Goal: Task Accomplishment & Management: Use online tool/utility

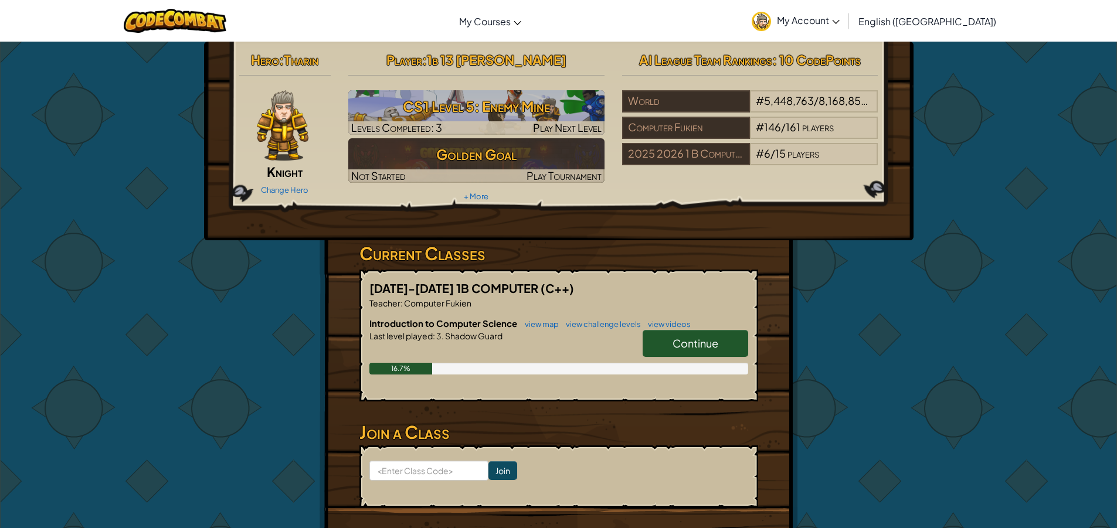
click at [698, 343] on span "Continue" at bounding box center [696, 343] width 46 height 13
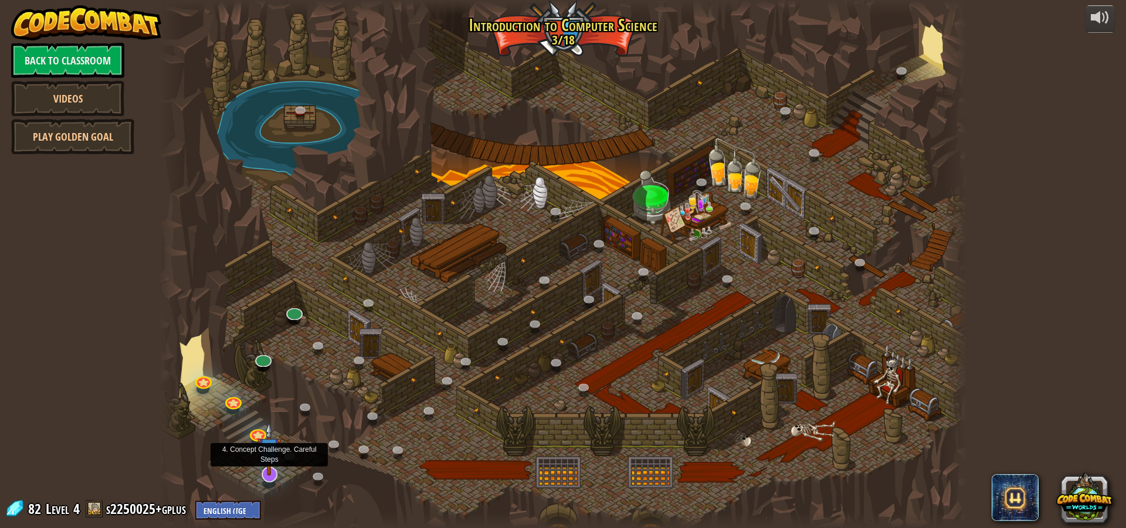
click at [267, 463] on img at bounding box center [268, 449] width 23 height 54
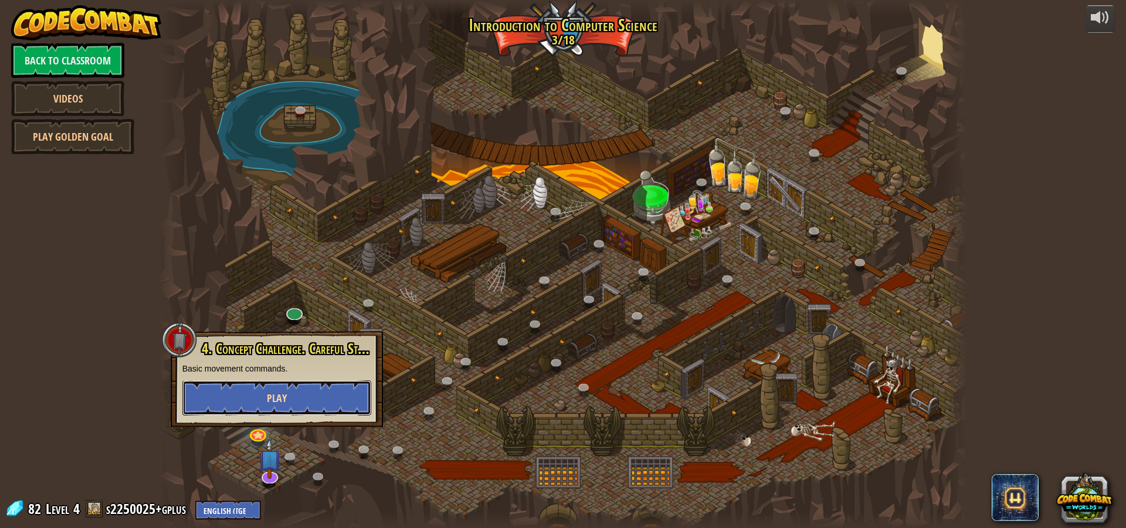
click at [286, 409] on button "Play" at bounding box center [276, 398] width 189 height 35
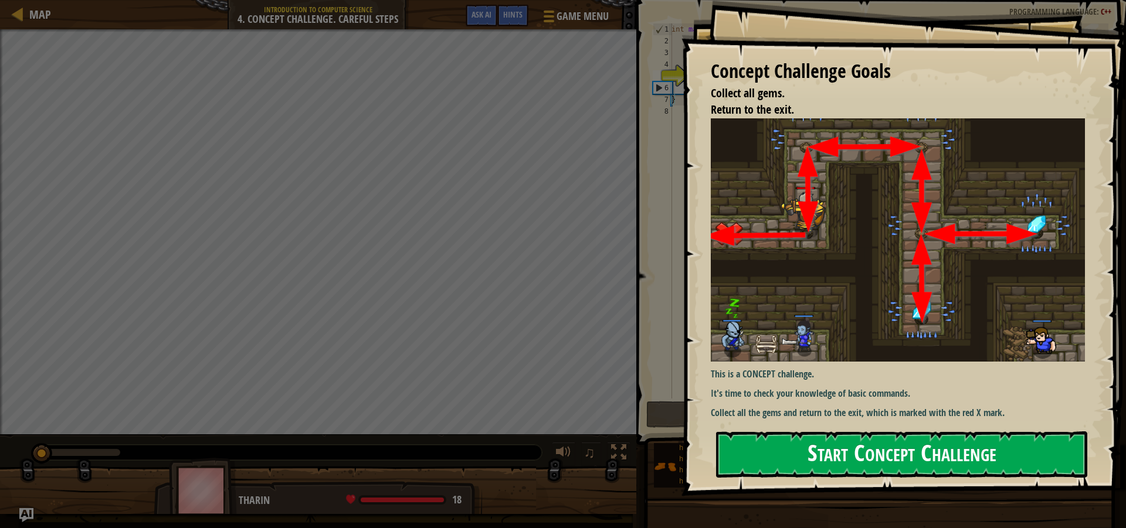
click at [870, 456] on button "Start Concept Challenge" at bounding box center [901, 455] width 371 height 46
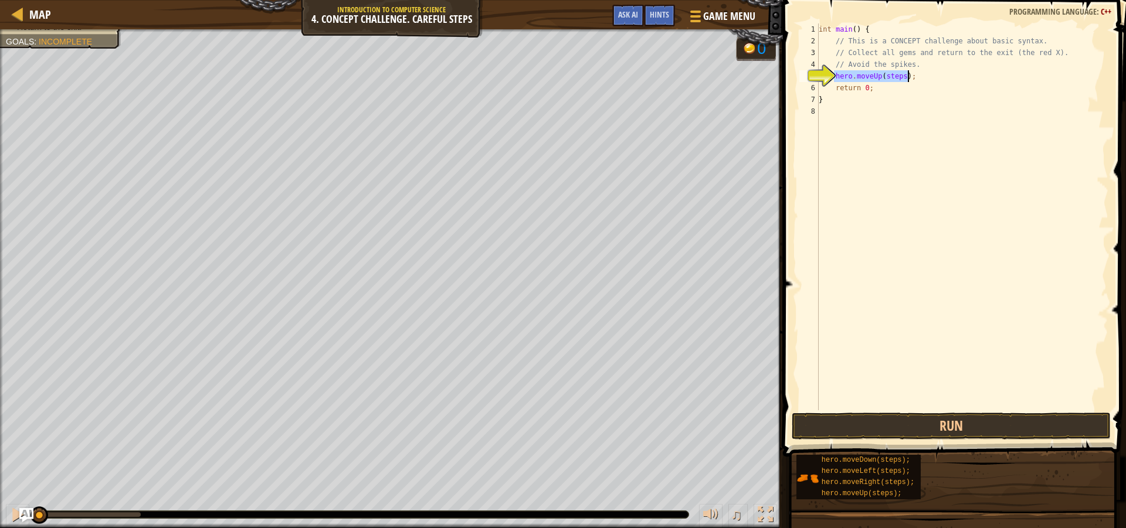
click at [895, 78] on div "int main ( ) { // This is a CONCEPT challenge about basic syntax. // Collect al…" at bounding box center [962, 216] width 292 height 387
click at [895, 78] on div "int main ( ) { // This is a CONCEPT challenge about basic syntax. // Collect al…" at bounding box center [962, 228] width 292 height 411
click at [910, 84] on div "int main ( ) { // This is a CONCEPT challenge about basic syntax. // Collect al…" at bounding box center [962, 228] width 292 height 411
click at [909, 83] on div "int main ( ) { // This is a CONCEPT challenge about basic syntax. // Collect al…" at bounding box center [962, 228] width 292 height 411
click at [893, 82] on div "int main ( ) { // This is a CONCEPT challenge about basic syntax. // Collect al…" at bounding box center [962, 228] width 292 height 411
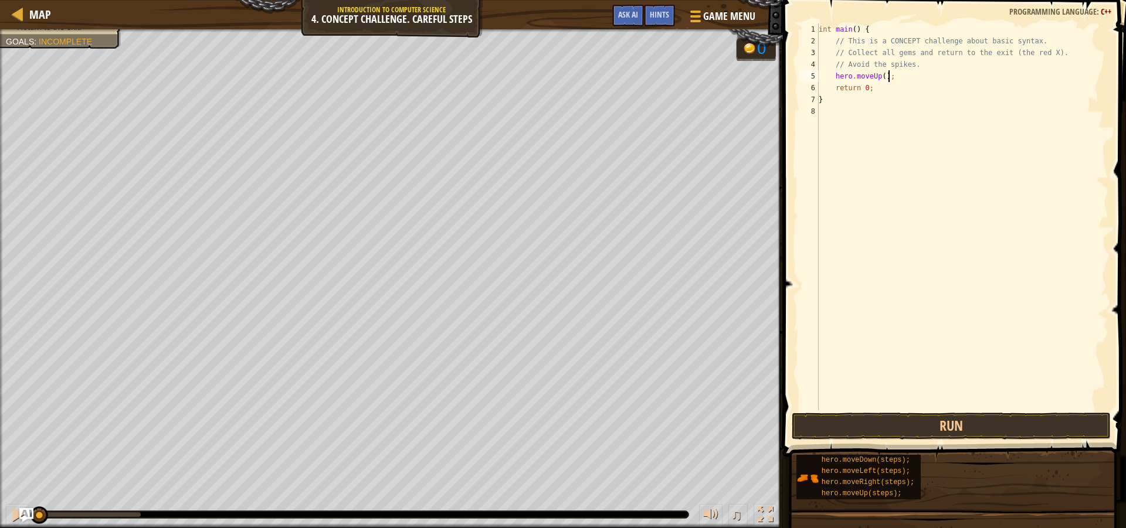
type textarea "hero.moveUp();"
click at [904, 88] on div "int main ( ) { // This is a CONCEPT challenge about basic syntax. // Collect al…" at bounding box center [962, 216] width 292 height 387
click at [904, 88] on div "int main ( ) { // This is a CONCEPT challenge about basic syntax. // Collect al…" at bounding box center [962, 228] width 292 height 411
click at [928, 100] on div "int main ( ) { // This is a CONCEPT challenge about basic syntax. // Collect al…" at bounding box center [962, 228] width 292 height 411
click at [924, 91] on div "int main ( ) { // This is a CONCEPT challenge about basic syntax. // Collect al…" at bounding box center [962, 228] width 292 height 411
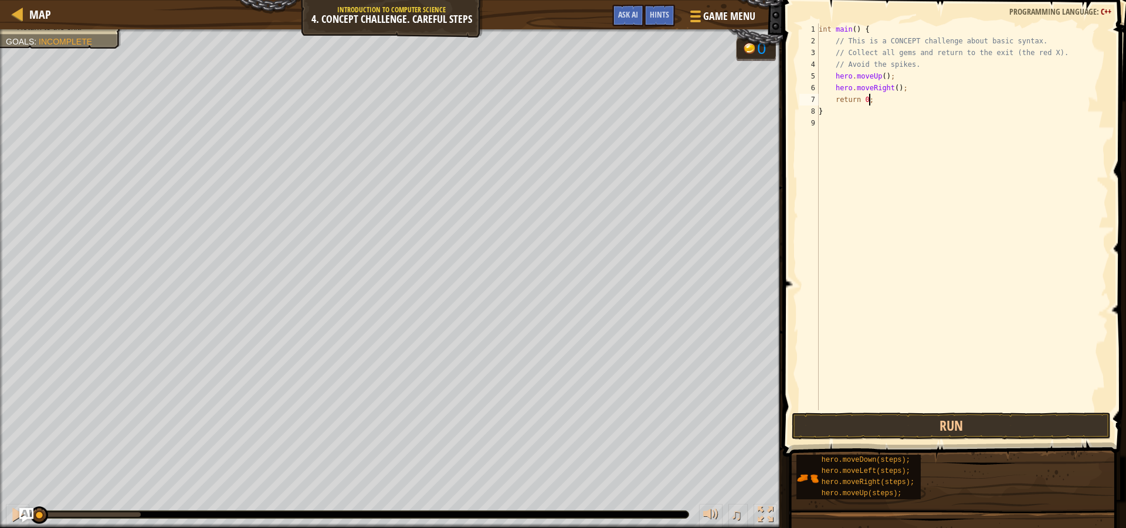
type textarea "hero.moveRight();"
click at [902, 101] on div "int main ( ) { // This is a CONCEPT challenge about basic syntax. // Collect al…" at bounding box center [964, 216] width 289 height 387
click at [902, 101] on div "int main ( ) { // This is a CONCEPT challenge about basic syntax. // Collect al…" at bounding box center [964, 228] width 289 height 411
click at [894, 97] on div "int main ( ) { // This is a CONCEPT challenge about basic syntax. // Collect al…" at bounding box center [964, 216] width 289 height 387
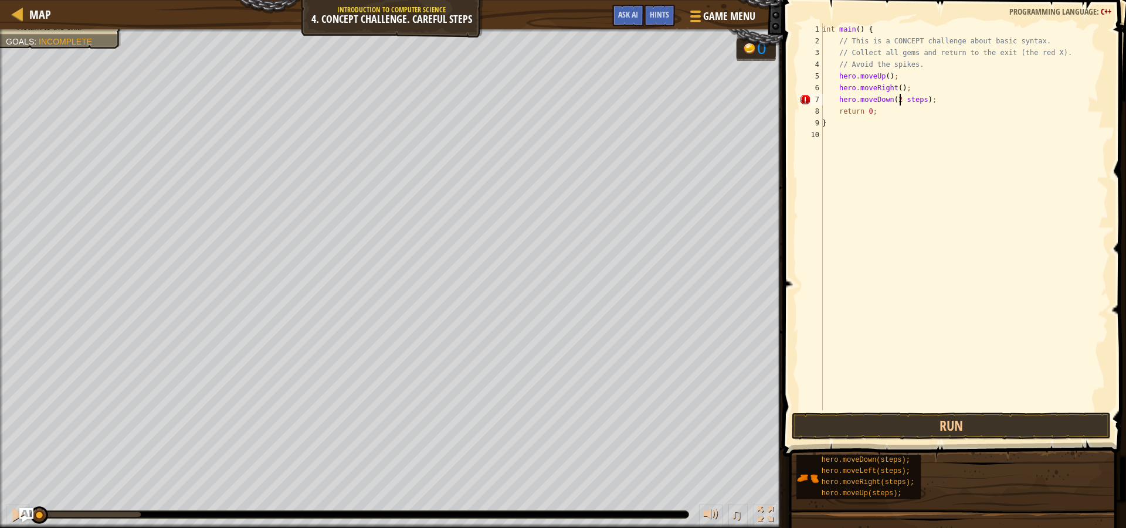
type textarea "hero.moveDown(2steps);"
click at [932, 165] on div "int main ( ) { // This is a CONCEPT challenge about basic syntax. // Collect al…" at bounding box center [964, 228] width 289 height 411
click at [894, 101] on div "int main ( ) { // This is a CONCEPT challenge about basic syntax. // Collect al…" at bounding box center [964, 228] width 289 height 411
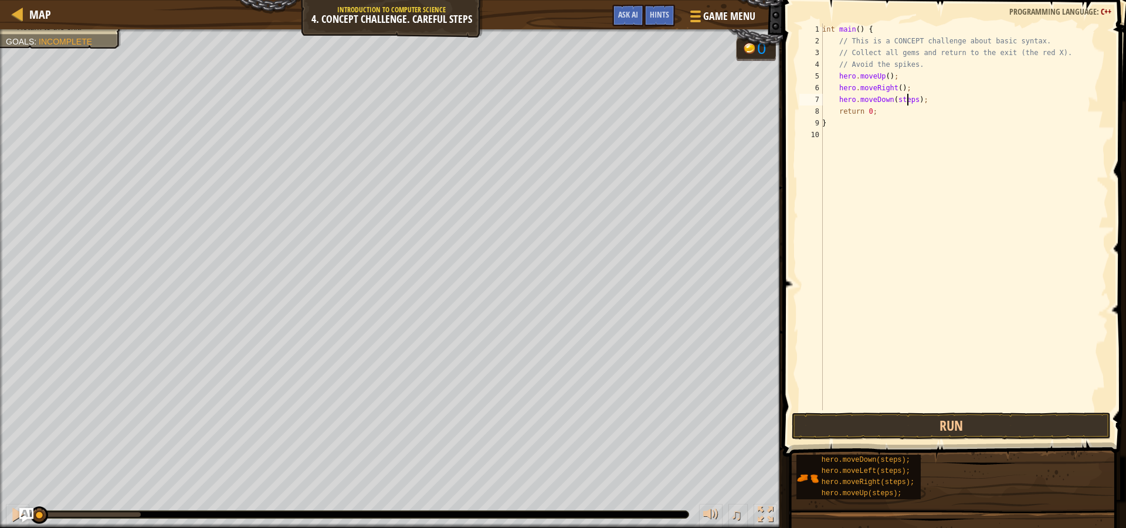
click at [908, 99] on div "int main ( ) { // This is a CONCEPT challenge about basic syntax. // Collect al…" at bounding box center [964, 228] width 289 height 411
click at [911, 99] on div "int main ( ) { // This is a CONCEPT challenge about basic syntax. // Collect al…" at bounding box center [964, 228] width 289 height 411
click at [896, 98] on div "int main ( ) { // This is a CONCEPT challenge about basic syntax. // Collect al…" at bounding box center [964, 228] width 289 height 411
click at [900, 98] on div "int main ( ) { // This is a CONCEPT challenge about basic syntax. // Collect al…" at bounding box center [964, 228] width 289 height 411
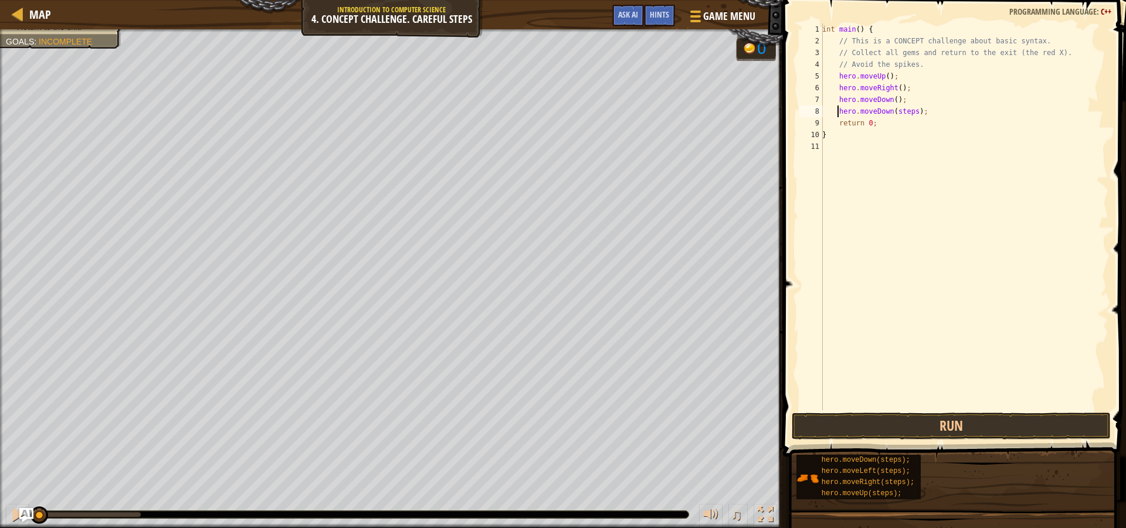
click at [903, 110] on div "int main ( ) { // This is a CONCEPT challenge about basic syntax. // Collect al…" at bounding box center [964, 228] width 289 height 411
click at [896, 113] on div "int main ( ) { // This is a CONCEPT challenge about basic syntax. // Collect al…" at bounding box center [964, 228] width 289 height 411
click at [901, 111] on div "int main ( ) { // This is a CONCEPT challenge about basic syntax. // Collect al…" at bounding box center [964, 228] width 289 height 411
click at [890, 126] on div "int main ( ) { // This is a CONCEPT challenge about basic syntax. // Collect al…" at bounding box center [964, 228] width 289 height 411
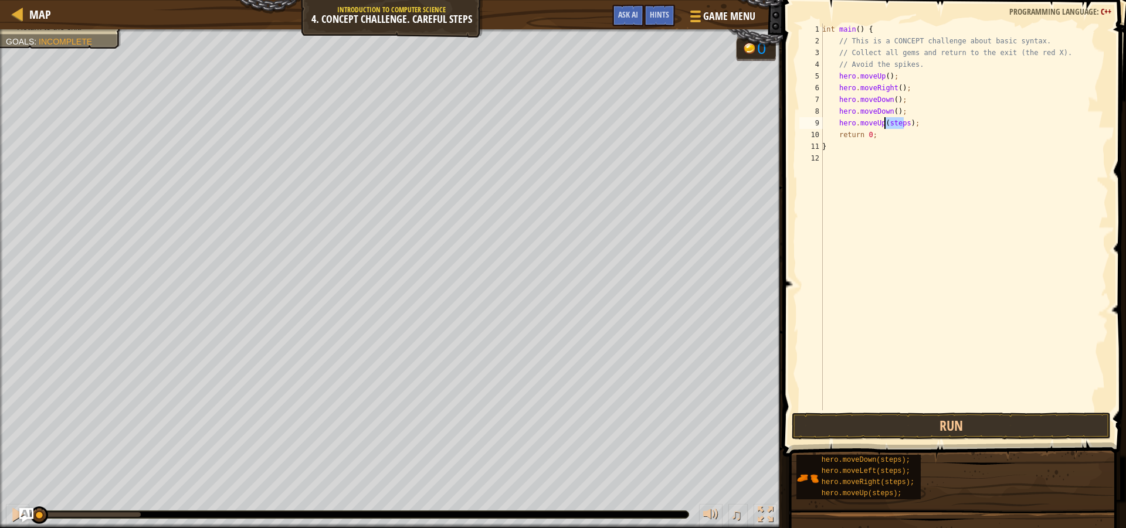
click at [890, 126] on div "int main ( ) { // This is a CONCEPT challenge about basic syntax. // Collect al…" at bounding box center [964, 228] width 289 height 411
click at [946, 144] on div "int main ( ) { // This is a CONCEPT challenge about basic syntax. // Collect al…" at bounding box center [964, 228] width 289 height 411
click at [925, 127] on div "int main ( ) { // This is a CONCEPT challenge about basic syntax. // Collect al…" at bounding box center [964, 228] width 289 height 411
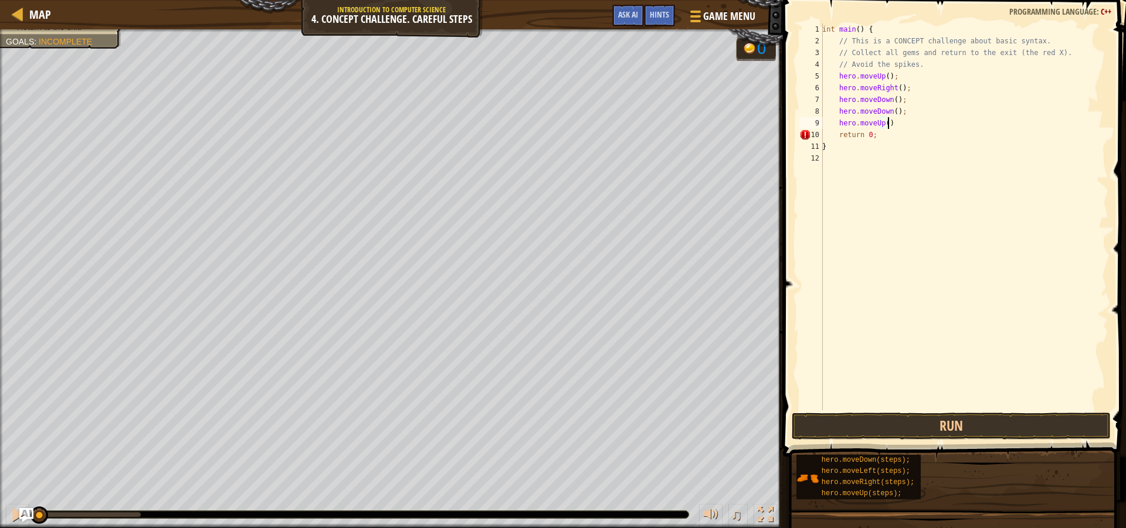
scroll to position [5, 5]
type textarea "hero.moveUp();"
click at [906, 136] on div "int main ( ) { // This is a CONCEPT challenge about basic syntax. // Collect al…" at bounding box center [964, 216] width 289 height 387
click at [906, 136] on div "int main ( ) { // This is a CONCEPT challenge about basic syntax. // Collect al…" at bounding box center [964, 228] width 289 height 411
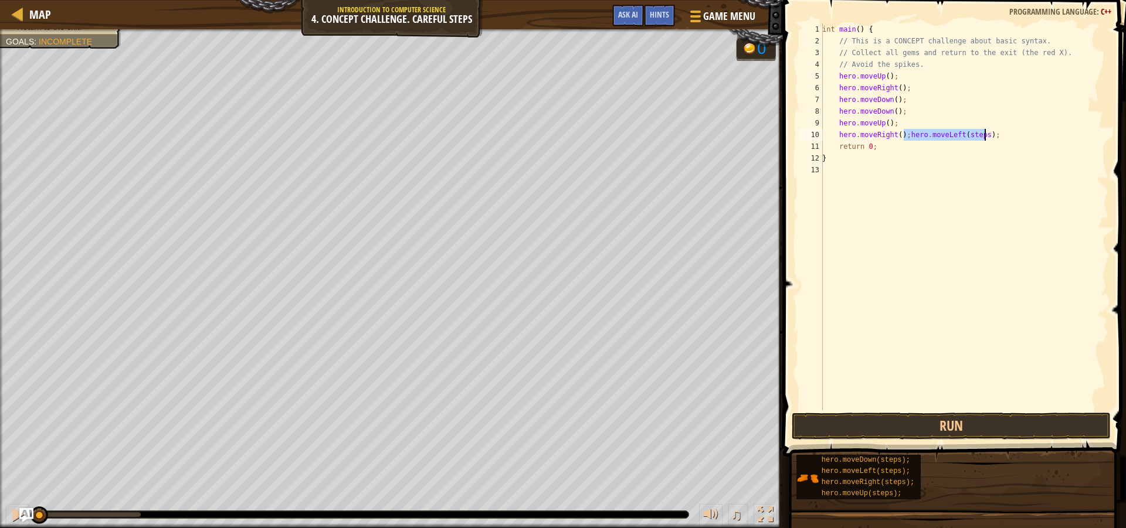
click at [902, 130] on div "int main ( ) { // This is a CONCEPT challenge about basic syntax. // Collect al…" at bounding box center [964, 216] width 289 height 387
click at [895, 141] on div "int main ( ) { // This is a CONCEPT challenge about basic syntax. // Collect al…" at bounding box center [964, 228] width 289 height 411
click at [899, 152] on div "int main ( ) { // This is a CONCEPT challenge about basic syntax. // Collect al…" at bounding box center [964, 228] width 289 height 411
click at [901, 152] on div "int main ( ) { // This is a CONCEPT challenge about basic syntax. // Collect al…" at bounding box center [964, 228] width 289 height 411
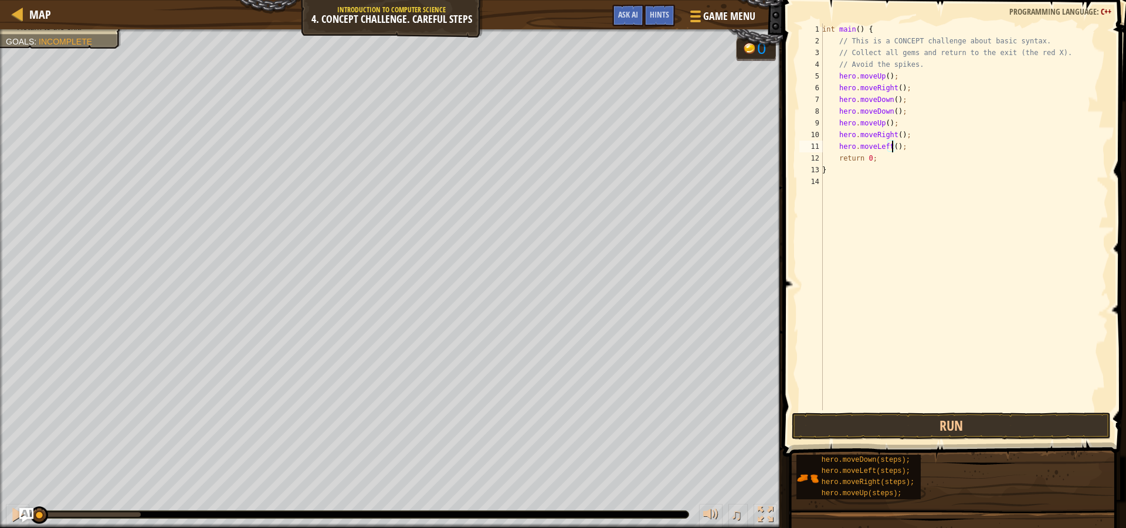
click at [924, 158] on div "int main ( ) { // This is a CONCEPT challenge about basic syntax. // Collect al…" at bounding box center [964, 228] width 289 height 411
click at [924, 150] on div "int main ( ) { // This is a CONCEPT challenge about basic syntax. // Collect al…" at bounding box center [964, 228] width 289 height 411
type textarea "hero.moveLeft();"
click at [900, 161] on div "int main ( ) { // This is a CONCEPT challenge about basic syntax. // Collect al…" at bounding box center [964, 216] width 289 height 387
click at [900, 161] on div "int main ( ) { // This is a CONCEPT challenge about basic syntax. // Collect al…" at bounding box center [964, 228] width 289 height 411
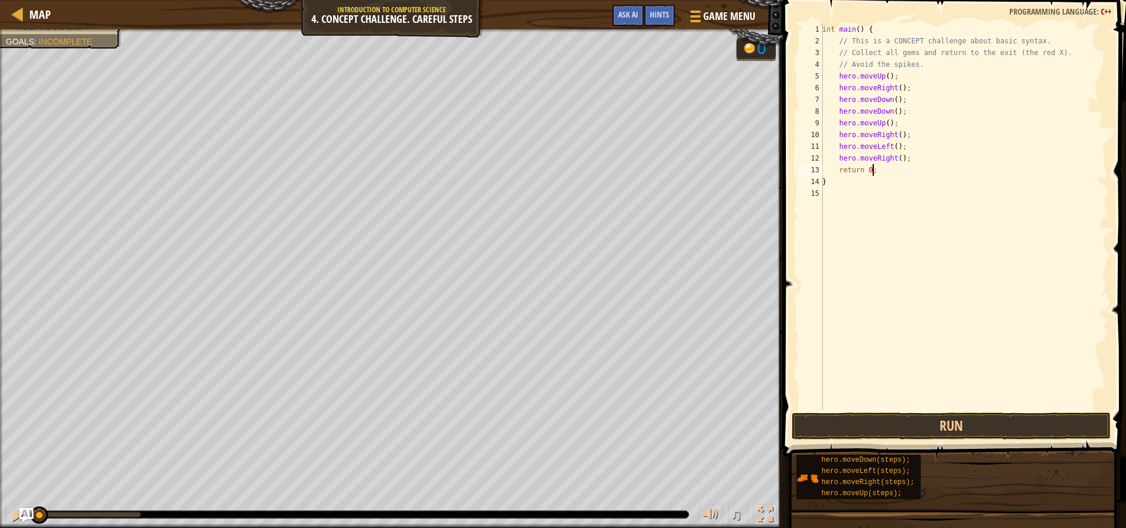
click at [925, 168] on div "int main ( ) { // This is a CONCEPT challenge about basic syntax. // Collect al…" at bounding box center [964, 228] width 289 height 411
click at [924, 167] on div "int main ( ) { // This is a CONCEPT challenge about basic syntax. // Collect al…" at bounding box center [964, 228] width 289 height 411
click at [921, 155] on div "int main ( ) { // This is a CONCEPT challenge about basic syntax. // Collect al…" at bounding box center [964, 228] width 289 height 411
type textarea "hero.moveRight();"
click at [881, 160] on div "int main ( ) { // This is a CONCEPT challenge about basic syntax. // Collect al…" at bounding box center [964, 228] width 289 height 411
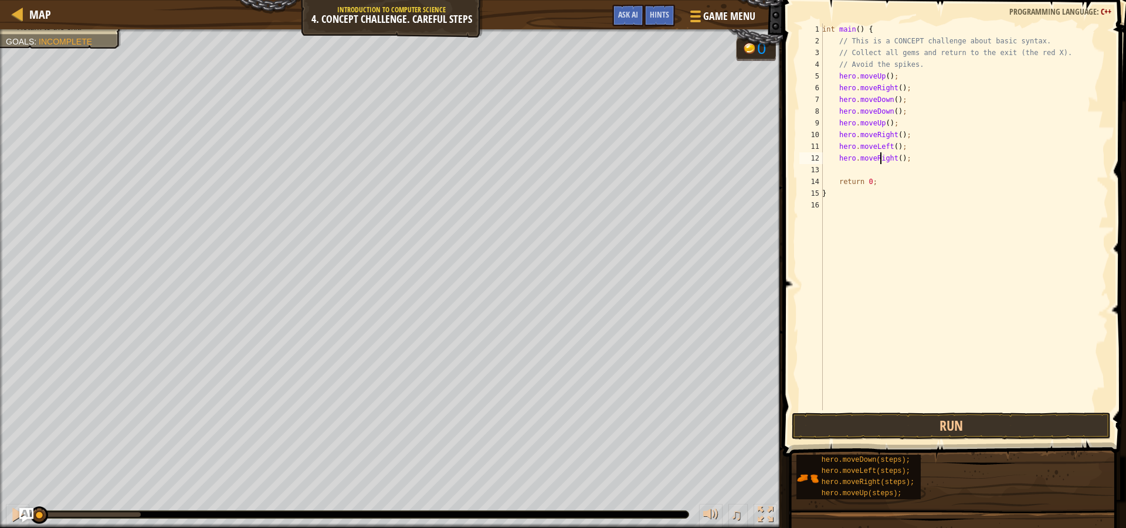
click at [881, 160] on div "int main ( ) { // This is a CONCEPT challenge about basic syntax. // Collect al…" at bounding box center [964, 228] width 289 height 411
click at [884, 160] on div "int main ( ) { // This is a CONCEPT challenge about basic syntax. // Collect al…" at bounding box center [964, 216] width 289 height 387
drag, startPoint x: 891, startPoint y: 158, endPoint x: 871, endPoint y: 158, distance: 19.9
click at [871, 158] on div "int main ( ) { // This is a CONCEPT challenge about basic syntax. // Collect al…" at bounding box center [964, 228] width 289 height 411
type textarea "hero.moveUp();"
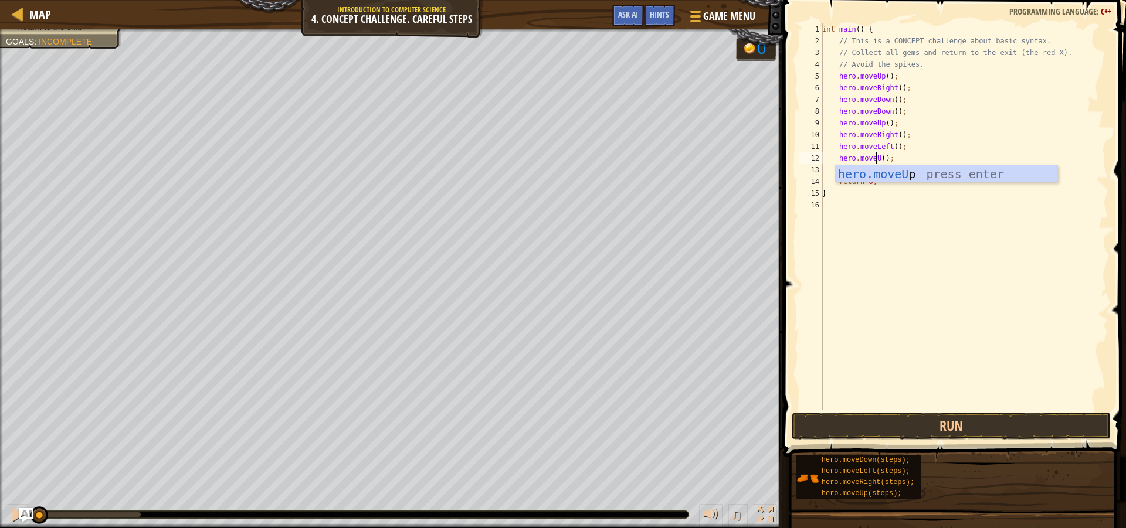
scroll to position [5, 5]
click at [1030, 219] on div "int main ( ) { // This is a CONCEPT challenge about basic syntax. // Collect al…" at bounding box center [964, 228] width 289 height 411
click at [862, 165] on div "int main ( ) { // This is a CONCEPT challenge about basic syntax. // Collect al…" at bounding box center [964, 228] width 289 height 411
click at [894, 169] on div "int main ( ) { // This is a CONCEPT challenge about basic syntax. // Collect al…" at bounding box center [964, 216] width 289 height 387
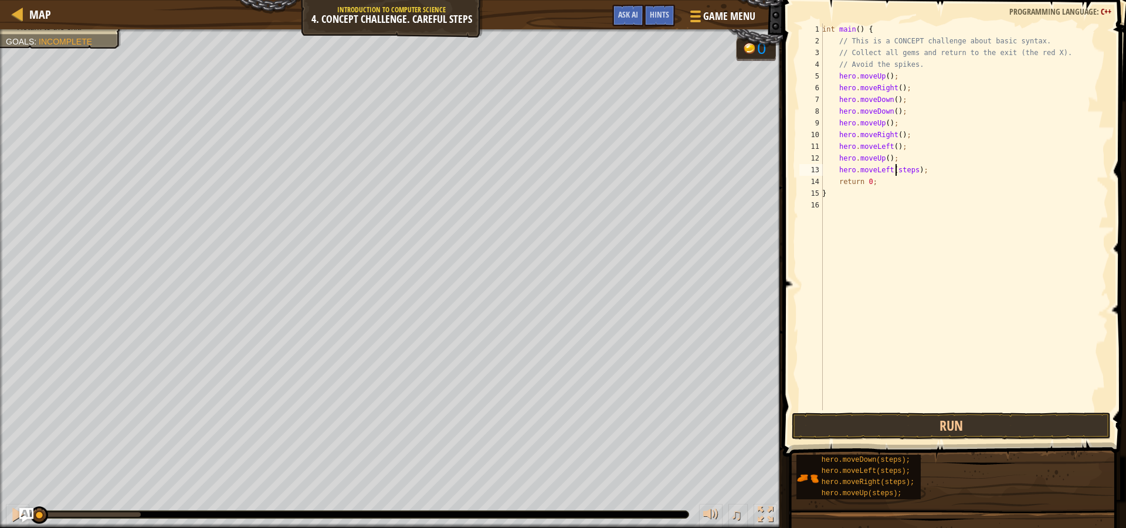
click at [894, 169] on div "int main ( ) { // This is a CONCEPT challenge about basic syntax. // Collect al…" at bounding box center [964, 228] width 289 height 411
click at [898, 165] on div "int main ( ) { // This is a CONCEPT challenge about basic syntax. // Collect al…" at bounding box center [964, 216] width 289 height 387
click at [908, 180] on div "int main ( ) { // This is a CONCEPT challenge about basic syntax. // Collect al…" at bounding box center [964, 228] width 289 height 411
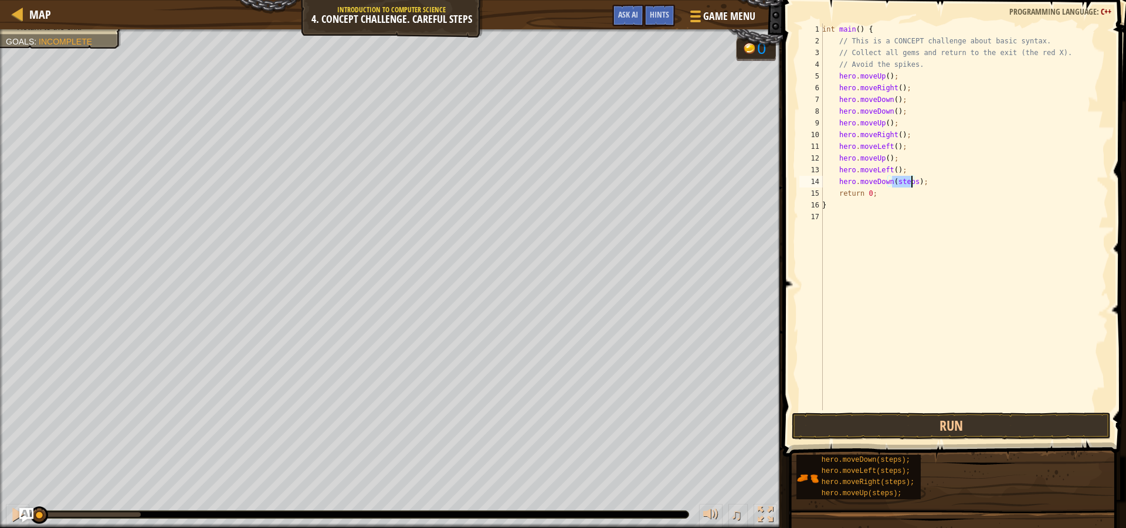
scroll to position [5, 6]
click at [900, 178] on div "int main ( ) { // This is a CONCEPT challenge about basic syntax. // Collect al…" at bounding box center [964, 216] width 289 height 387
click at [907, 192] on div "int main ( ) { // This is a CONCEPT challenge about basic syntax. // Collect al…" at bounding box center [964, 228] width 289 height 411
type textarea "hero.moveLeft();"
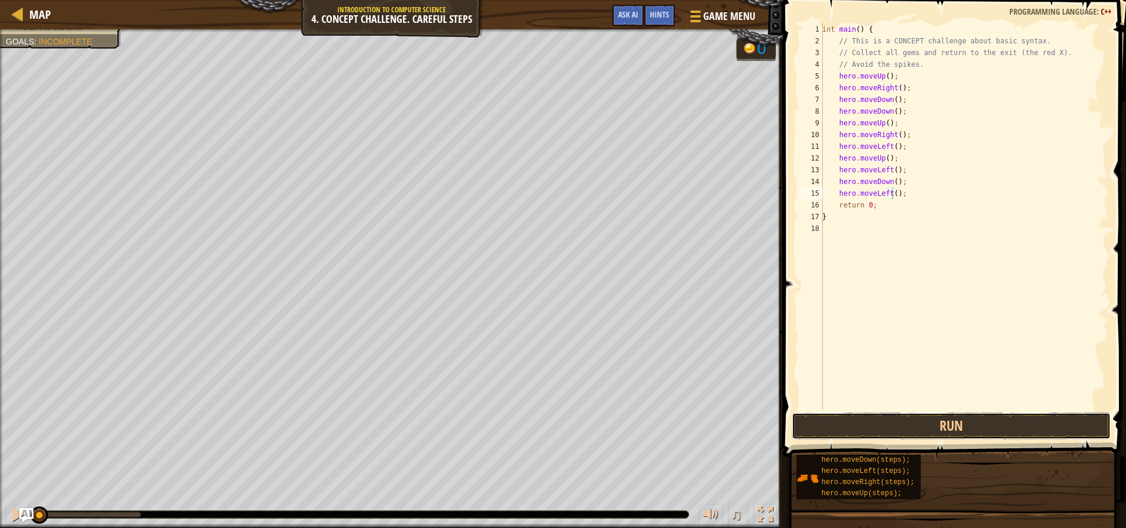
drag, startPoint x: 980, startPoint y: 418, endPoint x: 968, endPoint y: 412, distance: 13.6
click at [981, 418] on button "Run" at bounding box center [951, 426] width 319 height 27
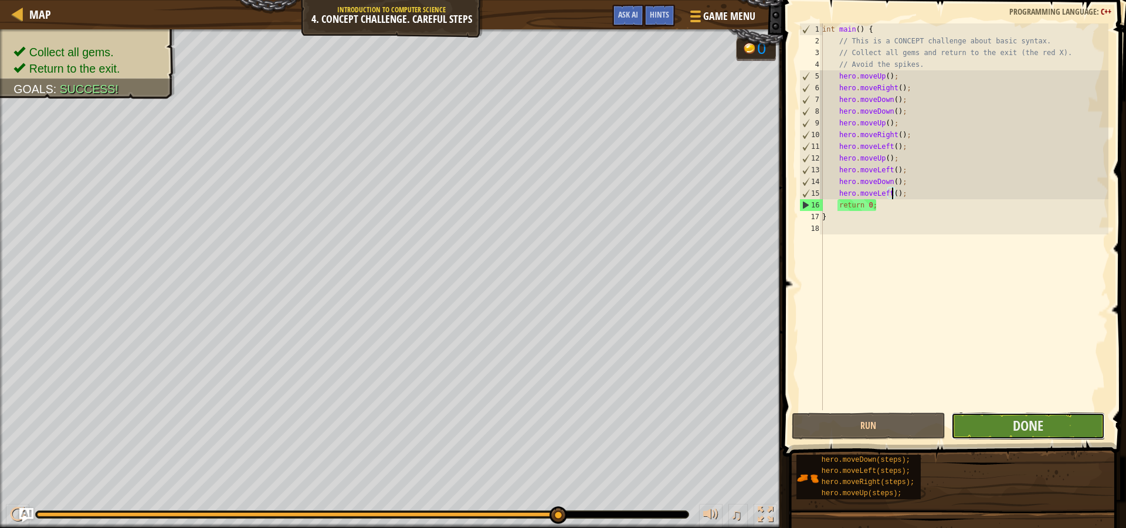
click at [1052, 432] on button "Done" at bounding box center [1028, 426] width 154 height 27
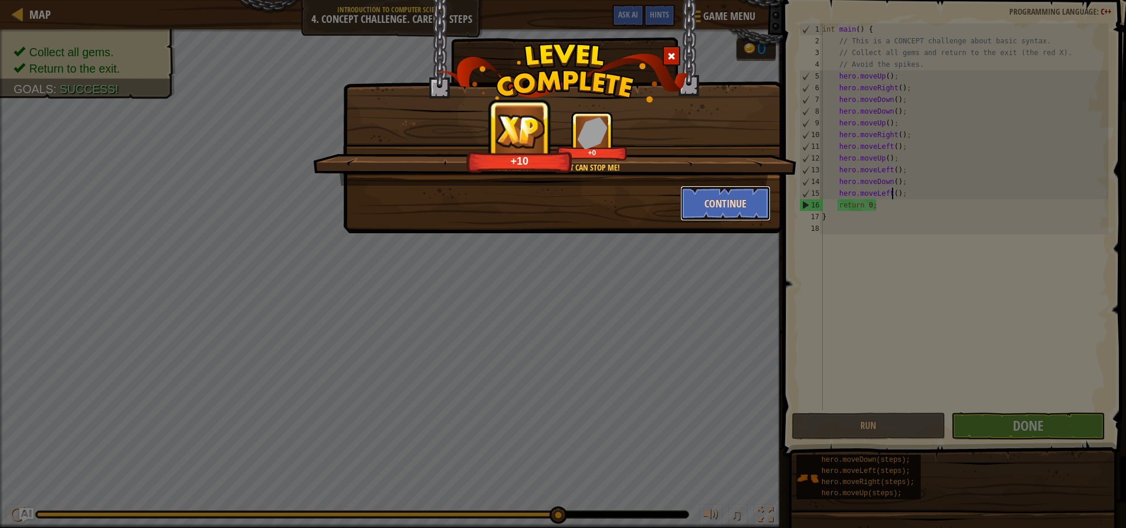
click at [726, 204] on button "Continue" at bounding box center [725, 203] width 91 height 35
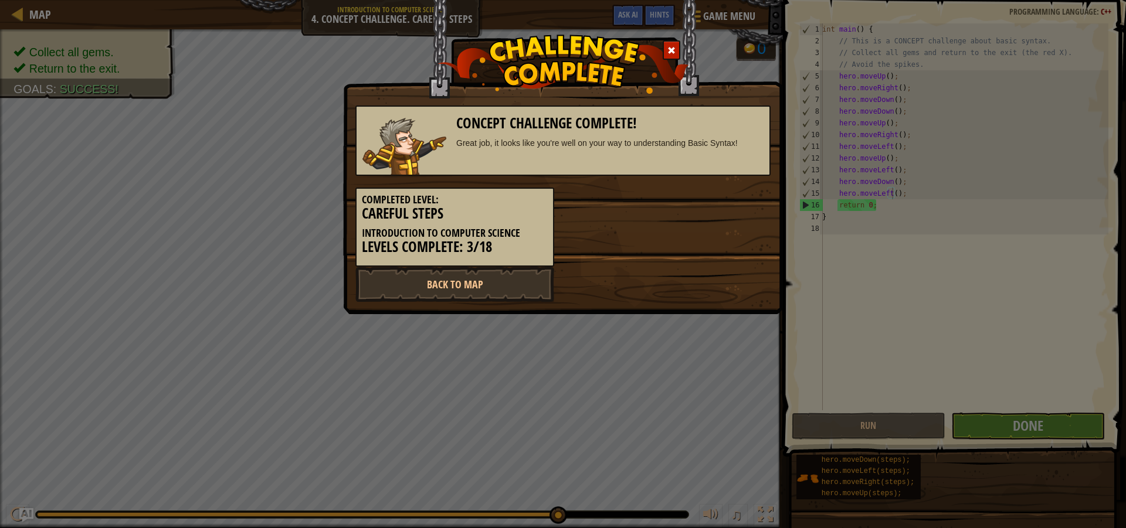
drag, startPoint x: 601, startPoint y: 212, endPoint x: 611, endPoint y: 198, distance: 16.8
click at [601, 212] on div "Completed Level: Careful Steps Introduction to Computer Science Levels Complete…" at bounding box center [563, 221] width 433 height 91
click at [671, 44] on div at bounding box center [672, 49] width 18 height 19
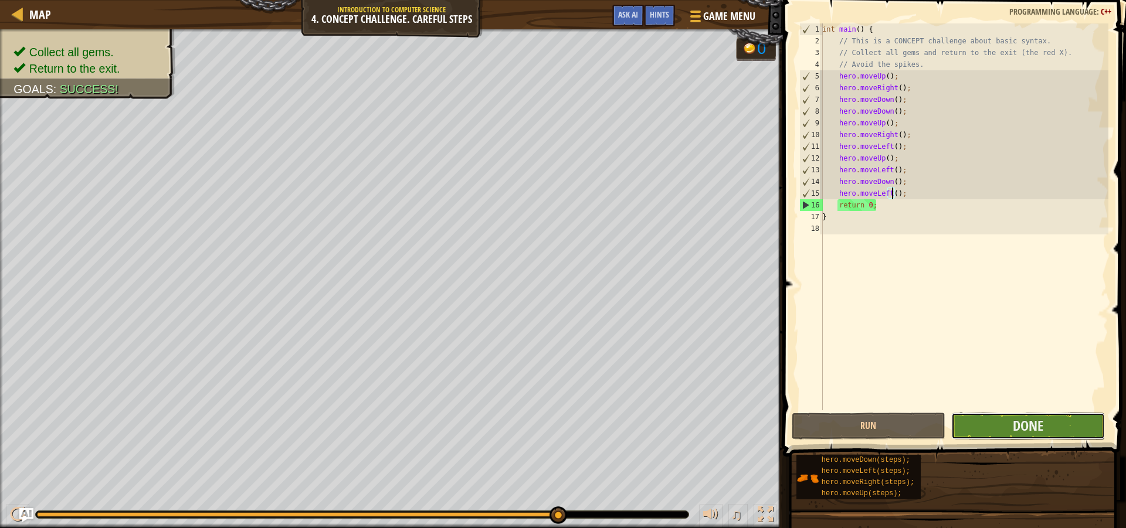
click at [1049, 439] on button "Done" at bounding box center [1028, 426] width 154 height 27
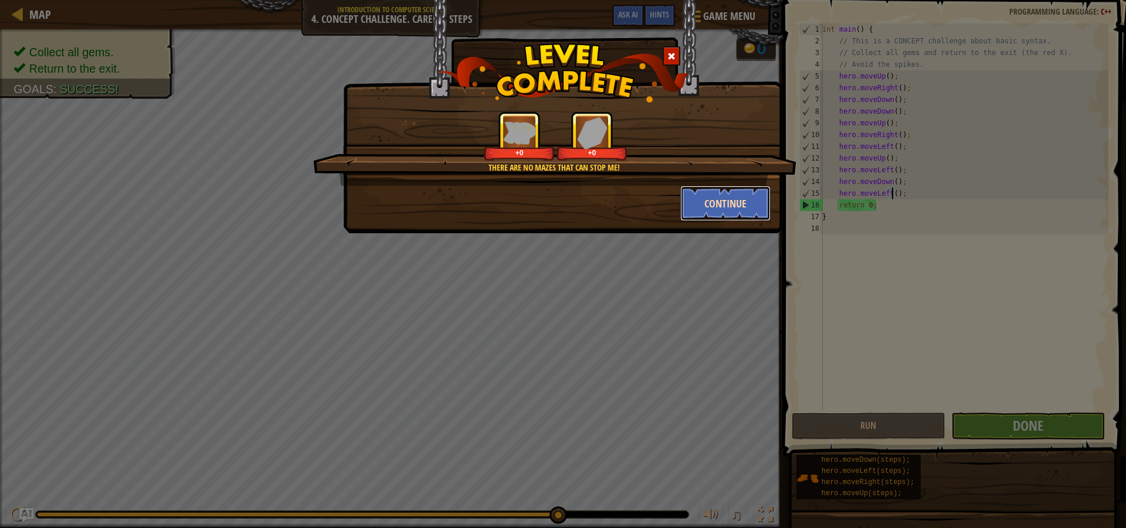
click at [734, 207] on button "Continue" at bounding box center [725, 203] width 91 height 35
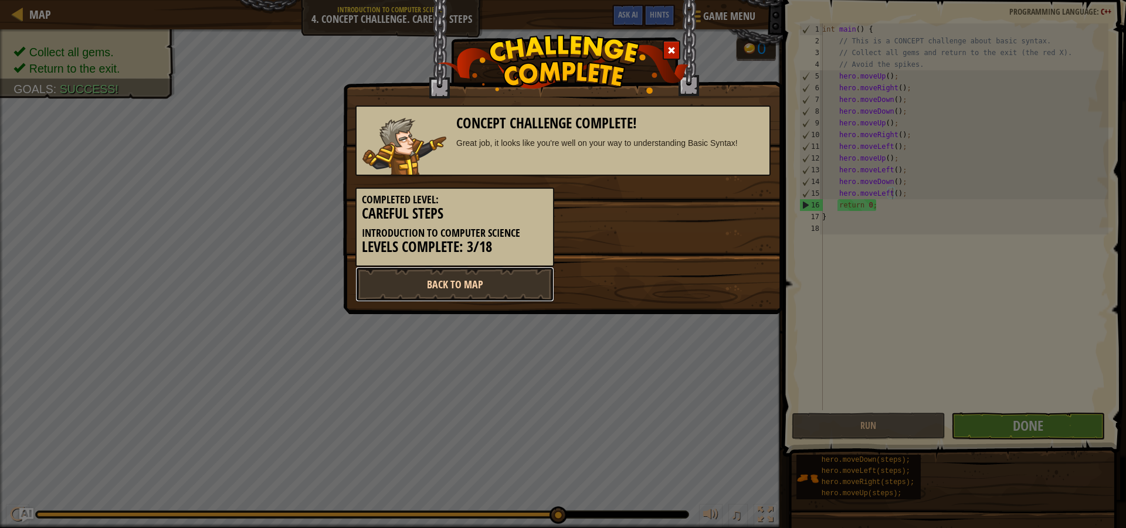
click at [526, 276] on link "Back to Map" at bounding box center [454, 284] width 199 height 35
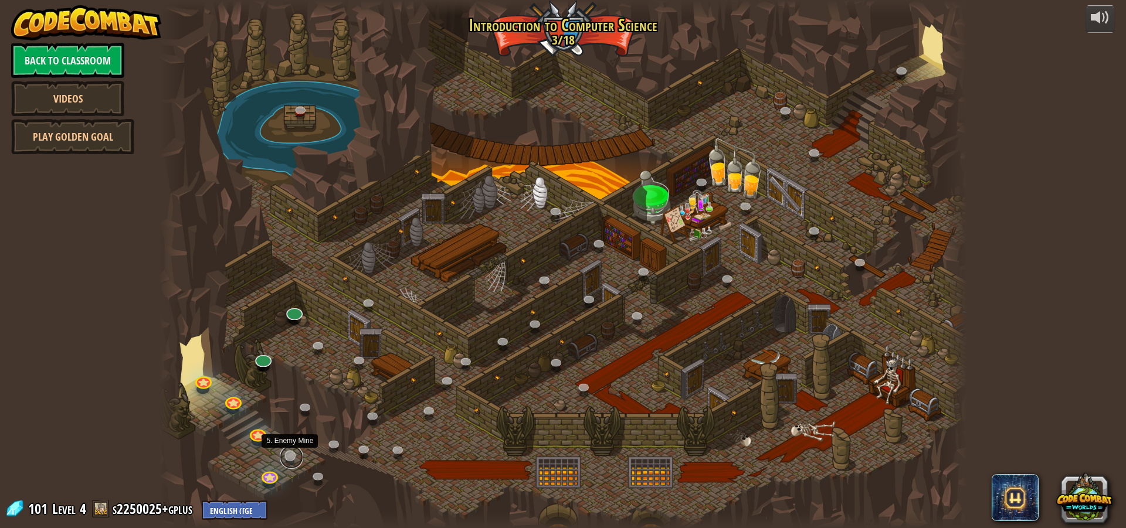
click at [288, 459] on link at bounding box center [291, 457] width 23 height 23
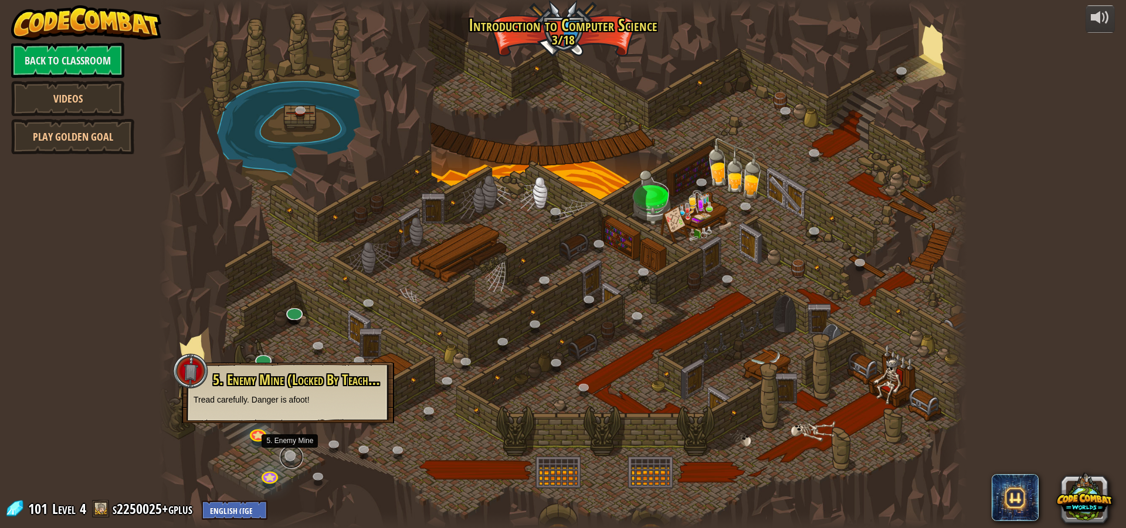
click at [294, 458] on link at bounding box center [291, 457] width 23 height 23
click at [274, 479] on link at bounding box center [268, 474] width 23 height 23
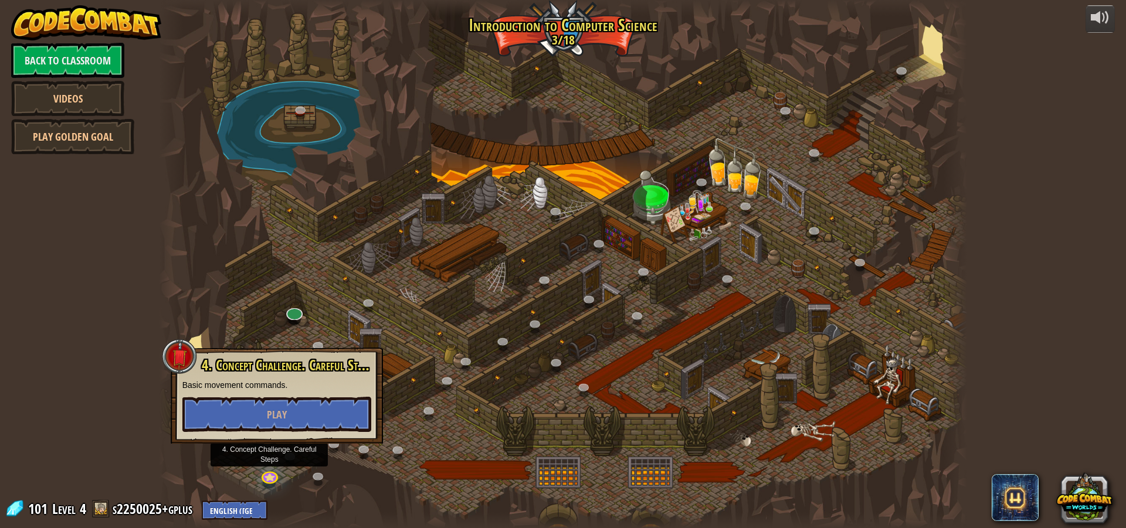
click at [294, 469] on div at bounding box center [563, 264] width 808 height 528
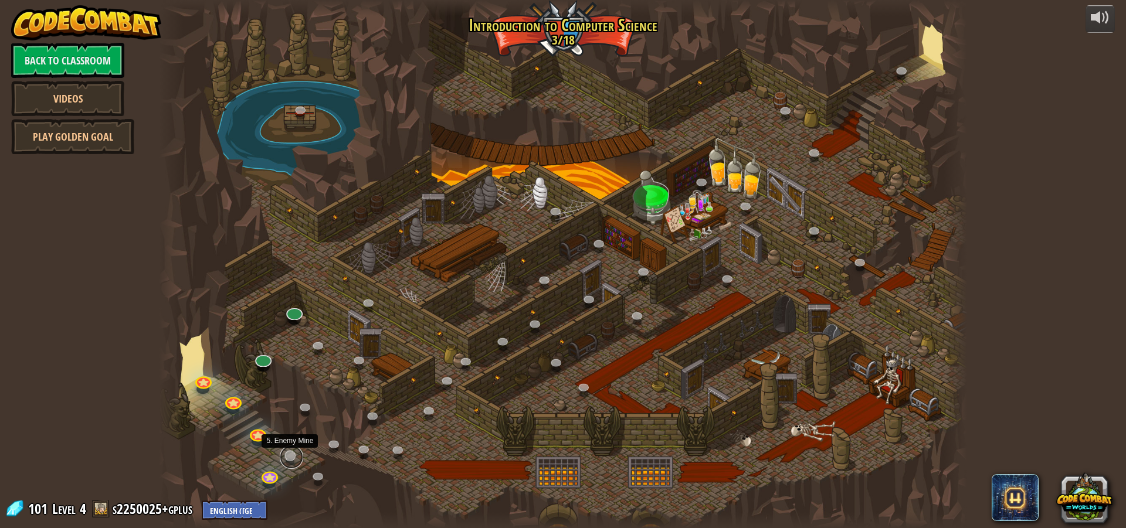
click at [293, 453] on link at bounding box center [291, 457] width 23 height 23
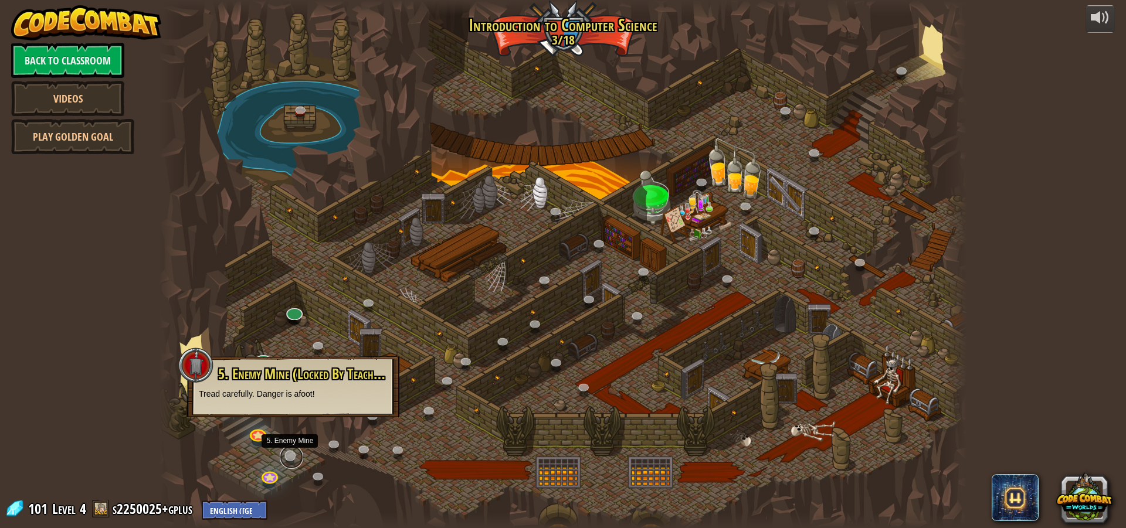
click at [293, 453] on link at bounding box center [291, 457] width 23 height 23
click at [300, 372] on span "5. Enemy Mine (Locked By Teacher)" at bounding box center [302, 374] width 169 height 20
click at [325, 425] on div at bounding box center [563, 264] width 808 height 528
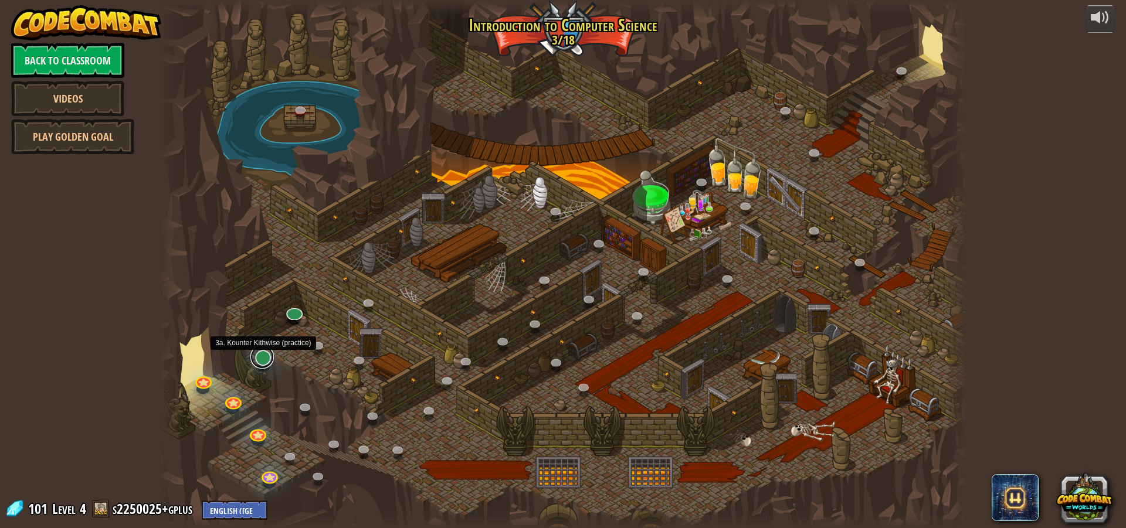
click at [263, 360] on link at bounding box center [261, 356] width 23 height 23
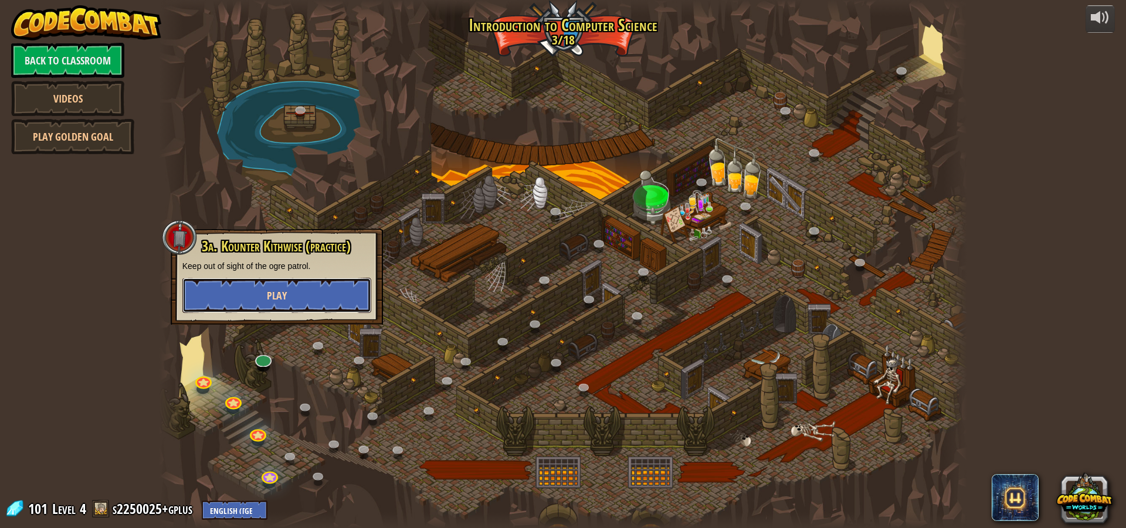
click at [287, 304] on button "Play" at bounding box center [276, 295] width 189 height 35
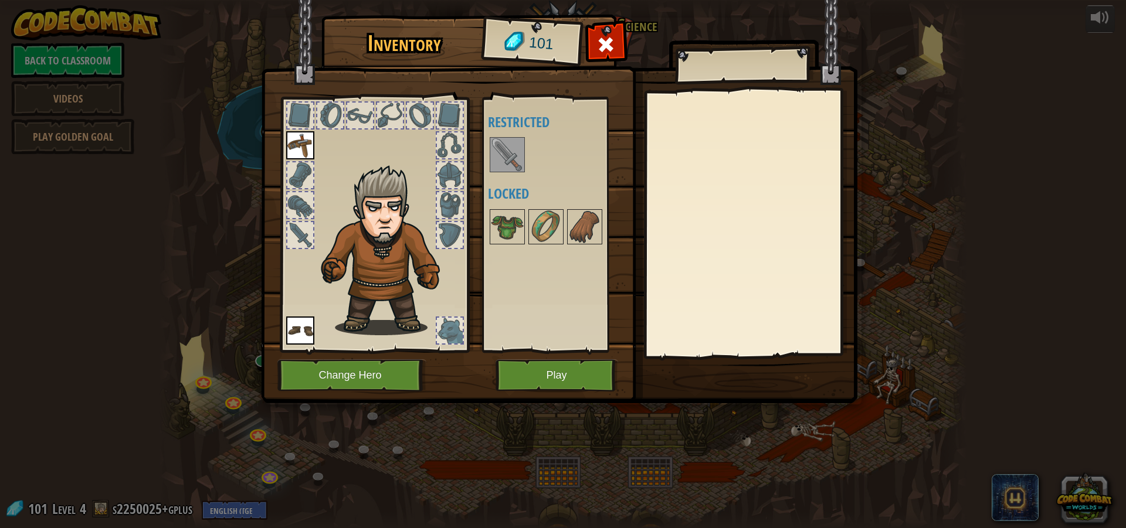
click at [506, 151] on img at bounding box center [507, 154] width 33 height 33
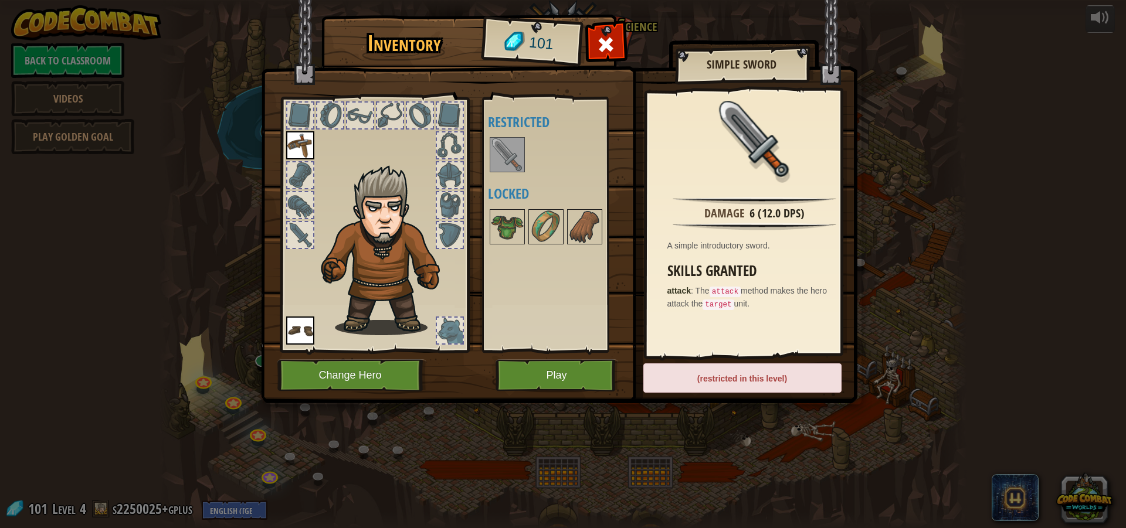
drag, startPoint x: 504, startPoint y: 140, endPoint x: 455, endPoint y: 167, distance: 55.7
click at [455, 167] on div "Inventory 101 Available Equip Equip (double-click to equip) Restricted Locked S…" at bounding box center [563, 211] width 596 height 387
click at [564, 293] on div "Available Equip Equip (double-click to equip) Restricted Locked" at bounding box center [561, 225] width 147 height 245
click at [544, 379] on button "Play" at bounding box center [557, 376] width 123 height 32
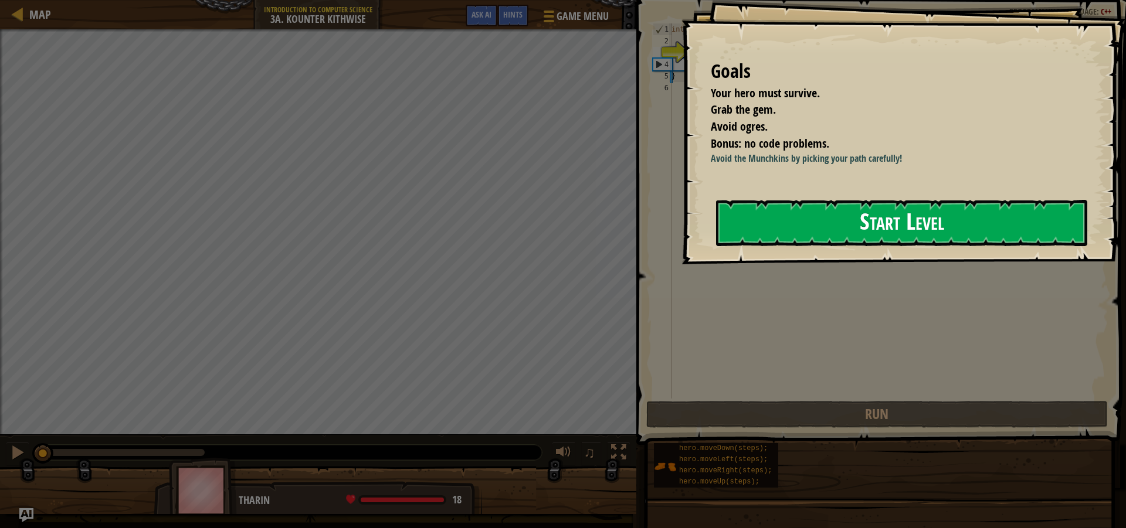
click at [803, 228] on button "Start Level" at bounding box center [901, 223] width 371 height 46
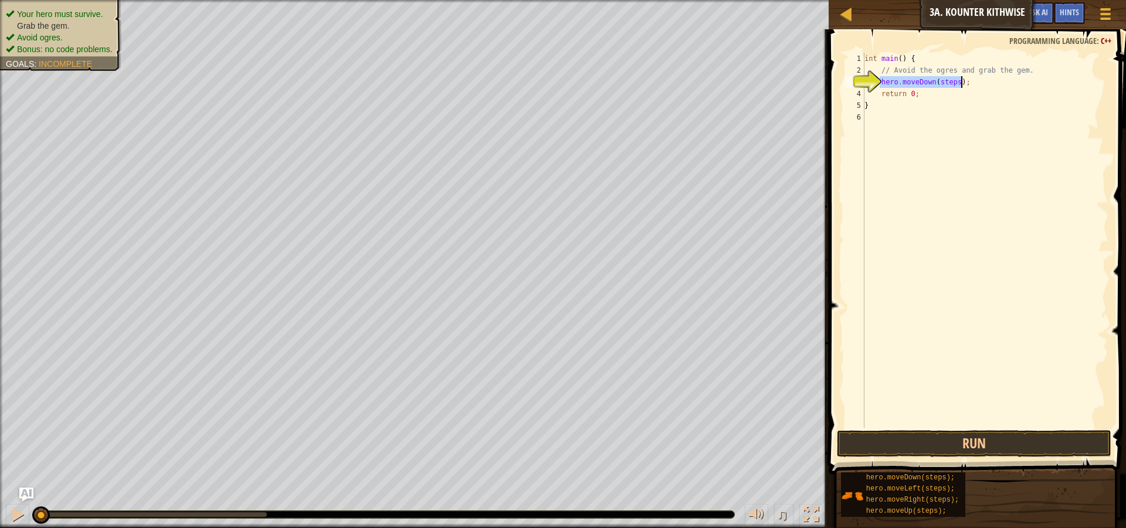
click at [944, 81] on div "int main ( ) { // Avoid the ogres and grab the gem. hero . moveDown ( steps ) ;…" at bounding box center [985, 240] width 246 height 375
click at [944, 81] on div "int main ( ) { // Avoid the ogres and grab the gem. hero . moveDown ( steps ) ;…" at bounding box center [985, 252] width 246 height 399
type textarea "hero.moveDown();"
click at [955, 83] on div "int main ( ) { // Avoid the ogres and grab the gem. hero . moveDown ( ) ; retur…" at bounding box center [985, 252] width 246 height 399
click at [940, 91] on div "int main ( ) { // Avoid the ogres and grab the gem. hero . moveDown ( ) ; hero …" at bounding box center [985, 240] width 246 height 375
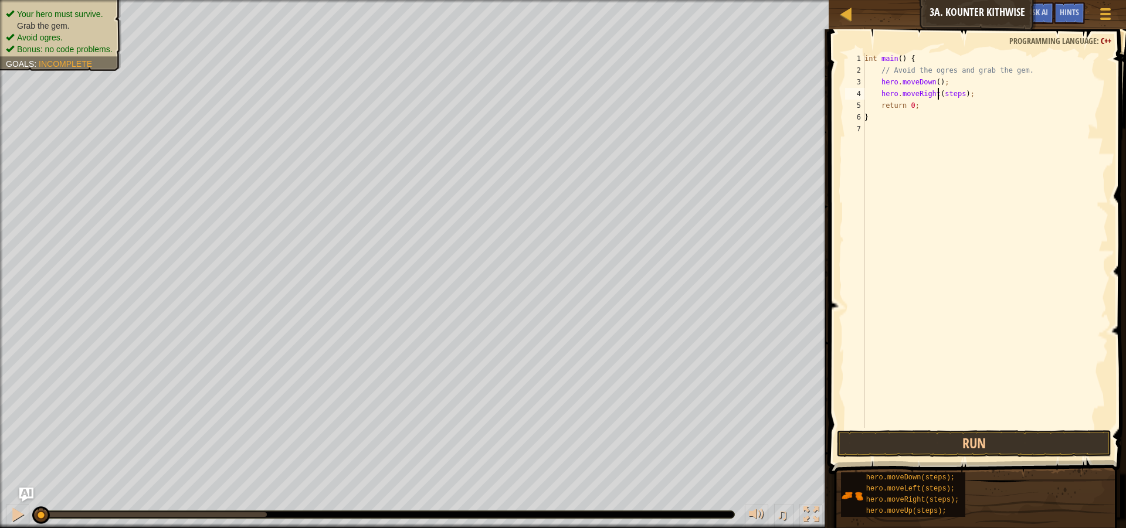
click at [940, 91] on div "int main ( ) { // Avoid the ogres and grab the gem. hero . moveDown ( ) ; hero …" at bounding box center [985, 252] width 246 height 399
click at [936, 93] on div "int main ( ) { // Avoid the ogres and grab the gem. hero . moveDown ( ) ; hero …" at bounding box center [985, 240] width 246 height 375
click at [939, 91] on div "int main ( ) { // Avoid the ogres and grab the gem. hero . moveDown ( ) ; hero …" at bounding box center [985, 252] width 246 height 399
type textarea "hero.moveRight(2steps);"
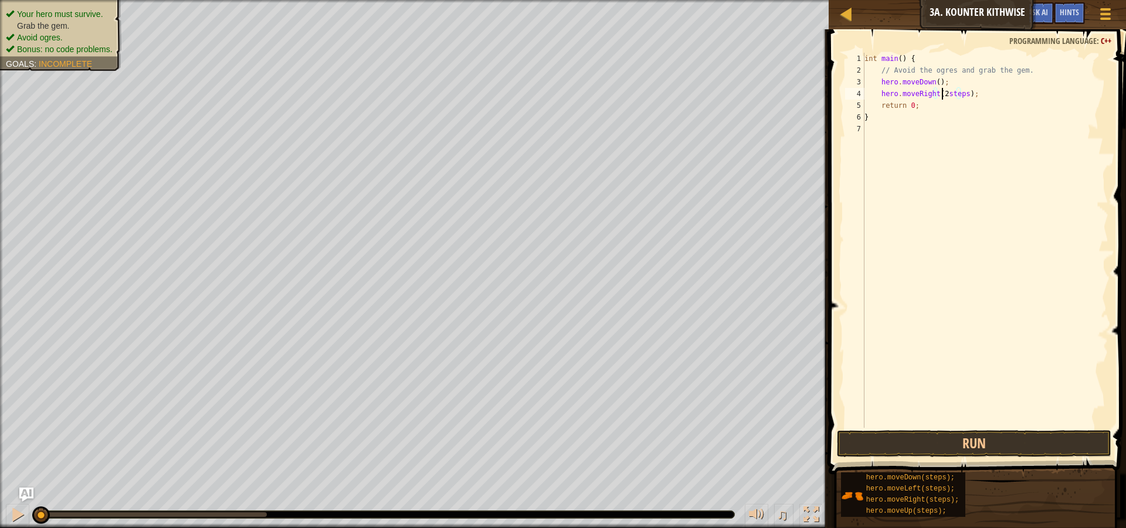
scroll to position [5, 7]
click at [1002, 94] on div "int main ( ) { // Avoid the ogres and grab the gem. hero . moveDown ( ) ; hero …" at bounding box center [985, 252] width 246 height 399
click at [935, 101] on div "int main ( ) { // Avoid the ogres and grab the gem. hero . moveDown ( ) ; hero …" at bounding box center [985, 240] width 246 height 375
type textarea "hero.moveLeft(2steps);"
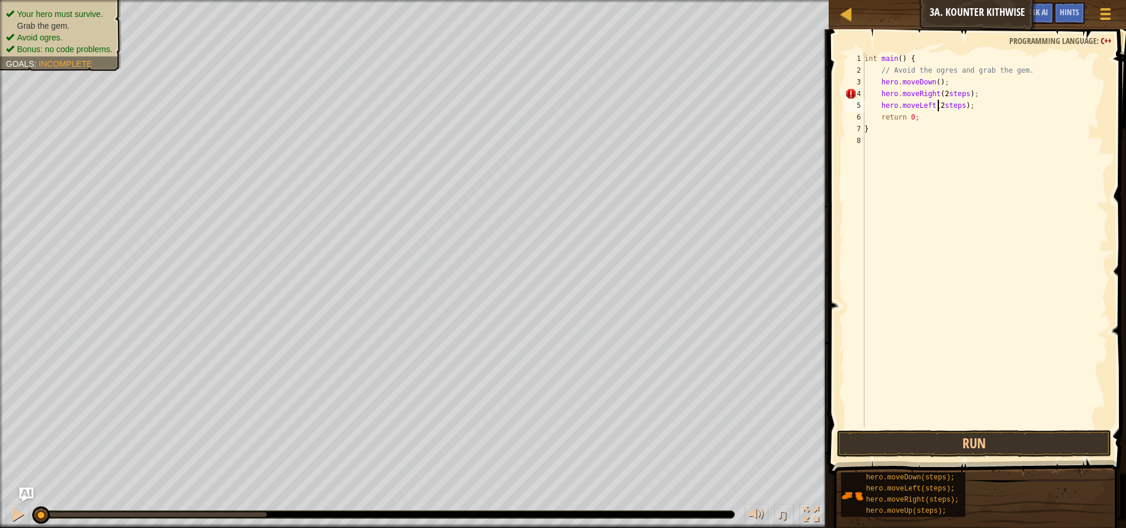
scroll to position [5, 6]
click at [986, 108] on div "int main ( ) { // Avoid the ogres and grab the gem. hero . moveDown ( ) ; hero …" at bounding box center [985, 252] width 246 height 399
click at [936, 112] on div "int main ( ) { // Avoid the ogres and grab the gem. hero . moveDown ( ) ; hero …" at bounding box center [985, 240] width 246 height 375
click at [936, 112] on div "int main ( ) { // Avoid the ogres and grab the gem. hero . moveDown ( ) ; hero …" at bounding box center [985, 252] width 246 height 399
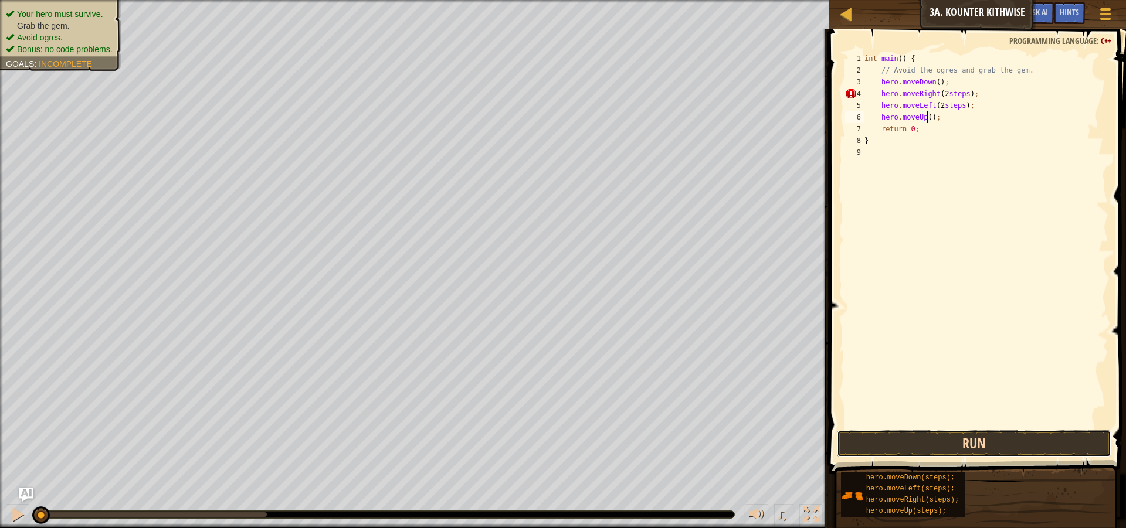
click at [1001, 447] on button "Run" at bounding box center [974, 443] width 274 height 27
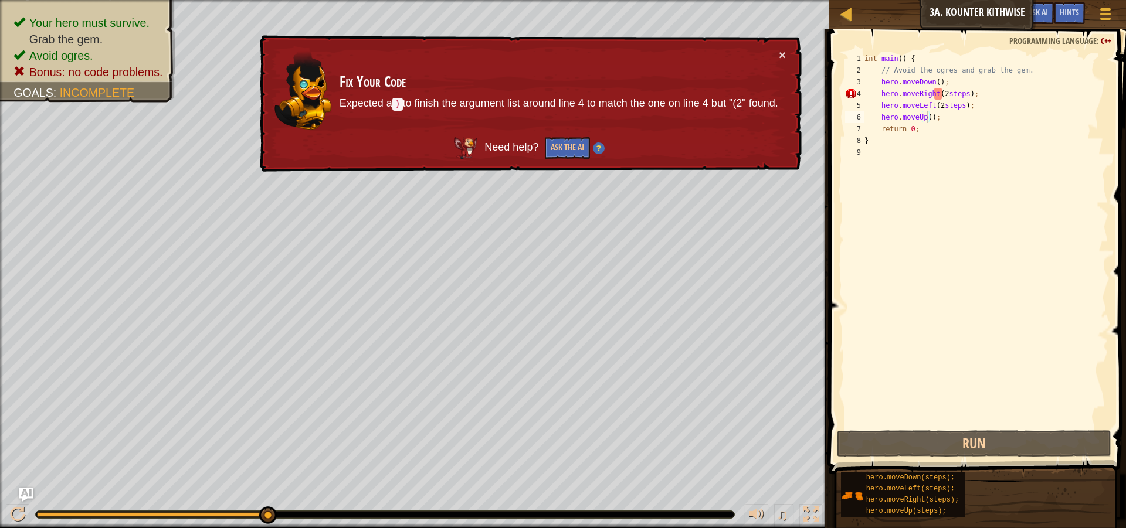
click at [777, 52] on td "Fix Your Code Expected a ) to finish the argument list around line 4 to match t…" at bounding box center [559, 90] width 440 height 82
click at [785, 52] on button "×" at bounding box center [782, 55] width 7 height 12
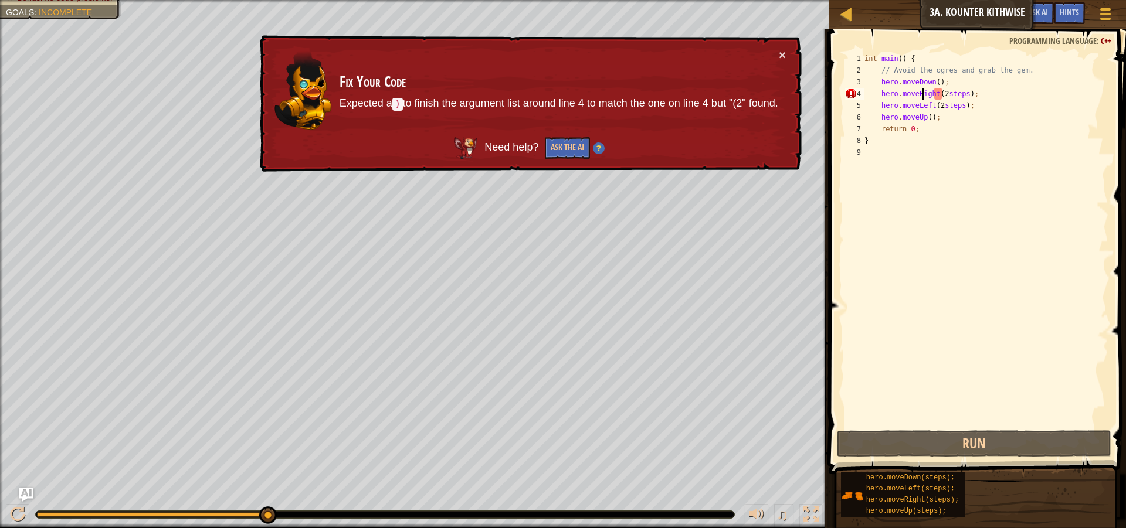
click at [924, 94] on div "int main ( ) { // Avoid the ogres and grab the gem. hero . moveDown ( ) ; hero …" at bounding box center [985, 252] width 246 height 399
type textarea "hero.moveRight(2steps);"
drag, startPoint x: 972, startPoint y: 97, endPoint x: 791, endPoint y: 90, distance: 180.7
click at [791, 90] on div "Map Introduction to Computer Science 3a. Kounter Kithwise Game Menu Done Hints …" at bounding box center [563, 264] width 1126 height 528
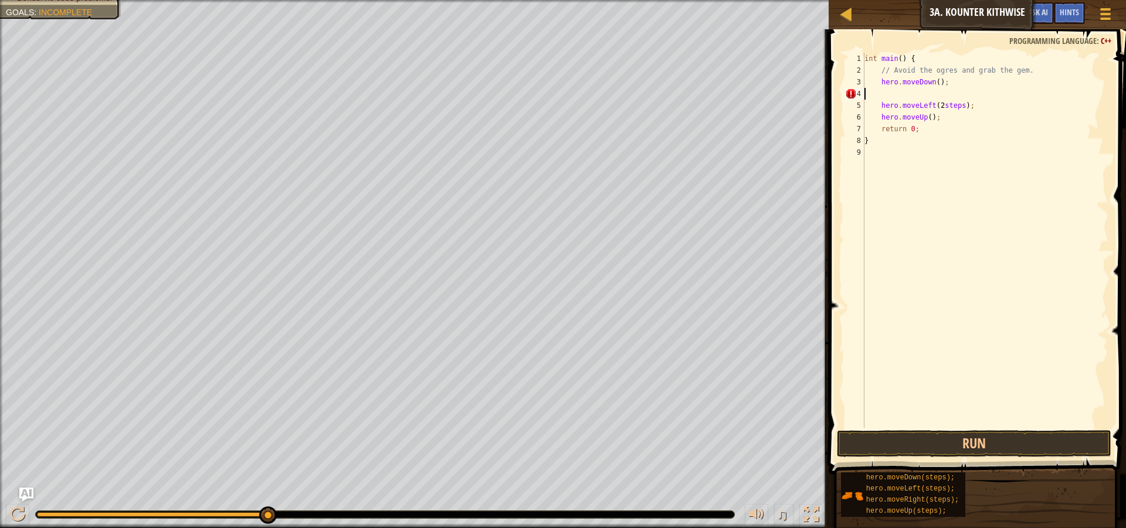
scroll to position [5, 0]
click at [935, 103] on div "int main ( ) { // Avoid the ogres and grab the gem. hero . moveDown ( ) ; hero …" at bounding box center [985, 252] width 246 height 399
click at [934, 79] on div "int main ( ) { // Avoid the ogres and grab the gem. hero . moveDown ( ) ; hero …" at bounding box center [985, 252] width 246 height 399
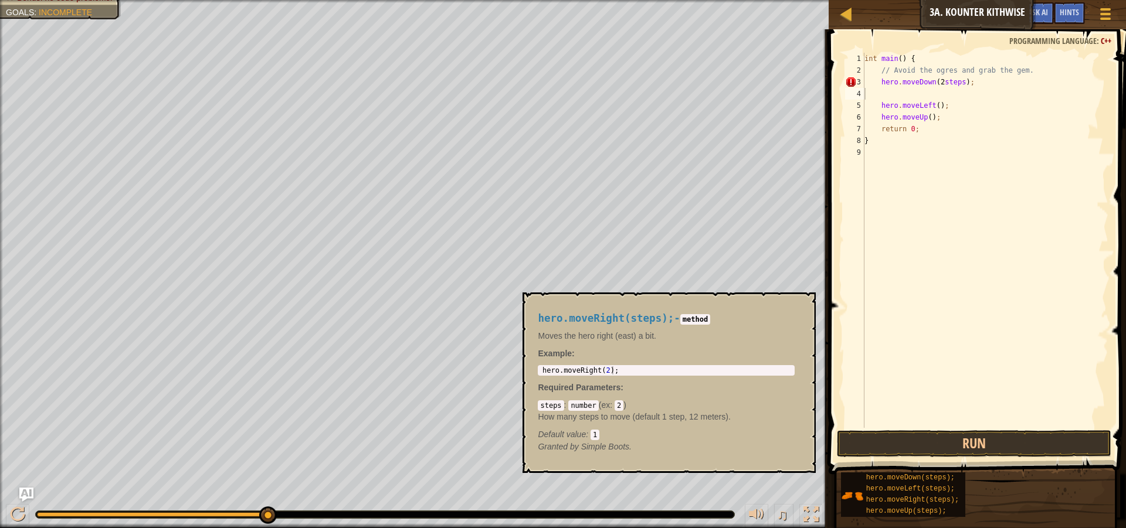
scroll to position [5, 6]
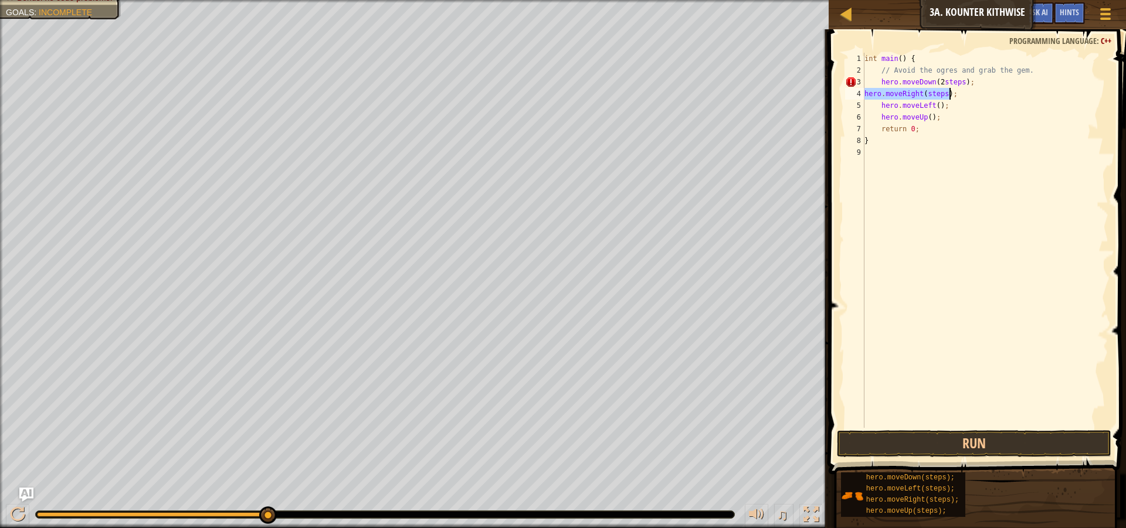
click at [937, 93] on div "int main ( ) { // Avoid the ogres and grab the gem. hero . moveDown ( 2 steps )…" at bounding box center [985, 240] width 246 height 375
click at [937, 93] on div "int main ( ) { // Avoid the ogres and grab the gem. hero . moveDown ( 2 steps )…" at bounding box center [985, 252] width 246 height 399
click at [866, 96] on div "int main ( ) { // Avoid the ogres and grab the gem. hero . moveDown ( 2 steps )…" at bounding box center [985, 252] width 246 height 399
type textarea "hero.moveLeft();"
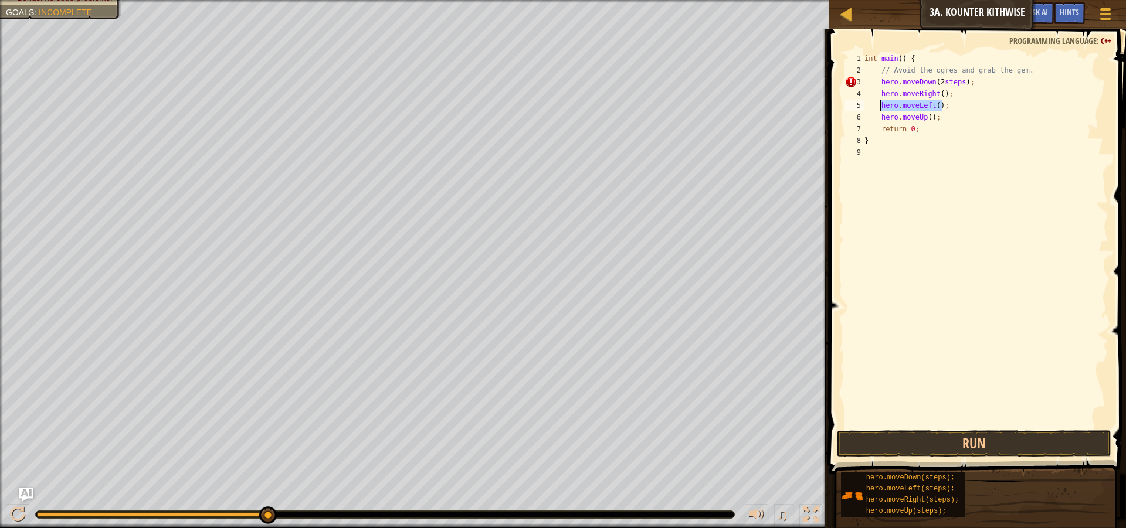
drag, startPoint x: 949, startPoint y: 108, endPoint x: 879, endPoint y: 100, distance: 71.5
click at [879, 100] on div "int main ( ) { // Avoid the ogres and grab the gem. hero . moveDown ( 2 steps )…" at bounding box center [985, 252] width 246 height 399
click at [945, 111] on div "int main ( ) { // Avoid the ogres and grab the gem. hero . moveDown ( 2 steps )…" at bounding box center [985, 252] width 246 height 399
click at [938, 101] on div "int main ( ) { // Avoid the ogres and grab the gem. hero . moveDown ( 2 steps )…" at bounding box center [985, 252] width 246 height 399
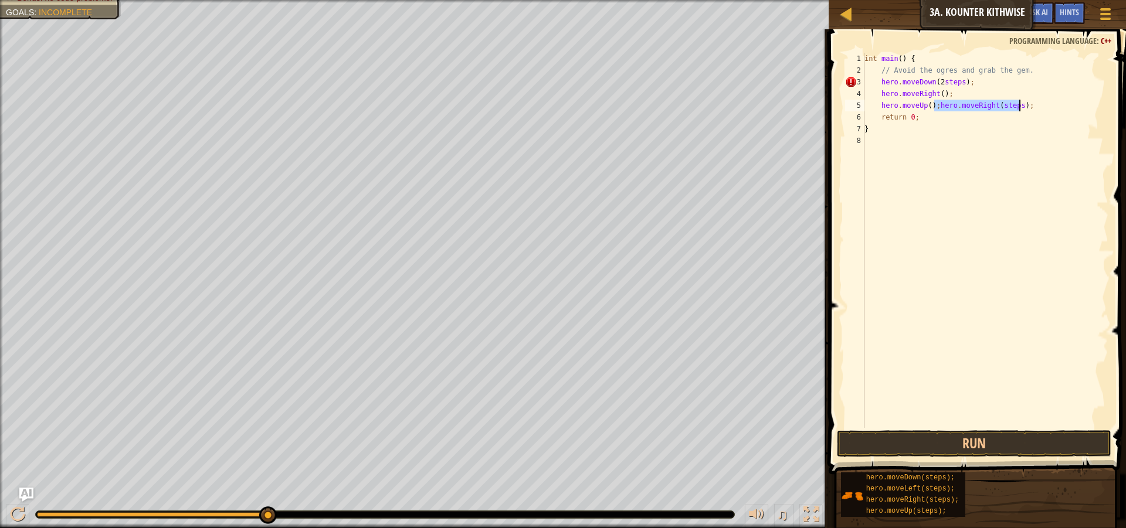
click at [934, 104] on div "int main ( ) { // Avoid the ogres and grab the gem. hero . moveDown ( 2 steps )…" at bounding box center [985, 240] width 246 height 375
click at [947, 116] on div "int main ( ) { // Avoid the ogres and grab the gem. hero . moveDown ( 2 steps )…" at bounding box center [985, 252] width 246 height 399
click at [943, 112] on div "int main ( ) { // Avoid the ogres and grab the gem. hero . moveDown ( 2 steps )…" at bounding box center [985, 252] width 246 height 399
click at [944, 117] on div "int main ( ) { // Avoid the ogres and grab the gem. hero . moveDown ( 2 steps )…" at bounding box center [985, 252] width 246 height 399
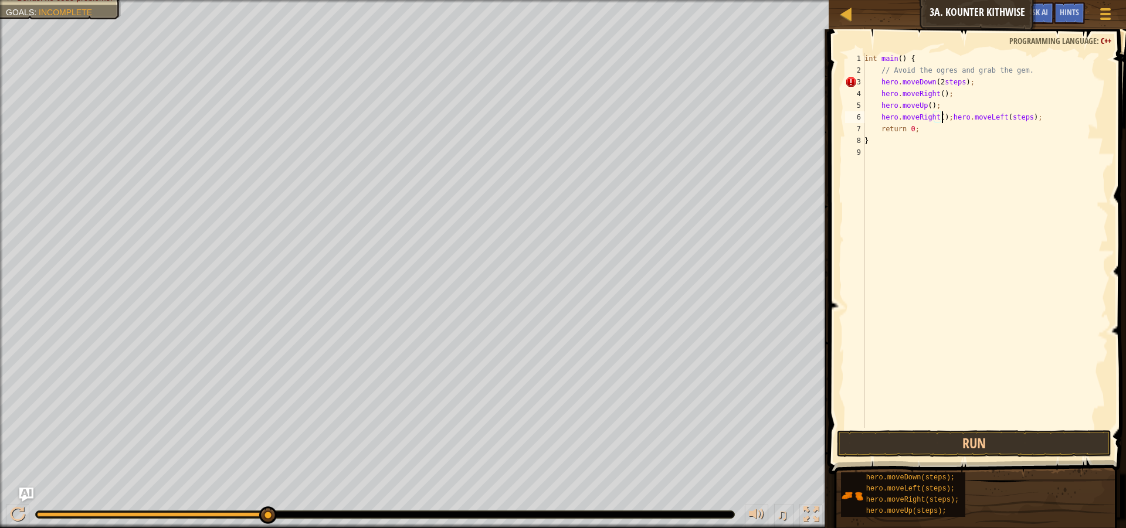
click at [945, 123] on div "int main ( ) { // Avoid the ogres and grab the gem. hero . moveDown ( 2 steps )…" at bounding box center [985, 252] width 246 height 399
click at [945, 122] on div "int main ( ) { // Avoid the ogres and grab the gem. hero . moveDown ( 2 steps )…" at bounding box center [985, 252] width 246 height 399
click at [945, 120] on div "int main ( ) { // Avoid the ogres and grab the gem. hero . moveDown ( 2 steps )…" at bounding box center [985, 252] width 246 height 399
click at [946, 120] on div "int main ( ) { // Avoid the ogres and grab the gem. hero . moveDown ( 2 steps )…" at bounding box center [985, 240] width 246 height 375
click at [953, 127] on div "int main ( ) { // Avoid the ogres and grab the gem. hero . moveDown ( 2 steps )…" at bounding box center [987, 252] width 243 height 399
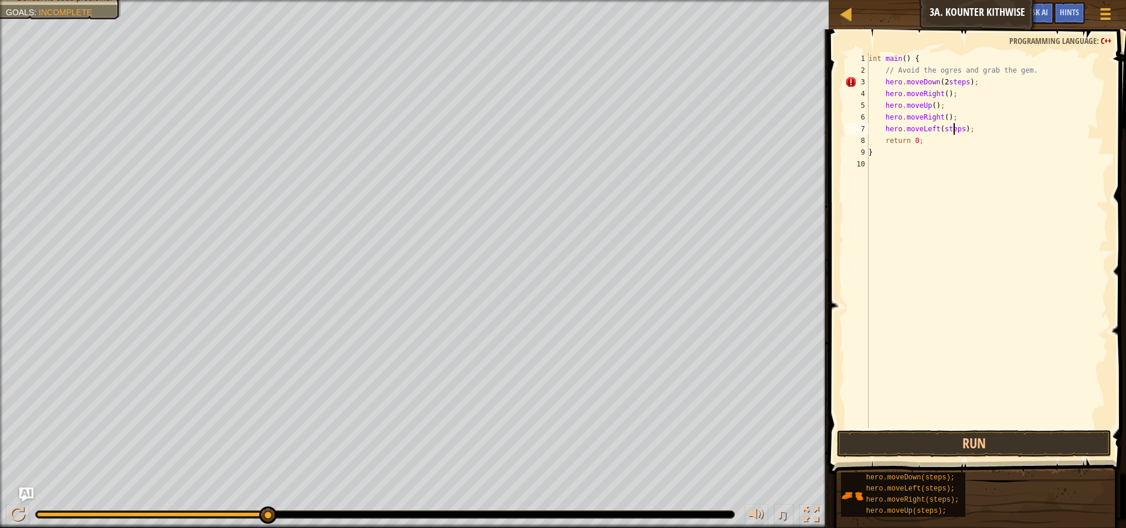
click at [953, 127] on div "int main ( ) { // Avoid the ogres and grab the gem. hero . moveDown ( 2 steps )…" at bounding box center [987, 252] width 242 height 399
click at [948, 123] on div "int main ( ) { // Avoid the ogres and grab the gem. hero . moveDown ( 2 steps )…" at bounding box center [987, 240] width 242 height 375
click at [951, 144] on div "int main ( ) { // Avoid the ogres and grab the gem. hero . moveDown ( 2 steps )…" at bounding box center [987, 252] width 242 height 399
click at [973, 438] on button "Run" at bounding box center [974, 443] width 274 height 27
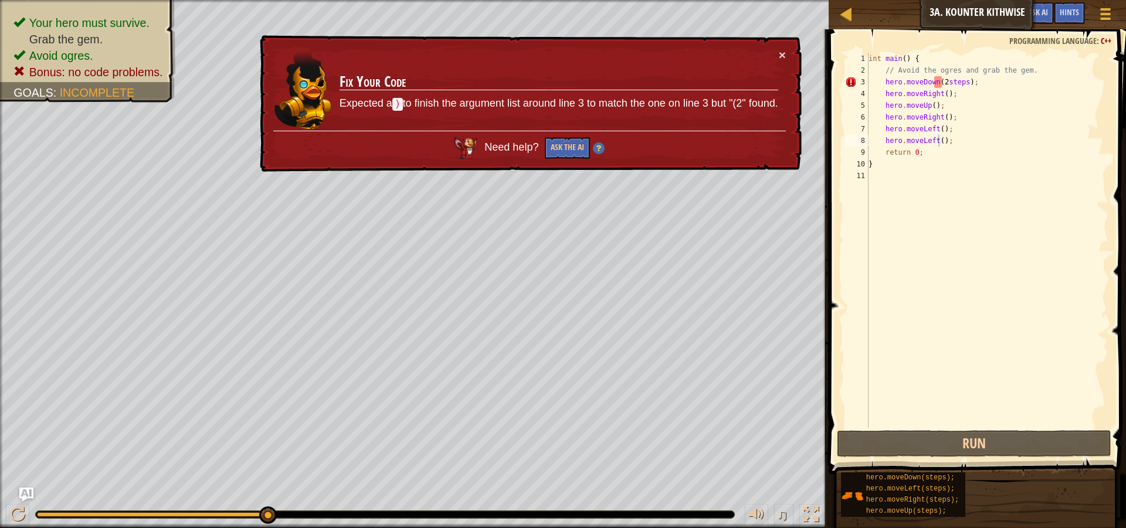
click at [791, 46] on div "× Fix Your Code Expected a ) to finish the argument list around line 3 to match…" at bounding box center [529, 103] width 544 height 137
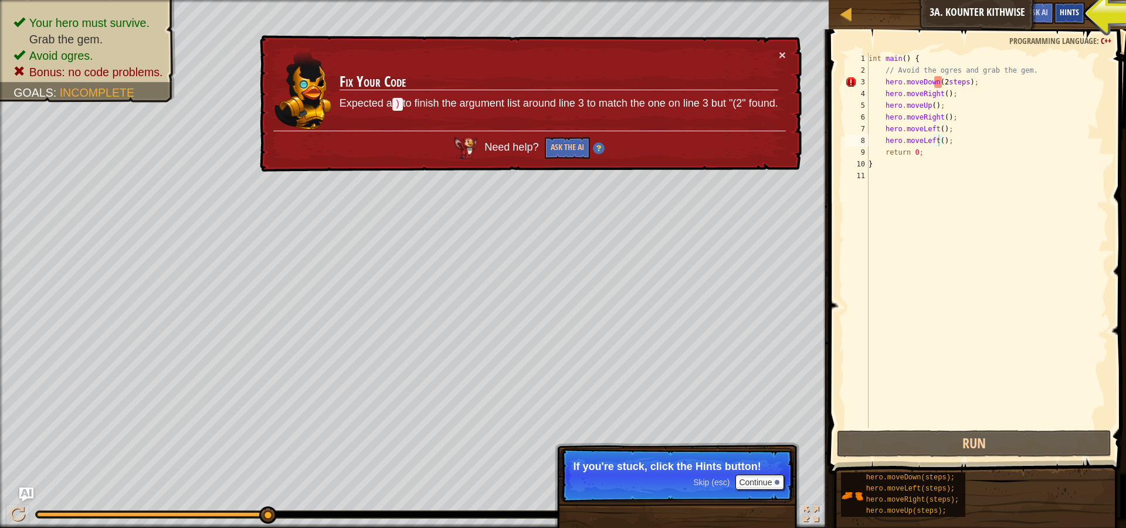
click at [1059, 12] on div "Hints" at bounding box center [1069, 13] width 31 height 22
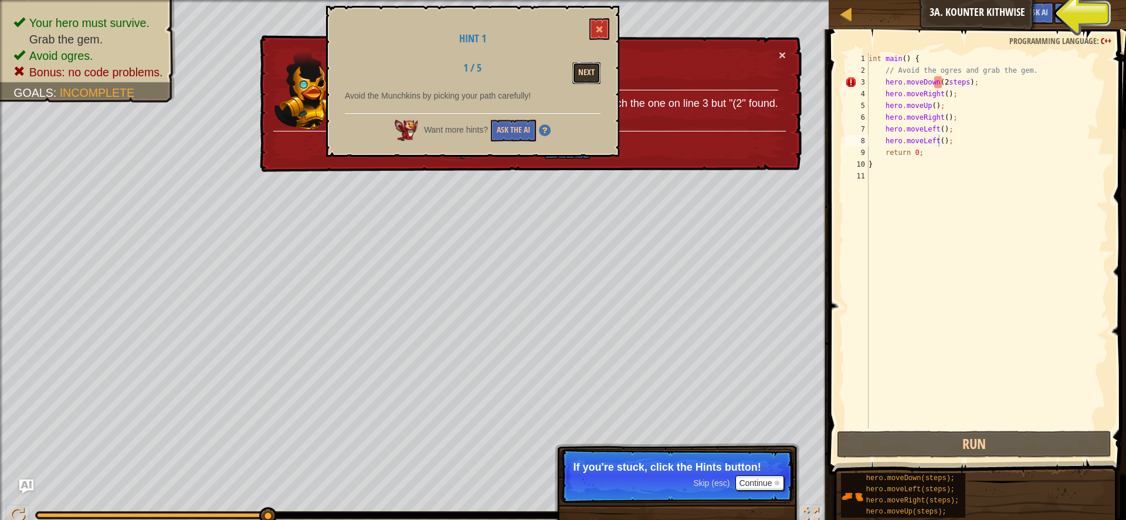
click at [584, 82] on button "Next" at bounding box center [586, 73] width 28 height 22
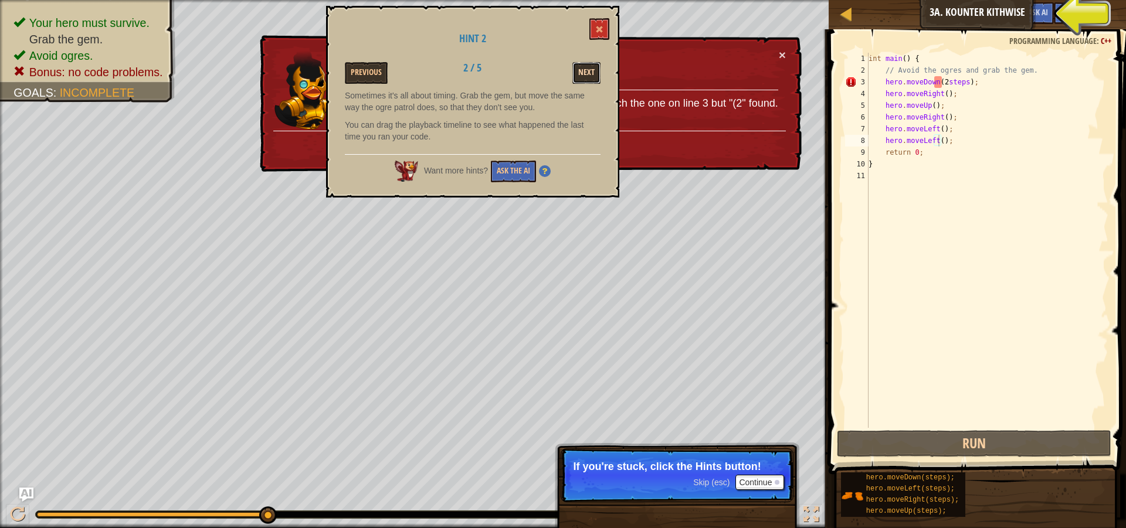
click at [598, 70] on button "Next" at bounding box center [586, 73] width 28 height 22
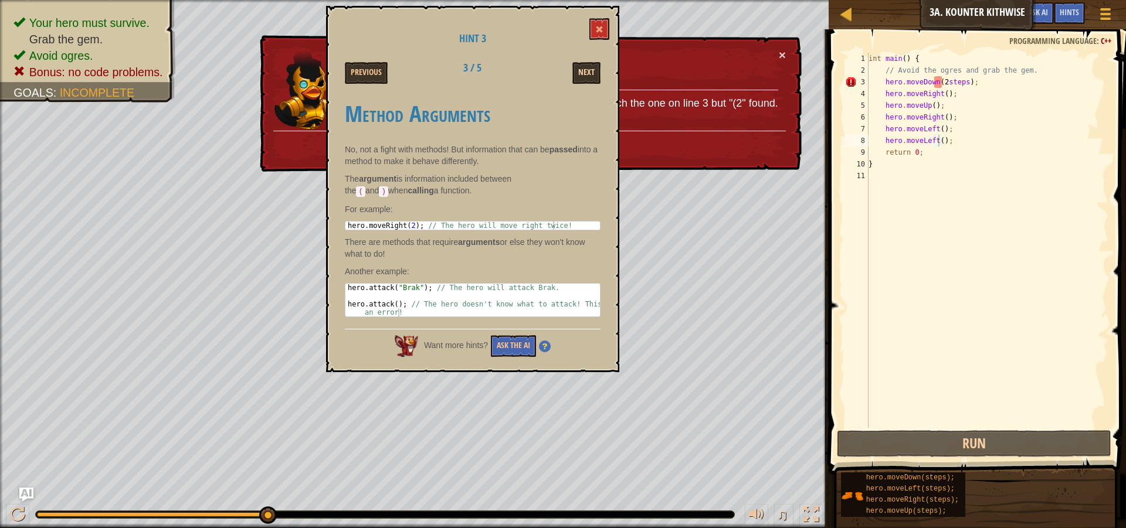
drag, startPoint x: 593, startPoint y: 90, endPoint x: 584, endPoint y: 71, distance: 20.7
click at [594, 89] on div "Hint 3 Previous 3 / 5 Next Method Arguments No, not a fight with methods! But i…" at bounding box center [472, 189] width 293 height 367
click at [584, 71] on button "Next" at bounding box center [586, 73] width 28 height 22
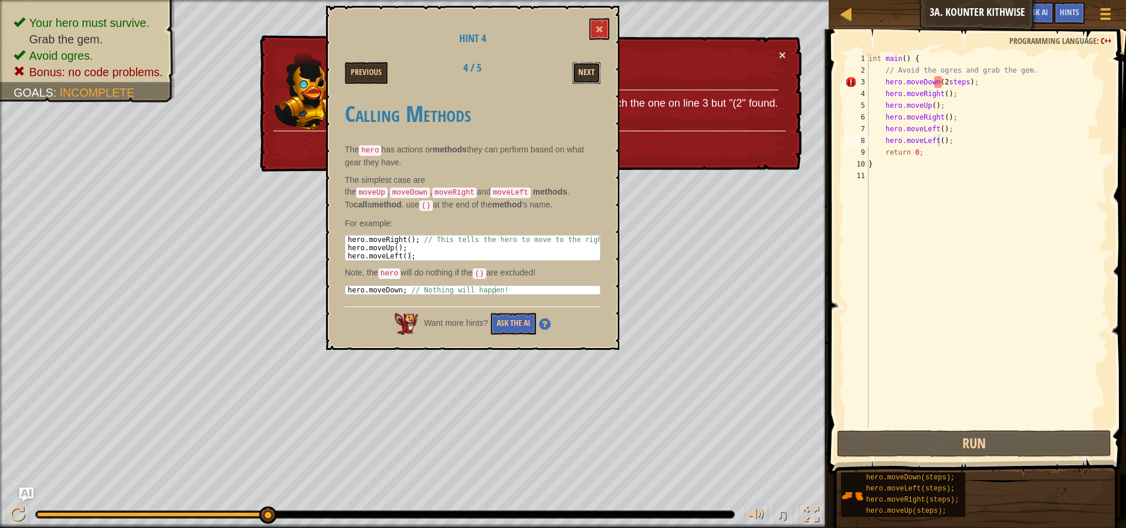
click at [584, 70] on button "Next" at bounding box center [586, 73] width 28 height 22
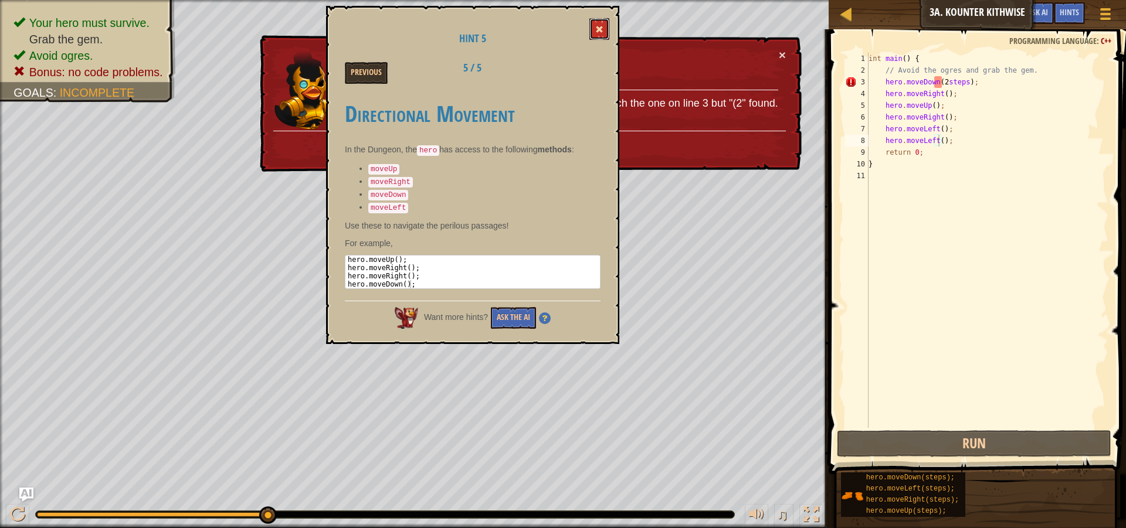
click at [603, 24] on button at bounding box center [599, 29] width 20 height 22
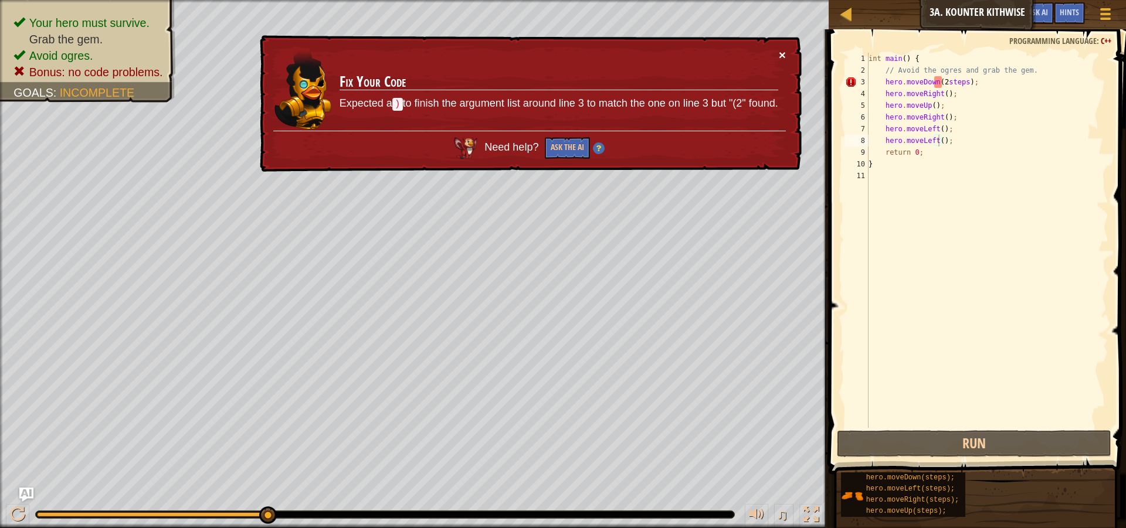
click at [782, 57] on button "×" at bounding box center [782, 55] width 7 height 12
click at [937, 79] on div "int main ( ) { // Avoid the ogres and grab the gem. hero . moveDown ( 2 steps )…" at bounding box center [987, 252] width 242 height 399
click at [940, 79] on div "int main ( ) { // Avoid the ogres and grab the gem. hero . moveDown ( 2 steps )…" at bounding box center [987, 240] width 242 height 375
click at [940, 79] on div "int main ( ) { // Avoid the ogres and grab the gem. hero . moveDown ( 2 steps )…" at bounding box center [987, 252] width 242 height 399
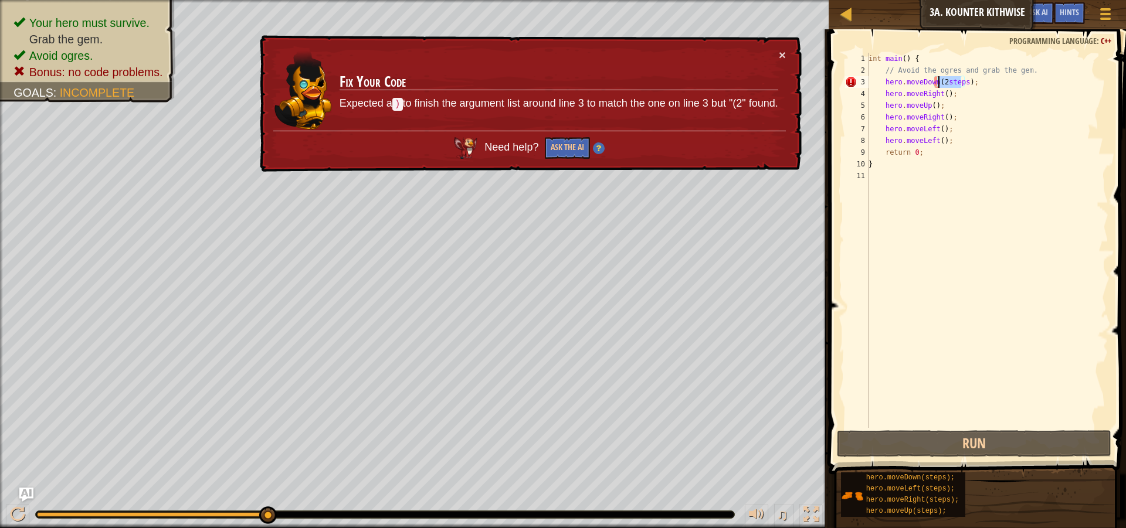
click at [943, 80] on div "int main ( ) { // Avoid the ogres and grab the gem. hero . moveDown ( 2 steps )…" at bounding box center [987, 240] width 242 height 375
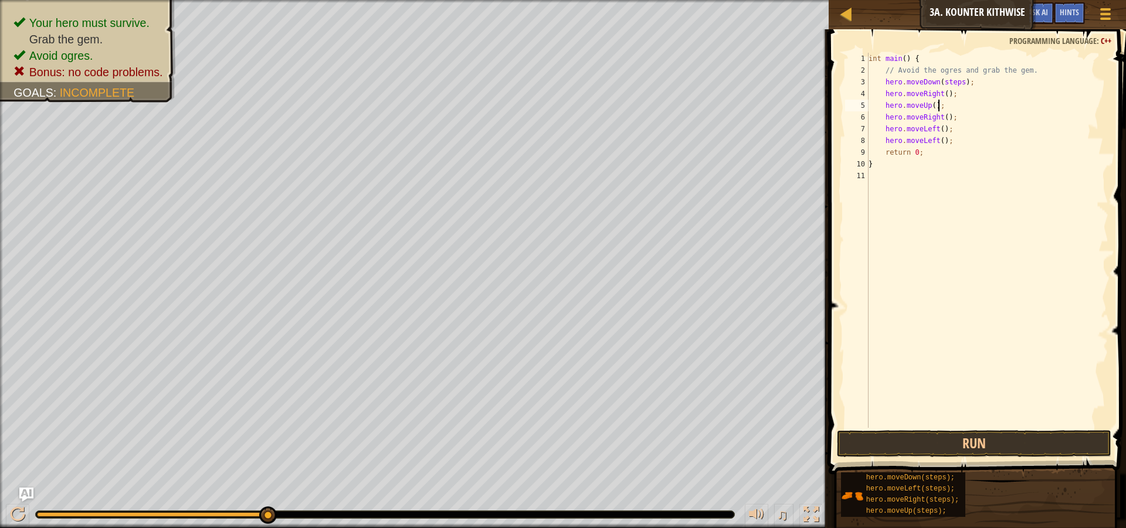
click at [975, 109] on div "int main ( ) { // Avoid the ogres and grab the gem. hero . moveDown ( steps ) ;…" at bounding box center [987, 252] width 242 height 399
click at [981, 80] on div "int main ( ) { // Avoid the ogres and grab the gem. hero . moveDown ( steps ) ;…" at bounding box center [987, 252] width 242 height 399
click at [951, 82] on div "int main ( ) { // Avoid the ogres and grab the gem. hero . moveDown ( steps ) ;…" at bounding box center [987, 252] width 242 height 399
click at [949, 88] on div "int main ( ) { // Avoid the ogres and grab the gem. hero . moveDown ( ) ; hero …" at bounding box center [987, 252] width 242 height 399
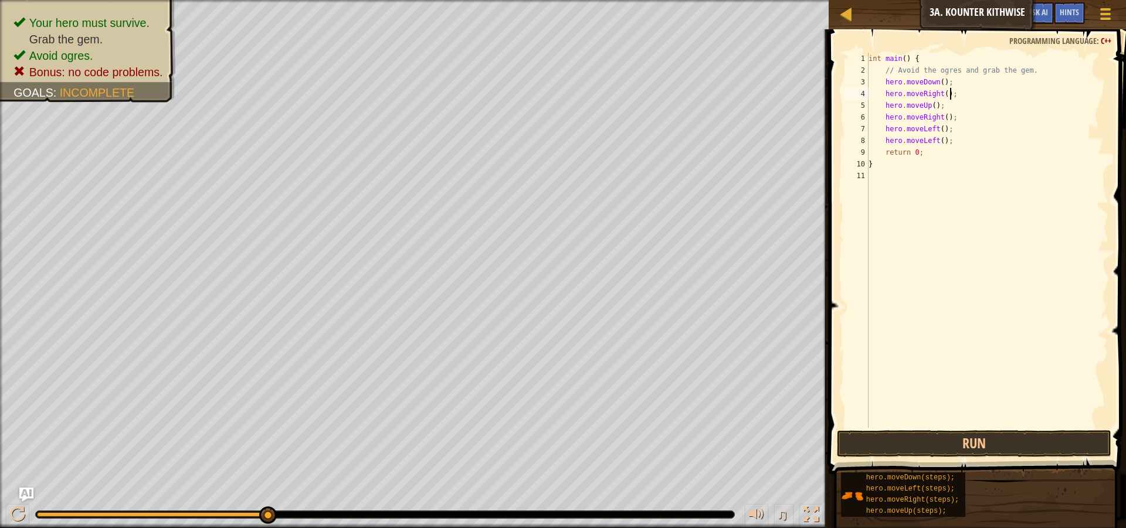
click at [953, 84] on div "int main ( ) { // Avoid the ogres and grab the gem. hero . moveDown ( ) ; hero …" at bounding box center [987, 252] width 242 height 399
type textarea "hero.moveDown();"
click at [947, 89] on div "int main ( ) { // Avoid the ogres and grab the gem. hero . moveDown ( ) ; hero …" at bounding box center [987, 240] width 242 height 375
click at [947, 89] on div "int main ( ) { // Avoid the ogres and grab the gem. hero . moveDown ( ) ; hero …" at bounding box center [987, 252] width 242 height 399
type textarea "hero.moveDown();"
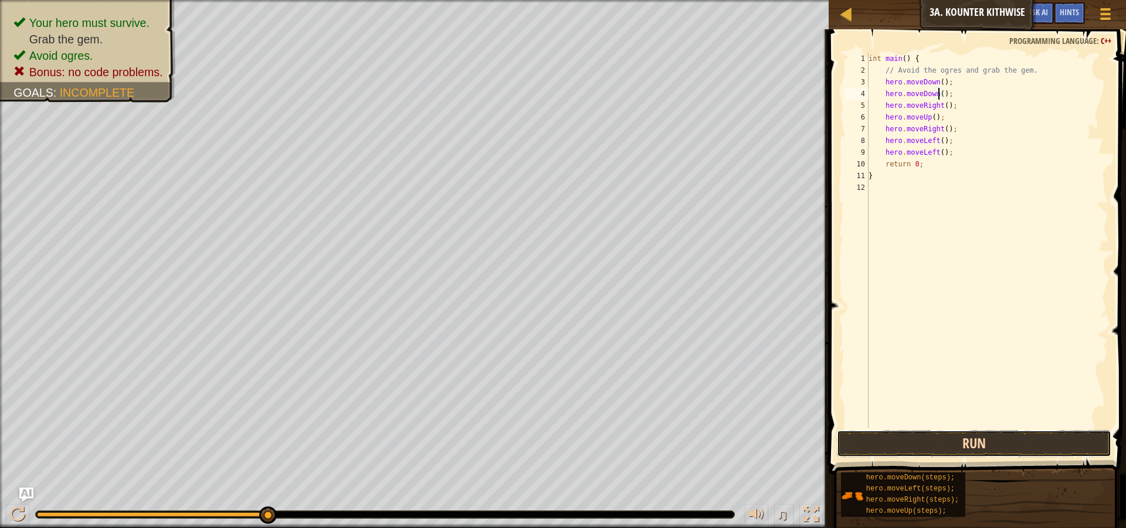
click at [999, 442] on button "Run" at bounding box center [974, 443] width 274 height 27
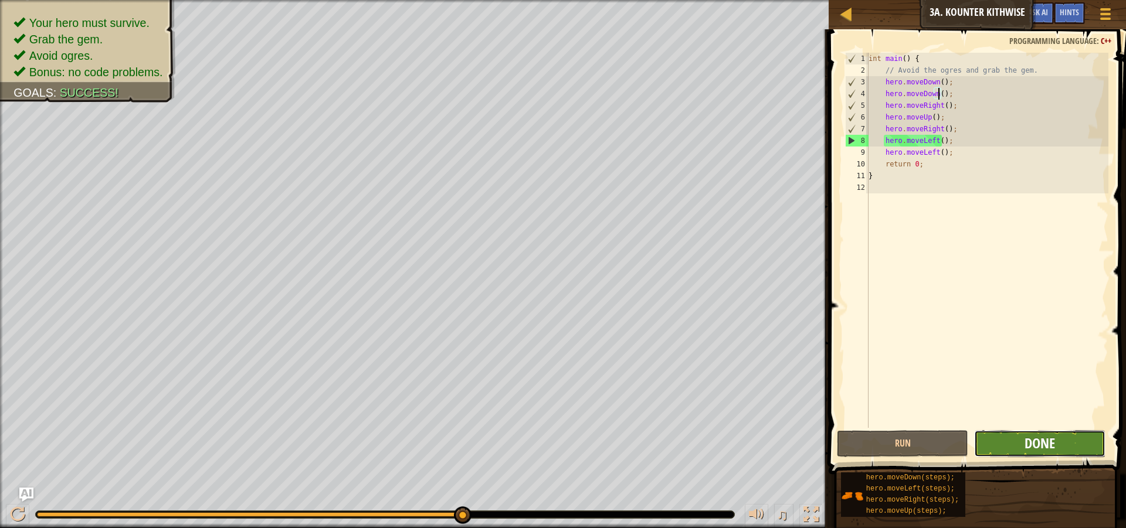
click at [1050, 452] on button "Done" at bounding box center [1039, 443] width 131 height 27
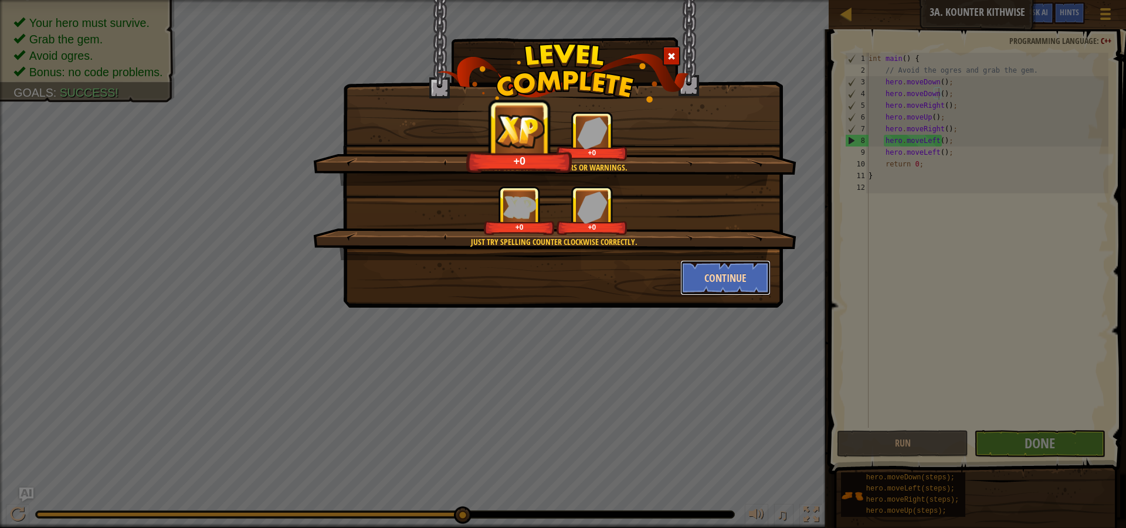
click at [727, 283] on button "Continue" at bounding box center [725, 277] width 91 height 35
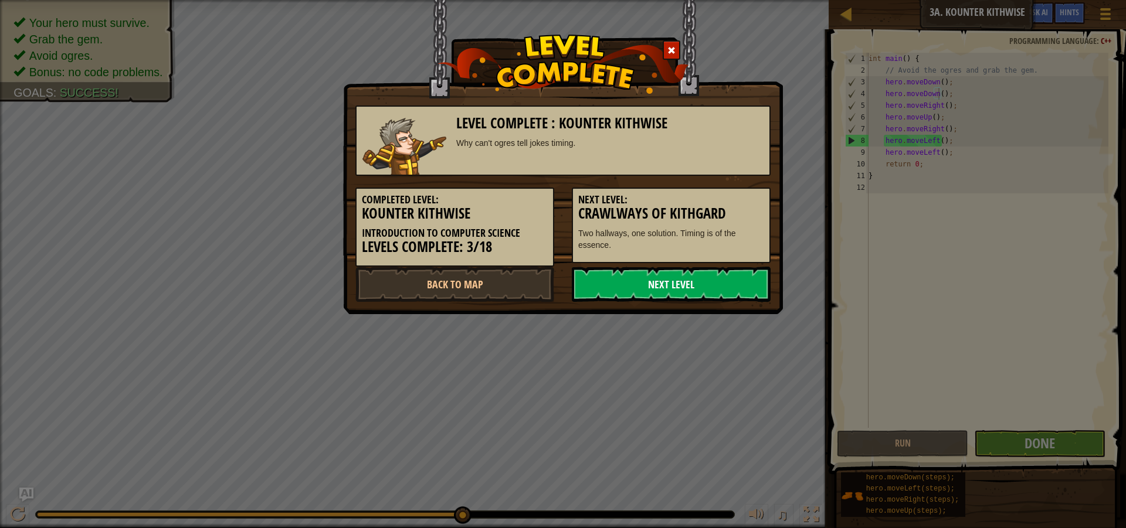
click at [682, 276] on link "Next Level" at bounding box center [671, 284] width 199 height 35
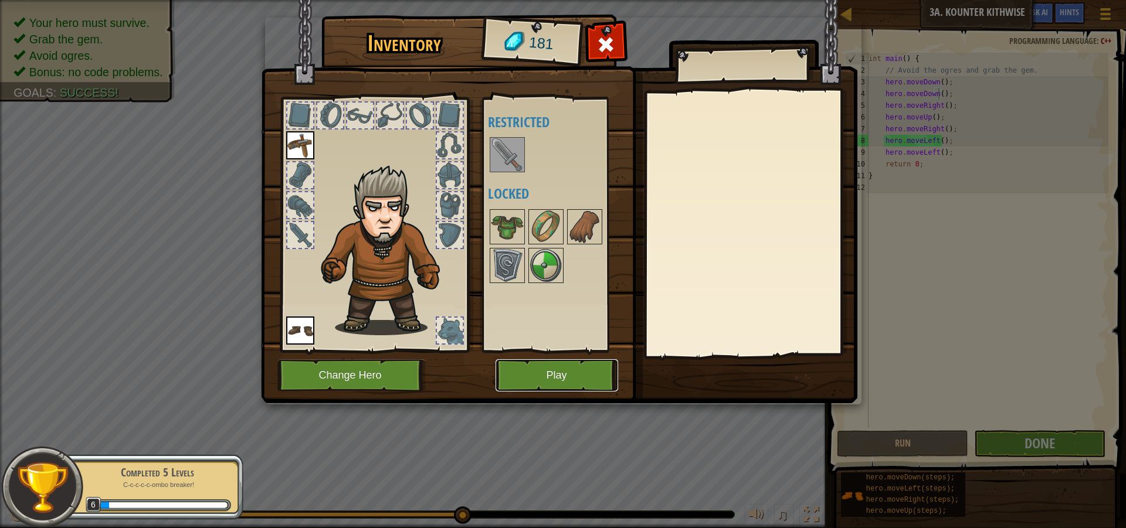
click at [534, 372] on button "Play" at bounding box center [557, 376] width 123 height 32
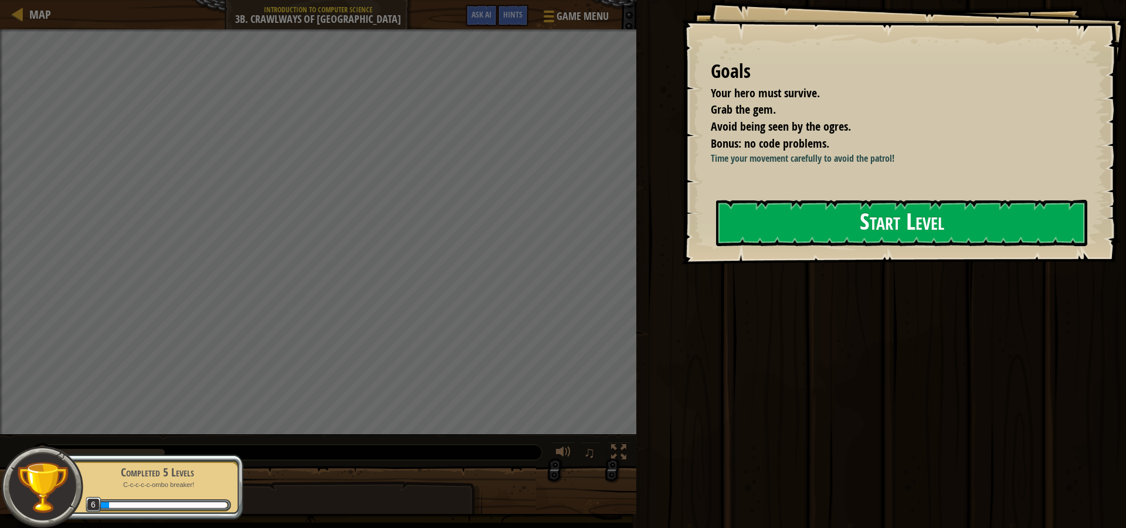
click at [929, 211] on button "Start Level" at bounding box center [901, 223] width 371 height 46
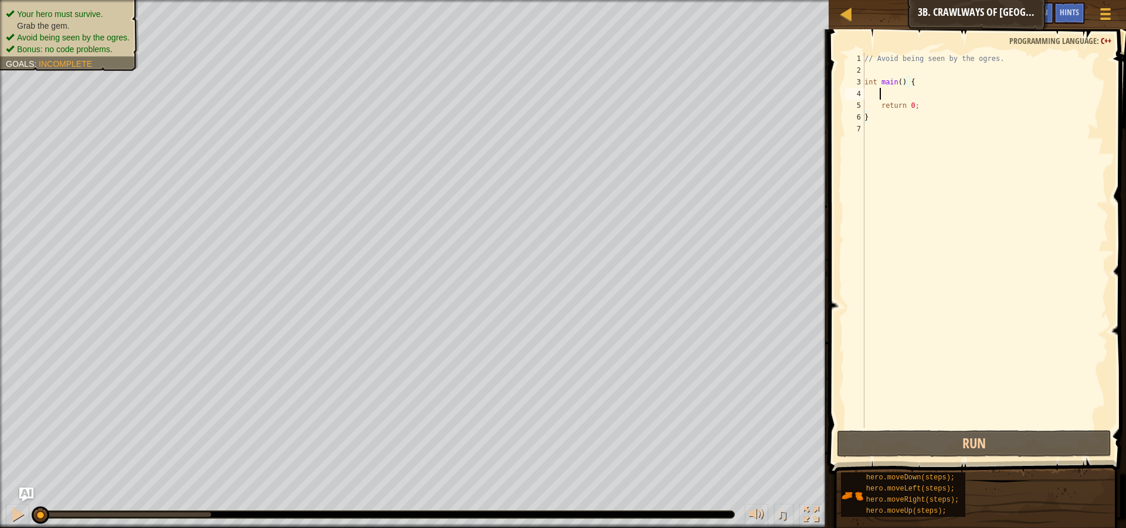
click at [900, 92] on div "// Avoid being seen by the ogres. int main ( ) { return 0 ; }" at bounding box center [985, 252] width 246 height 399
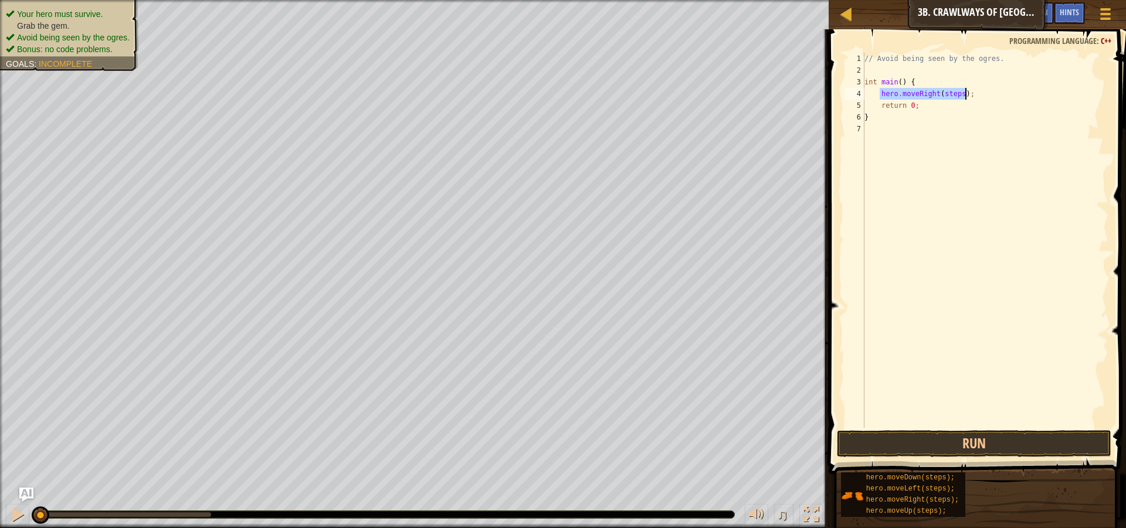
click at [945, 93] on div "// Avoid being seen by the ogres. int main ( ) { hero . moveRight ( steps ) ; r…" at bounding box center [985, 240] width 246 height 375
click at [945, 93] on div "// Avoid being seen by the ogres. int main ( ) { hero . moveRight ( steps ) ; r…" at bounding box center [985, 252] width 246 height 399
click at [937, 96] on div "// Avoid being seen by the ogres. int main ( ) { hero . moveRight ( steps ) ; r…" at bounding box center [985, 240] width 246 height 375
click at [995, 441] on button "Run" at bounding box center [974, 443] width 274 height 27
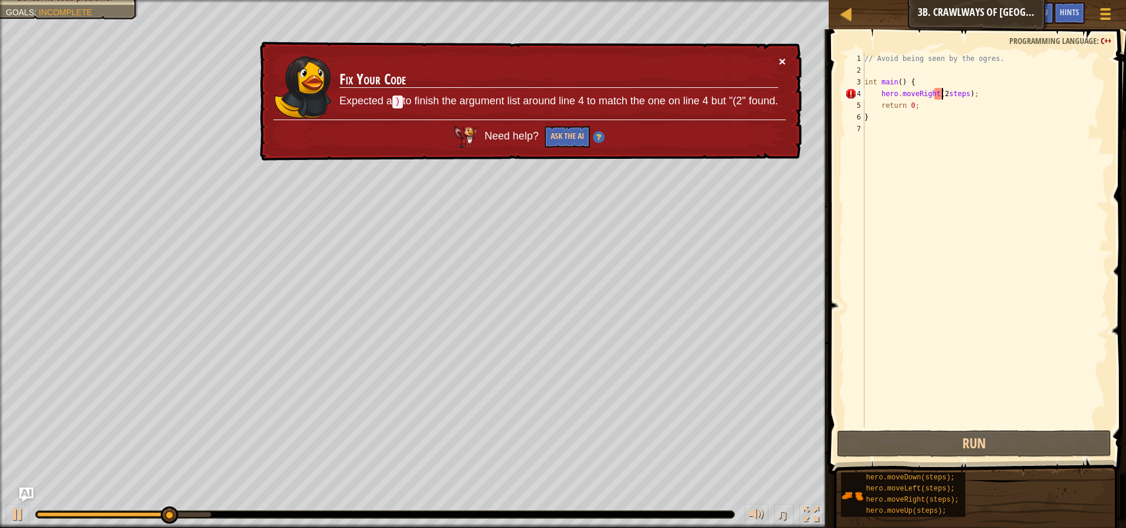
click at [784, 57] on button "×" at bounding box center [782, 61] width 7 height 12
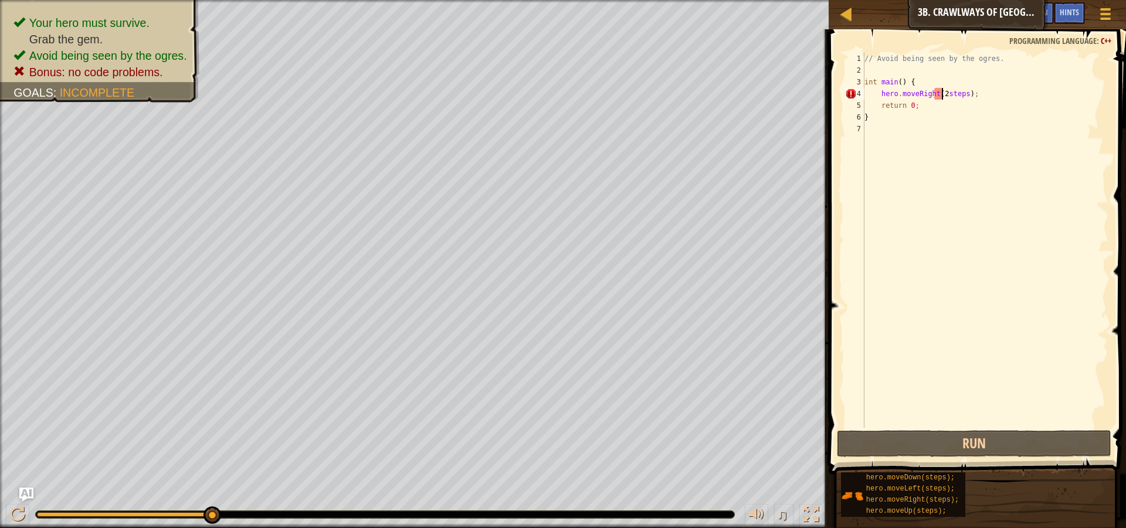
type textarea "hero.moveRight(steps);"
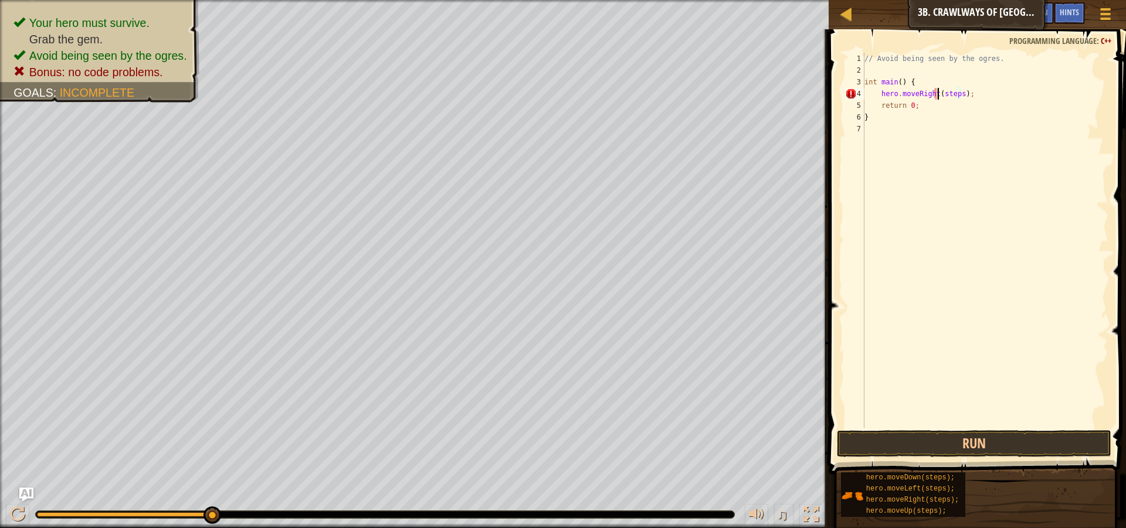
click at [1001, 199] on div "// Avoid being seen by the ogres. int main ( ) { hero . moveRight ( steps ) ; r…" at bounding box center [985, 252] width 246 height 399
click at [937, 104] on div "// Avoid being seen by the ogres. int main ( ) { hero . moveRight ( steps ) ; r…" at bounding box center [985, 252] width 246 height 399
click at [972, 94] on div "// Avoid being seen by the ogres. int main ( ) { hero . moveRight ( steps ) ; r…" at bounding box center [985, 252] width 246 height 399
type textarea "hero.moveRight(steps);"
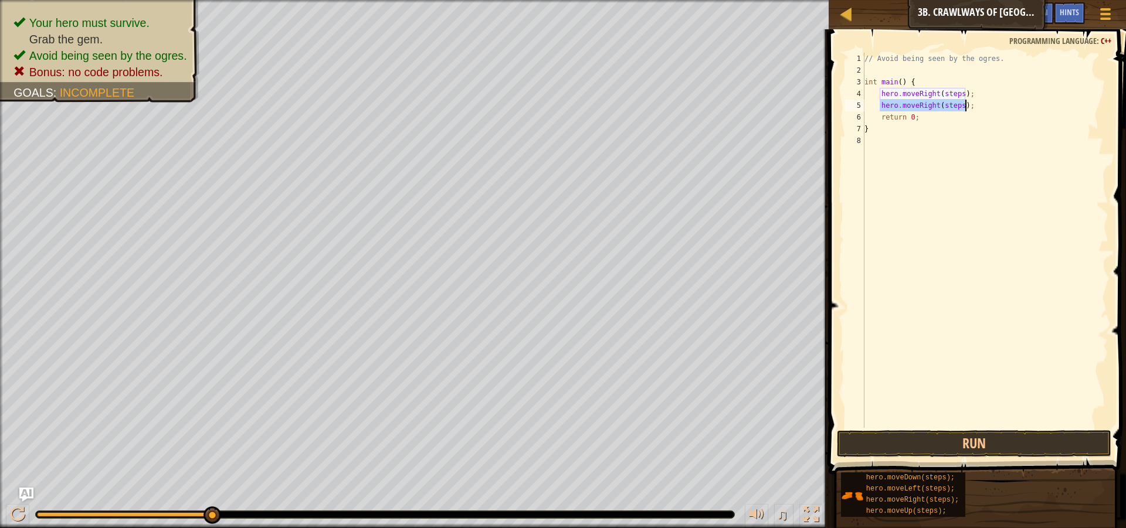
click at [951, 92] on div "// Avoid being seen by the ogres. int main ( ) { hero . moveRight ( steps ) ; h…" at bounding box center [985, 252] width 246 height 399
click at [949, 109] on div "// Avoid being seen by the ogres. int main ( ) { hero . moveRight ( ) ; hero . …" at bounding box center [985, 252] width 246 height 399
click at [992, 436] on button "Run" at bounding box center [974, 443] width 274 height 27
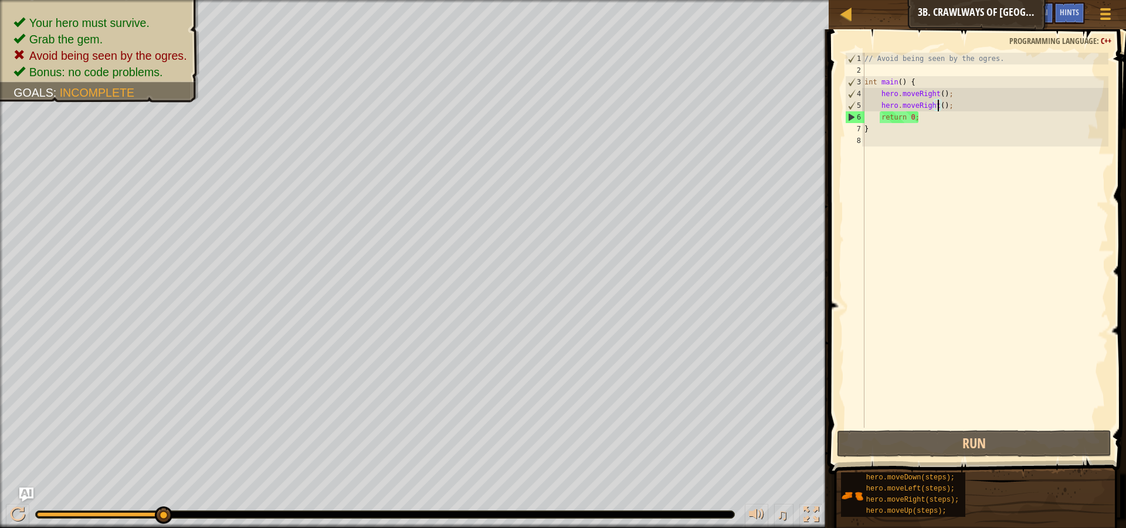
click at [910, 121] on div "// Avoid being seen by the ogres. int main ( ) { hero . moveRight ( ) ; hero . …" at bounding box center [985, 252] width 246 height 399
type textarea "return 0;"
drag, startPoint x: 937, startPoint y: 215, endPoint x: 952, endPoint y: 390, distance: 175.4
click at [937, 217] on div "// Avoid being seen by the ogres. int main ( ) { hero . moveRight ( ) ; hero . …" at bounding box center [985, 252] width 246 height 399
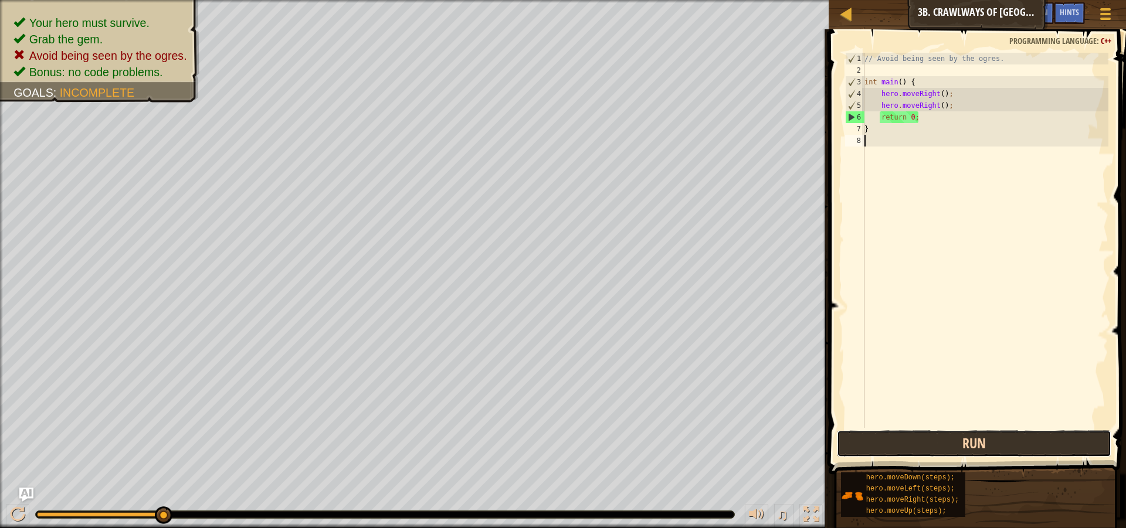
click at [958, 455] on button "Run" at bounding box center [974, 443] width 274 height 27
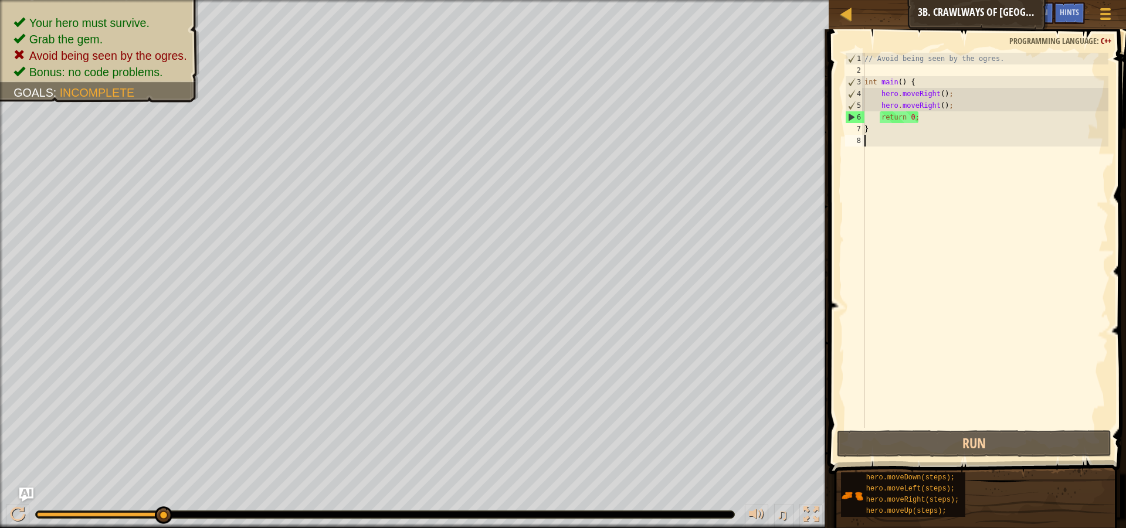
click at [973, 108] on div "// Avoid being seen by the ogres. int main ( ) { hero . moveRight ( ) ; hero . …" at bounding box center [985, 252] width 246 height 399
type textarea "hero.moveRight();"
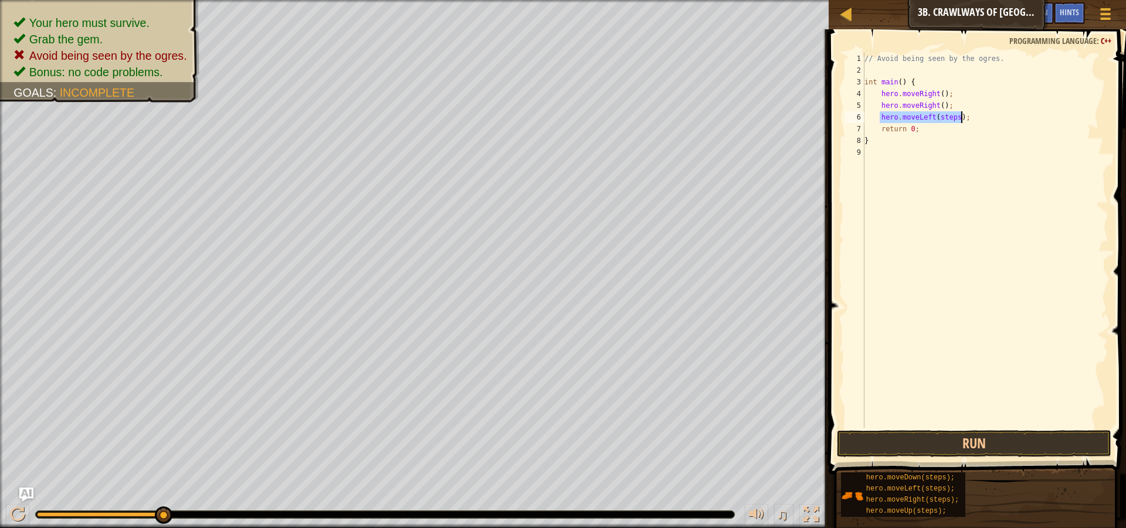
click at [937, 114] on div "// Avoid being seen by the ogres. int main ( ) { hero . moveRight ( ) ; hero . …" at bounding box center [985, 240] width 246 height 375
click at [933, 118] on div "// Avoid being seen by the ogres. int main ( ) { hero . moveRight ( ) ; hero . …" at bounding box center [985, 252] width 246 height 399
type textarea "hero.moveLeft(steps);"
click at [972, 118] on div "// Avoid being seen by the ogres. int main ( ) { hero . moveRight ( ) ; hero . …" at bounding box center [985, 252] width 246 height 399
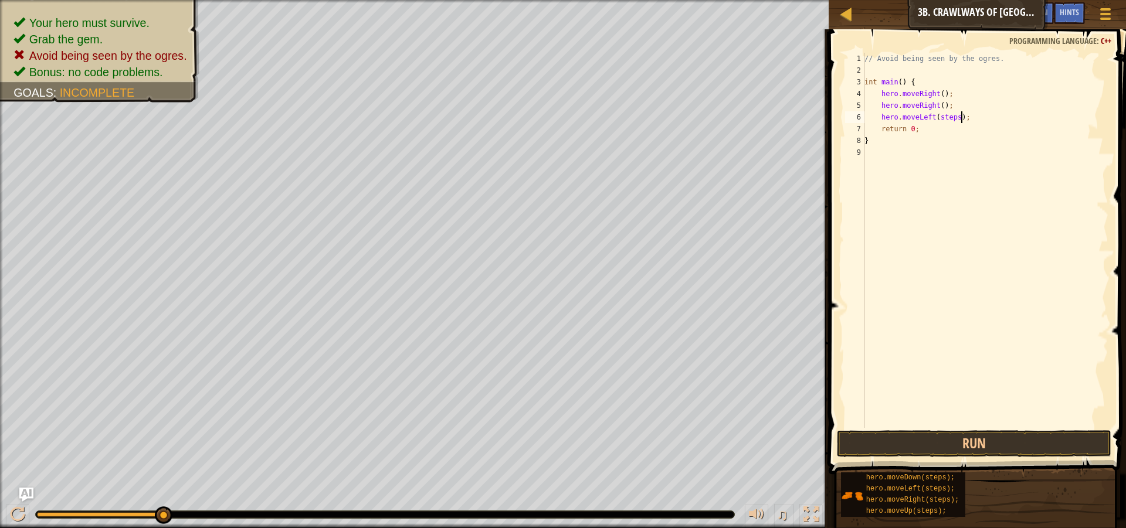
scroll to position [5, 1]
click at [957, 118] on div "// Avoid being seen by the ogres. int main ( ) { hero . moveRight ( ) ; hero . …" at bounding box center [987, 240] width 242 height 375
click at [949, 115] on div "// Avoid being seen by the ogres. int main ( ) { hero . moveRight ( ) ; hero . …" at bounding box center [987, 252] width 242 height 399
drag, startPoint x: 966, startPoint y: 127, endPoint x: 974, endPoint y: 126, distance: 8.3
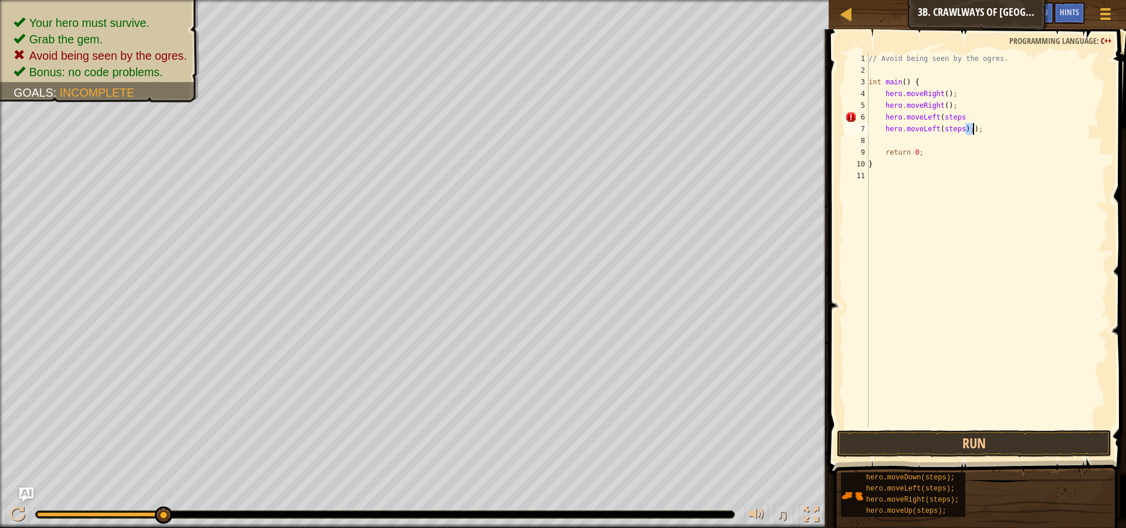
click at [974, 126] on div "// Avoid being seen by the ogres. int main ( ) { hero . moveRight ( ) ; hero . …" at bounding box center [987, 252] width 242 height 399
click at [957, 116] on div "// Avoid being seen by the ogres. int main ( ) { hero . moveRight ( ) ; hero . …" at bounding box center [987, 252] width 242 height 399
paste textarea ");"
click at [972, 130] on div "// Avoid being seen by the ogres. int main ( ) { hero . moveRight ( ) ; hero . …" at bounding box center [987, 252] width 242 height 399
click at [950, 116] on div "// Avoid being seen by the ogres. int main ( ) { hero . moveRight ( ) ; hero . …" at bounding box center [987, 252] width 242 height 399
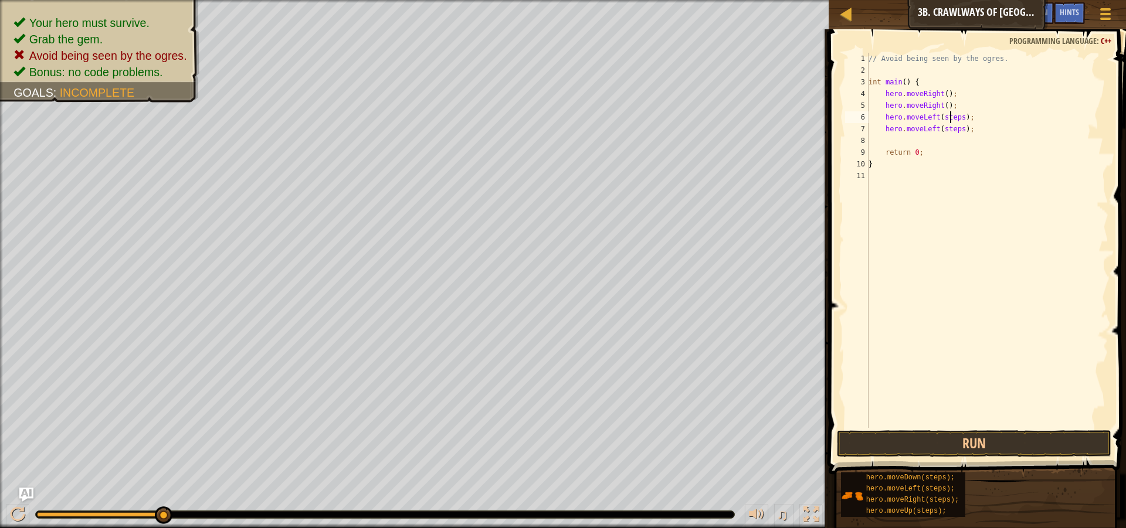
click at [949, 116] on div "// Avoid being seen by the ogres. int main ( ) { hero . moveRight ( ) ; hero . …" at bounding box center [987, 252] width 242 height 399
click at [952, 133] on div "// Avoid being seen by the ogres. int main ( ) { hero . moveRight ( ) ; hero . …" at bounding box center [987, 252] width 242 height 399
click at [983, 448] on button "Run" at bounding box center [974, 443] width 274 height 27
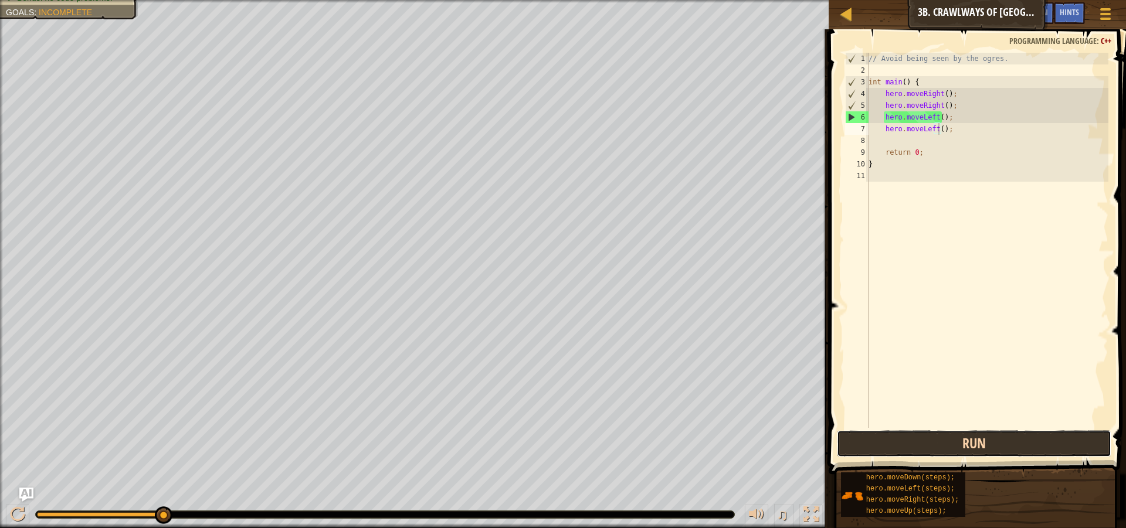
click at [897, 437] on button "Run" at bounding box center [974, 443] width 274 height 27
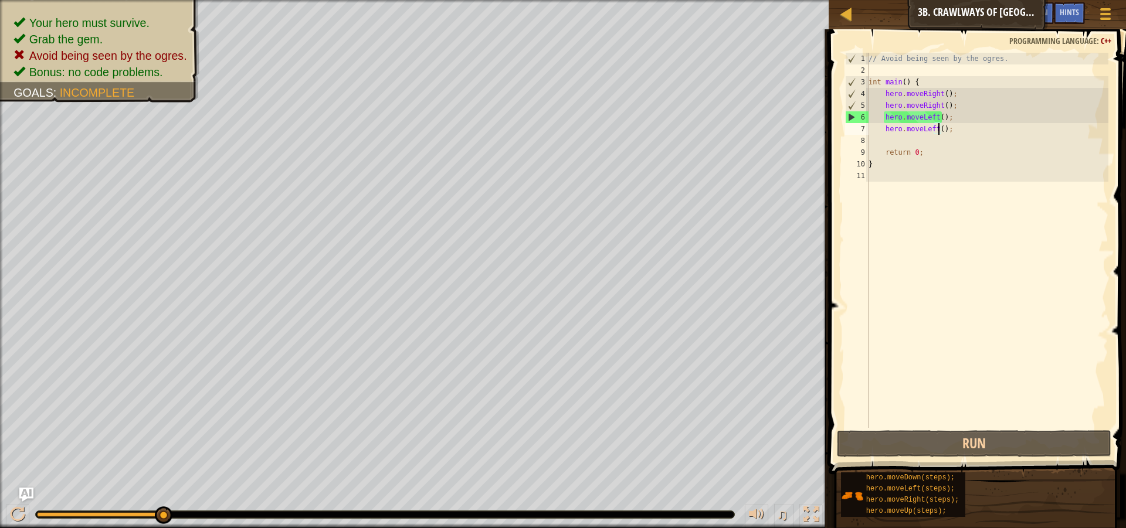
click at [848, 117] on div "6" at bounding box center [857, 117] width 23 height 12
drag, startPoint x: 876, startPoint y: 116, endPoint x: 879, endPoint y: 124, distance: 8.4
click at [879, 124] on div "// Avoid being seen by the ogres. int main ( ) { hero . moveRight ( ) ; hero . …" at bounding box center [987, 252] width 242 height 399
type textarea "hero.moveLeft(); hero.moveLeft();"
click at [877, 219] on div "// Avoid being seen by the ogres. int main ( ) { hero . moveRight ( ) ; hero . …" at bounding box center [987, 252] width 242 height 399
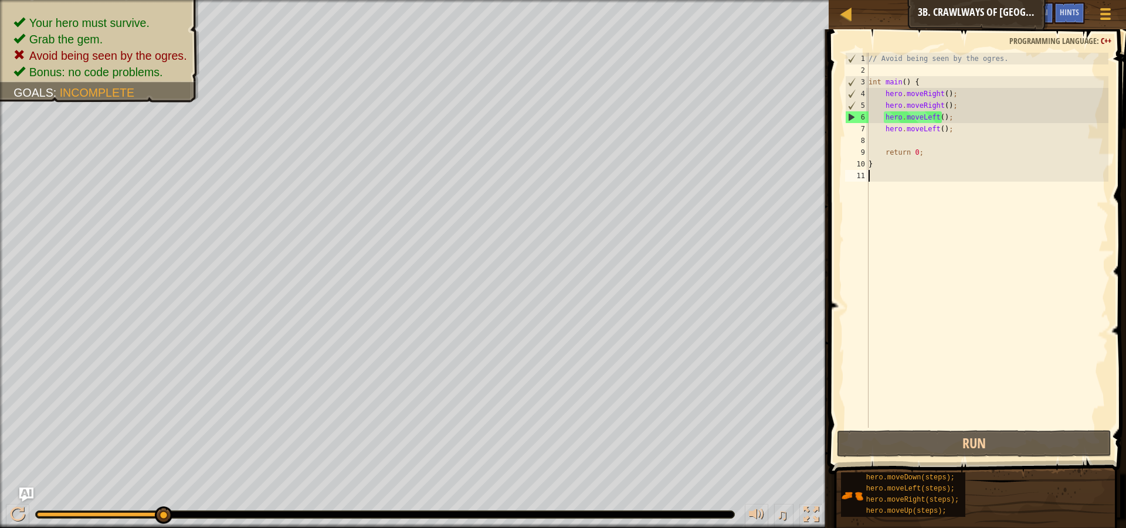
scroll to position [5, 0]
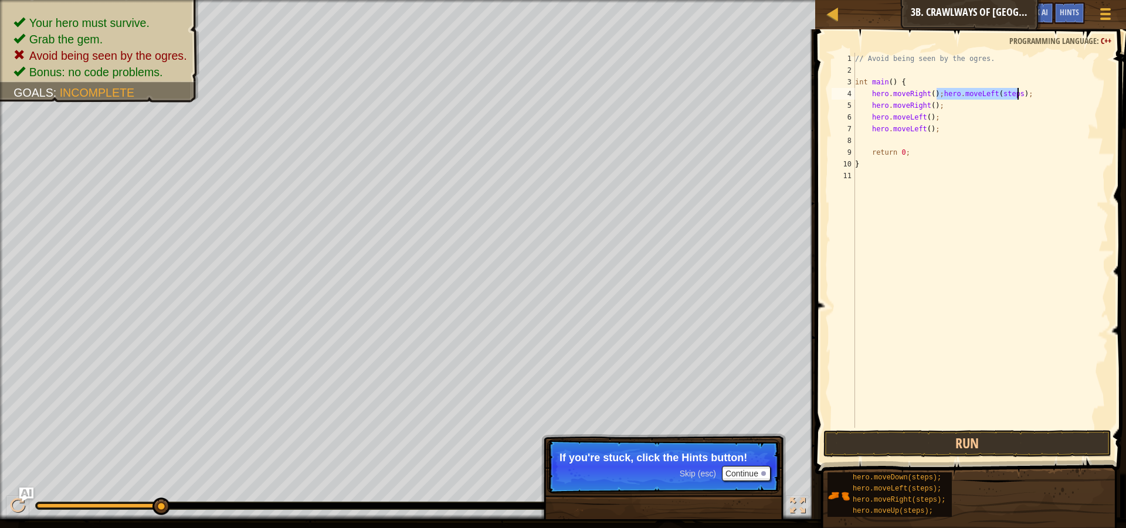
click at [937, 92] on div "// Avoid being seen by the ogres. int main ( ) { hero . moveRight ( ) ; hero . …" at bounding box center [981, 240] width 256 height 375
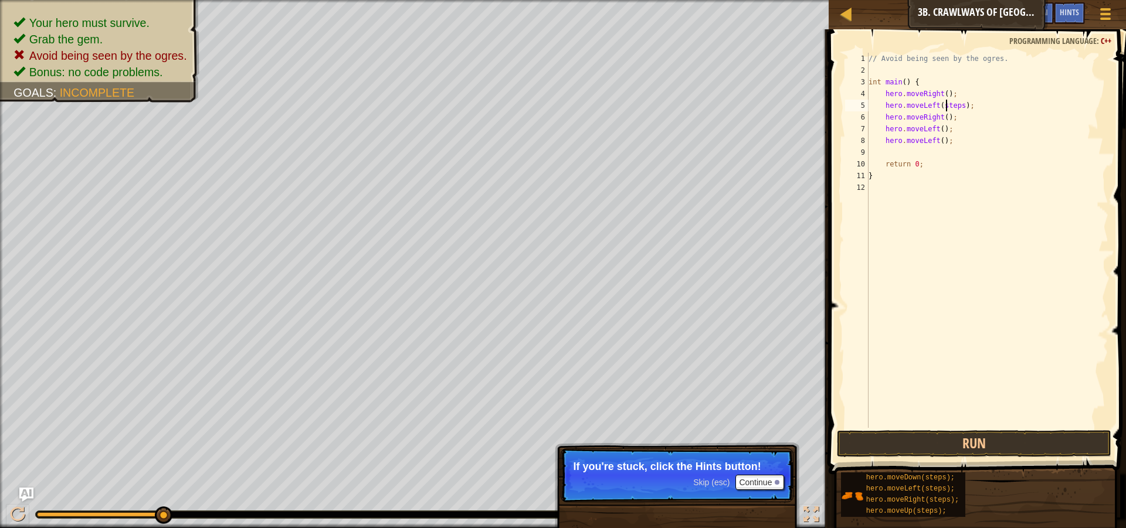
click at [948, 104] on div "// Avoid being seen by the ogres. int main ( ) { hero . moveRight ( ) ; hero . …" at bounding box center [987, 252] width 242 height 399
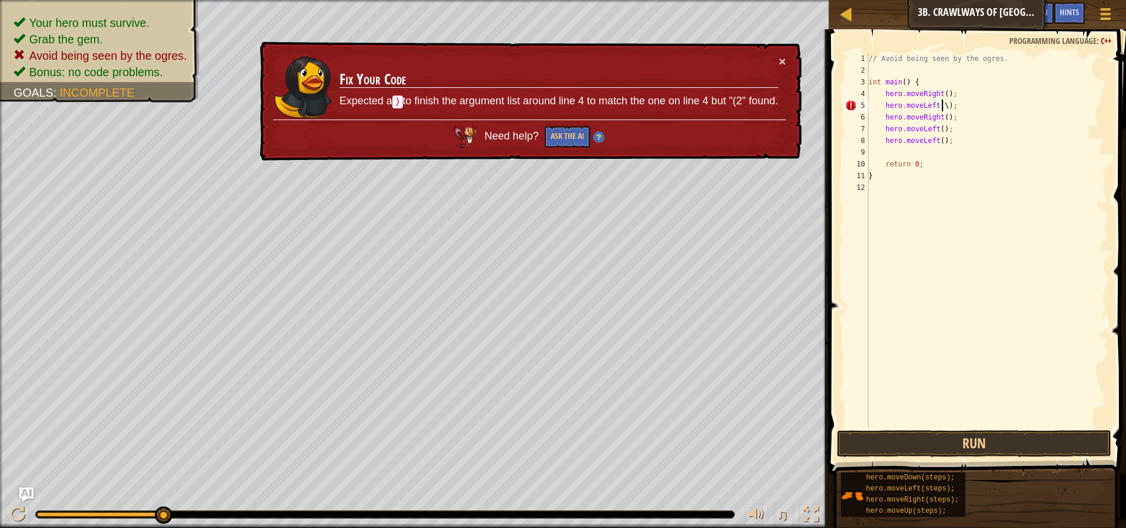
scroll to position [5, 6]
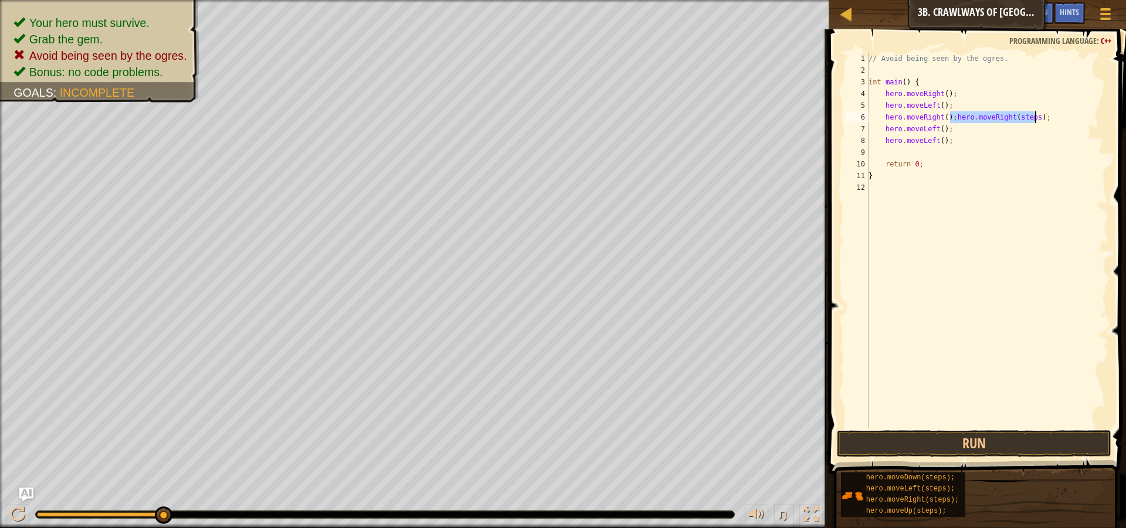
click at [948, 116] on div "// Avoid being seen by the ogres. int main ( ) { hero . moveRight ( ) ; hero . …" at bounding box center [987, 252] width 242 height 399
click at [949, 116] on div "// Avoid being seen by the ogres. int main ( ) { hero . moveRight ( ) ; hero . …" at bounding box center [987, 252] width 242 height 399
click at [959, 130] on div "// Avoid being seen by the ogres. int main ( ) { hero . moveRight ( ) ; hero . …" at bounding box center [987, 252] width 242 height 399
click at [951, 450] on button "Run" at bounding box center [974, 443] width 274 height 27
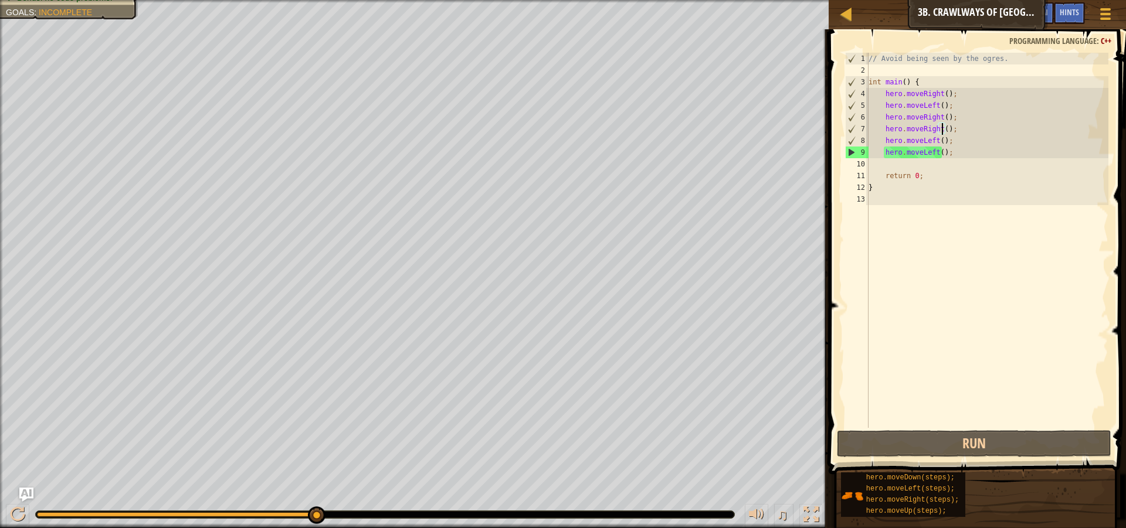
drag, startPoint x: 321, startPoint y: 511, endPoint x: 365, endPoint y: 507, distance: 44.1
click at [924, 172] on div "// Avoid being seen by the ogres. int main ( ) { hero . moveRight ( ) ; hero . …" at bounding box center [987, 252] width 242 height 399
type textarea "return 0;"
click at [923, 163] on div "// Avoid being seen by the ogres. int main ( ) { hero . moveRight ( ) ; hero . …" at bounding box center [987, 252] width 242 height 399
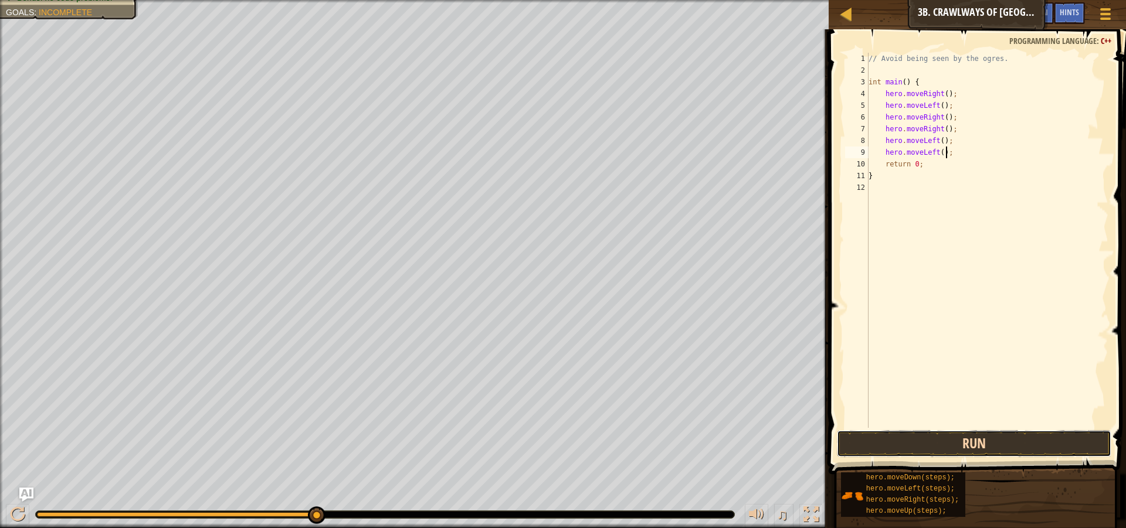
click at [981, 448] on button "Run" at bounding box center [974, 443] width 274 height 27
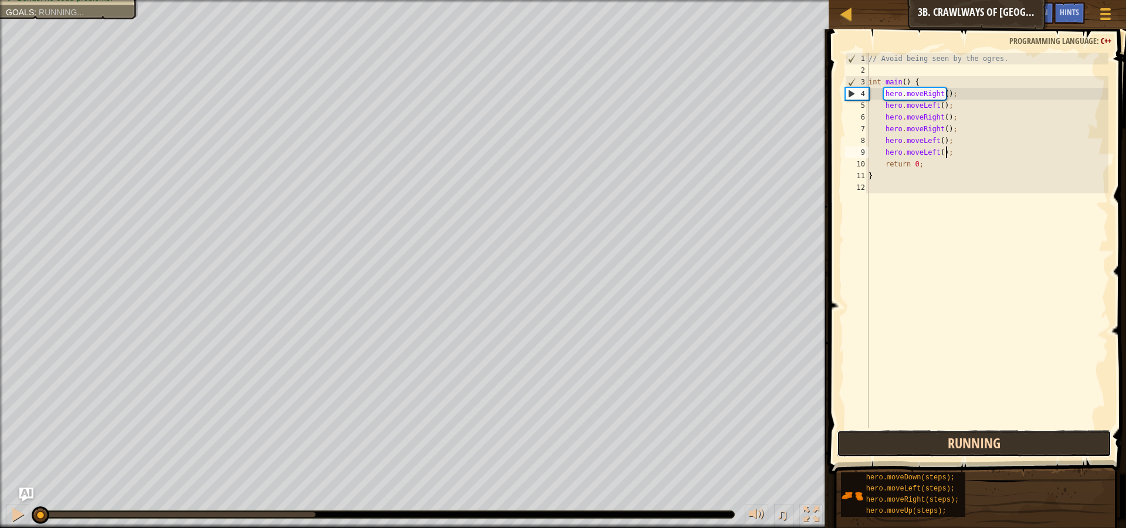
click at [981, 442] on button "Running" at bounding box center [974, 443] width 274 height 27
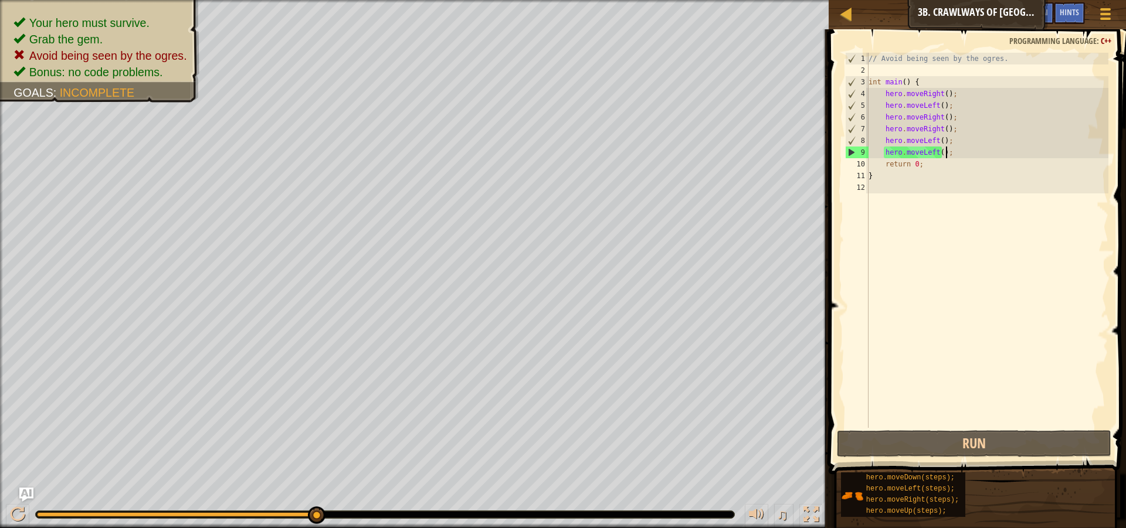
click at [954, 130] on div "// Avoid being seen by the ogres. int main ( ) { hero . moveRight ( ) ; hero . …" at bounding box center [987, 252] width 242 height 399
type textarea "hero.moveRight();"
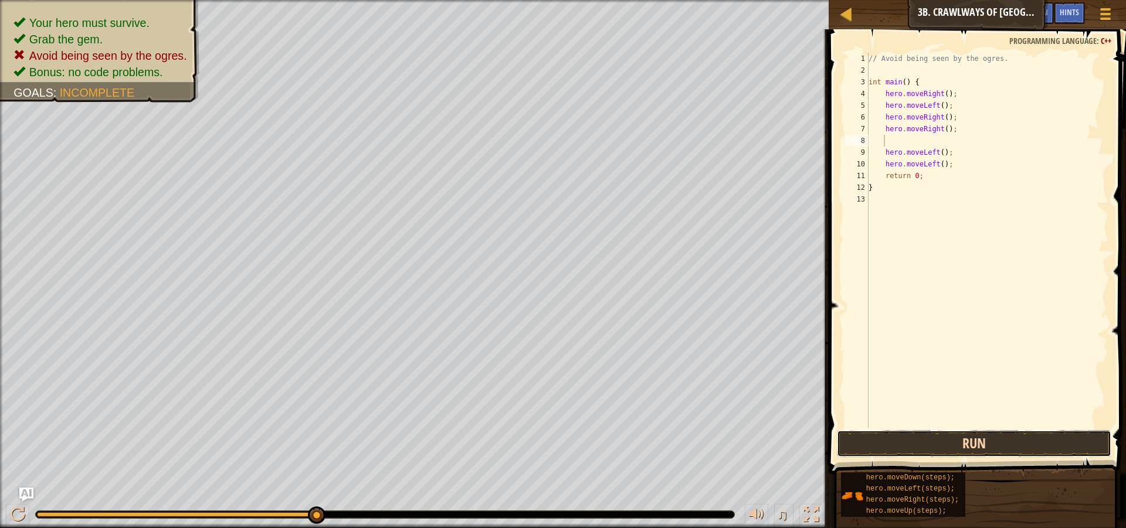
click at [982, 445] on button "Run" at bounding box center [974, 443] width 274 height 27
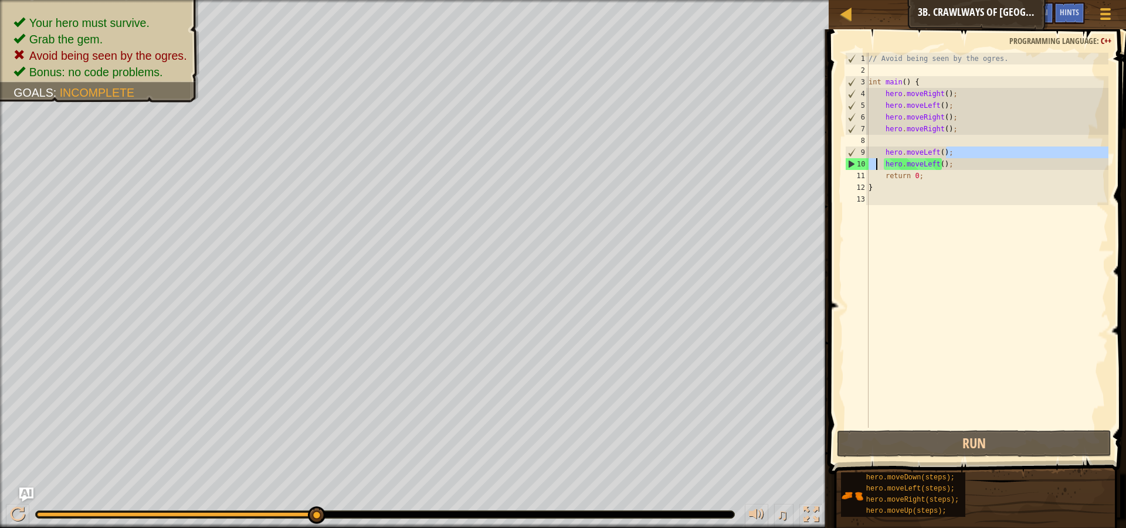
drag, startPoint x: 948, startPoint y: 152, endPoint x: 877, endPoint y: 161, distance: 71.5
click at [877, 161] on div "// Avoid being seen by the ogres. int main ( ) { hero . moveRight ( ) ; hero . …" at bounding box center [987, 252] width 242 height 399
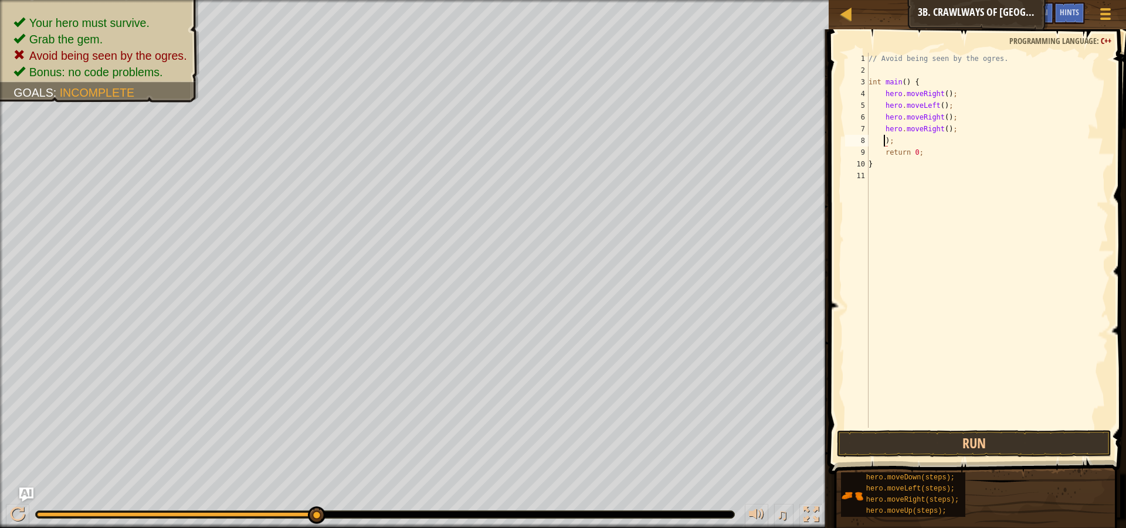
type textarea ";"
type textarea "return 0;"
click at [884, 446] on button "Run" at bounding box center [974, 443] width 274 height 27
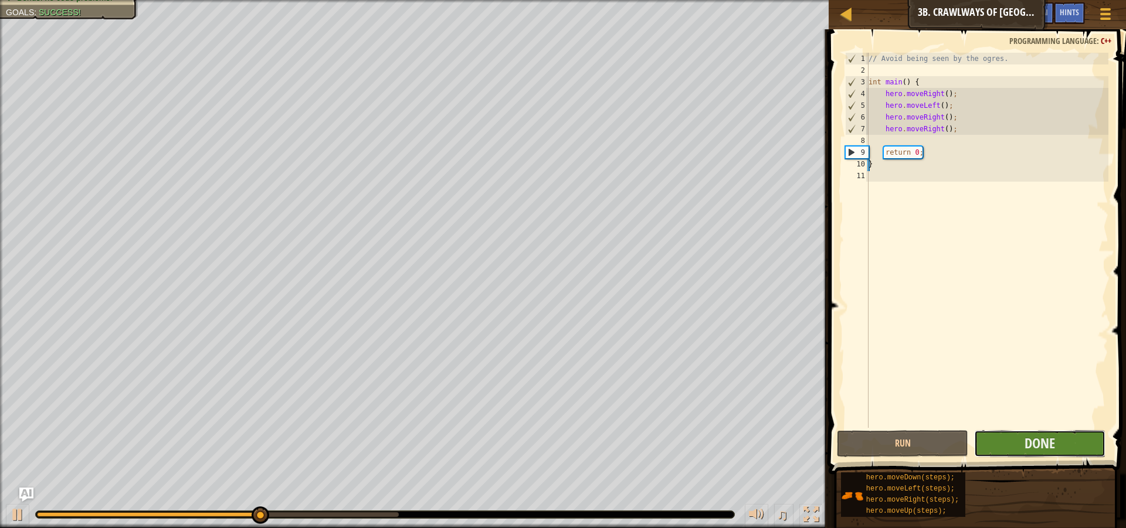
click at [993, 444] on button "Done" at bounding box center [1039, 443] width 131 height 27
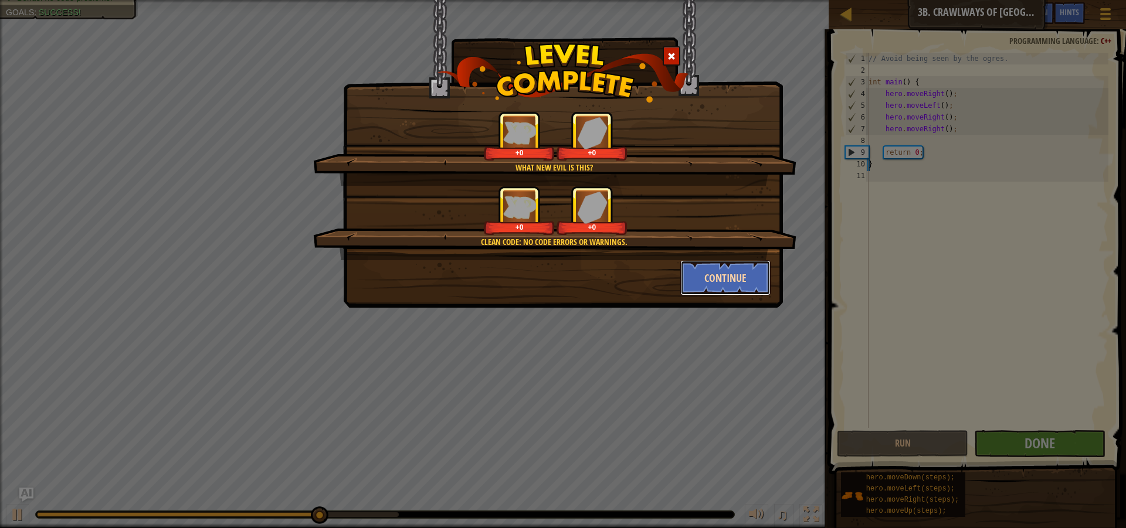
click at [720, 277] on button "Continue" at bounding box center [725, 277] width 91 height 35
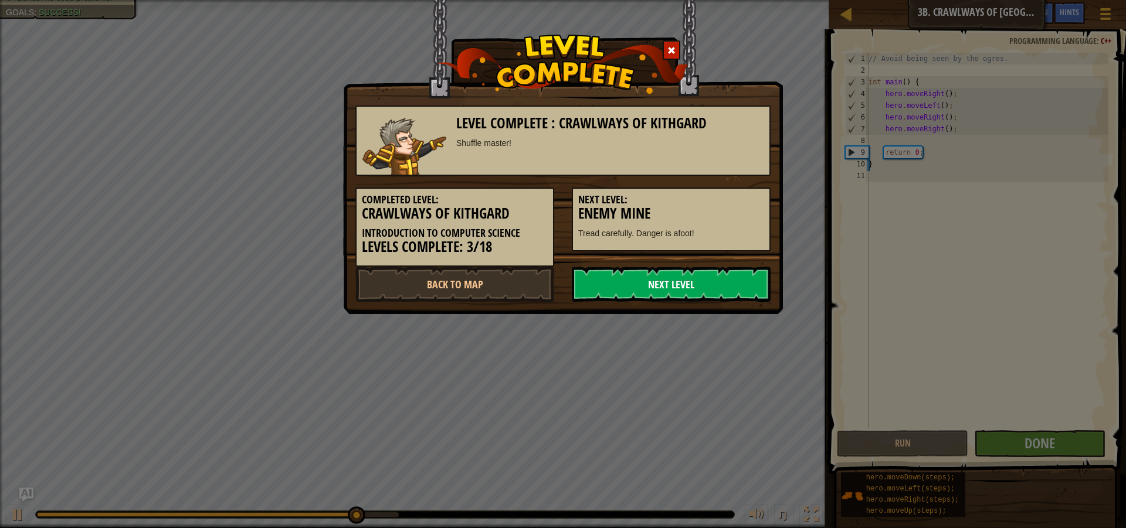
click at [667, 273] on link "Next Level" at bounding box center [671, 284] width 199 height 35
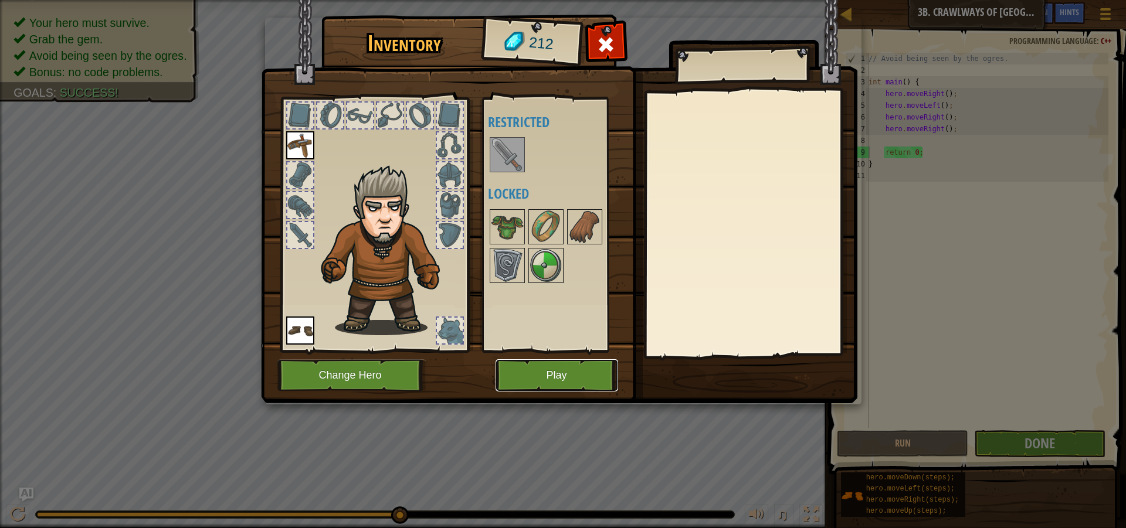
click at [572, 375] on button "Play" at bounding box center [557, 376] width 123 height 32
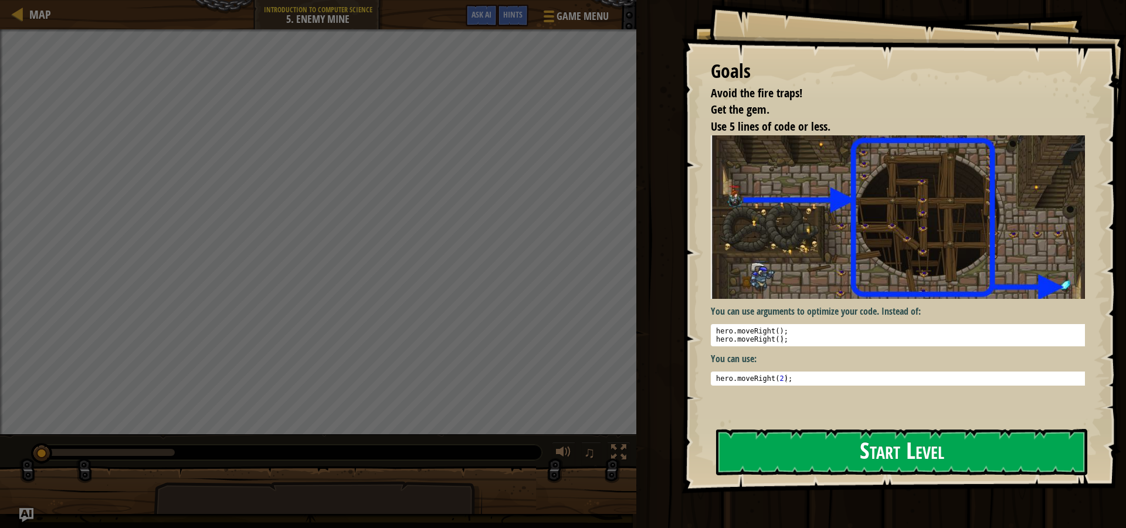
click at [805, 455] on button "Start Level" at bounding box center [901, 452] width 371 height 46
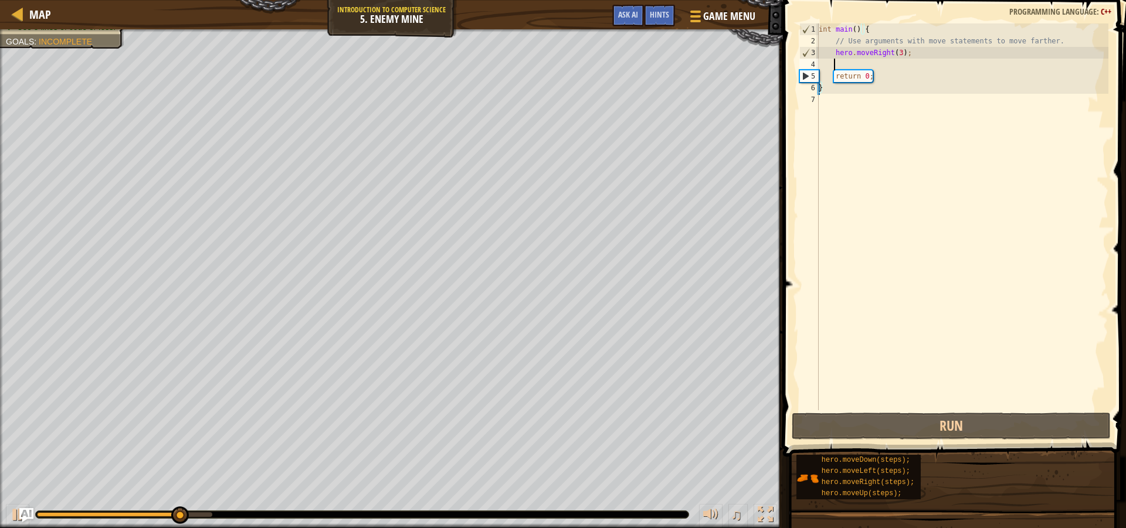
click at [880, 61] on div "int main ( ) { // Use arguments with move statements to move farther. hero . mo…" at bounding box center [962, 228] width 292 height 411
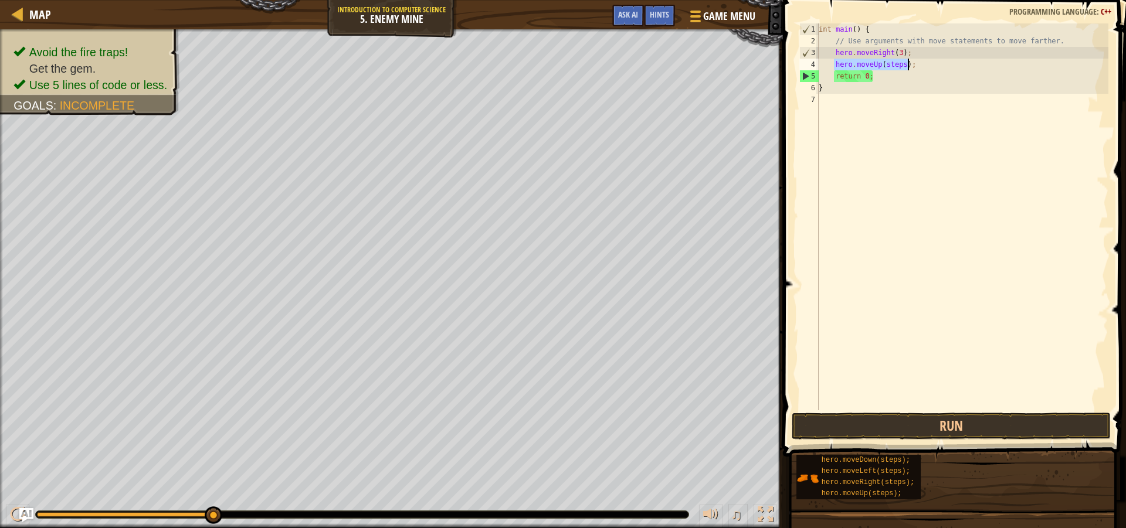
click at [894, 63] on div "int main ( ) { // Use arguments with move statements to move farther. hero . mo…" at bounding box center [962, 216] width 292 height 387
click at [894, 63] on div "int main ( ) { // Use arguments with move statements to move farther. hero . mo…" at bounding box center [962, 228] width 292 height 411
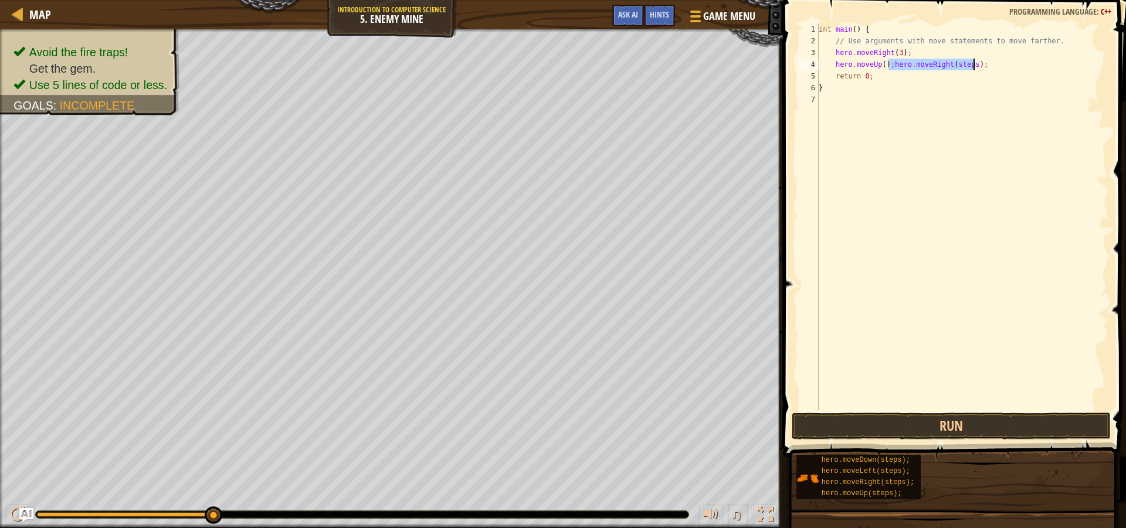
click at [886, 63] on div "int main ( ) { // Use arguments with move statements to move farther. hero . mo…" at bounding box center [962, 228] width 292 height 411
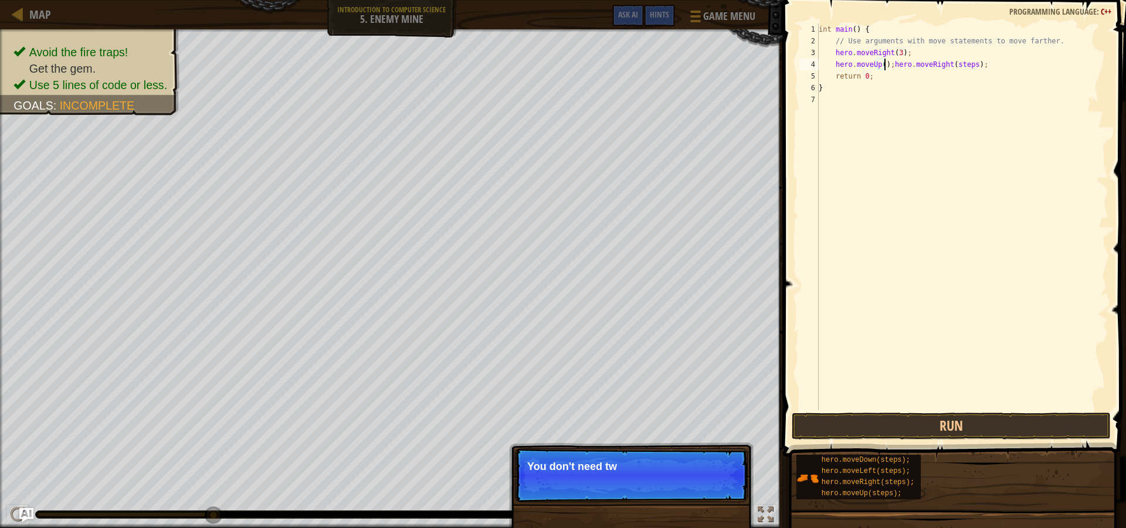
click at [888, 65] on div "int main ( ) { // Use arguments with move statements to move farther. hero . mo…" at bounding box center [962, 228] width 292 height 411
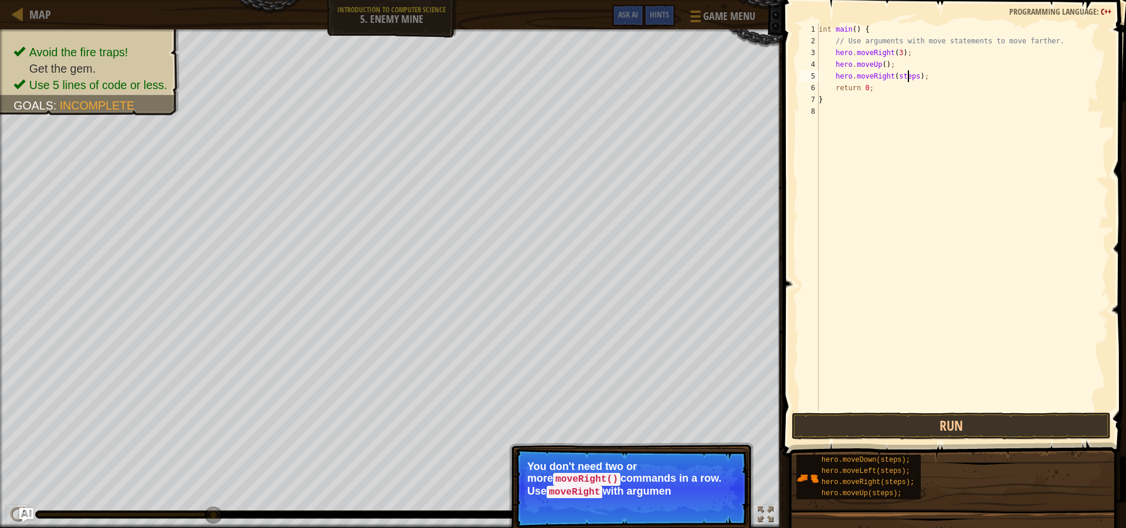
click at [907, 76] on div "int main ( ) { // Use arguments with move statements to move farther. hero . mo…" at bounding box center [962, 228] width 292 height 411
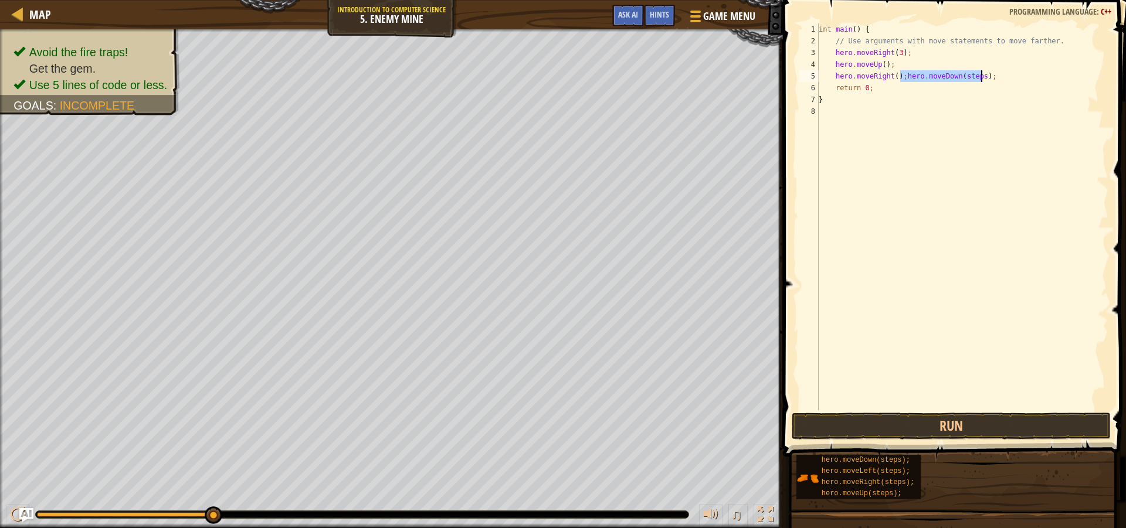
click at [898, 73] on div "int main ( ) { // Use arguments with move statements to move farther. hero . mo…" at bounding box center [962, 228] width 292 height 411
click at [900, 72] on div "int main ( ) { // Use arguments with move statements to move farther. hero . mo…" at bounding box center [962, 228] width 292 height 411
click at [898, 90] on div "int main ( ) { // Use arguments with move statements to move farther. hero . mo…" at bounding box center [962, 228] width 292 height 411
click at [896, 90] on div "int main ( ) { // Use arguments with move statements to move farther. hero . mo…" at bounding box center [962, 228] width 292 height 411
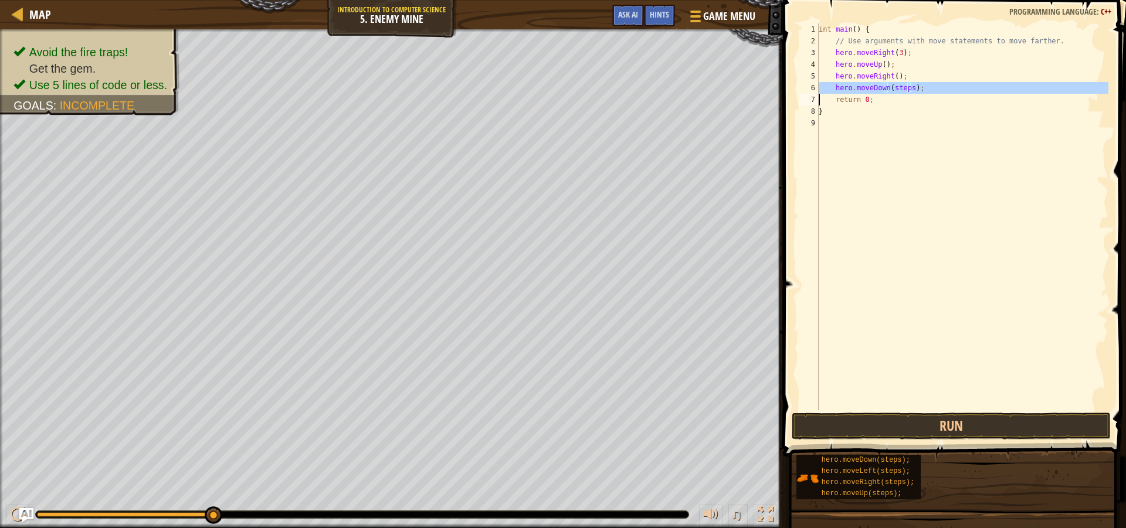
click at [896, 90] on div "int main ( ) { // Use arguments with move statements to move farther. hero . mo…" at bounding box center [962, 228] width 292 height 411
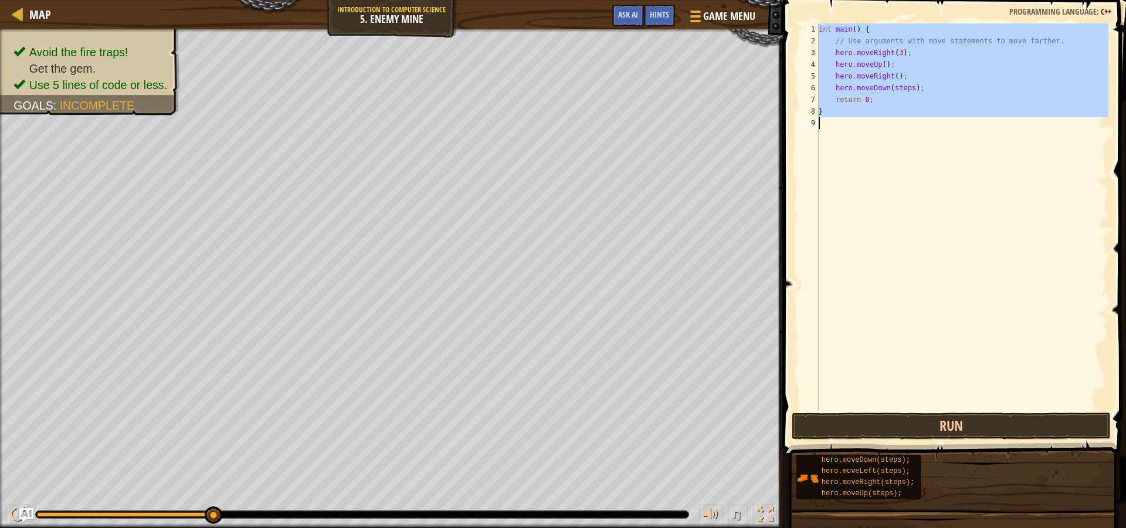
click at [896, 90] on div "int main ( ) { // Use arguments with move statements to move farther. hero . mo…" at bounding box center [962, 228] width 292 height 411
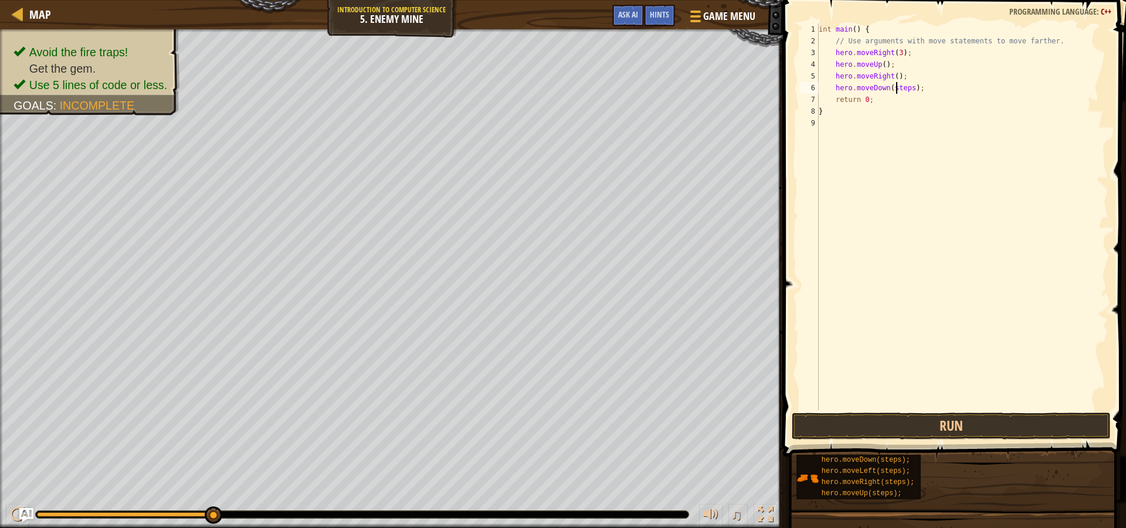
click at [896, 90] on div "int main ( ) { // Use arguments with move statements to move farther. hero . mo…" at bounding box center [962, 228] width 292 height 411
type textarea "hero.moveDown(3);"
click at [911, 89] on div "int main ( ) { // Use arguments with move statements to move farther. hero . mo…" at bounding box center [962, 228] width 292 height 411
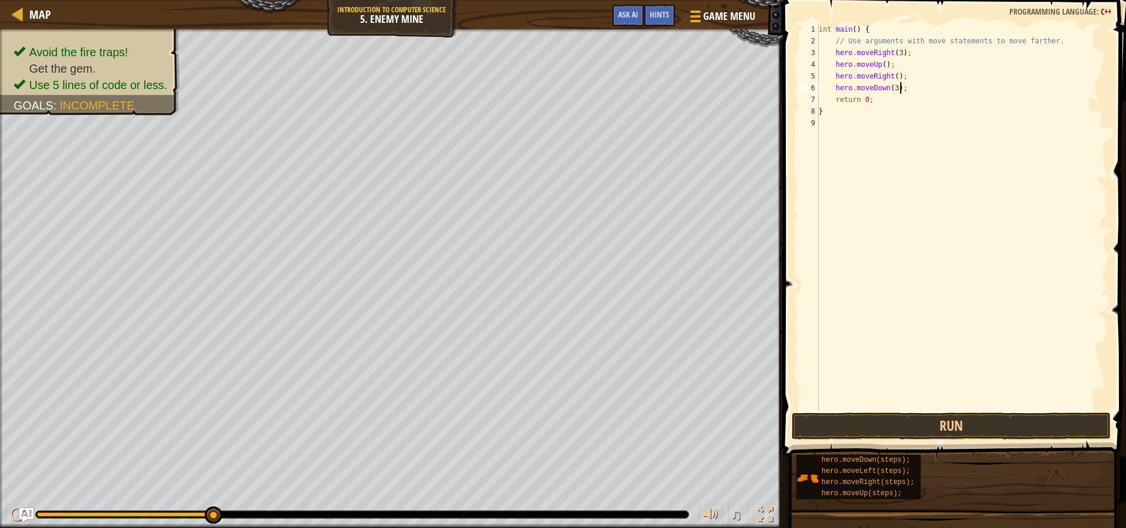
scroll to position [5, 1]
click at [900, 98] on div "int main ( ) { // Use arguments with move statements to move farther. hero . mo…" at bounding box center [964, 216] width 289 height 387
click at [900, 98] on div "int main ( ) { // Use arguments with move statements to move farther. hero . mo…" at bounding box center [964, 228] width 289 height 411
type textarea "hero.moveRight(2);"
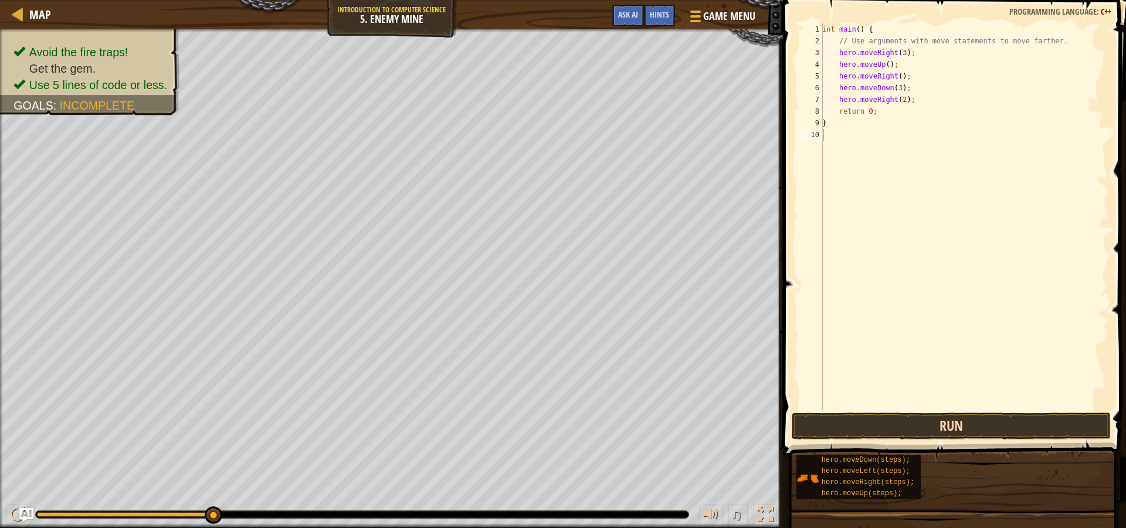
drag, startPoint x: 943, startPoint y: 410, endPoint x: 941, endPoint y: 416, distance: 6.7
click at [944, 410] on div "int main ( ) { // Use arguments with move statements to move farther. hero . mo…" at bounding box center [964, 228] width 289 height 411
click at [941, 419] on button "Run" at bounding box center [951, 426] width 319 height 27
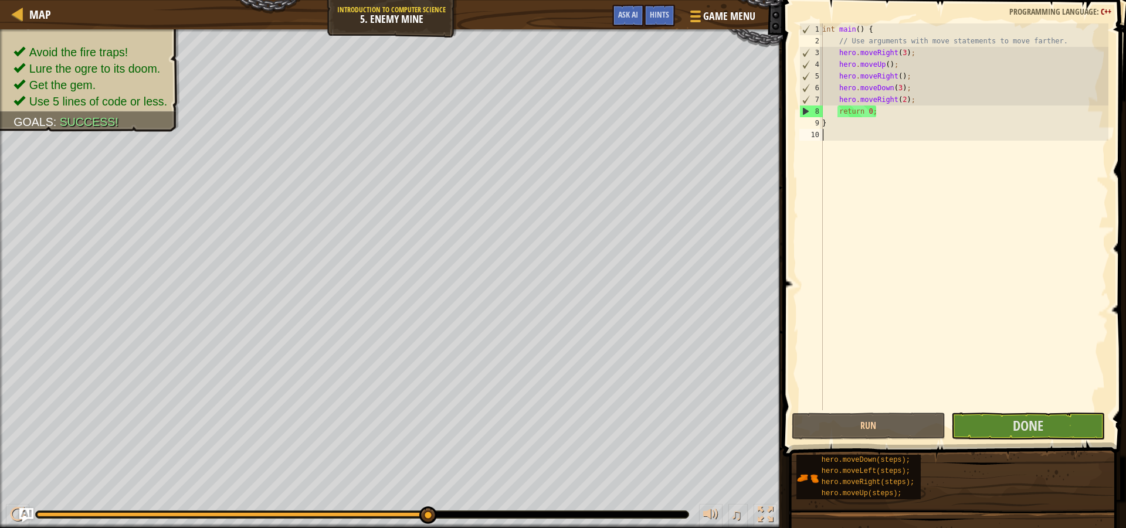
drag, startPoint x: 206, startPoint y: 515, endPoint x: 549, endPoint y: 525, distance: 343.2
click at [556, 0] on html "Map Introduction to Computer Science 5. Enemy Mine Game Menu Done Hints Ask AI …" at bounding box center [563, 0] width 1126 height 0
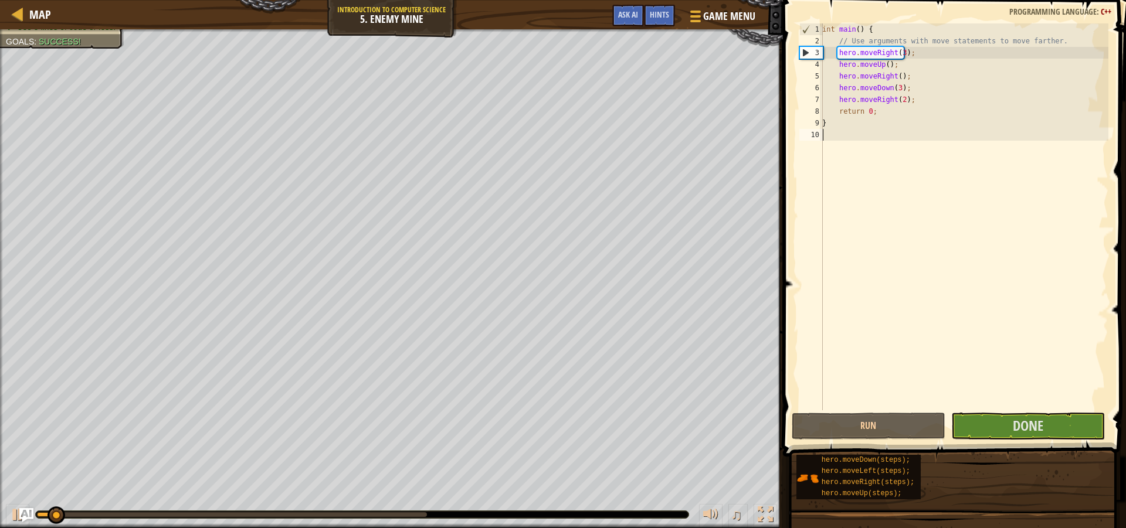
click at [1015, 409] on div "int main ( ) { // Use arguments with move statements to move farther. hero . mo…" at bounding box center [964, 228] width 289 height 411
click at [1013, 427] on span "Done" at bounding box center [1028, 425] width 30 height 19
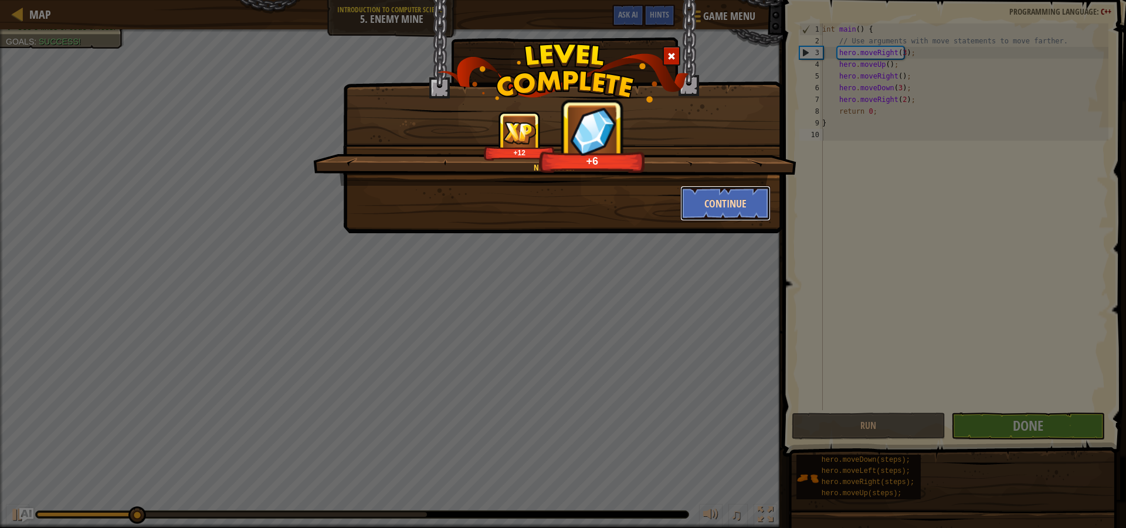
click at [748, 194] on button "Continue" at bounding box center [725, 203] width 91 height 35
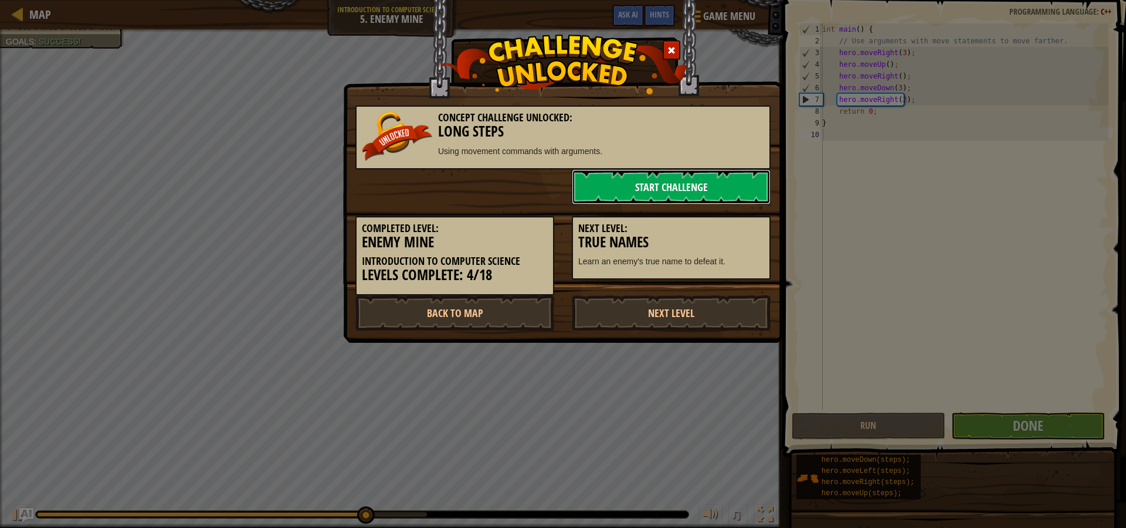
click at [636, 191] on link "Start Challenge" at bounding box center [671, 186] width 199 height 35
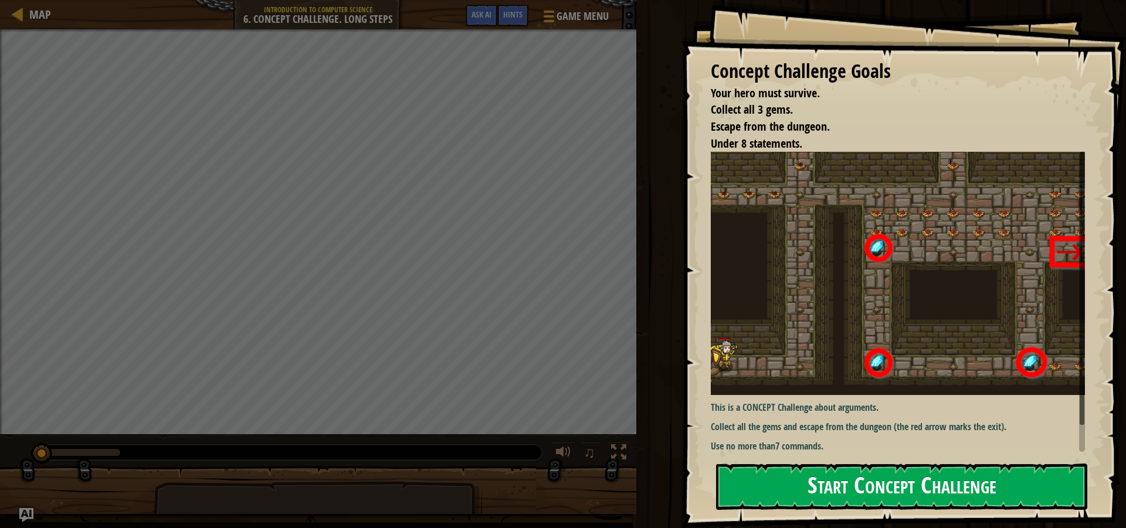
click at [917, 485] on button "Start Concept Challenge" at bounding box center [901, 487] width 371 height 46
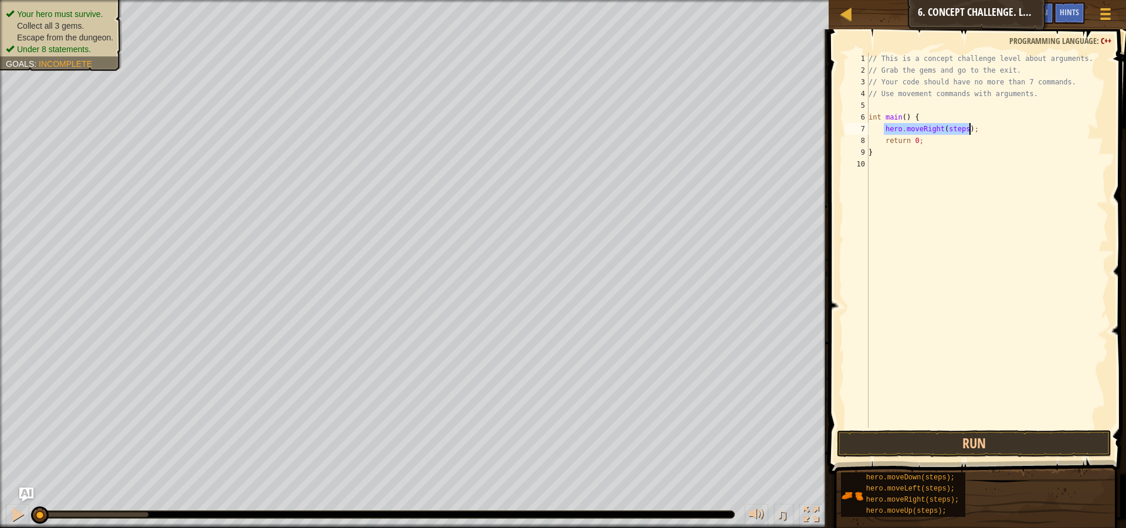
click at [949, 128] on div "// This is a concept challenge level about arguments. // Grab the gems and go t…" at bounding box center [987, 240] width 242 height 375
click at [949, 128] on div "// This is a concept challenge level about arguments. // Grab the gems and go t…" at bounding box center [987, 252] width 242 height 399
click at [976, 137] on div "// This is a concept challenge level about arguments. // Grab the gems and go t…" at bounding box center [987, 252] width 242 height 399
click at [966, 129] on div "// This is a concept challenge level about arguments. // Grab the gems and go t…" at bounding box center [987, 252] width 242 height 399
type textarea "hero.moveRight();"
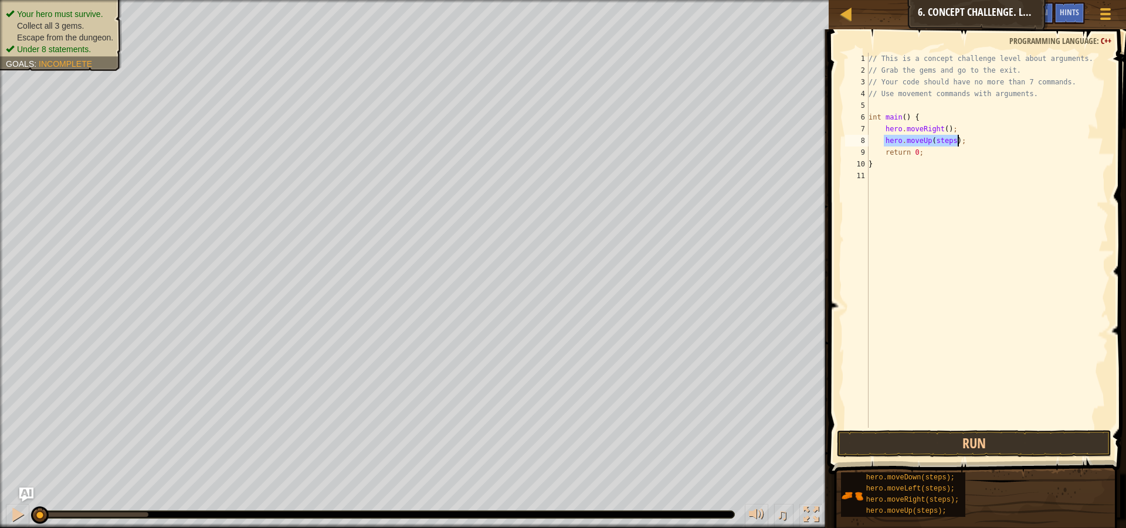
click at [947, 141] on div "// This is a concept challenge level about arguments. // Grab the gems and go t…" at bounding box center [987, 240] width 242 height 375
click at [947, 141] on div "// This is a concept challenge level about arguments. // Grab the gems and go t…" at bounding box center [987, 252] width 242 height 399
type textarea "hero.moveUp(3);"
click at [959, 145] on div "// This is a concept challenge level about arguments. // Grab the gems and go t…" at bounding box center [987, 252] width 242 height 399
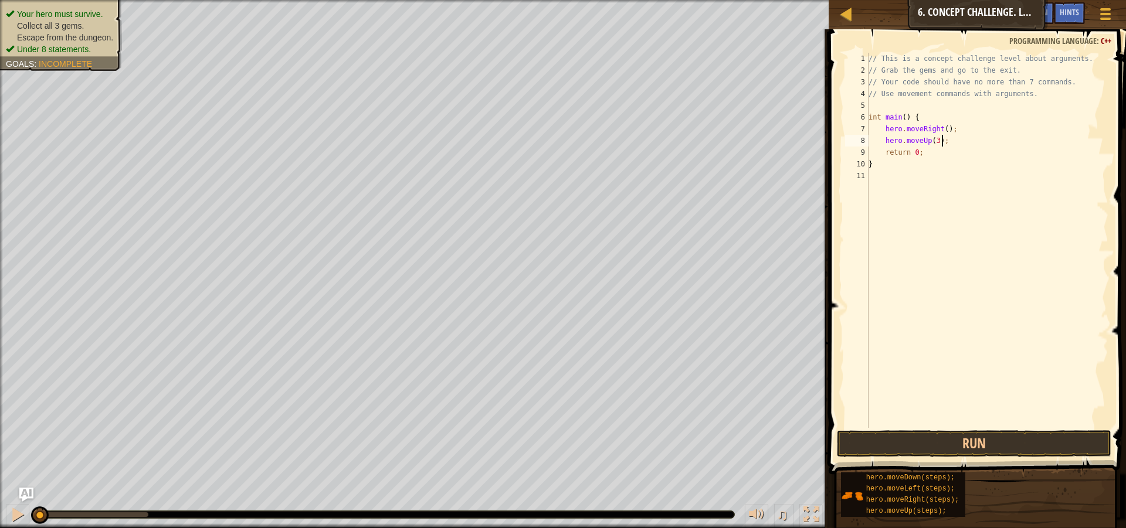
scroll to position [5, 1]
click at [955, 152] on div "// This is a concept challenge level about arguments. // Grab the gems and go t…" at bounding box center [987, 240] width 242 height 375
click at [955, 152] on div "// This is a concept challenge level about arguments. // Grab the gems and go t…" at bounding box center [987, 252] width 242 height 399
type textarea "hero.moveRight(2);"
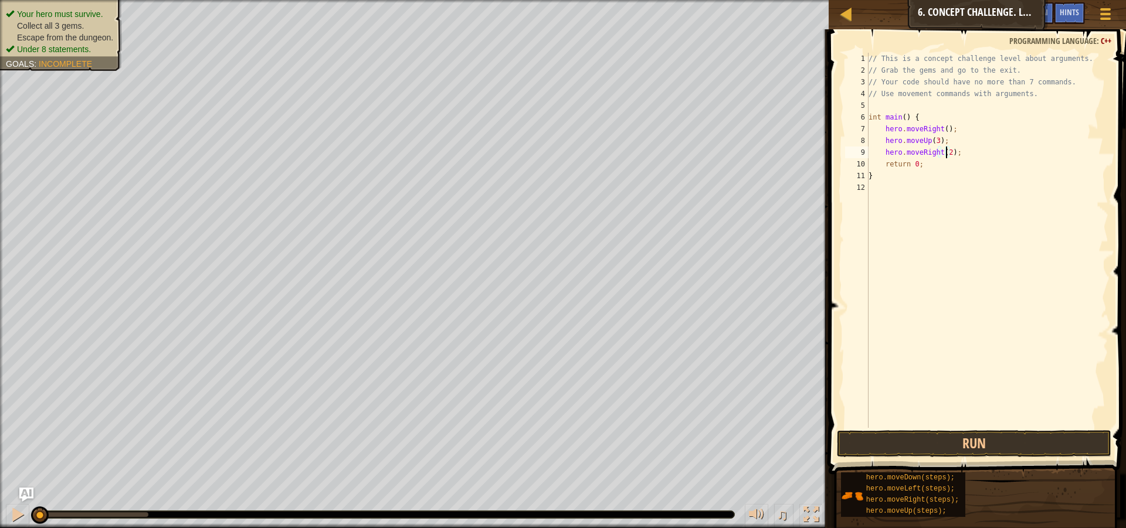
click at [975, 155] on div "// This is a concept challenge level about arguments. // Grab the gems and go t…" at bounding box center [987, 252] width 242 height 399
click at [944, 161] on div "// This is a concept challenge level about arguments. // Grab the gems and go t…" at bounding box center [987, 240] width 242 height 375
click at [946, 164] on div "// This is a concept challenge level about arguments. // Grab the gems and go t…" at bounding box center [987, 252] width 242 height 399
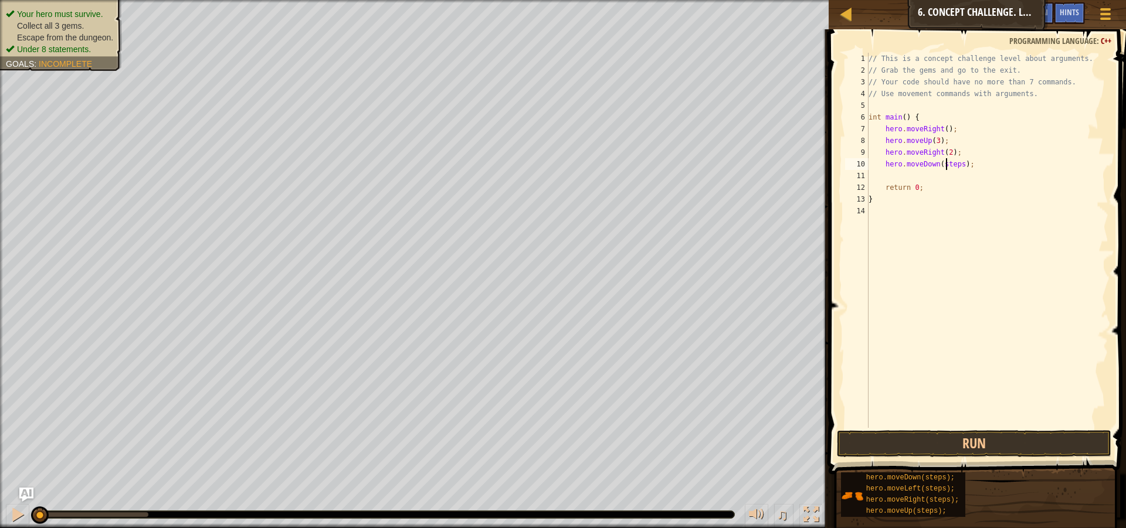
click at [946, 164] on div "// This is a concept challenge level about arguments. // Grab the gems and go t…" at bounding box center [987, 252] width 242 height 399
click at [946, 165] on div "// This is a concept challenge level about arguments. // Grab the gems and go t…" at bounding box center [987, 252] width 242 height 399
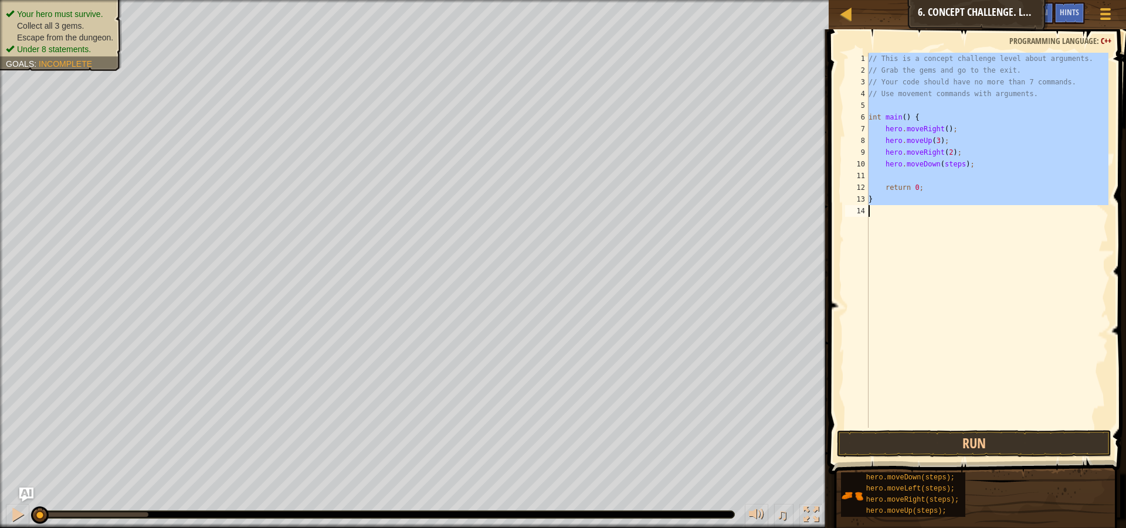
click at [946, 165] on div "// This is a concept challenge level about arguments. // Grab the gems and go t…" at bounding box center [987, 252] width 242 height 399
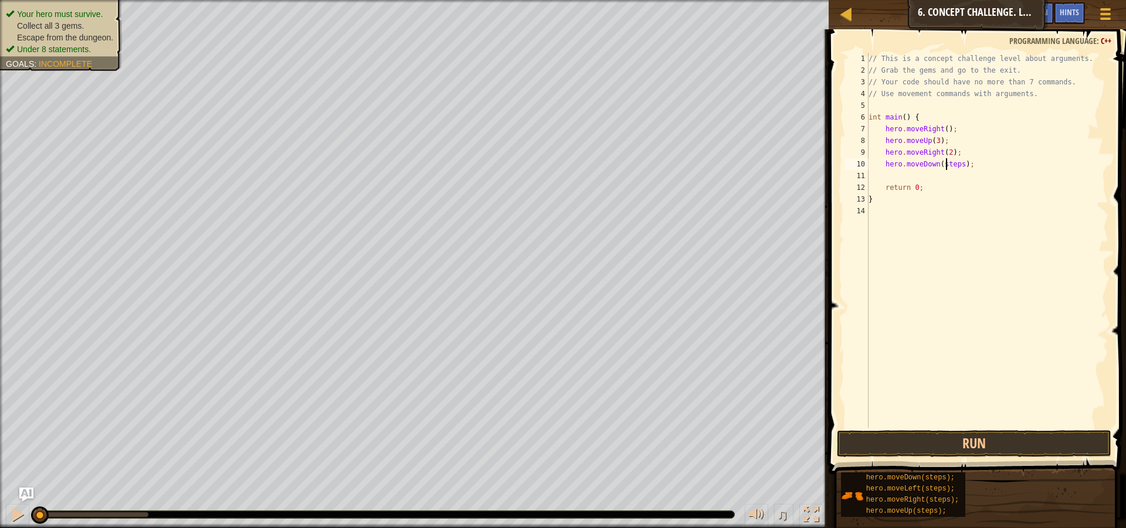
click at [946, 165] on div "// This is a concept challenge level about arguments. // Grab the gems and go t…" at bounding box center [987, 252] width 242 height 399
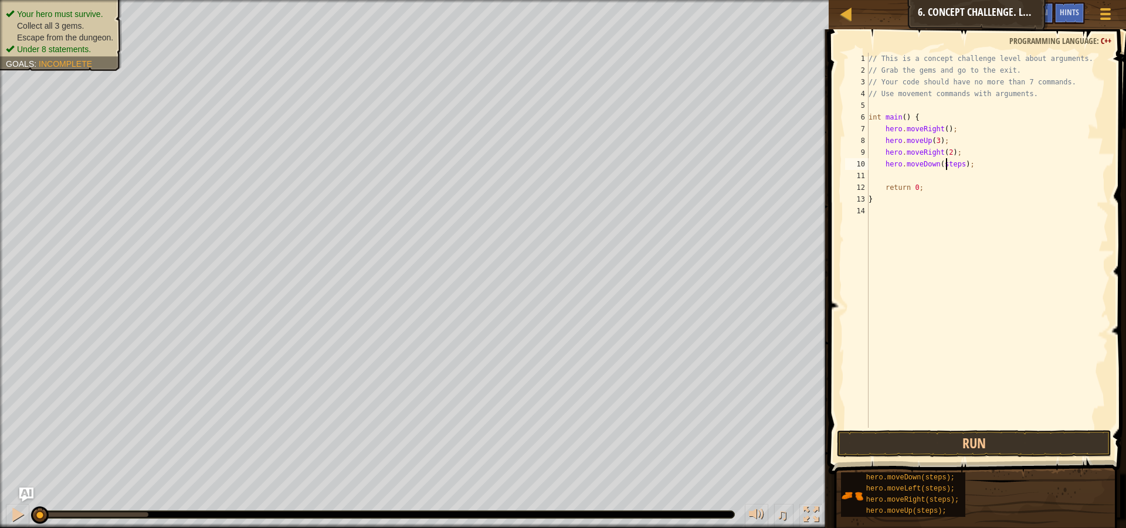
click at [946, 165] on div "// This is a concept challenge level about arguments. // Grab the gems and go t…" at bounding box center [987, 252] width 242 height 399
type textarea "hero.moveDown();"
click at [919, 175] on div "// This is a concept challenge level about arguments. // Grab the gems and go t…" at bounding box center [987, 252] width 242 height 399
click at [942, 172] on div "// This is a concept challenge level about arguments. // Grab the gems and go t…" at bounding box center [987, 240] width 242 height 375
click at [942, 172] on div "// This is a concept challenge level about arguments. // Grab the gems and go t…" at bounding box center [987, 252] width 242 height 399
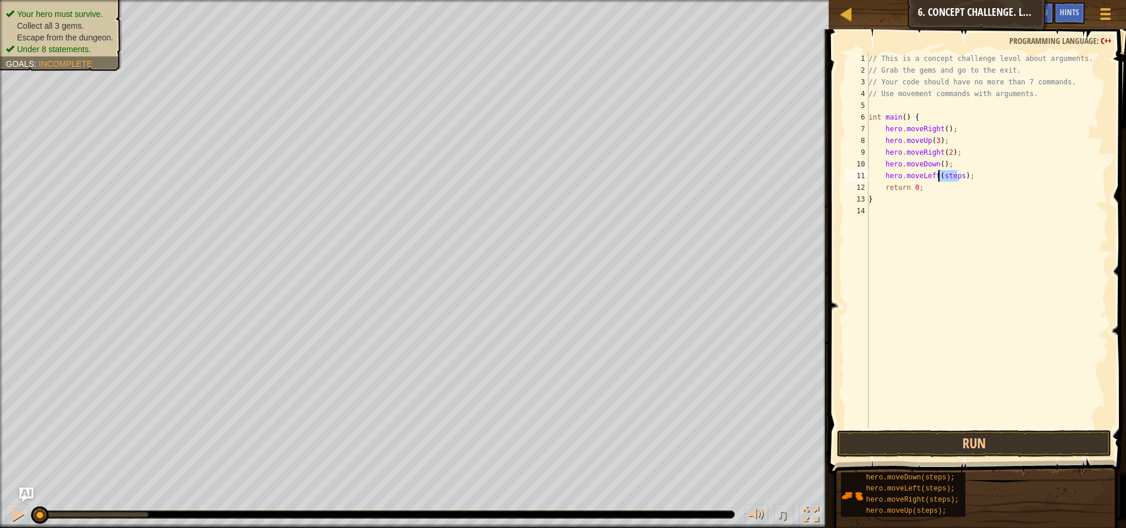
type textarea "hero.moveLeft();"
click at [966, 171] on div "// This is a concept challenge level about arguments. // Grab the gems and go t…" at bounding box center [987, 252] width 242 height 399
click at [951, 185] on div "// This is a concept challenge level about arguments. // Grab the gems and go t…" at bounding box center [987, 240] width 242 height 375
click at [951, 185] on div "// This is a concept challenge level about arguments. // Grab the gems and go t…" at bounding box center [987, 252] width 242 height 399
type textarea "hero.moveDown(2);"
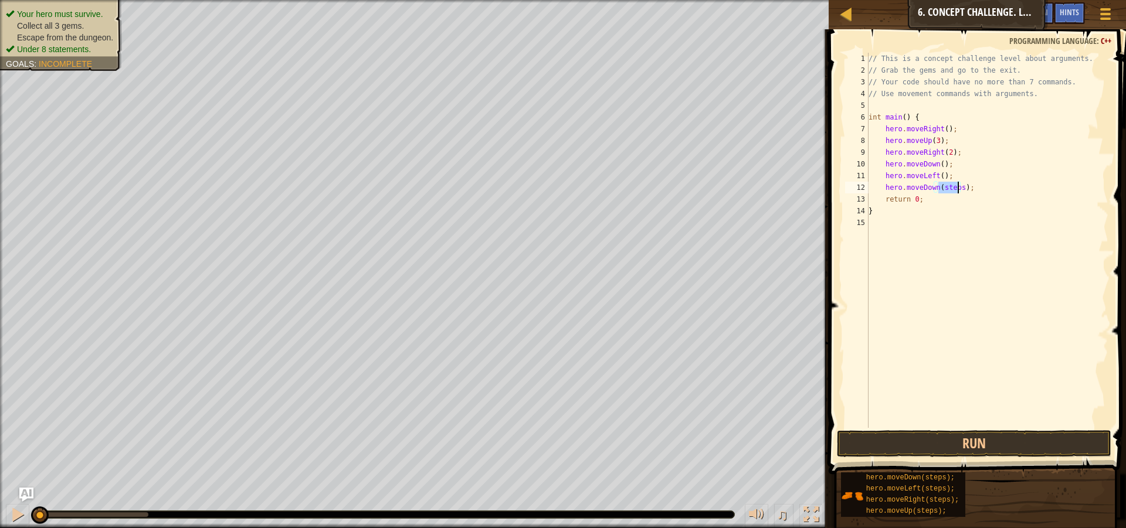
scroll to position [5, 6]
click at [972, 185] on div "// This is a concept challenge level about arguments. // Grab the gems and go t…" at bounding box center [987, 252] width 242 height 399
click at [949, 201] on div "// This is a concept challenge level about arguments. // Grab the gems and go t…" at bounding box center [987, 240] width 242 height 375
click at [949, 201] on div "// This is a concept challenge level about arguments. // Grab the gems and go t…" at bounding box center [987, 252] width 242 height 399
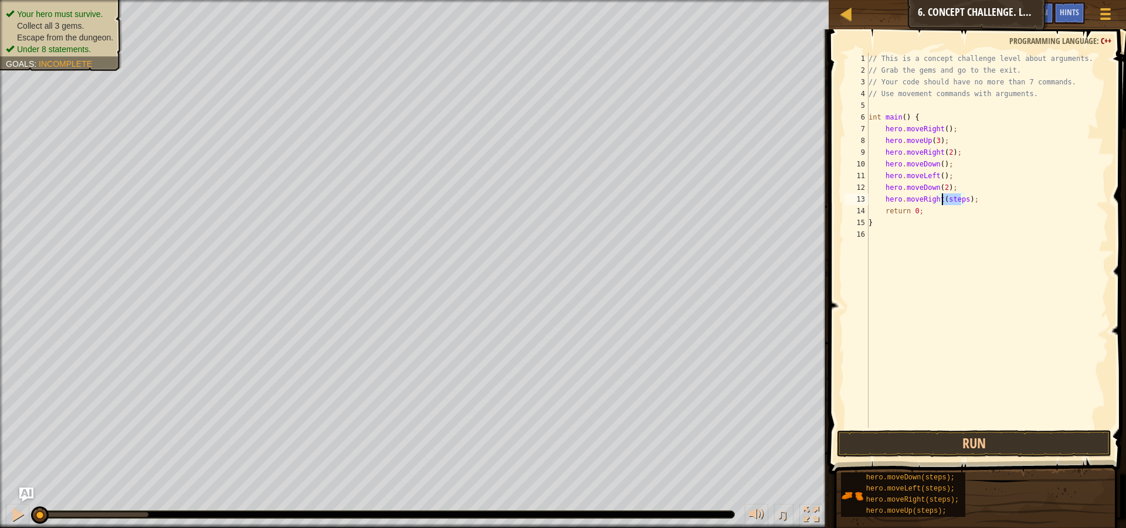
type textarea "hero.moveRight(3);"
click at [981, 204] on div "// This is a concept challenge level about arguments. // Grab the gems and go t…" at bounding box center [987, 252] width 242 height 399
click at [941, 208] on div "// This is a concept challenge level about arguments. // Grab the gems and go t…" at bounding box center [987, 240] width 242 height 375
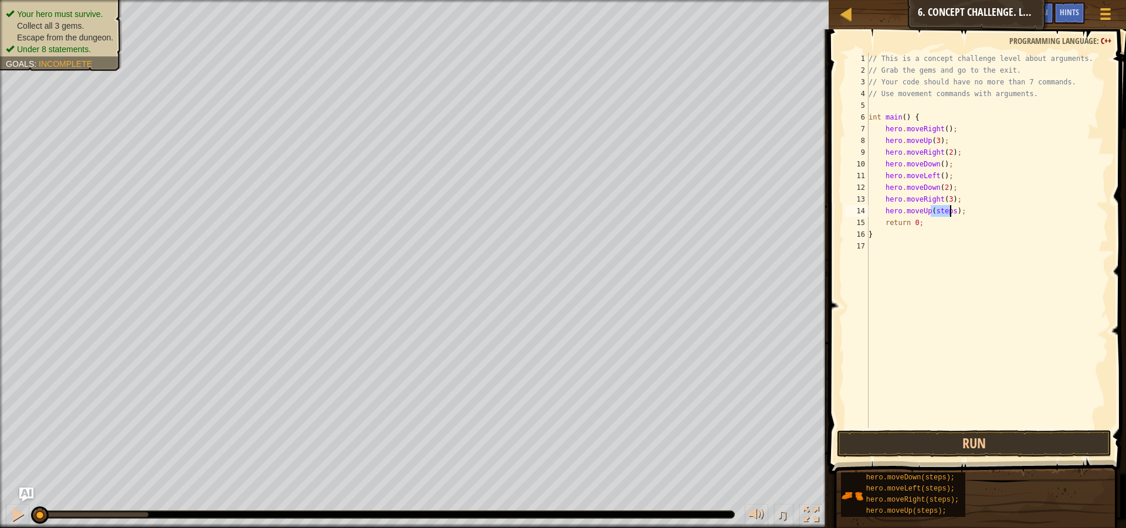
click at [941, 208] on div "// This is a concept challenge level about arguments. // Grab the gems and go t…" at bounding box center [987, 252] width 242 height 399
click at [941, 215] on div "// This is a concept challenge level about arguments. // Grab the gems and go t…" at bounding box center [987, 240] width 242 height 375
click at [953, 224] on div "// This is a concept challenge level about arguments. // Grab the gems and go t…" at bounding box center [987, 252] width 242 height 399
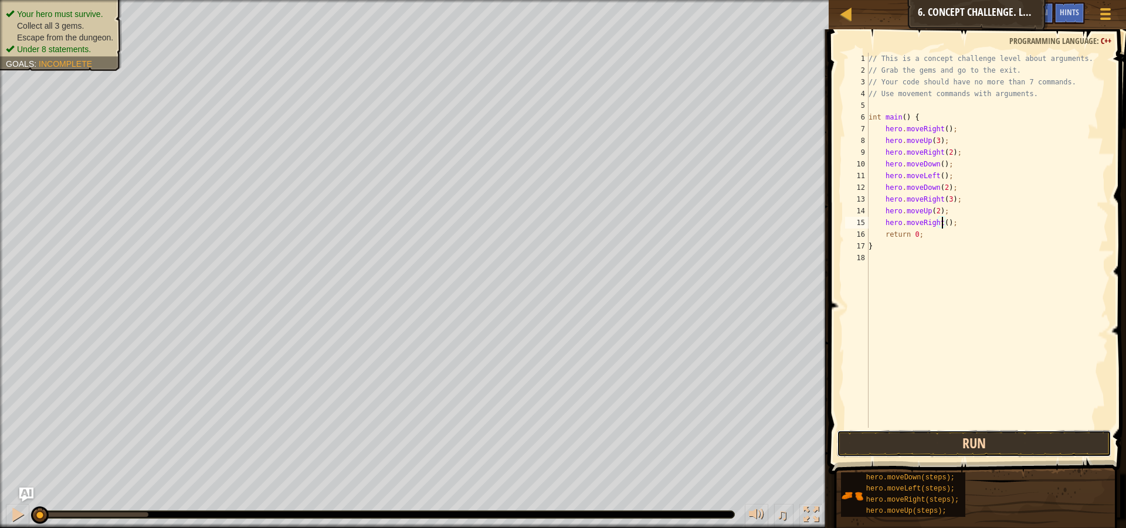
click at [1020, 442] on button "Run" at bounding box center [974, 443] width 274 height 27
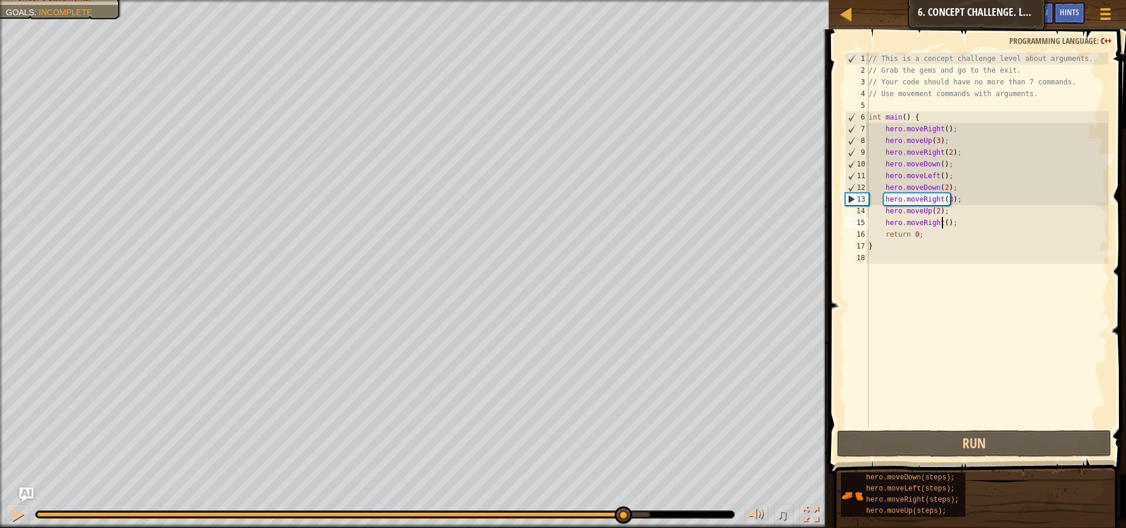
drag, startPoint x: 85, startPoint y: 522, endPoint x: 732, endPoint y: 529, distance: 647.5
click at [732, 0] on html "Map Introduction to Computer Science 6. Concept Challenge. Long Steps Game Menu…" at bounding box center [563, 0] width 1126 height 0
click at [945, 199] on div "// This is a concept challenge level about arguments. // Grab the gems and go t…" at bounding box center [987, 252] width 242 height 399
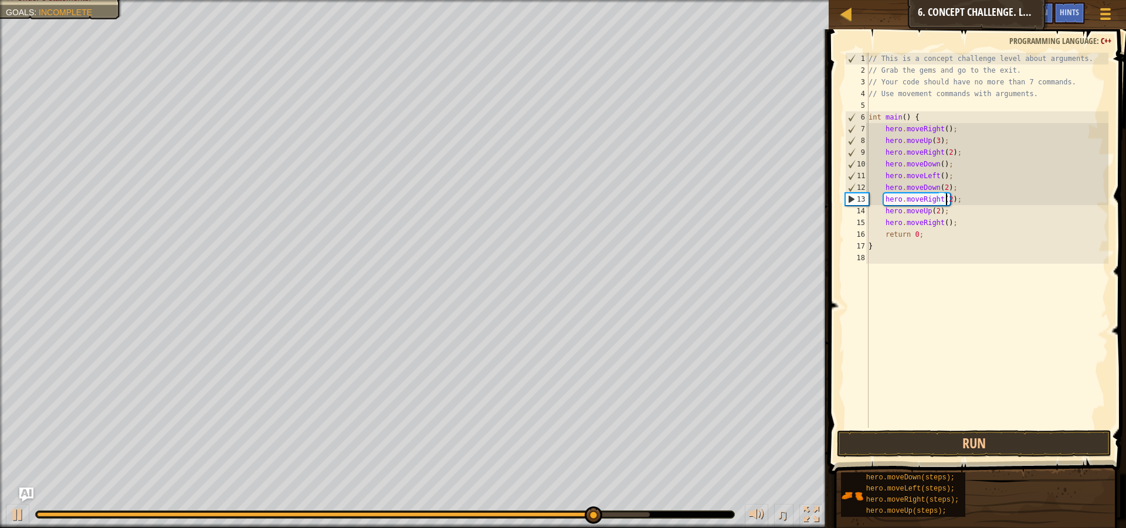
scroll to position [5, 6]
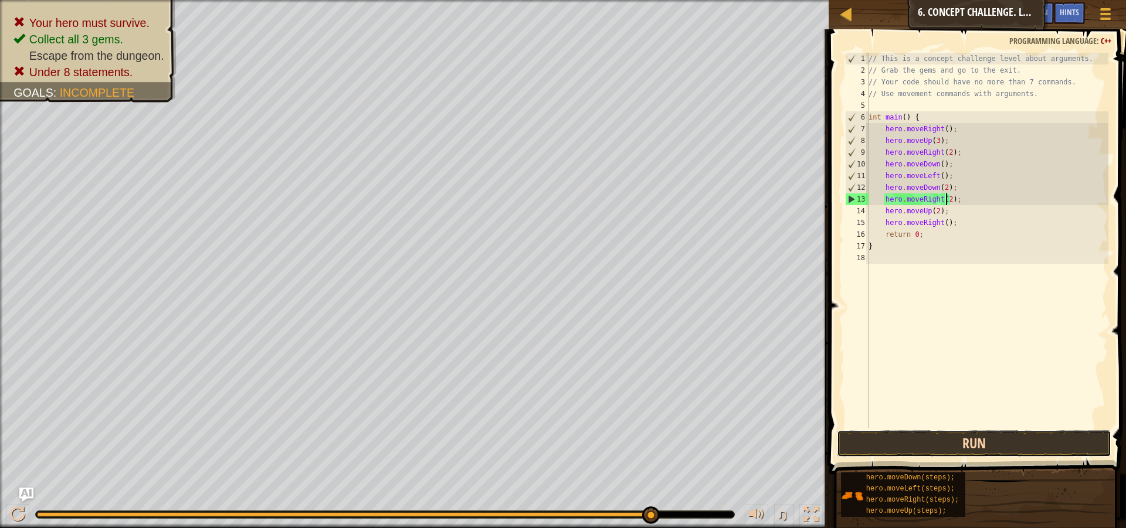
click at [1019, 443] on button "Run" at bounding box center [974, 443] width 274 height 27
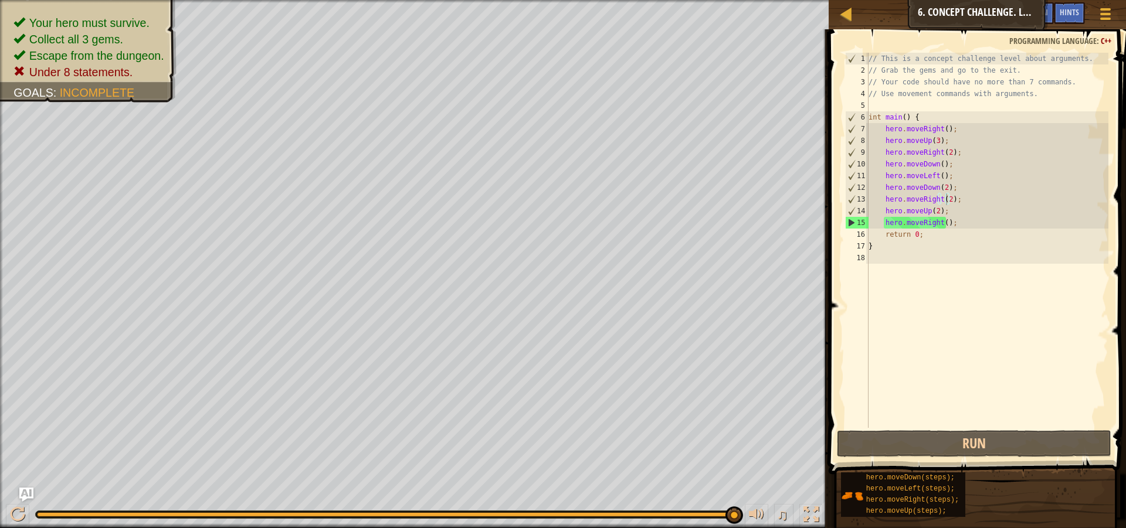
click at [640, 527] on div "♫" at bounding box center [414, 511] width 829 height 35
click at [646, 517] on div at bounding box center [385, 514] width 698 height 7
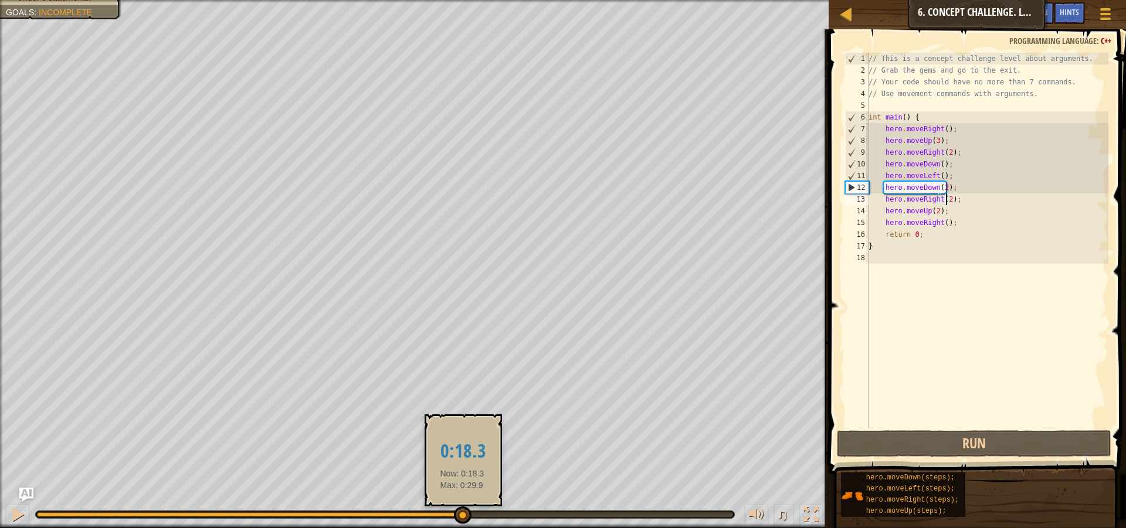
drag, startPoint x: 646, startPoint y: 514, endPoint x: 462, endPoint y: 509, distance: 184.2
click at [462, 513] on div at bounding box center [249, 515] width 425 height 5
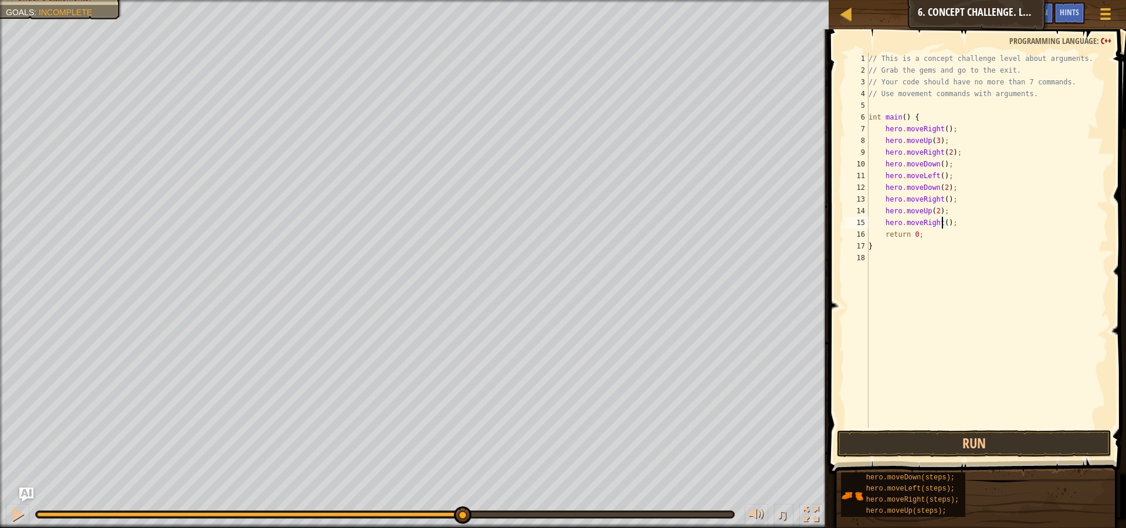
click at [942, 223] on div "// This is a concept challenge level about arguments. // Grab the gems and go t…" at bounding box center [987, 252] width 242 height 399
click at [993, 442] on button "Run" at bounding box center [974, 443] width 274 height 27
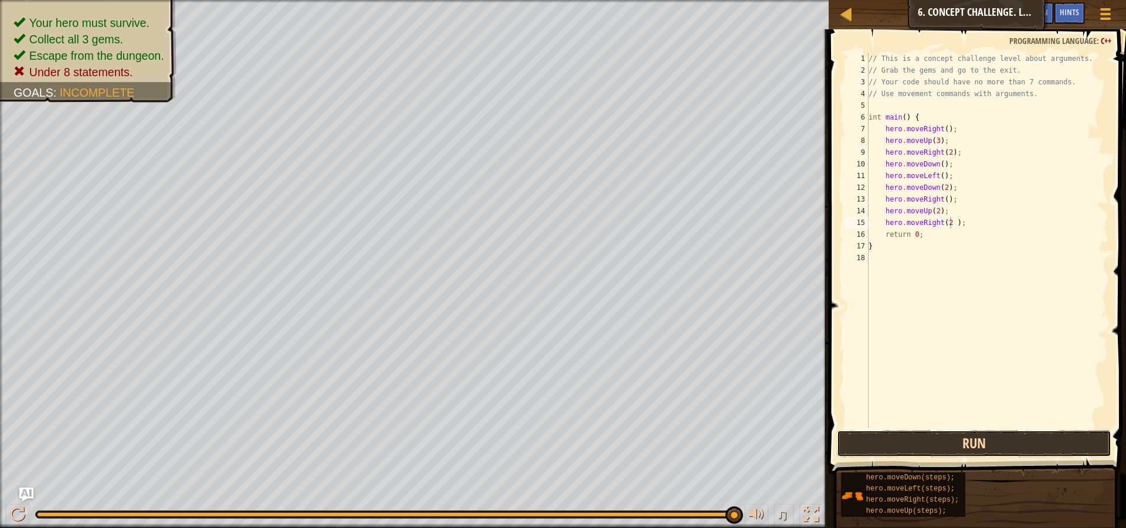
click at [949, 444] on button "Run" at bounding box center [974, 443] width 274 height 27
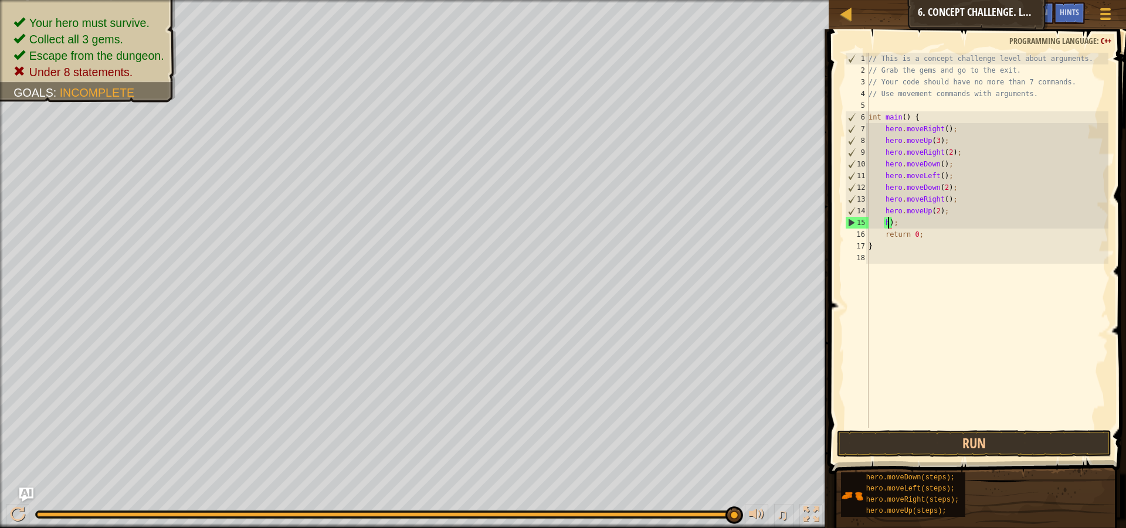
scroll to position [5, 1]
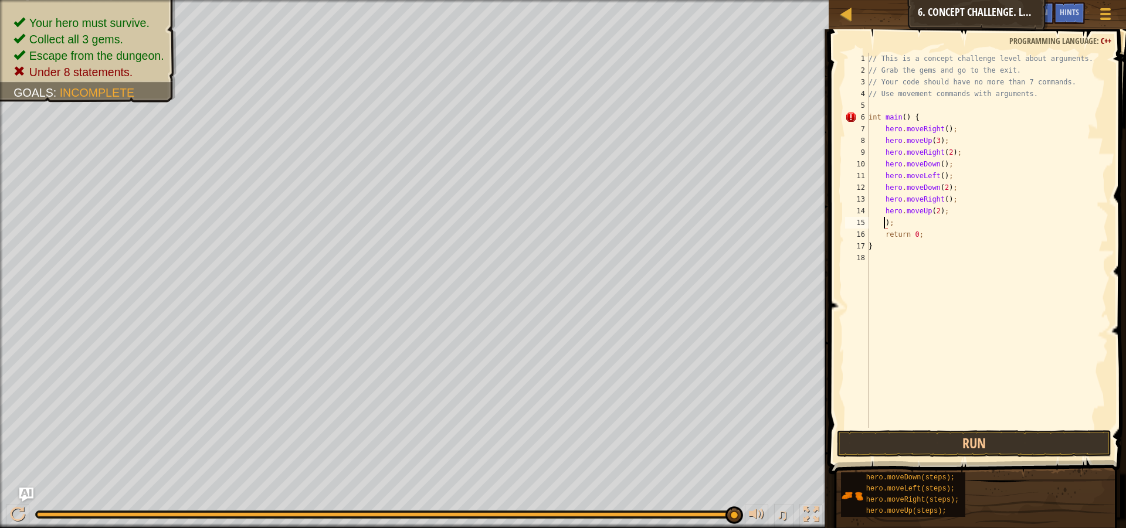
type textarea ";"
type textarea "hero.moveUp(2);"
click at [980, 443] on button "Run" at bounding box center [974, 443] width 274 height 27
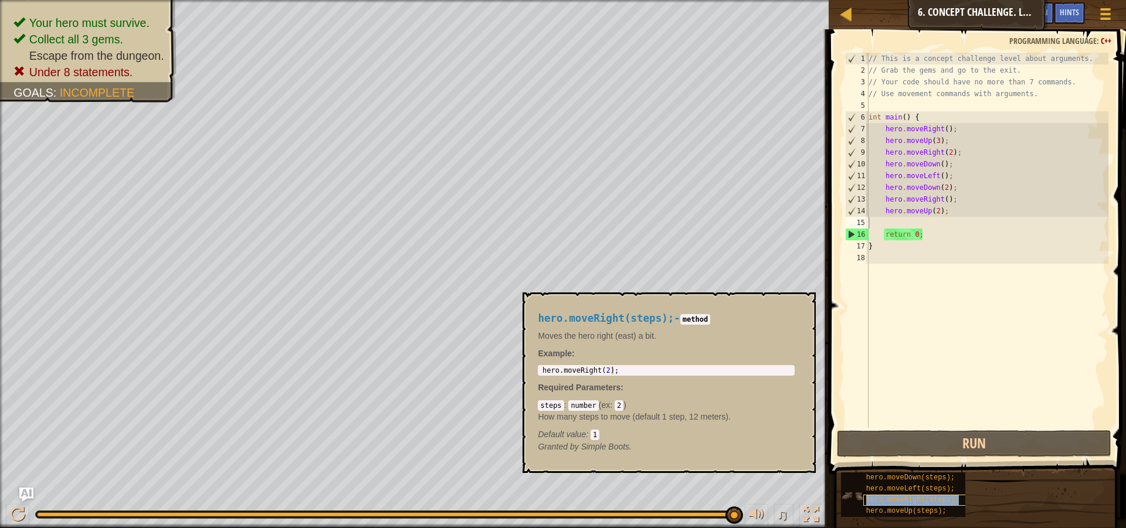
type textarea "hero.moveRight(steps);"
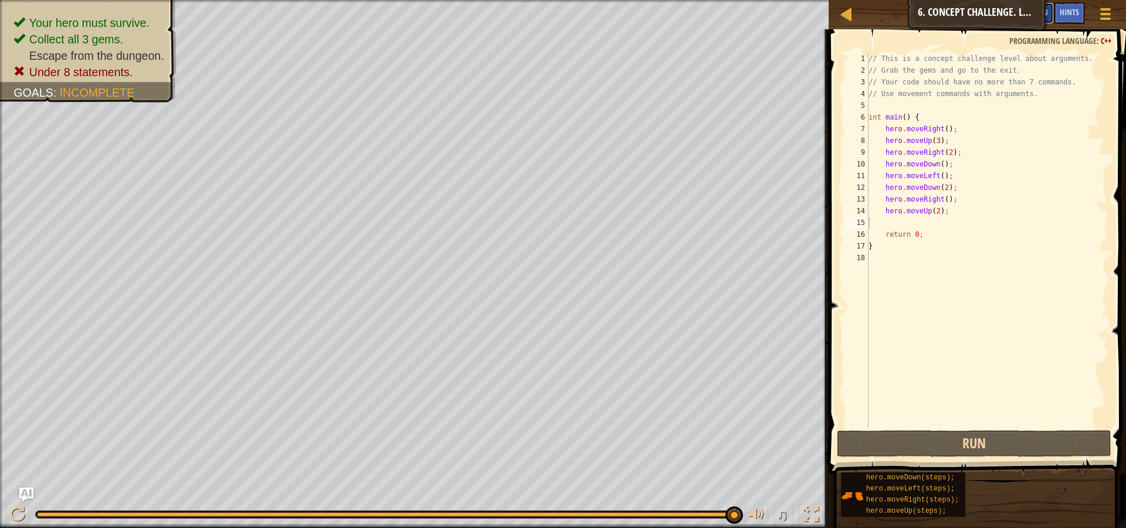
click at [1041, 17] on button "Ask AI" at bounding box center [1038, 13] width 32 height 22
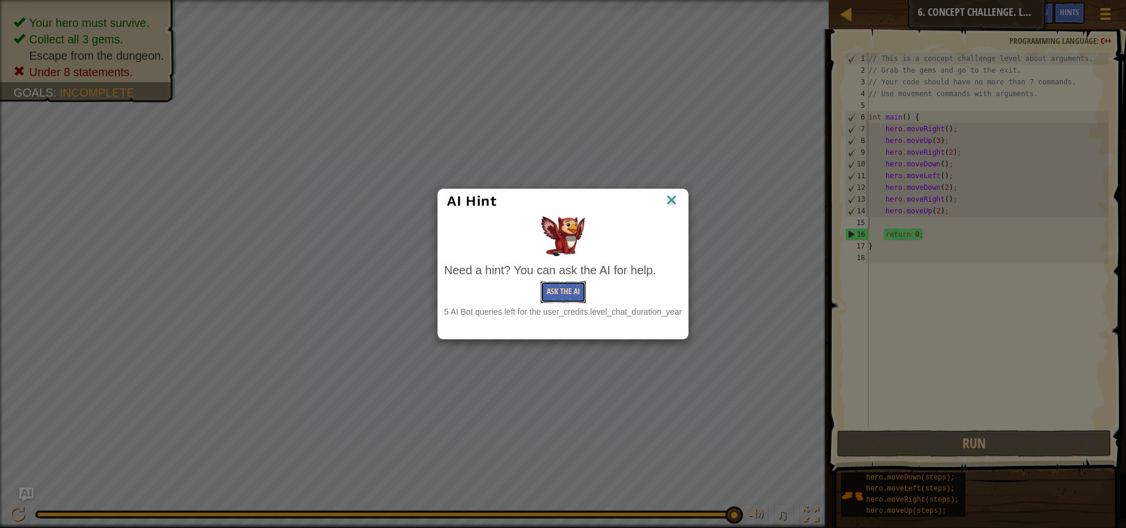
click at [566, 295] on button "Ask the AI" at bounding box center [563, 293] width 45 height 22
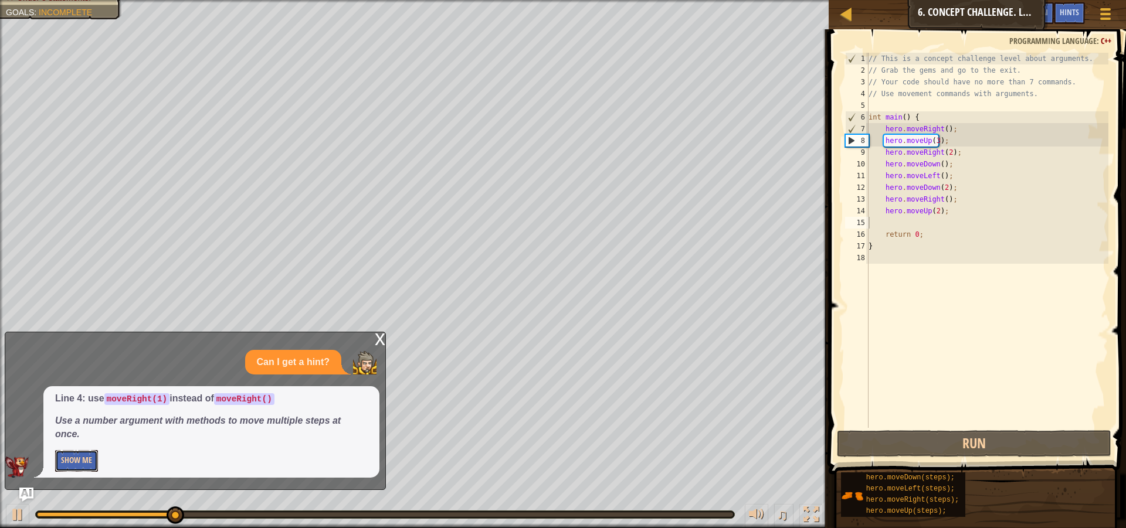
click at [92, 456] on button "Show Me" at bounding box center [76, 461] width 43 height 22
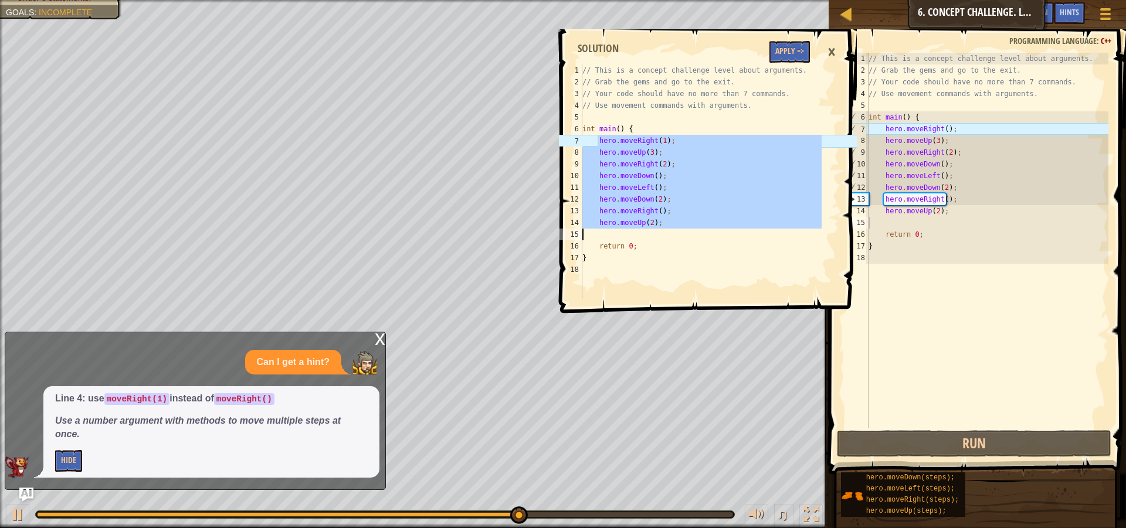
drag, startPoint x: 599, startPoint y: 140, endPoint x: 647, endPoint y: 230, distance: 102.6
click at [647, 230] on div "// This is a concept challenge level about arguments. // Grab the gems and go t…" at bounding box center [701, 194] width 242 height 258
type textarea "hero.moveUp(2);"
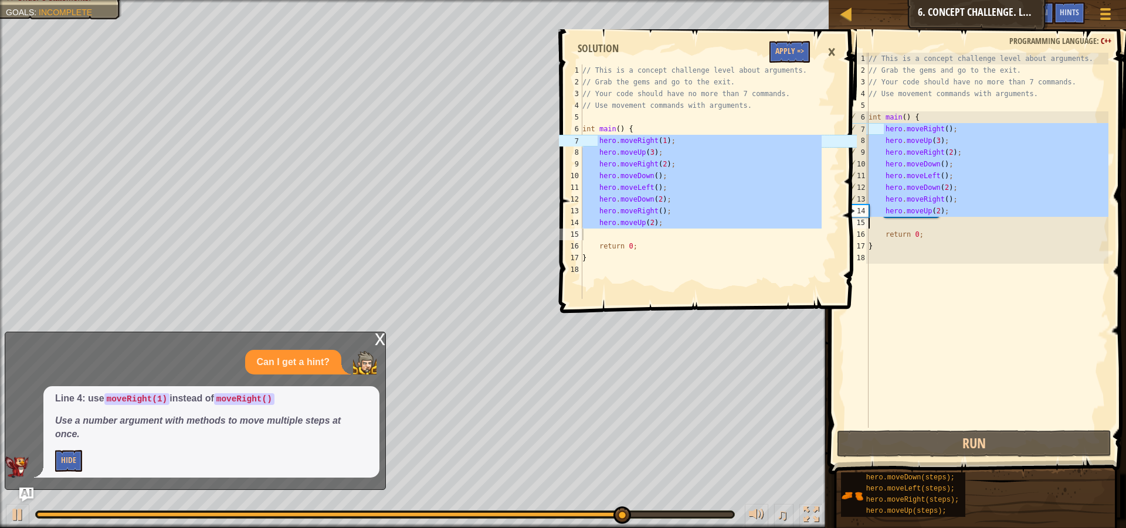
drag, startPoint x: 884, startPoint y: 129, endPoint x: 944, endPoint y: 219, distance: 107.8
click at [944, 219] on div "// This is a concept challenge level about arguments. // Grab the gems and go t…" at bounding box center [987, 252] width 242 height 399
type textarea "hero.moveUp(2);"
paste textarea
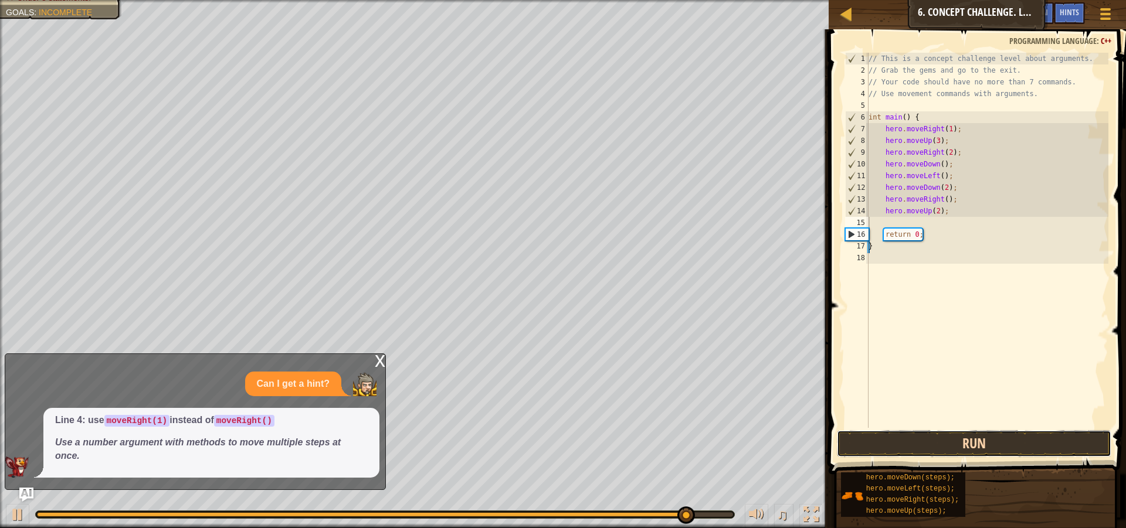
click at [999, 441] on button "Run" at bounding box center [974, 443] width 274 height 27
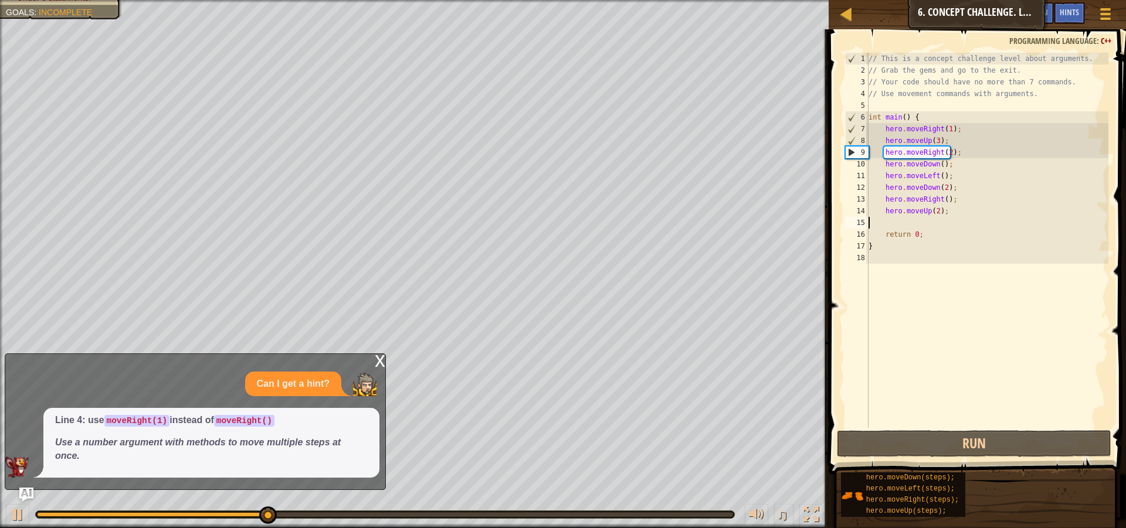
click at [382, 364] on div "x" at bounding box center [380, 360] width 11 height 12
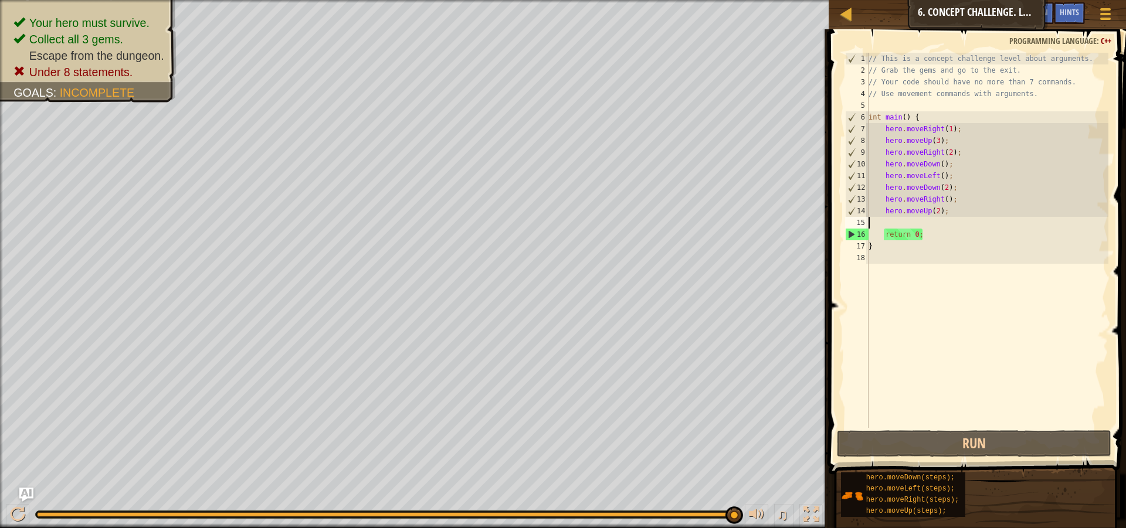
click at [914, 225] on div "// This is a concept challenge level about arguments. // Grab the gems and go t…" at bounding box center [987, 252] width 242 height 399
click at [884, 222] on div "// This is a concept challenge level about arguments. // Grab the gems and go t…" at bounding box center [987, 252] width 242 height 399
type textarea "hero.moveUp(2);"
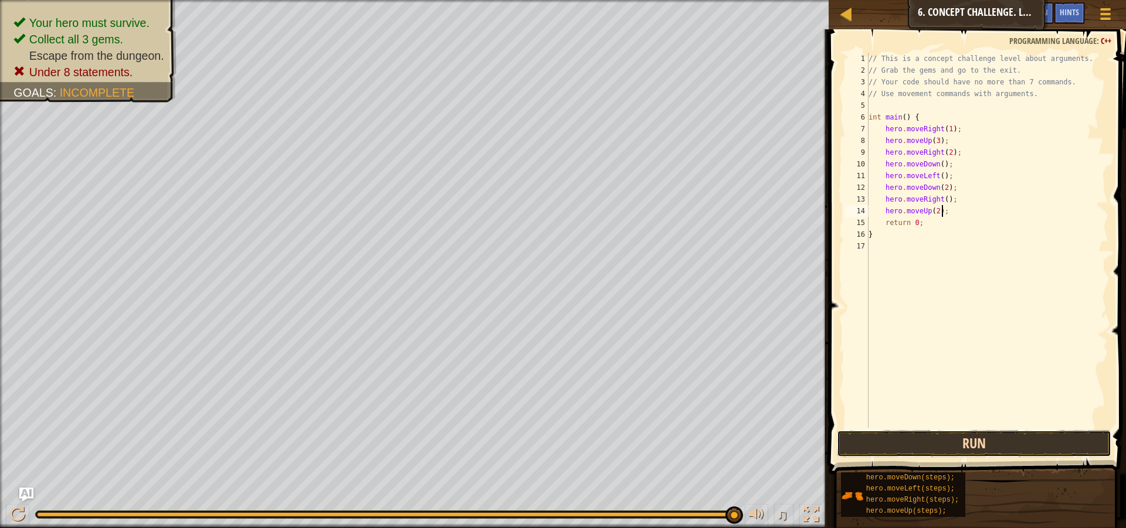
click at [962, 444] on button "Run" at bounding box center [974, 443] width 274 height 27
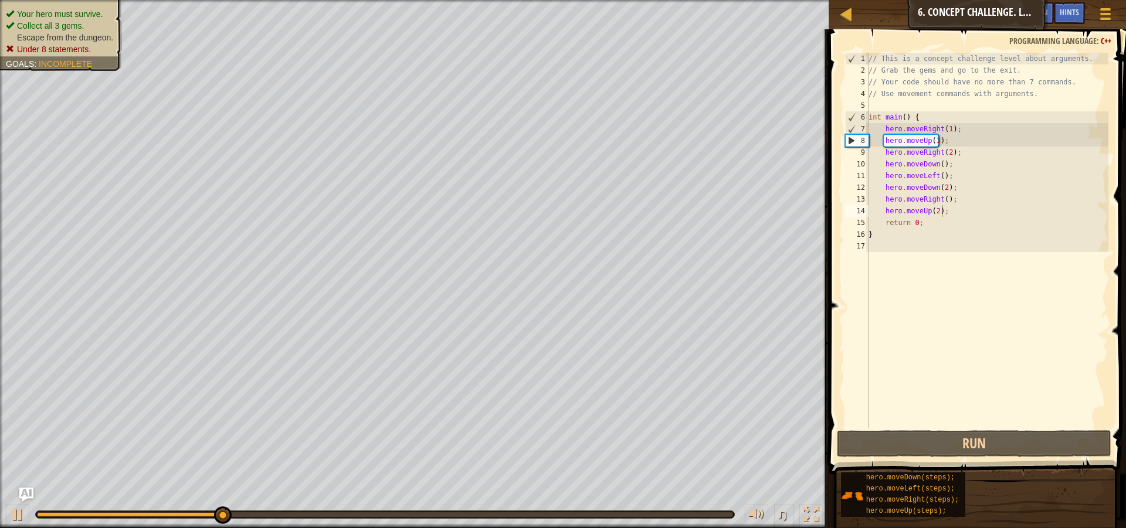
click at [42, 10] on ul "Your hero must survive. Collect all 3 gems. Escape from the dungeon. Under 8 st…" at bounding box center [61, 31] width 110 height 47
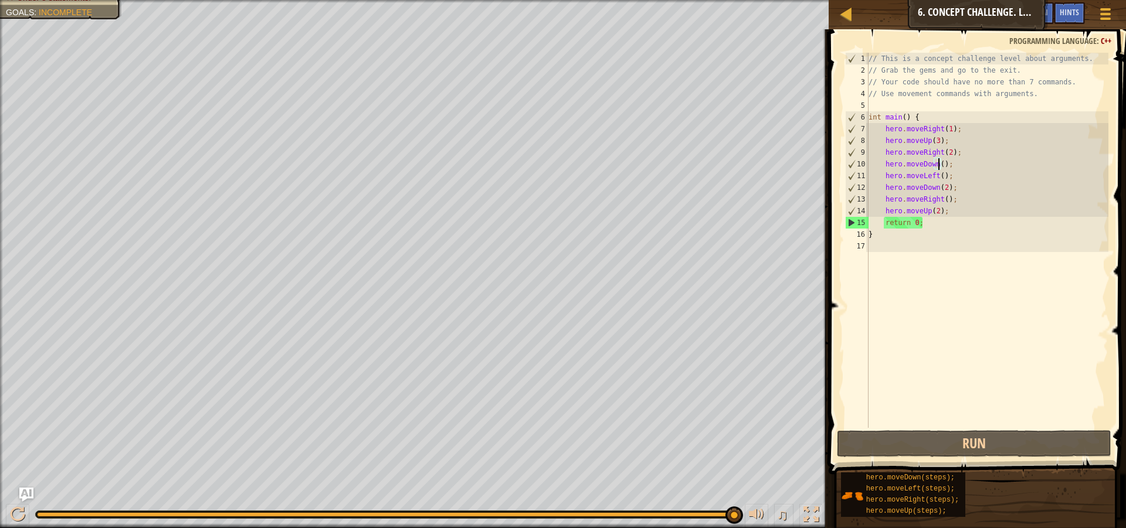
click at [938, 162] on div "// This is a concept challenge level about arguments. // Grab the gems and go t…" at bounding box center [987, 252] width 242 height 399
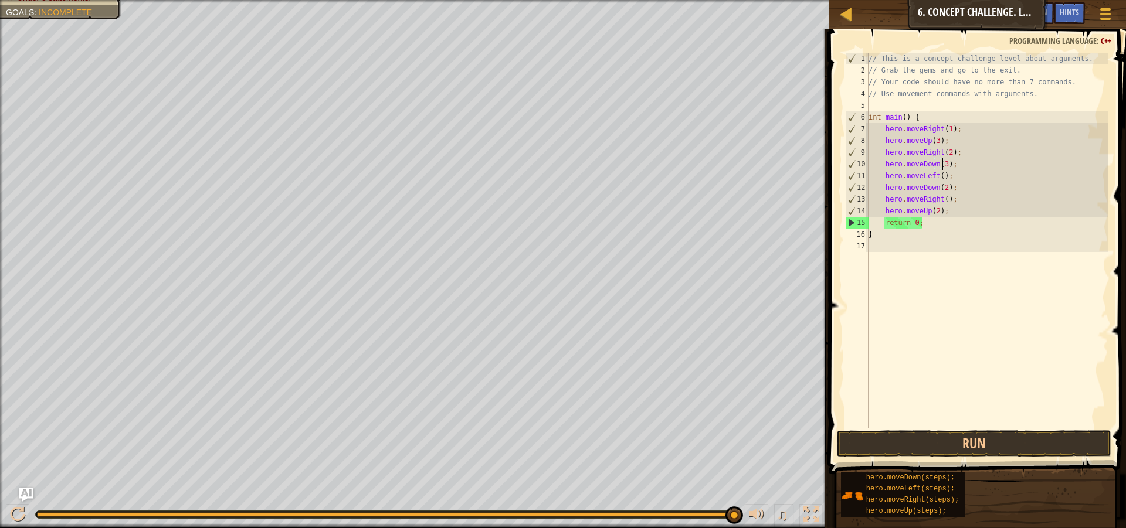
scroll to position [5, 6]
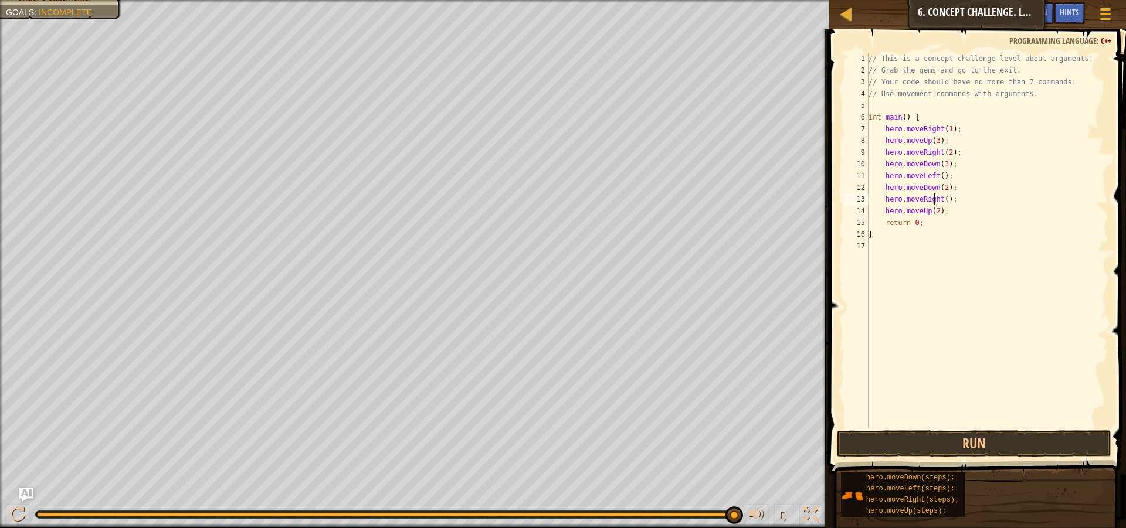
click at [936, 199] on div "// This is a concept challenge level about arguments. // Grab the gems and go t…" at bounding box center [987, 252] width 242 height 399
click at [934, 188] on div "// This is a concept challenge level about arguments. // Grab the gems and go t…" at bounding box center [987, 252] width 242 height 399
type textarea "hero.moveUp(2);"
drag, startPoint x: 941, startPoint y: 212, endPoint x: 884, endPoint y: 207, distance: 57.1
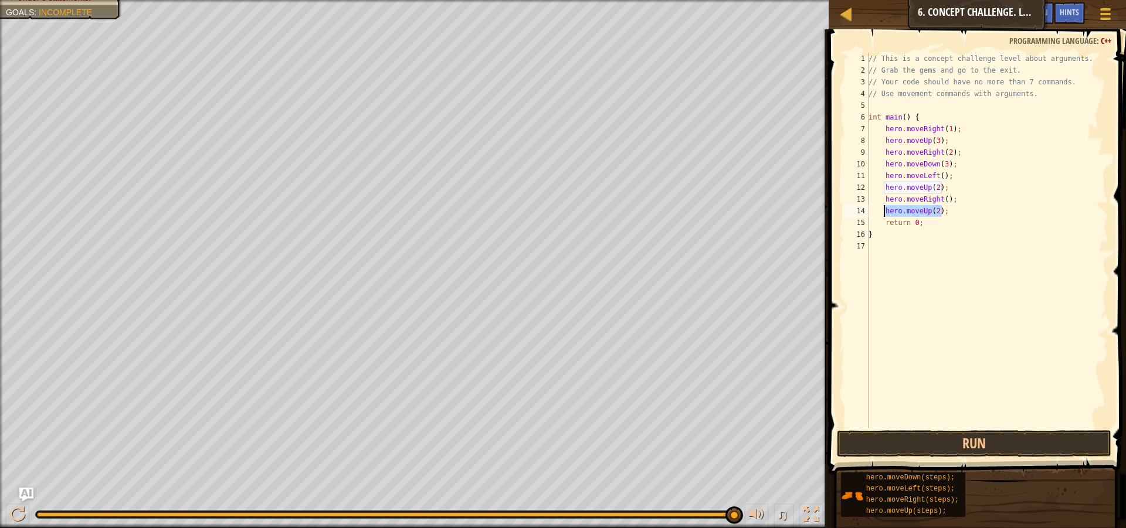
click at [884, 207] on div "// This is a concept challenge level about arguments. // Grab the gems and go t…" at bounding box center [987, 252] width 242 height 399
click at [940, 204] on div "// This is a concept challenge level about arguments. // Grab the gems and go t…" at bounding box center [987, 252] width 242 height 399
click at [941, 200] on div "// This is a concept challenge level about arguments. // Grab the gems and go t…" at bounding box center [987, 252] width 242 height 399
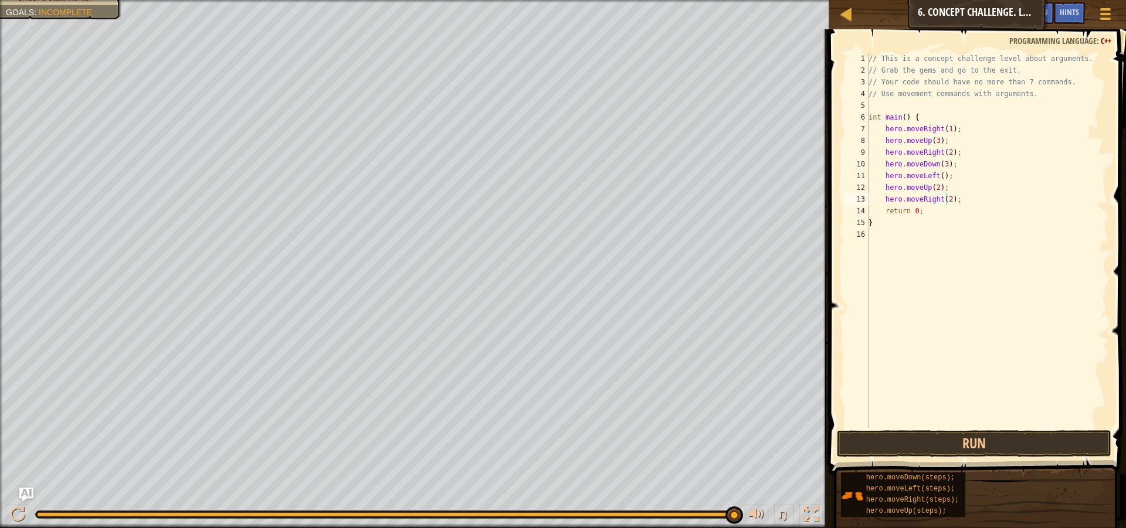
click at [986, 429] on span at bounding box center [978, 235] width 307 height 480
click at [982, 436] on button "Run" at bounding box center [974, 443] width 274 height 27
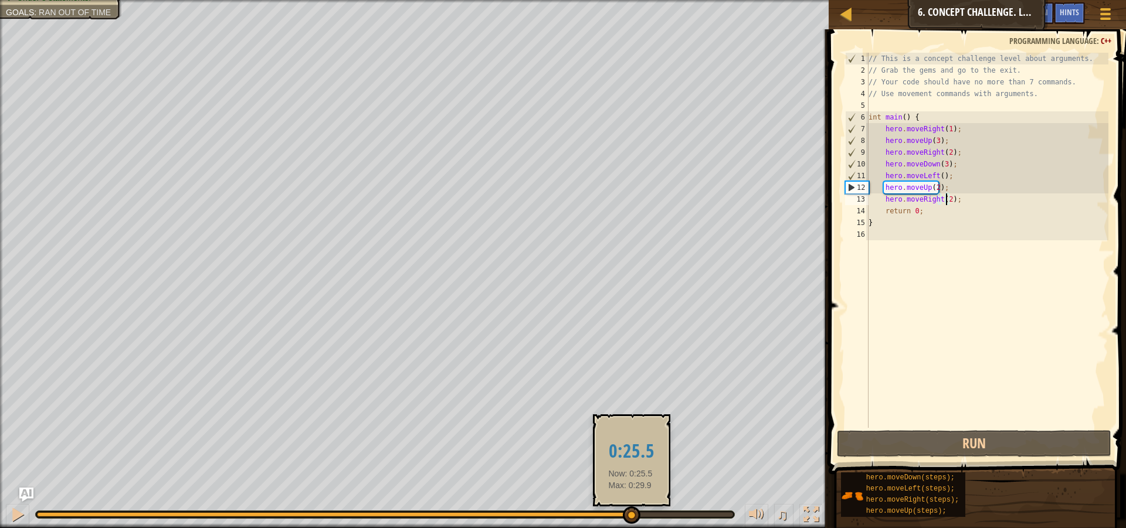
drag, startPoint x: 478, startPoint y: 521, endPoint x: 753, endPoint y: 538, distance: 275.6
click at [753, 0] on html "Map Introduction to Computer Science 6. Concept Challenge. Long Steps Game Menu…" at bounding box center [563, 0] width 1126 height 0
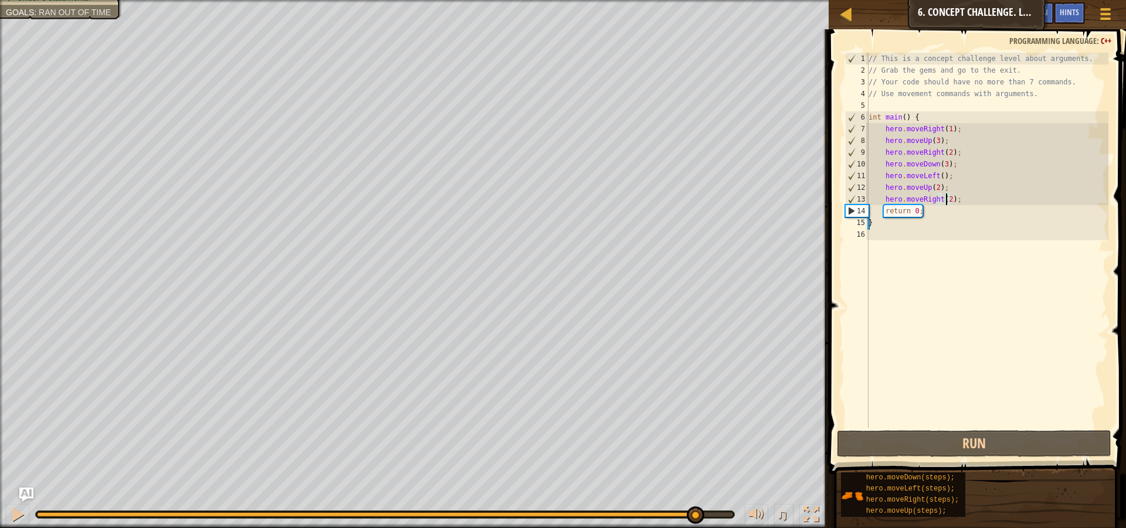
drag, startPoint x: 104, startPoint y: 515, endPoint x: 694, endPoint y: 535, distance: 590.3
click at [694, 0] on html "Map Introduction to Computer Science 6. Concept Challenge. Long Steps Game Menu…" at bounding box center [563, 0] width 1126 height 0
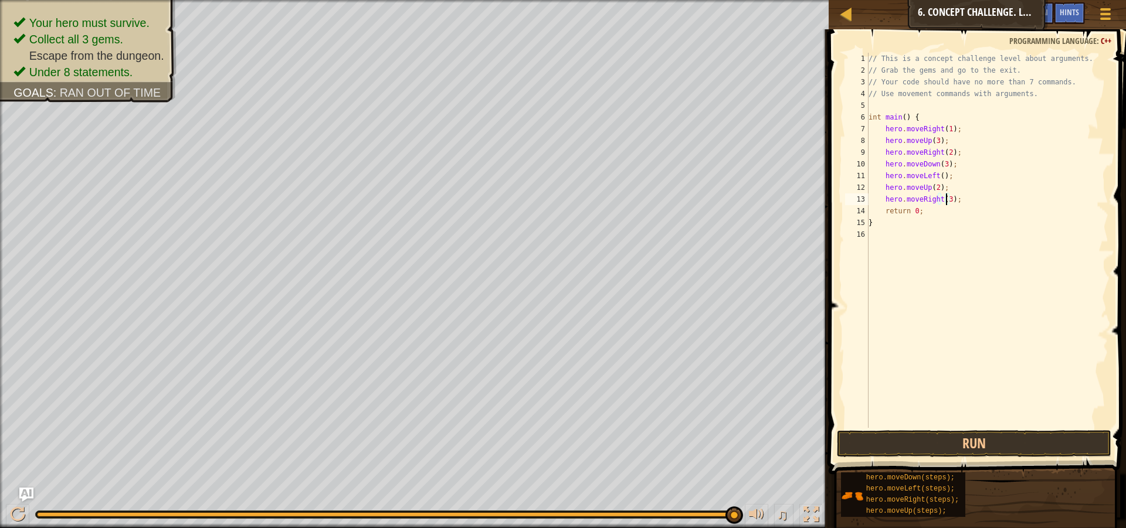
type textarea "hero.moveRight(3);"
click at [966, 459] on div "Hints Videos hero.moveRight(3); 1 2 3 4 5 6 7 8 9 10 11 12 13 14 15 16 // This …" at bounding box center [975, 275] width 301 height 493
click at [966, 450] on button "Run" at bounding box center [974, 443] width 274 height 27
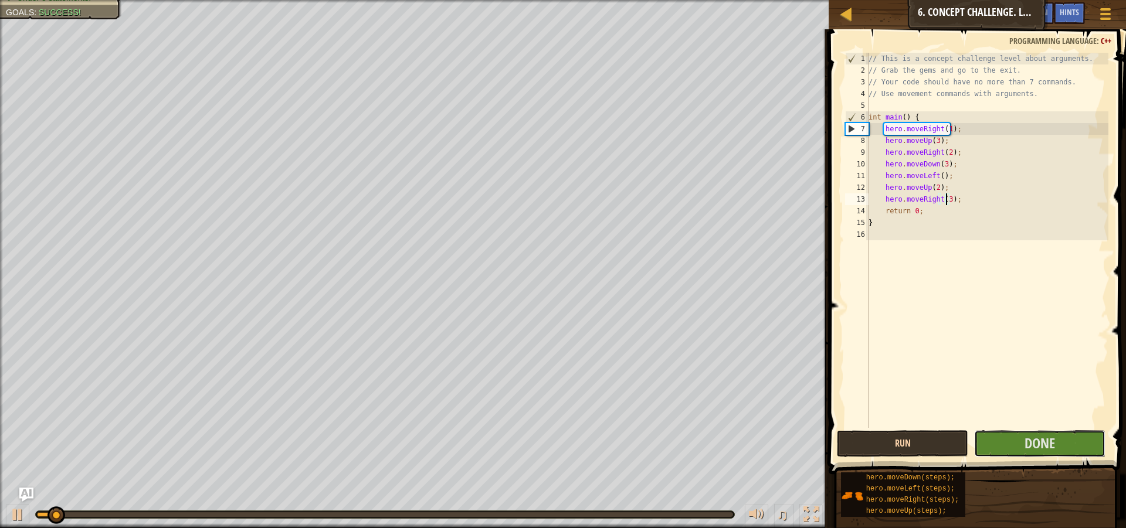
click at [1043, 449] on span "Done" at bounding box center [1040, 443] width 30 height 19
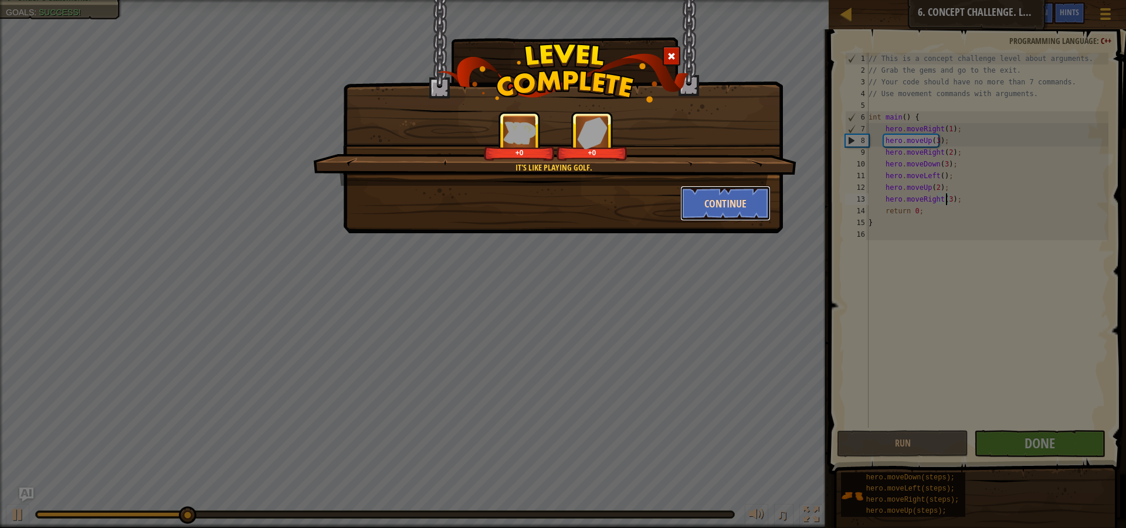
click at [720, 211] on button "Continue" at bounding box center [725, 203] width 91 height 35
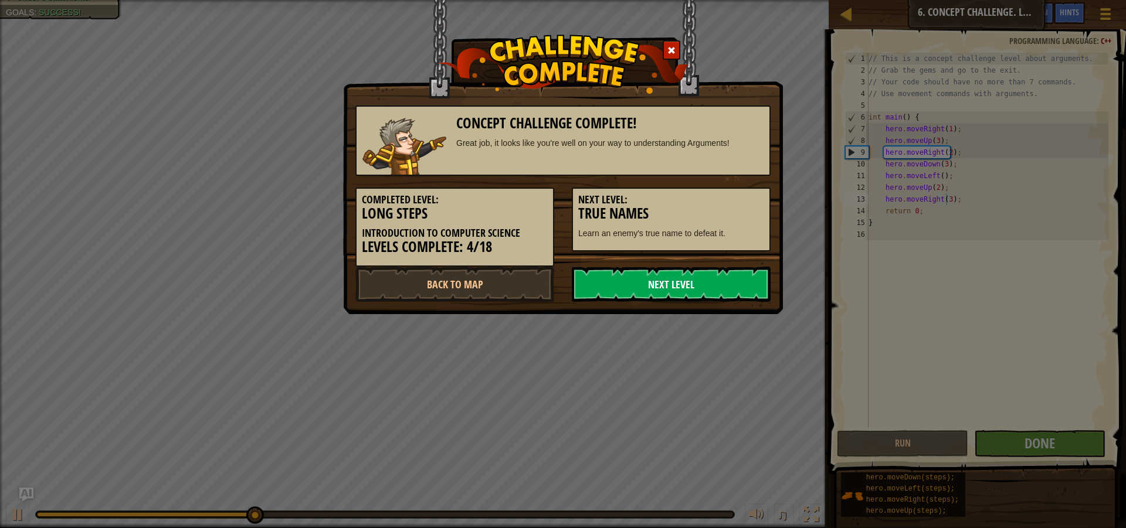
click at [683, 276] on link "Next Level" at bounding box center [671, 284] width 199 height 35
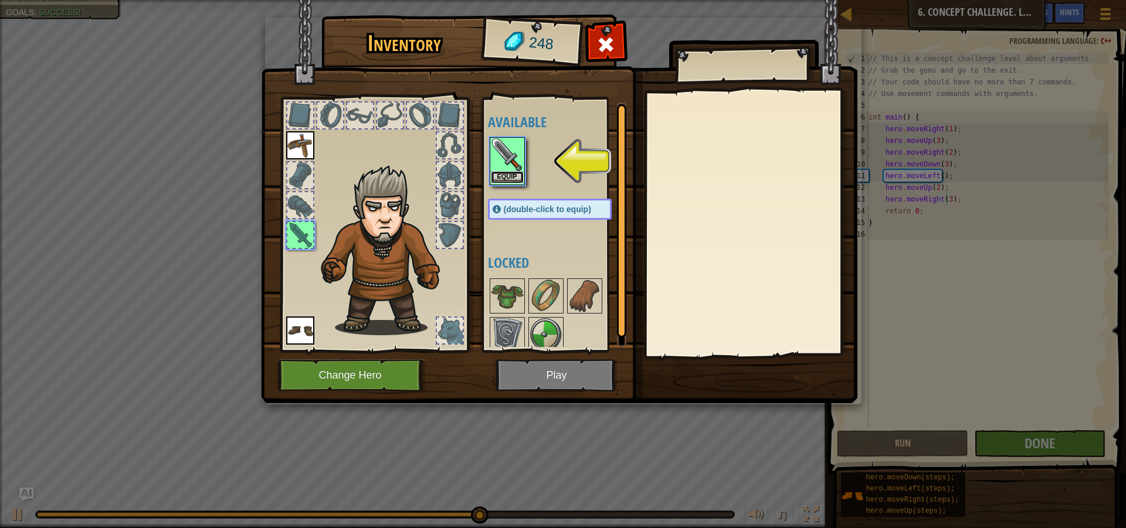
click at [497, 182] on button "Equip" at bounding box center [507, 177] width 33 height 12
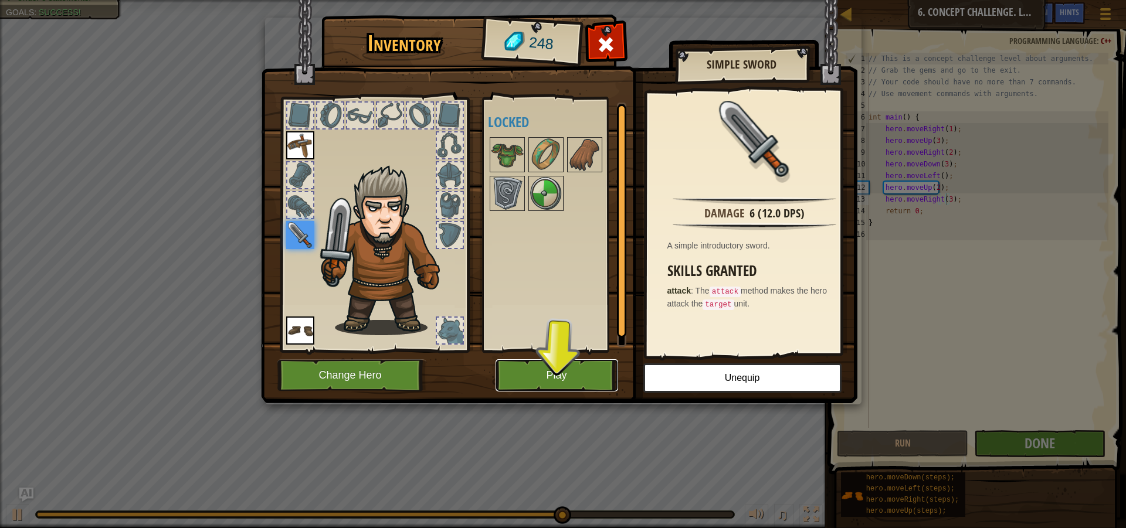
click at [580, 372] on button "Play" at bounding box center [557, 376] width 123 height 32
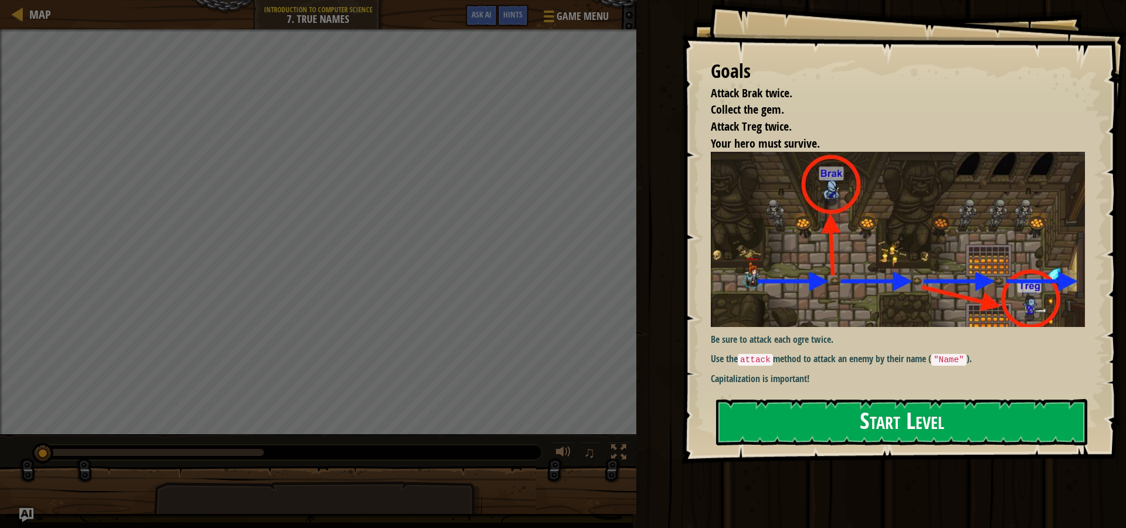
click at [1018, 399] on button "Start Level" at bounding box center [901, 422] width 371 height 46
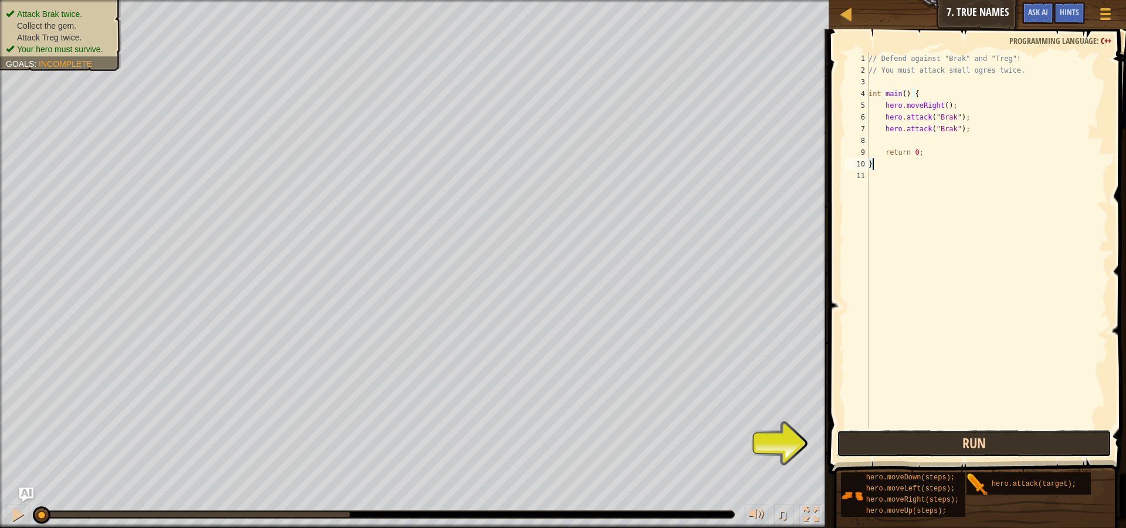
click at [881, 449] on button "Run" at bounding box center [974, 443] width 274 height 27
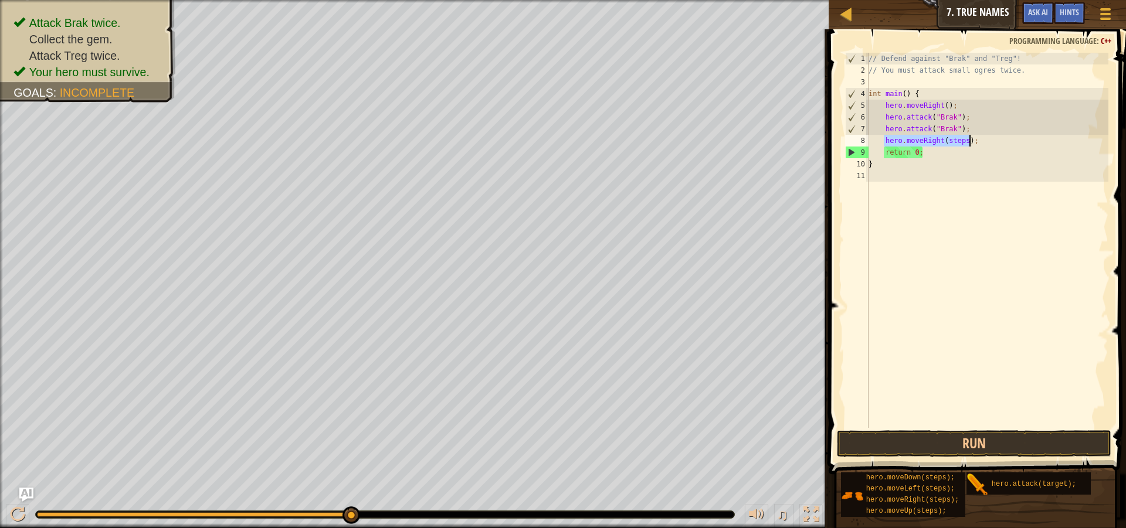
click at [949, 138] on div "// Defend against "Brak" and "Treg"! // You must attack small ogres twice. int …" at bounding box center [987, 240] width 242 height 375
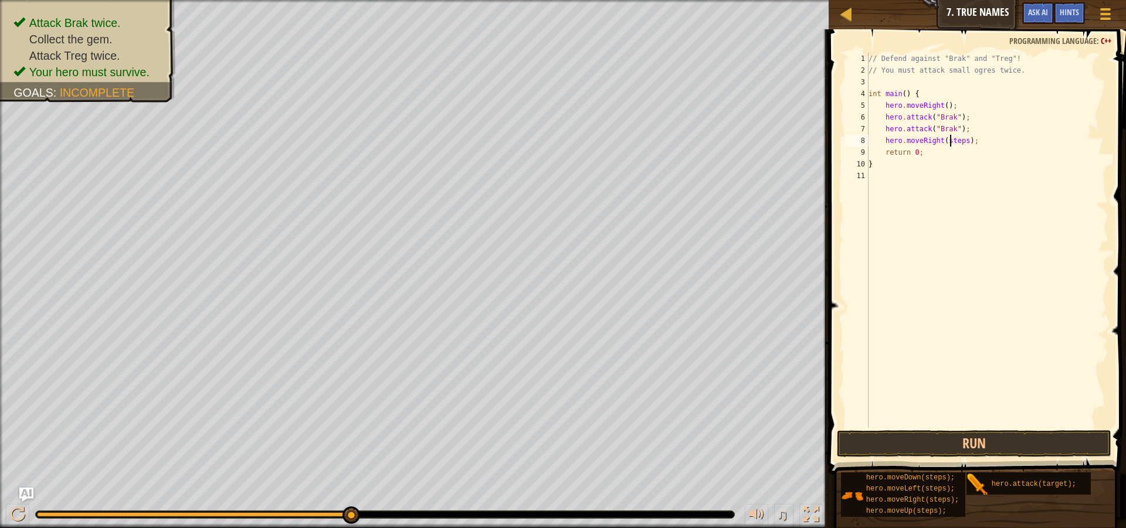
click at [949, 138] on div "// Defend against "Brak" and "Treg"! // You must attack small ogres twice. int …" at bounding box center [987, 252] width 242 height 399
type textarea "hero.moveRight();"
click at [975, 140] on div "// Defend against "Brak" and "Treg"! // You must attack small ogres twice. int …" at bounding box center [987, 252] width 242 height 399
drag, startPoint x: 981, startPoint y: 483, endPoint x: 910, endPoint y: 147, distance: 342.9
click at [910, 147] on div "Hints Videos 1 2 3 4 5 6 7 8 9 10 11 12 // Defend against "Brak" and "Treg"! //…" at bounding box center [975, 275] width 301 height 493
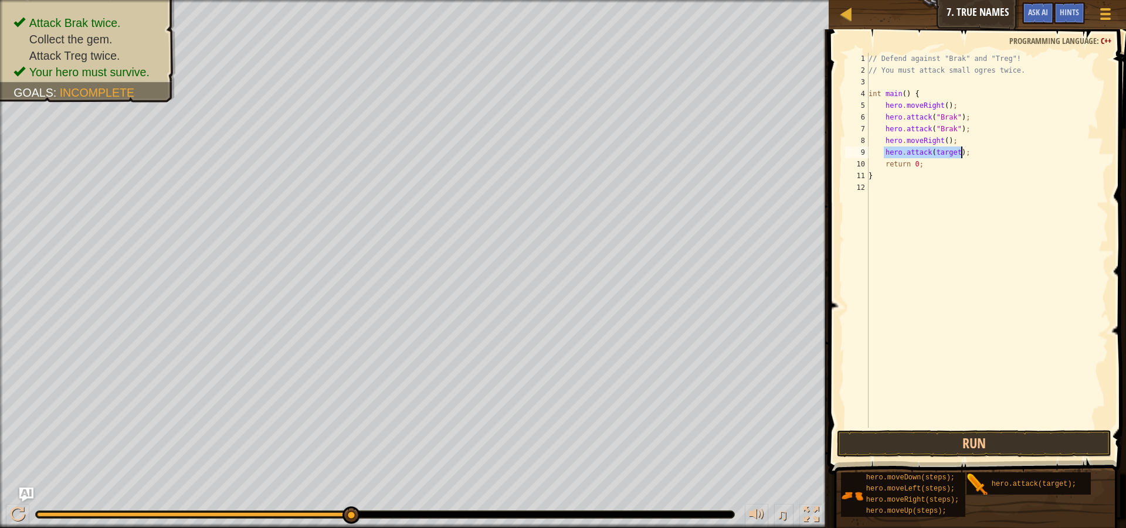
click at [945, 155] on div "// Defend against "Brak" and "Treg"! // You must attack small ogres twice. int …" at bounding box center [987, 240] width 242 height 375
click at [945, 155] on div "// Defend against "Brak" and "Treg"! // You must attack small ogres twice. int …" at bounding box center [987, 252] width 242 height 399
drag, startPoint x: 958, startPoint y: 154, endPoint x: 880, endPoint y: 151, distance: 77.5
click at [880, 151] on div "// Defend against "Brak" and "Treg"! // You must attack small ogres twice. int …" at bounding box center [987, 252] width 242 height 399
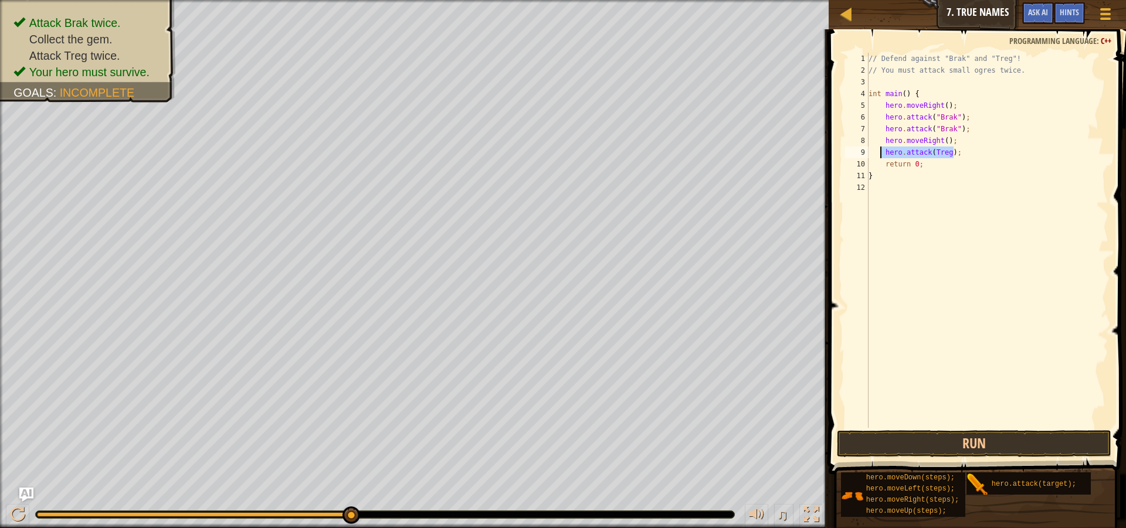
type textarea "hero.attack(Treg);"
click at [961, 158] on div "// Defend against "Brak" and "Treg"! // You must attack small ogres twice. int …" at bounding box center [987, 240] width 242 height 375
paste textarea "hero.attack(Treg);"
click at [1039, 434] on button "Run" at bounding box center [974, 443] width 274 height 27
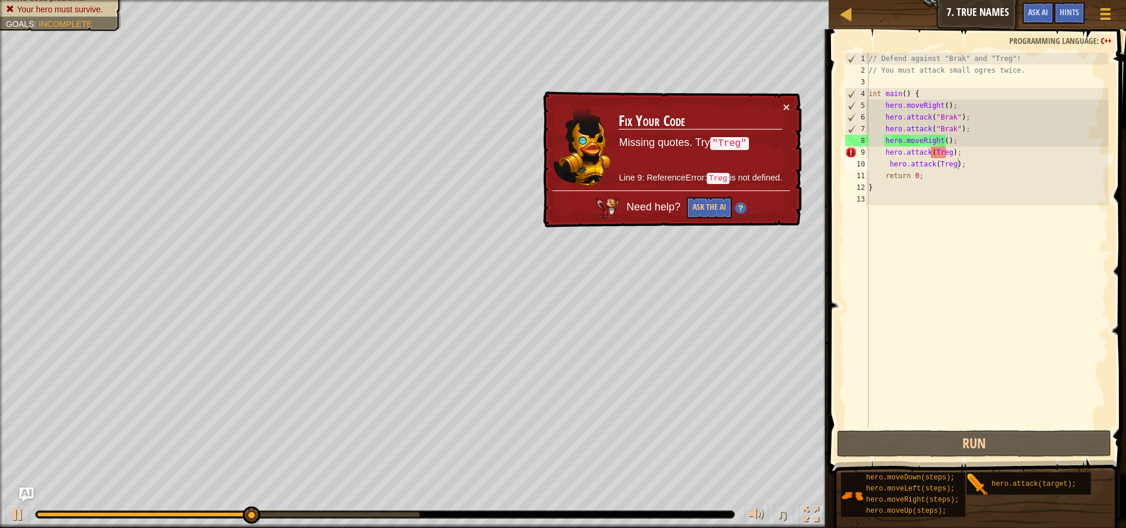
click at [797, 100] on div "× Fix Your Code Missing quotes. Try "Treg" Line 9: ReferenceError: Treg is not …" at bounding box center [671, 159] width 261 height 137
click at [792, 100] on div "× Fix Your Code Missing quotes. Try "Treg" Line 9: ReferenceError: Treg is not …" at bounding box center [671, 159] width 261 height 137
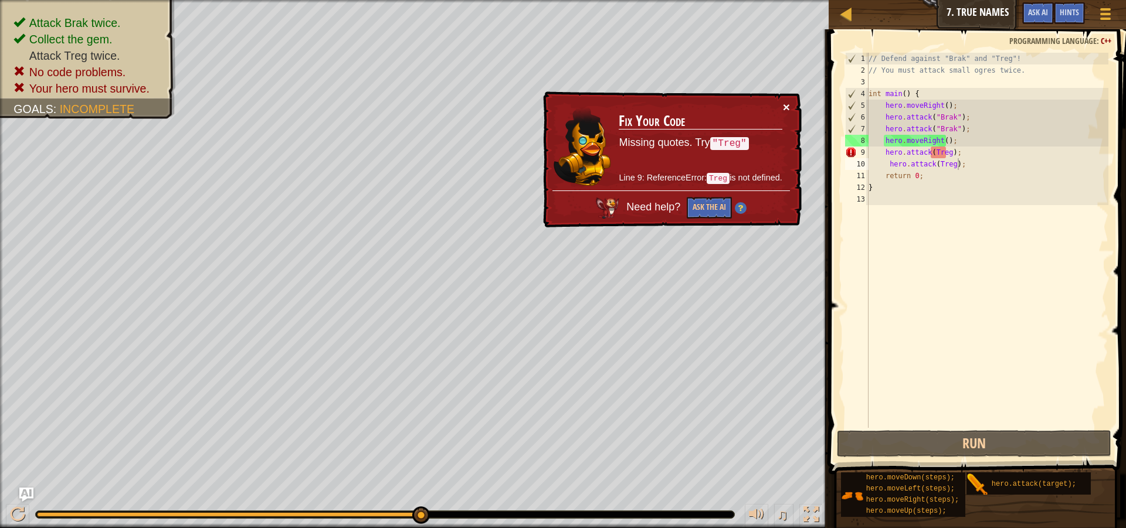
click at [786, 101] on button "×" at bounding box center [786, 107] width 7 height 12
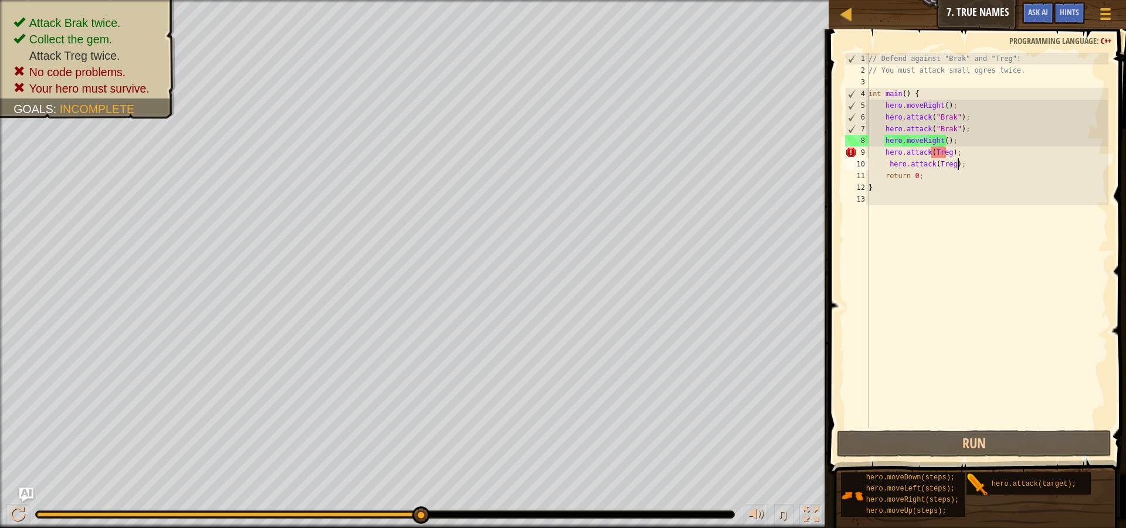
click at [938, 157] on div "// Defend against "Brak" and "Treg"! // You must attack small ogres twice. int …" at bounding box center [987, 252] width 242 height 399
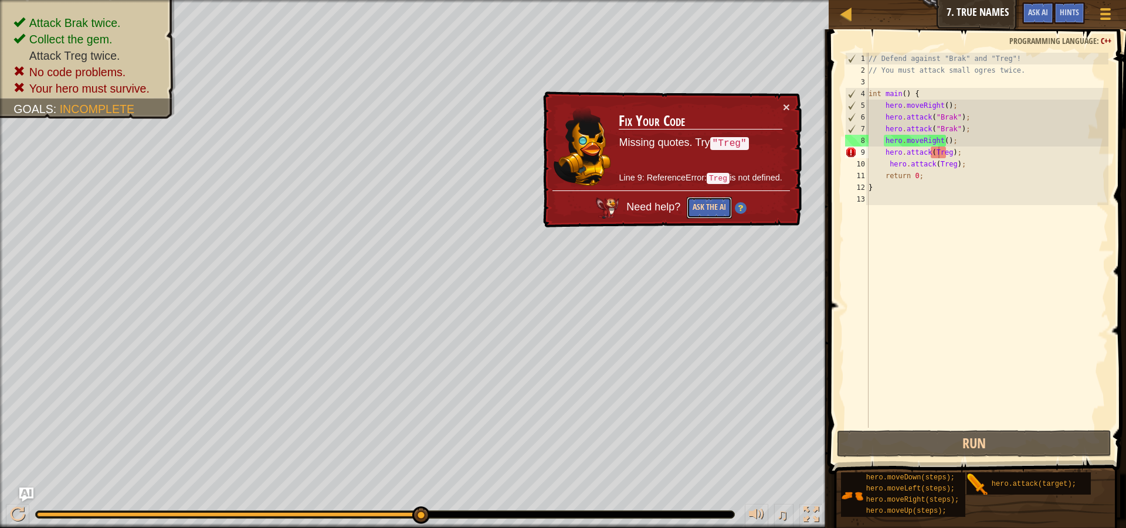
click at [714, 202] on button "Ask the AI" at bounding box center [709, 208] width 45 height 22
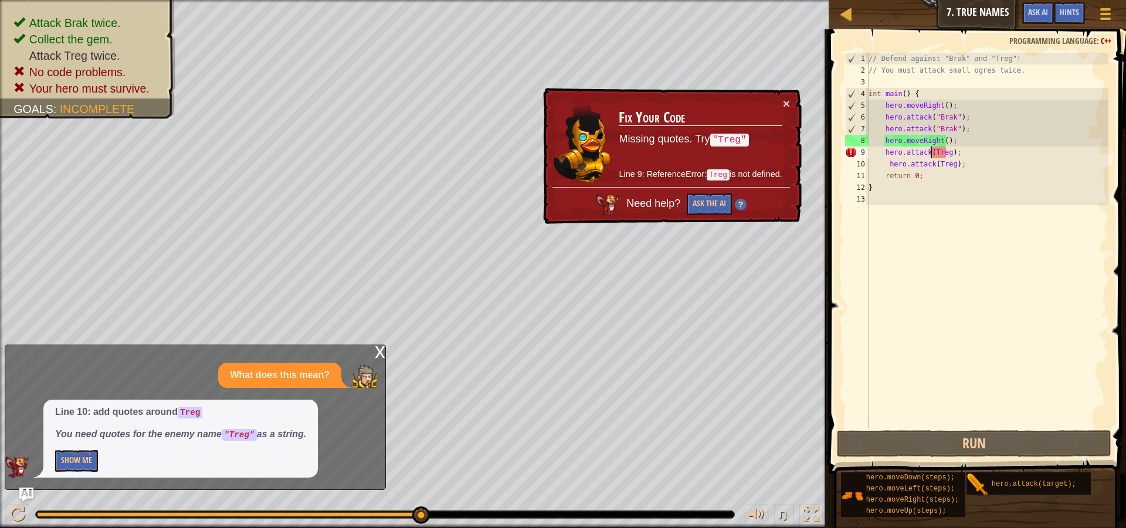
click at [931, 149] on div "// Defend against "Brak" and "Treg"! // You must attack small ogres twice. int …" at bounding box center [987, 252] width 242 height 399
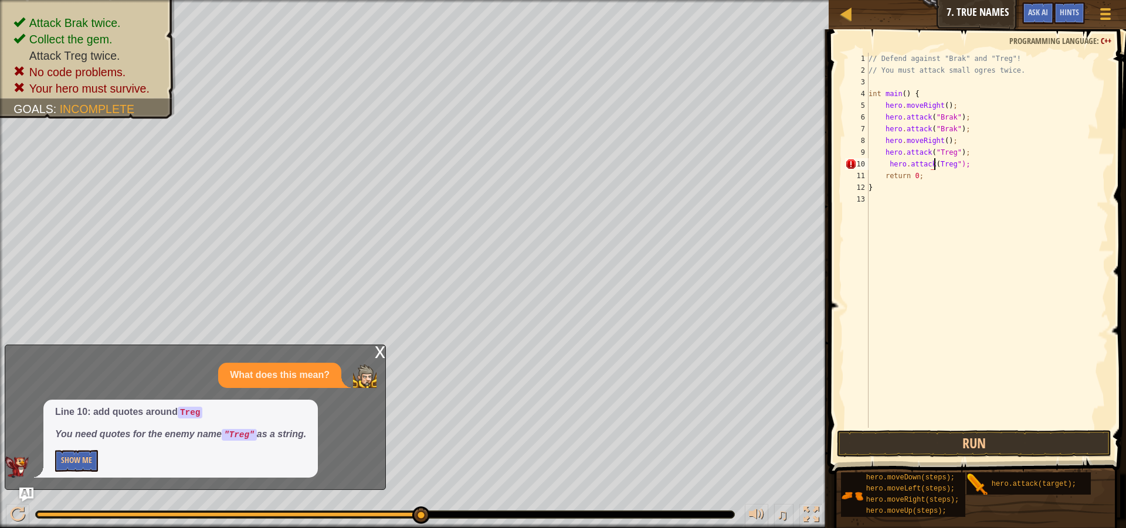
scroll to position [5, 6]
type textarea "hero.attack("Treg");"
click at [957, 437] on button "Run" at bounding box center [974, 443] width 274 height 27
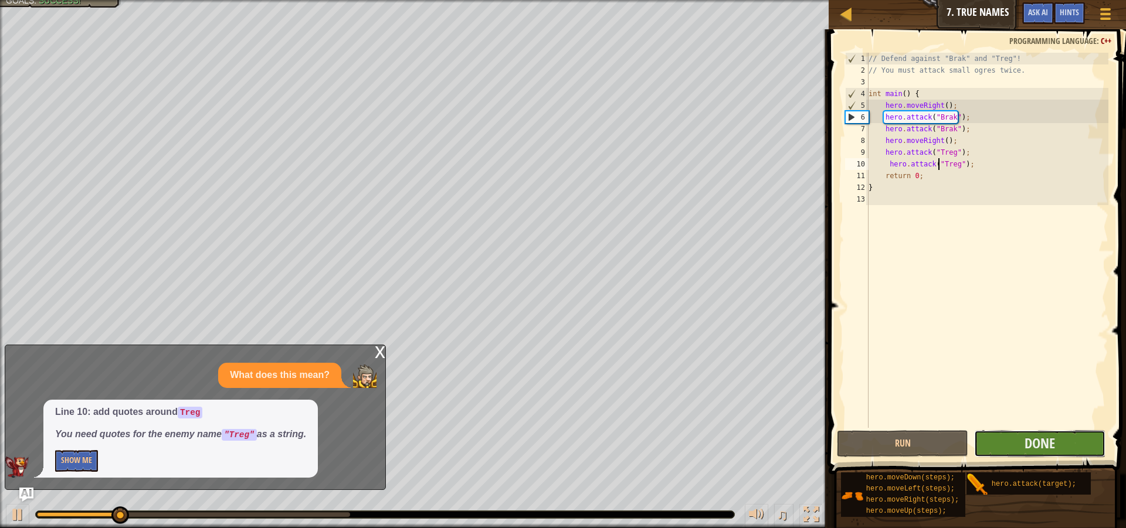
click at [1003, 437] on button "Done" at bounding box center [1039, 443] width 131 height 27
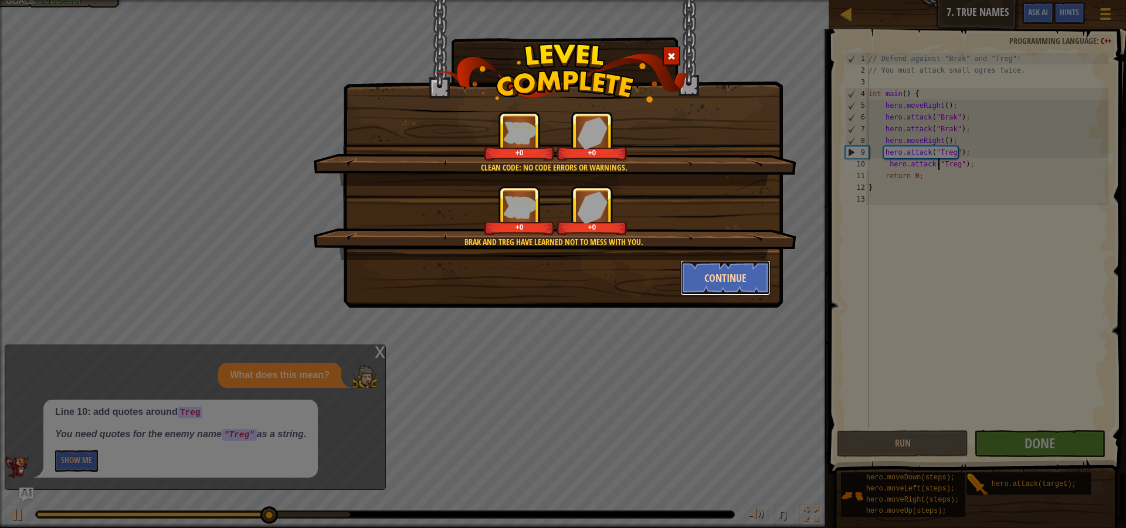
click at [708, 278] on button "Continue" at bounding box center [725, 277] width 91 height 35
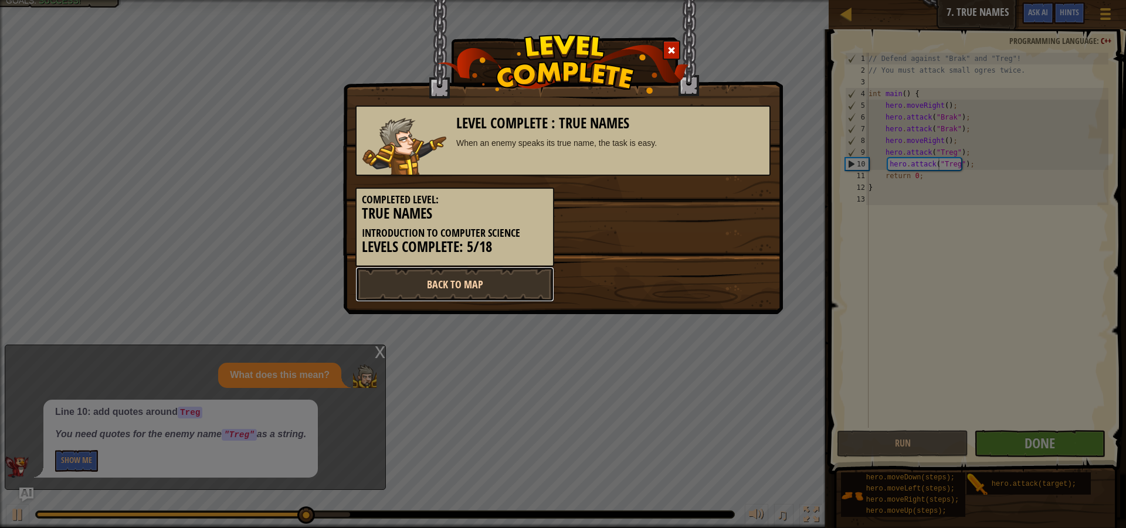
click at [531, 282] on link "Back to Map" at bounding box center [454, 284] width 199 height 35
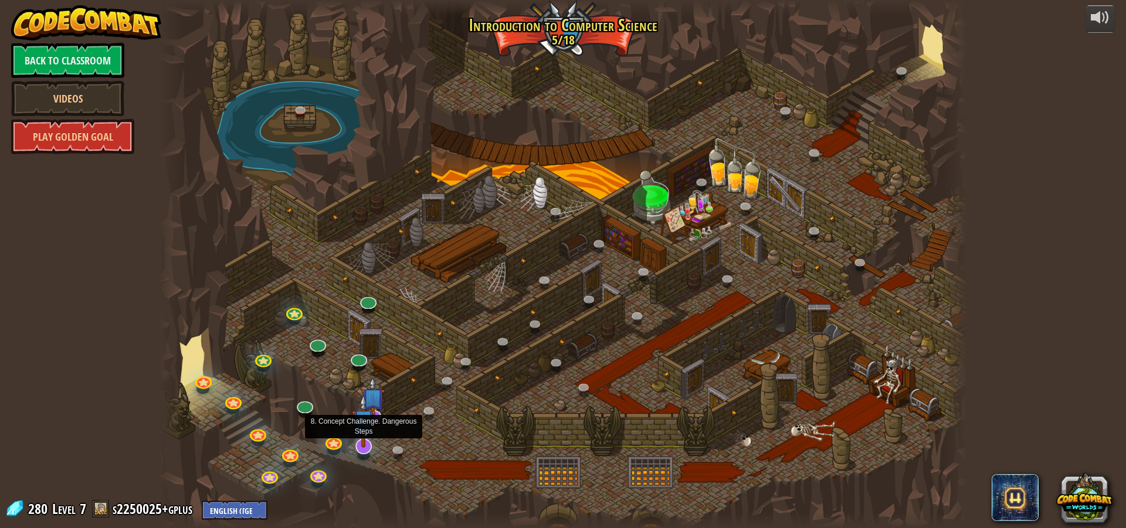
click at [369, 447] on img at bounding box center [363, 421] width 23 height 54
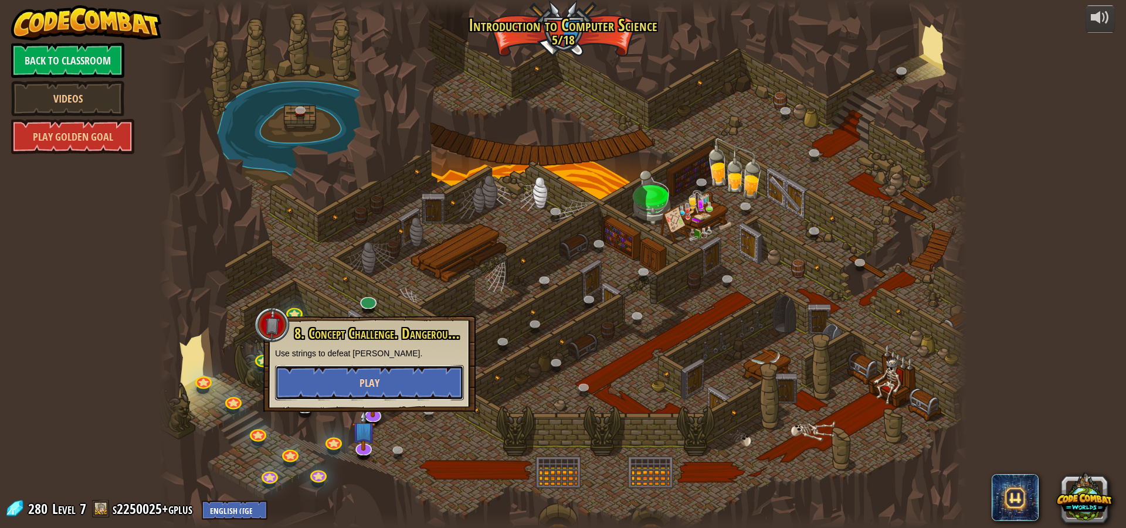
click at [378, 378] on span "Play" at bounding box center [370, 383] width 20 height 15
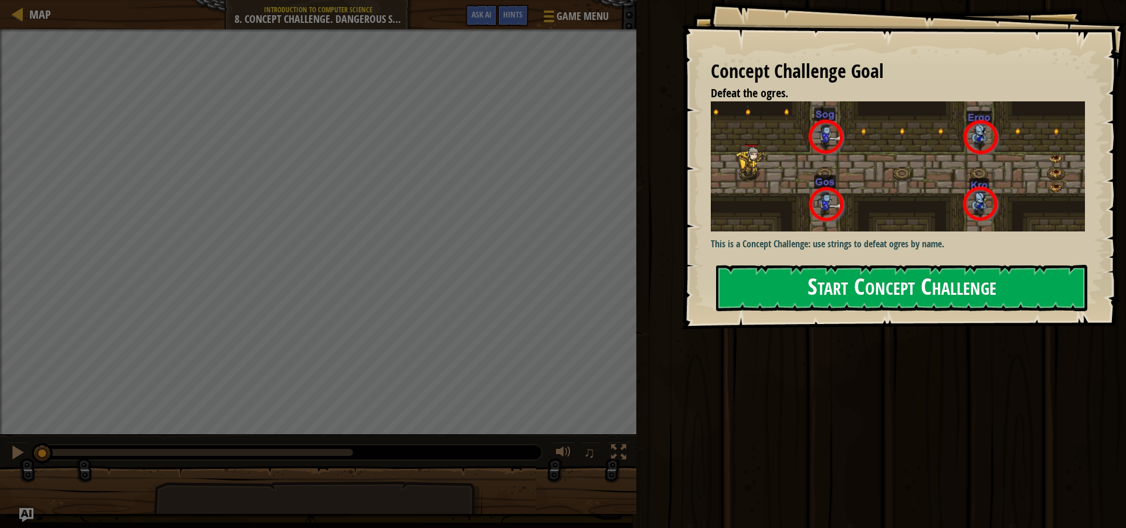
click at [813, 273] on button "Start Concept Challenge" at bounding box center [901, 288] width 371 height 46
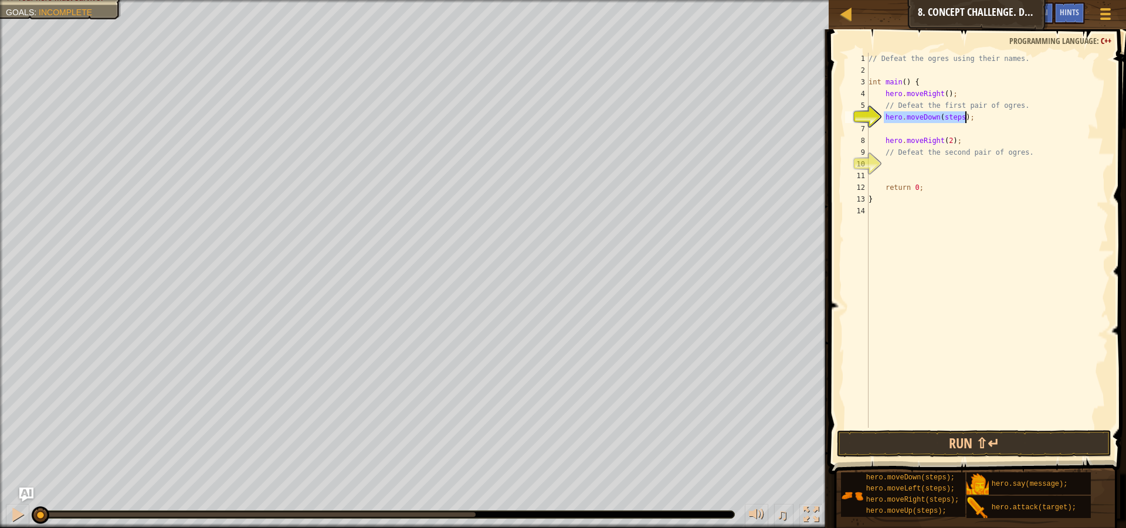
click at [955, 114] on div "// Defeat the ogres using their names. int main ( ) { hero . moveRight ( ) ; //…" at bounding box center [987, 240] width 242 height 375
click at [955, 114] on div "// Defeat the ogres using their names. int main ( ) { hero . moveRight ( ) ; //…" at bounding box center [987, 252] width 242 height 399
click at [941, 126] on div "// Defeat the ogres using their names. int main ( ) { hero . moveRight ( ) ; //…" at bounding box center [987, 240] width 242 height 375
click at [941, 126] on div "// Defeat the ogres using their names. int main ( ) { hero . moveRight ( ) ; //…" at bounding box center [987, 252] width 242 height 399
type textarea "hero.moveUp();"
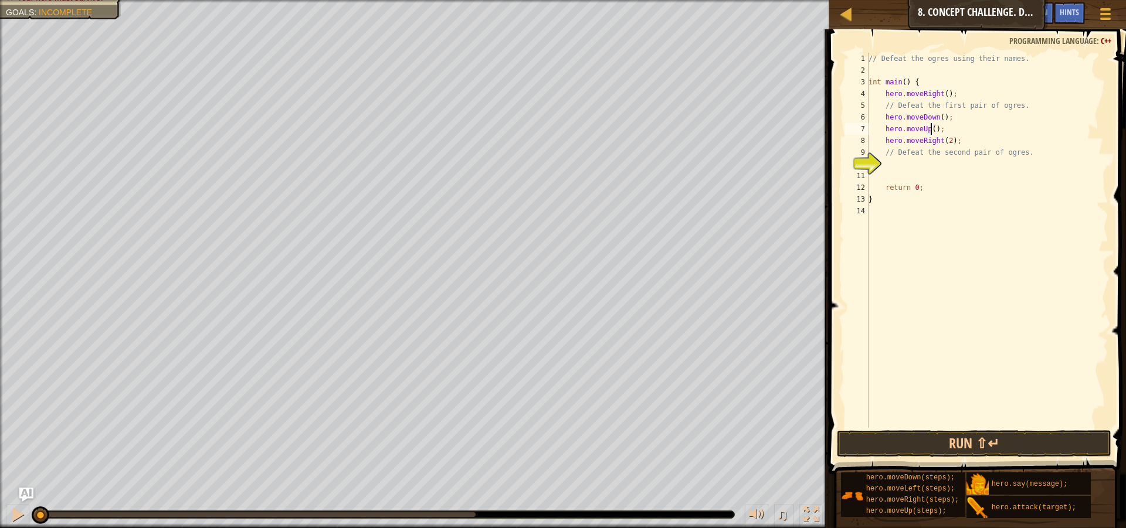
click at [909, 160] on div "// Defeat the ogres using their names. int main ( ) { hero . moveRight ( ) ; //…" at bounding box center [987, 252] width 242 height 399
click at [942, 165] on div "// Defeat the ogres using their names. int main ( ) { hero . moveRight ( ) ; //…" at bounding box center [987, 240] width 242 height 375
click at [942, 165] on div "// Defeat the ogres using their names. int main ( ) { hero . moveRight ( ) ; //…" at bounding box center [987, 252] width 242 height 399
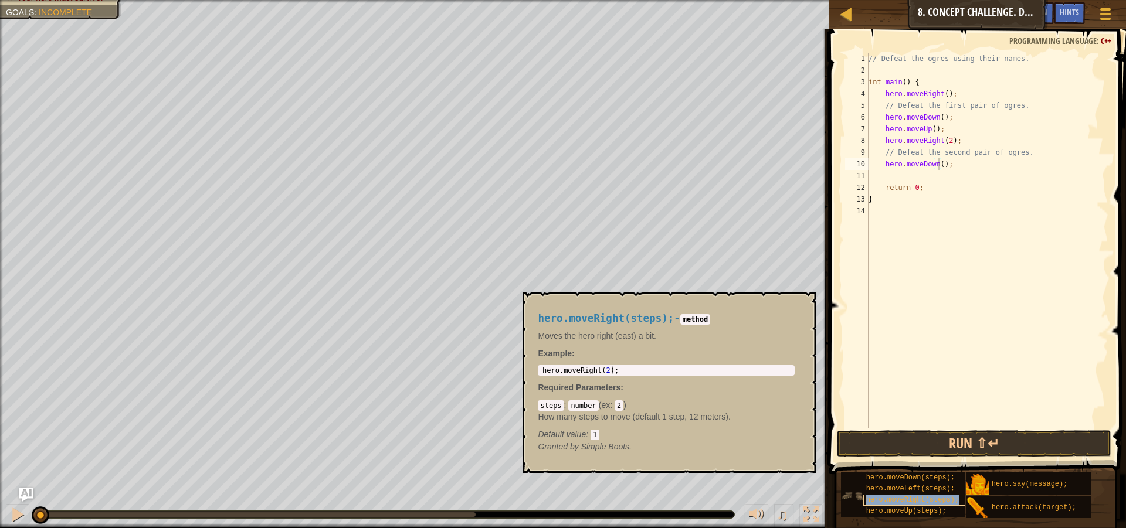
click at [886, 505] on div "hero.moveRight(steps);" at bounding box center [919, 500] width 113 height 11
click at [941, 175] on div "// Defeat the ogres using their names. int main ( ) { hero . moveRight ( ) ; //…" at bounding box center [987, 240] width 242 height 375
click at [941, 175] on div "// Defeat the ogres using their names. int main ( ) { hero . moveRight ( ) ; //…" at bounding box center [987, 252] width 242 height 399
type textarea "hero.moveUp();"
click at [954, 511] on div "hero.moveUp(steps);" at bounding box center [919, 511] width 113 height 11
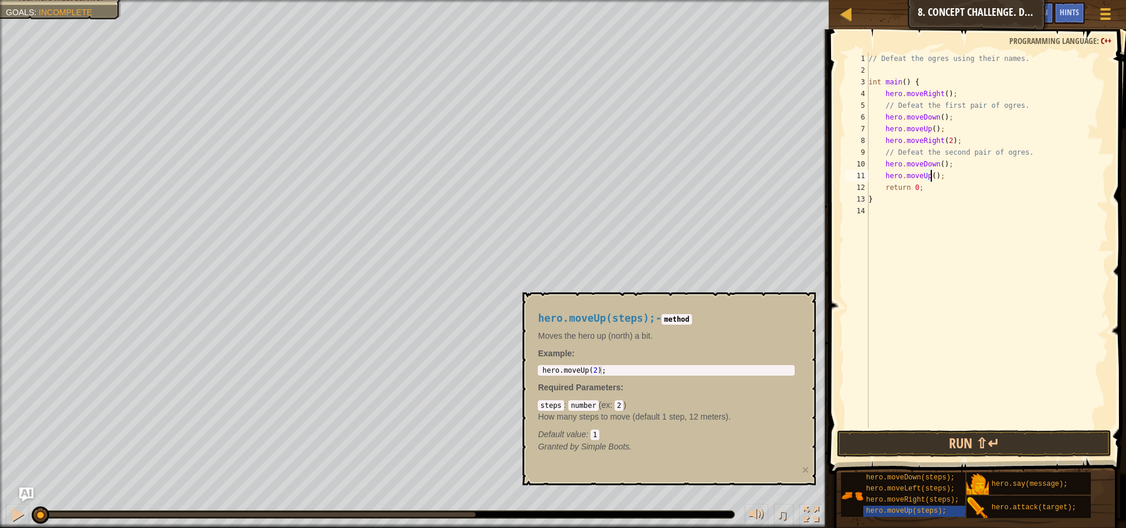
click at [854, 496] on img at bounding box center [852, 496] width 22 height 22
click at [881, 501] on span "hero.moveRight(steps);" at bounding box center [912, 500] width 93 height 8
click at [886, 489] on span "hero.moveLeft(steps);" at bounding box center [910, 489] width 89 height 8
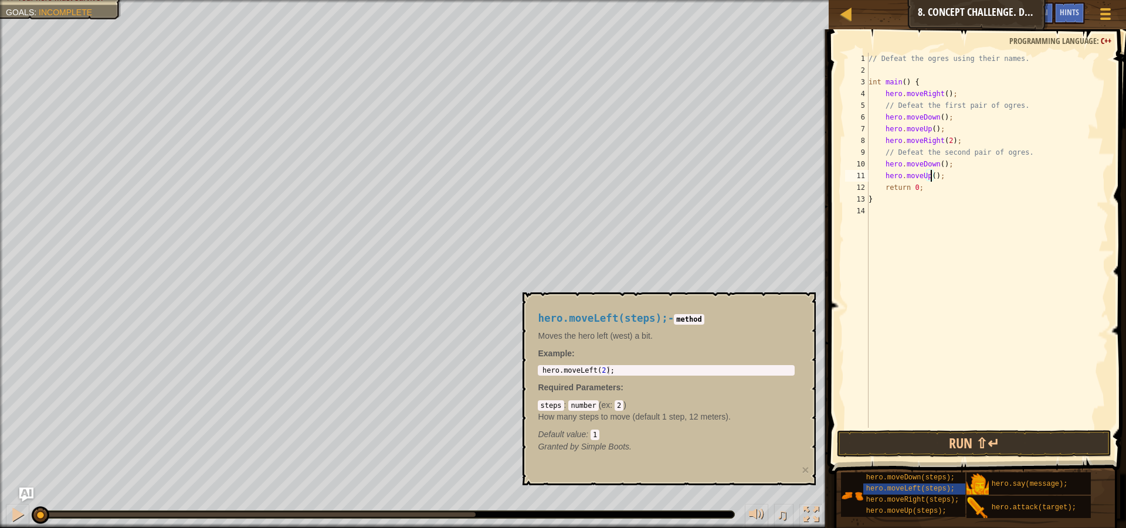
click at [962, 445] on button "Run ⇧↵" at bounding box center [974, 443] width 274 height 27
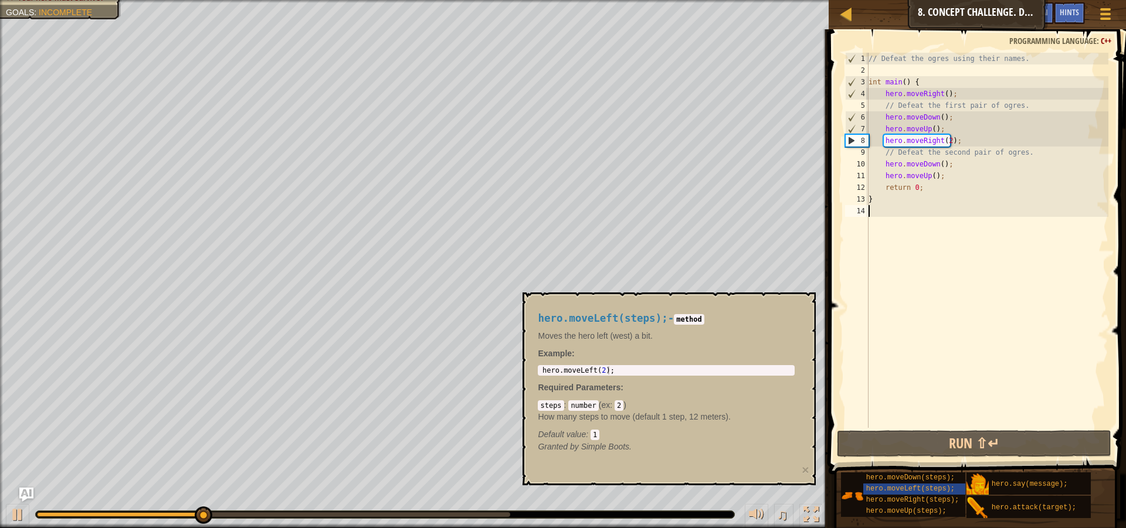
click at [898, 373] on div "// Defeat the ogres using their names. int main ( ) { hero . moveRight ( ) ; //…" at bounding box center [987, 252] width 242 height 399
click at [807, 469] on button "×" at bounding box center [805, 470] width 7 height 12
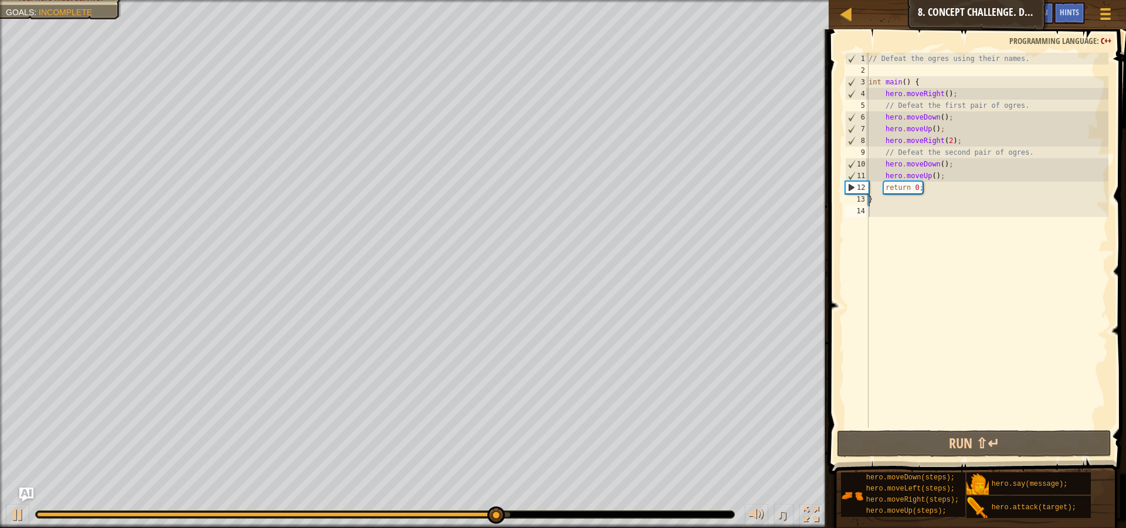
click at [1018, 106] on div "// Defeat the ogres using their names. int main ( ) { hero . moveRight ( ) ; //…" at bounding box center [987, 252] width 242 height 399
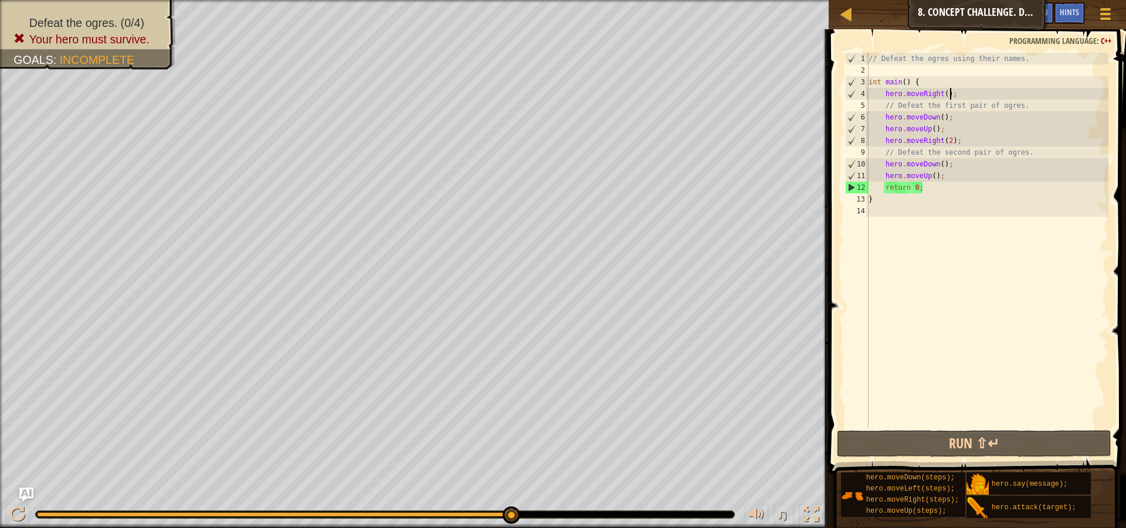
click at [965, 98] on div "// Defeat the ogres using their names. int main ( ) { hero . moveRight ( ) ; //…" at bounding box center [987, 252] width 242 height 399
type textarea "hero.moveRight();"
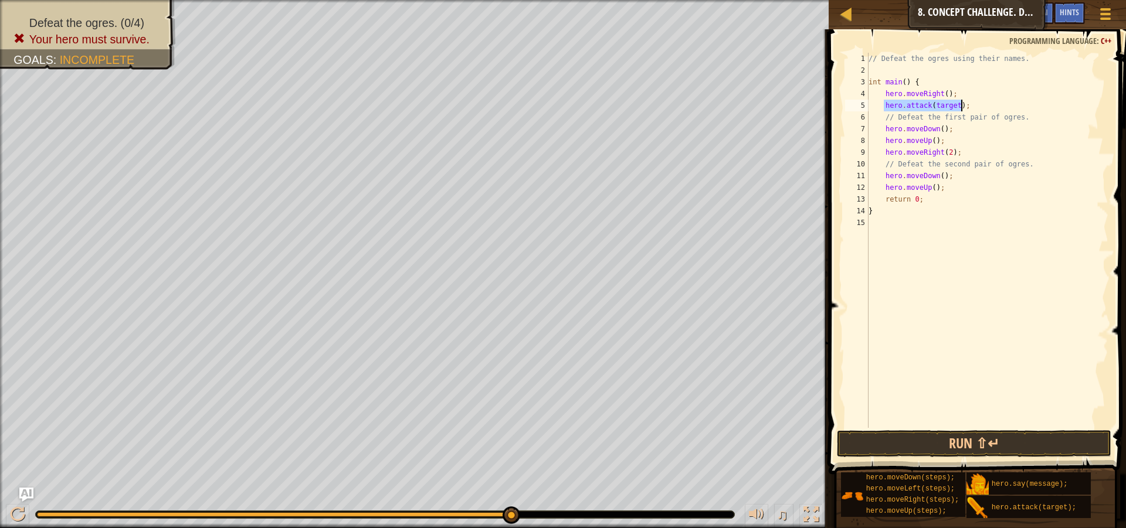
click at [938, 107] on div "// Defeat the ogres using their names. int main ( ) { hero . moveRight ( ) ; he…" at bounding box center [987, 240] width 242 height 375
click at [938, 107] on div "// Defeat the ogres using their names. int main ( ) { hero . moveRight ( ) ; he…" at bounding box center [987, 252] width 242 height 399
click at [15, 513] on div at bounding box center [17, 514] width 15 height 15
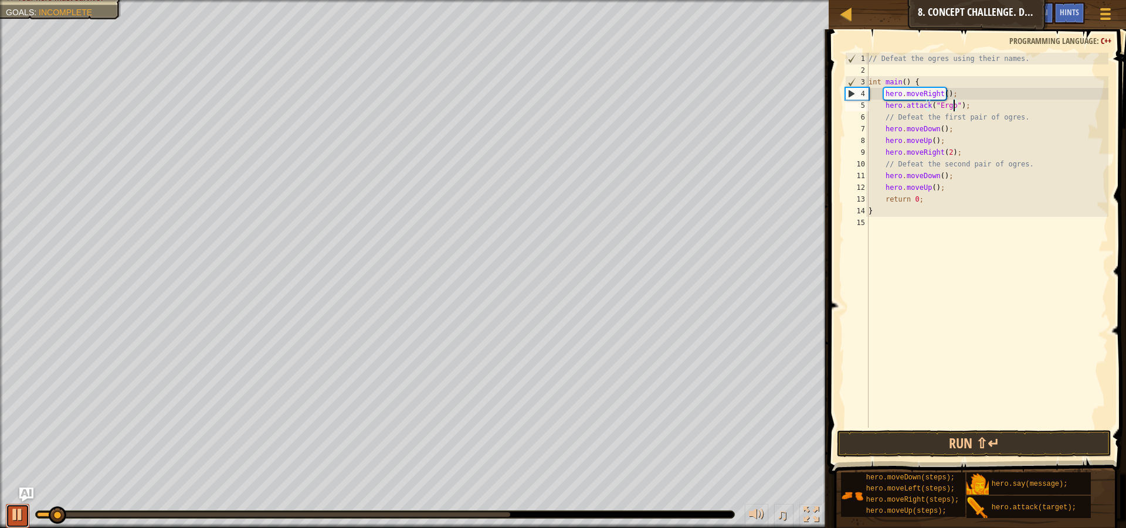
click at [13, 507] on div at bounding box center [17, 514] width 15 height 15
click at [948, 111] on div "// Defeat the ogres using their names. int main ( ) { hero . moveRight ( ) ; he…" at bounding box center [987, 252] width 242 height 399
click at [945, 104] on div "// Defeat the ogres using their names. int main ( ) { hero . moveRight ( ) ; he…" at bounding box center [987, 252] width 242 height 399
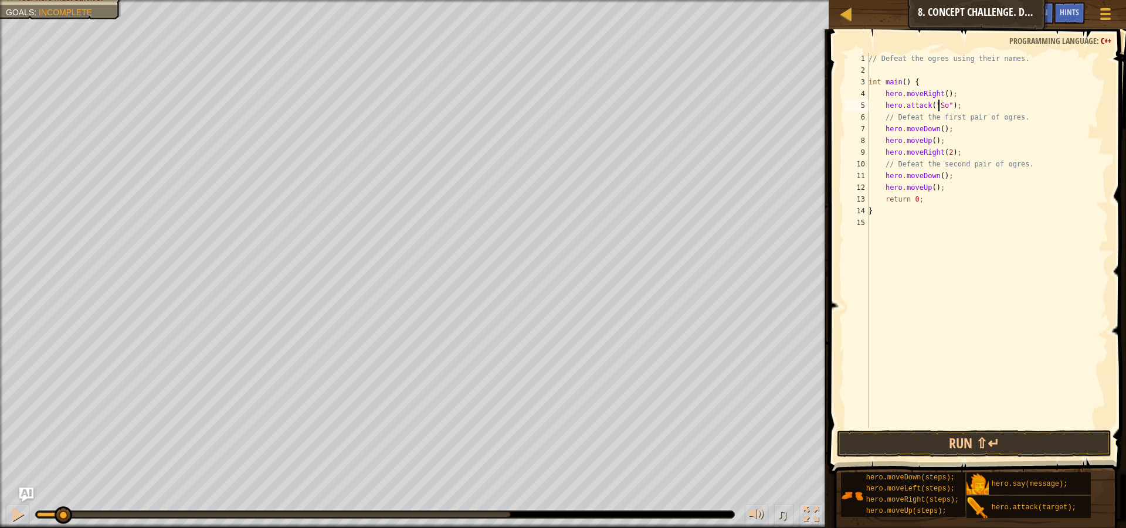
scroll to position [5, 6]
type textarea "hero.attack("Sog");"
click at [959, 105] on div "// Defeat the ogres using their names. int main ( ) { hero . moveRight ( ) ; he…" at bounding box center [987, 252] width 242 height 399
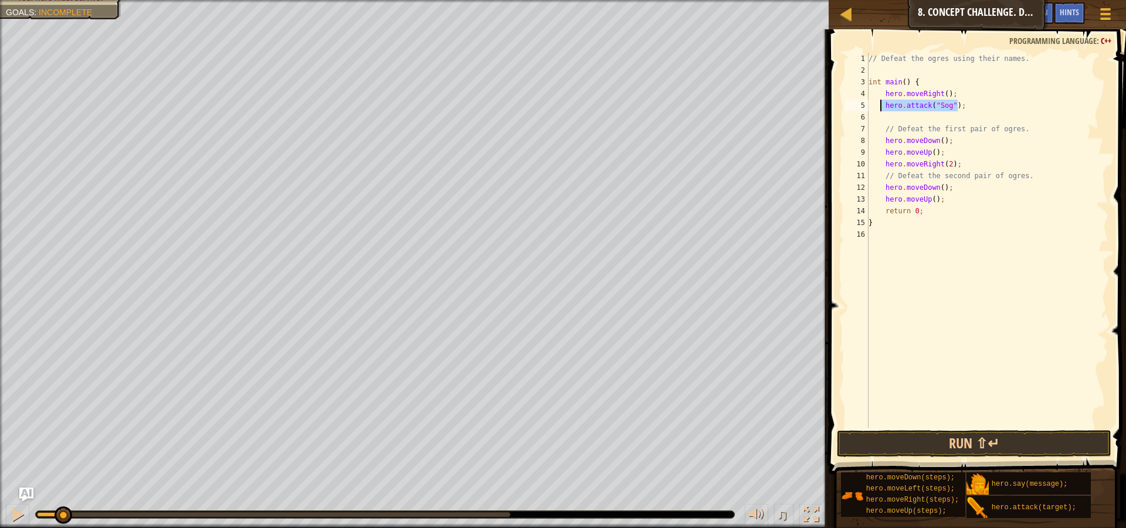
drag, startPoint x: 957, startPoint y: 106, endPoint x: 879, endPoint y: 107, distance: 78.6
click at [879, 107] on div "// Defeat the ogres using their names. int main ( ) { hero . moveRight ( ) ; he…" at bounding box center [987, 252] width 242 height 399
type textarea "hero.attack("Sog");"
click at [957, 106] on div "// Defeat the ogres using their names. int main ( ) { hero . moveRight ( ) ; he…" at bounding box center [987, 240] width 242 height 375
click at [819, 108] on div "Map Introduction to Computer Science 8. Concept Challenge. Dangerous Steps Game…" at bounding box center [563, 264] width 1126 height 528
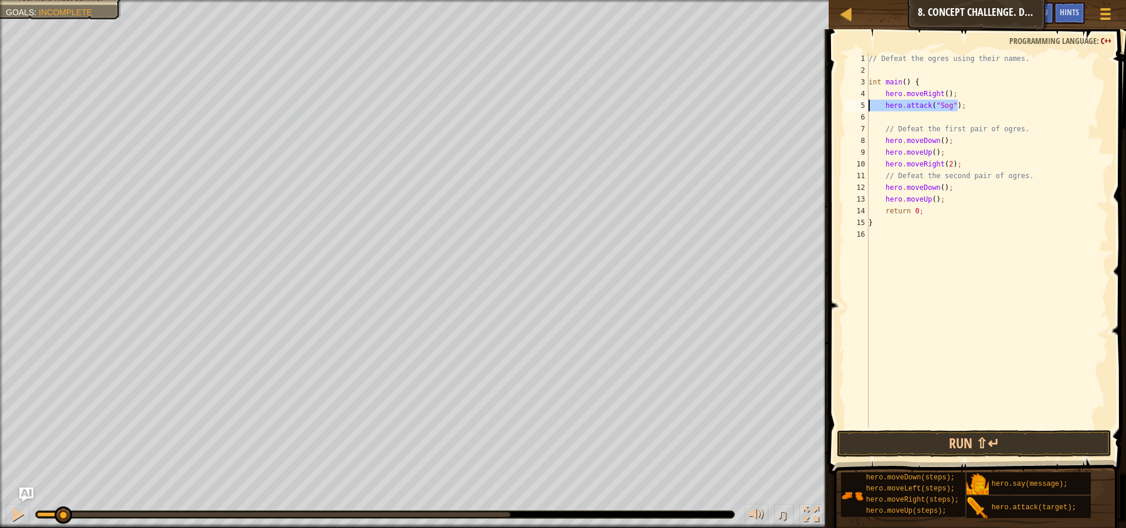
scroll to position [5, 0]
paste textarea "hero.attack("Sog");"
type textarea "hero.attack("Sog");"
paste textarea "hero.attack("Sog");"
click at [898, 118] on div "// Defeat the ogres using their names. int main ( ) { hero . moveRight ( ) ; he…" at bounding box center [987, 252] width 242 height 399
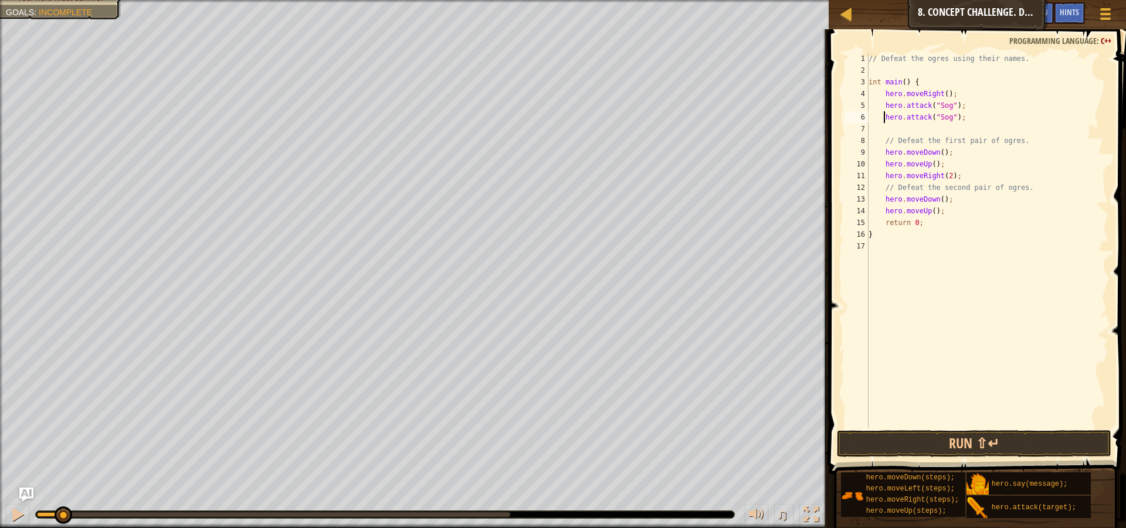
click at [938, 116] on div "// Defeat the ogres using their names. int main ( ) { hero . moveRight ( ) ; he…" at bounding box center [987, 252] width 242 height 399
click at [942, 136] on div "// Defeat the ogres using their names. int main ( ) { hero . moveRight ( ) ; he…" at bounding box center [987, 252] width 242 height 399
click at [974, 114] on div "// Defeat the ogres using their names. int main ( ) { hero . moveRight ( ) ; he…" at bounding box center [987, 252] width 242 height 399
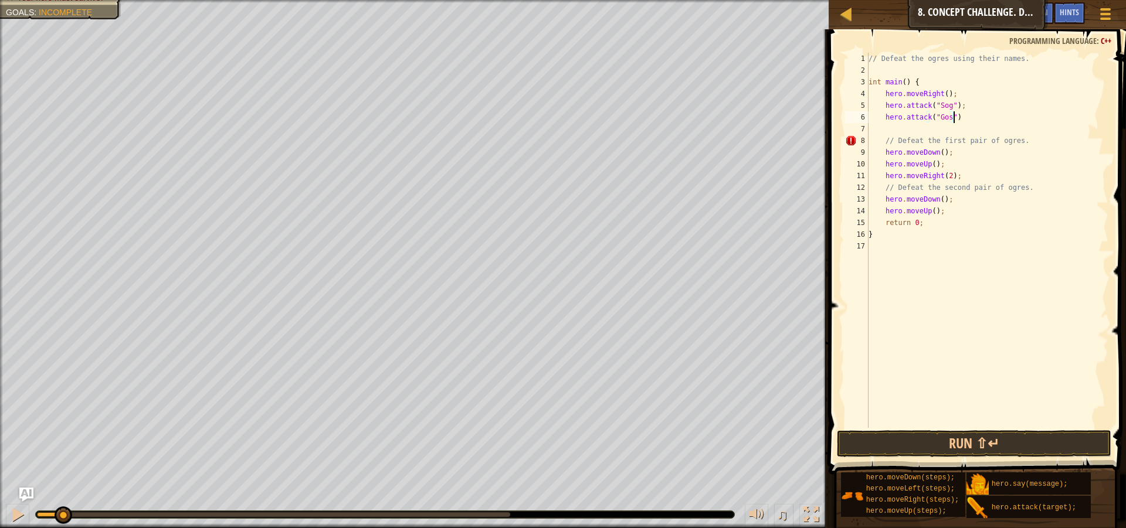
type textarea "hero.attack("Gos");"
click at [983, 165] on div "// Defeat the ogres using their names. int main ( ) { hero . moveRight ( ) ; he…" at bounding box center [987, 252] width 242 height 399
type textarea "hero.moveRight(2);"
click at [939, 174] on div "// Defeat the ogres using their names. int main ( ) { hero . moveRight ( ) ; he…" at bounding box center [987, 240] width 242 height 375
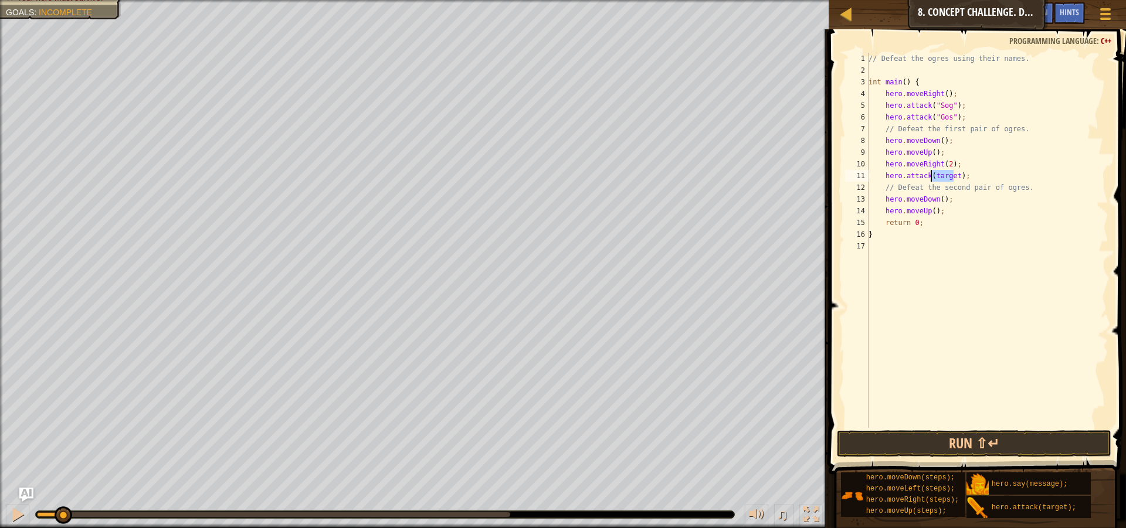
click at [939, 174] on div "// Defeat the ogres using their names. int main ( ) { hero . moveRight ( ) ; he…" at bounding box center [987, 252] width 242 height 399
click at [931, 177] on div "// Defeat the ogres using their names. int main ( ) { hero . moveRight ( ) ; he…" at bounding box center [987, 252] width 242 height 399
type textarea "hero.attack("Ergo");"
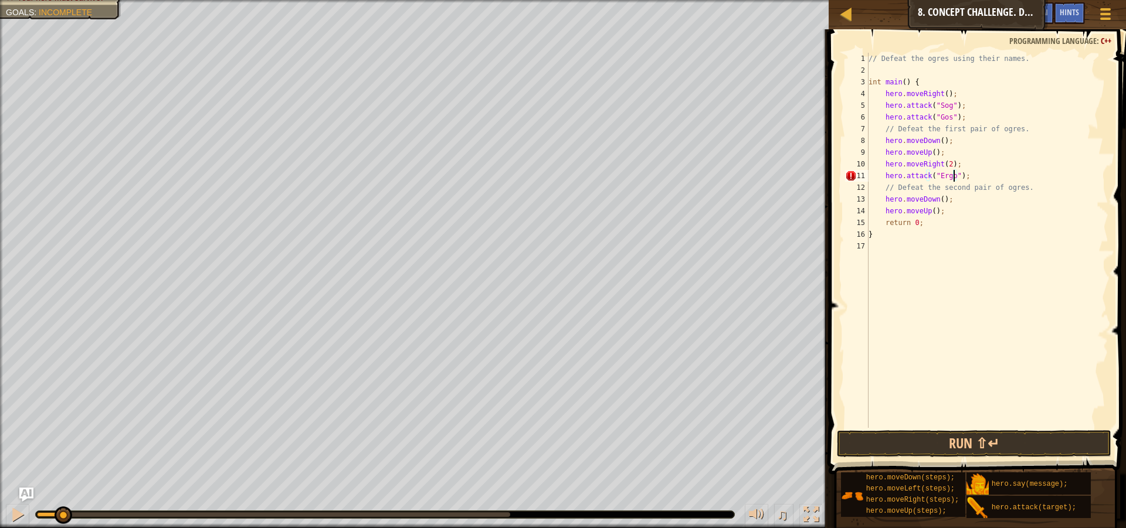
scroll to position [5, 7]
click at [971, 181] on div "// Defeat the ogres using their names. int main ( ) { hero . moveRight ( ) ; he…" at bounding box center [987, 252] width 242 height 399
paste textarea "hero.attack("Sog");"
click at [897, 194] on div "// Defeat the ogres using their names. int main ( ) { hero . moveRight ( ) ; he…" at bounding box center [987, 252] width 242 height 399
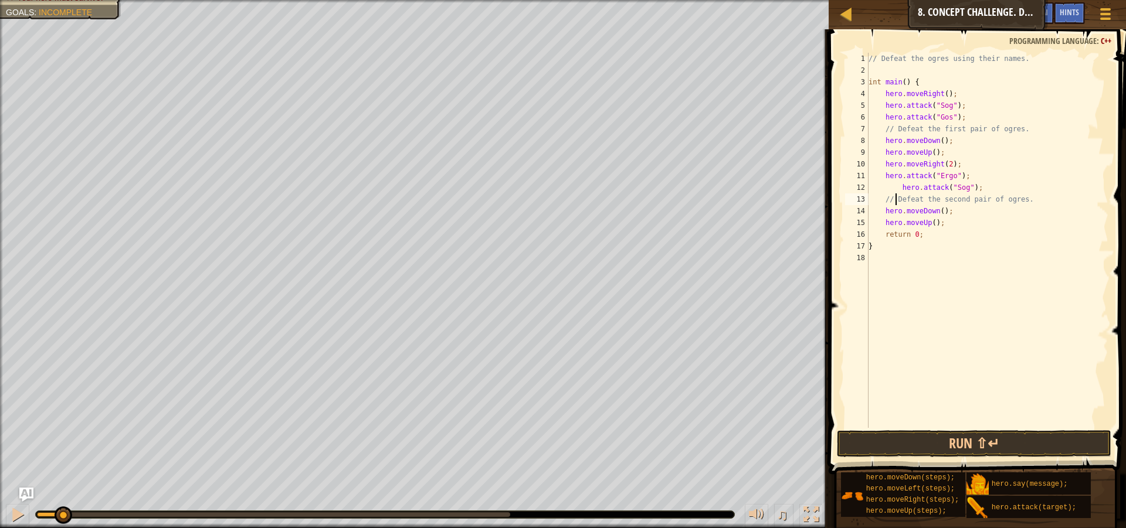
click at [897, 182] on div "// Defeat the ogres using their names. int main ( ) { hero . moveRight ( ) ; he…" at bounding box center [987, 252] width 242 height 399
drag, startPoint x: 944, startPoint y: 189, endPoint x: 933, endPoint y: 189, distance: 11.1
click at [933, 189] on div "// Defeat the ogres using their names. int main ( ) { hero . moveRight ( ) ; he…" at bounding box center [987, 252] width 242 height 399
drag, startPoint x: 958, startPoint y: 105, endPoint x: 883, endPoint y: 105, distance: 75.1
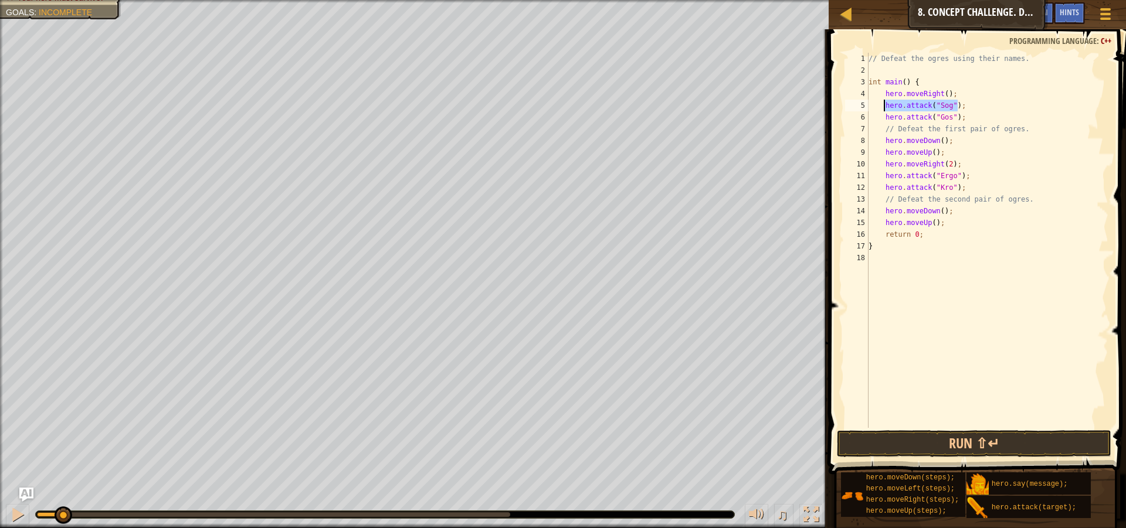
click at [883, 105] on div "// Defeat the ogres using their names. int main ( ) { hero . moveRight ( ) ; he…" at bounding box center [987, 252] width 242 height 399
type textarea "hero.attack("Sog");"
click at [971, 110] on div "// Defeat the ogres using their names. int main ( ) { hero . moveRight ( ) ; he…" at bounding box center [987, 240] width 242 height 375
paste textarea "hero.attack("Sog");"
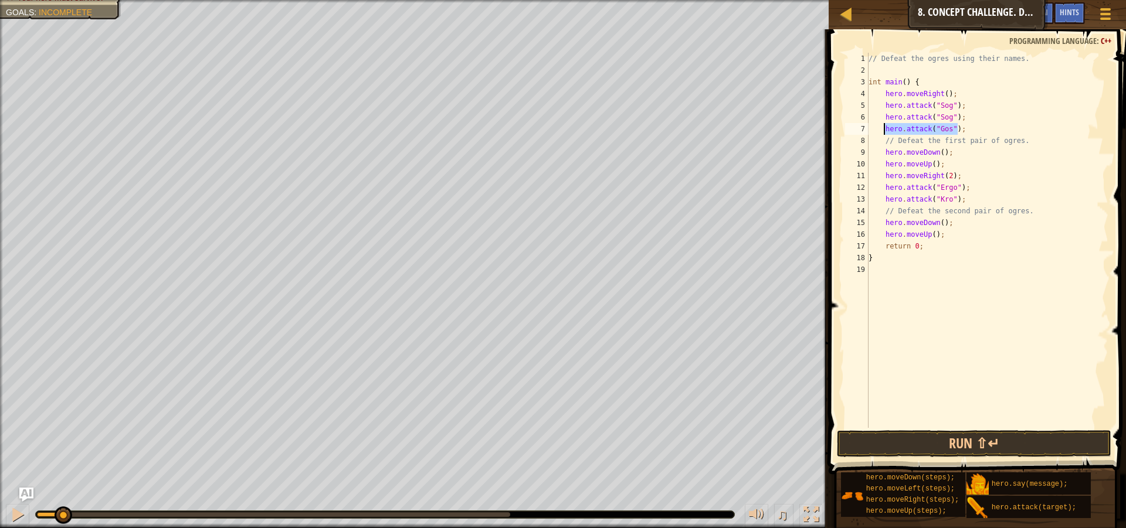
drag, startPoint x: 963, startPoint y: 127, endPoint x: 886, endPoint y: 126, distance: 77.4
click at [886, 126] on div "// Defeat the ogres using their names. int main ( ) { hero . moveRight ( ) ; he…" at bounding box center [987, 252] width 242 height 399
paste textarea "Ergo"
drag, startPoint x: 962, startPoint y: 205, endPoint x: 884, endPoint y: 196, distance: 78.5
click at [884, 196] on div "// Defeat the ogres using their names. int main ( ) { hero . moveRight ( ) ; he…" at bounding box center [987, 252] width 242 height 399
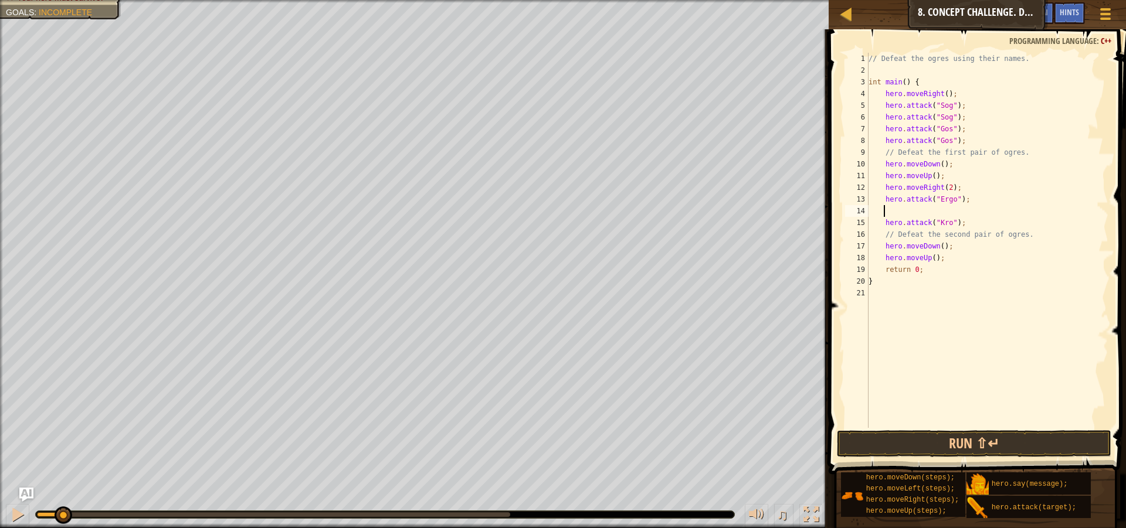
paste textarea "Kr"
click at [958, 226] on div "// Defeat the ogres using their names. int main ( ) { hero . moveRight ( ) ; he…" at bounding box center [987, 252] width 242 height 399
type textarea "hero.attack("Kro");"
drag, startPoint x: 958, startPoint y: 226, endPoint x: 884, endPoint y: 224, distance: 73.9
click at [884, 224] on div "// Defeat the ogres using their names. int main ( ) { hero . moveRight ( ) ; he…" at bounding box center [987, 252] width 242 height 399
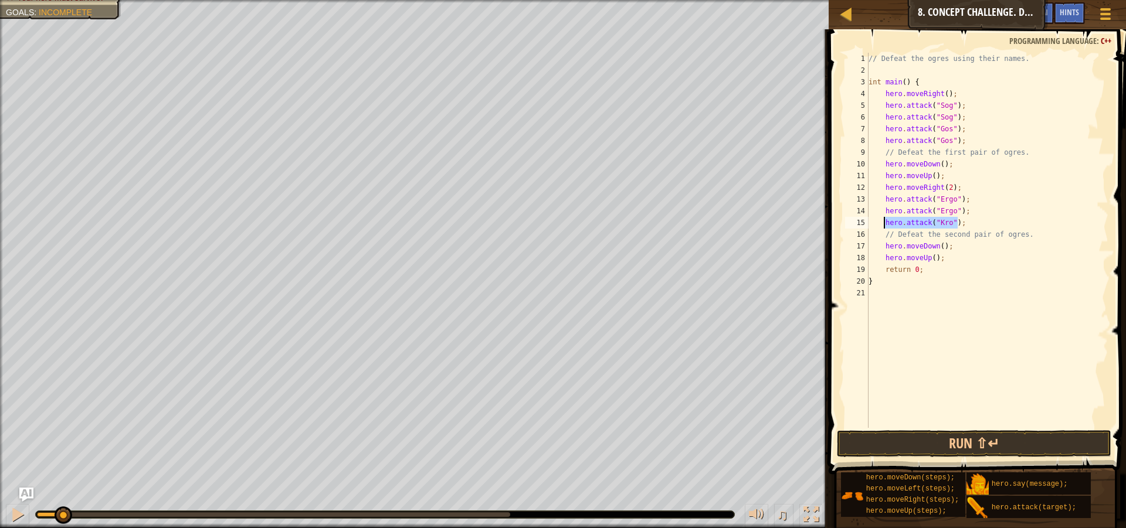
click at [962, 224] on div "// Defeat the ogres using their names. int main ( ) { hero . moveRight ( ) ; he…" at bounding box center [987, 240] width 242 height 375
paste textarea "hero.attack("Kro");"
type textarea "hero.attack("Kro");"
click at [876, 450] on button "Run ⇧↵" at bounding box center [974, 443] width 274 height 27
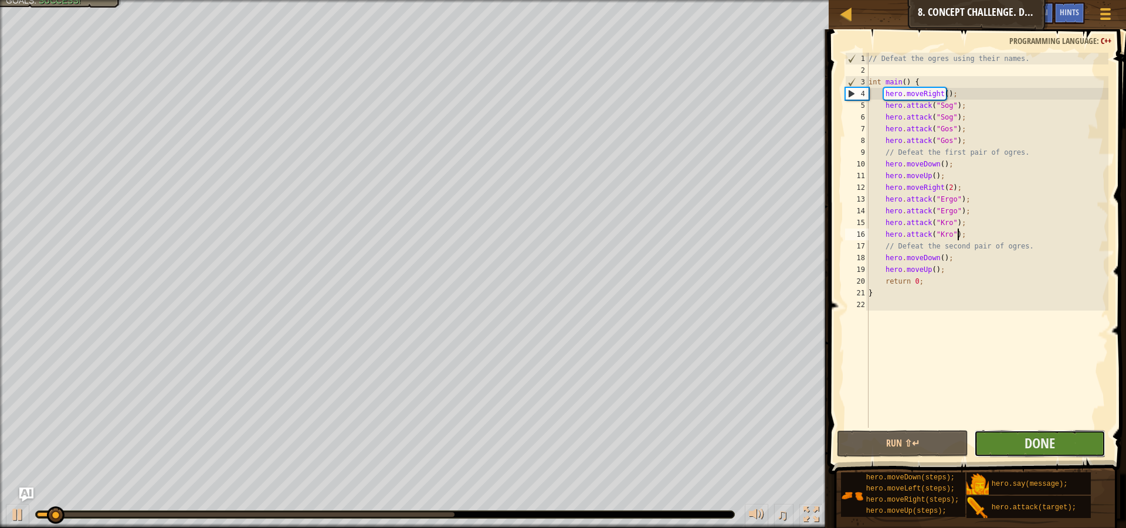
click at [1018, 446] on button "Done" at bounding box center [1039, 443] width 131 height 27
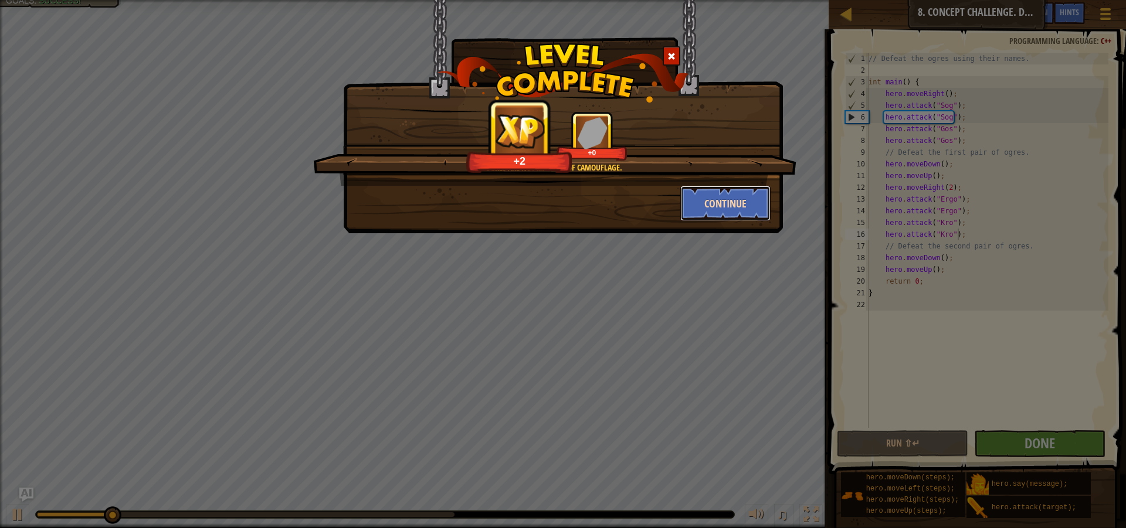
click at [711, 212] on button "Continue" at bounding box center [725, 203] width 91 height 35
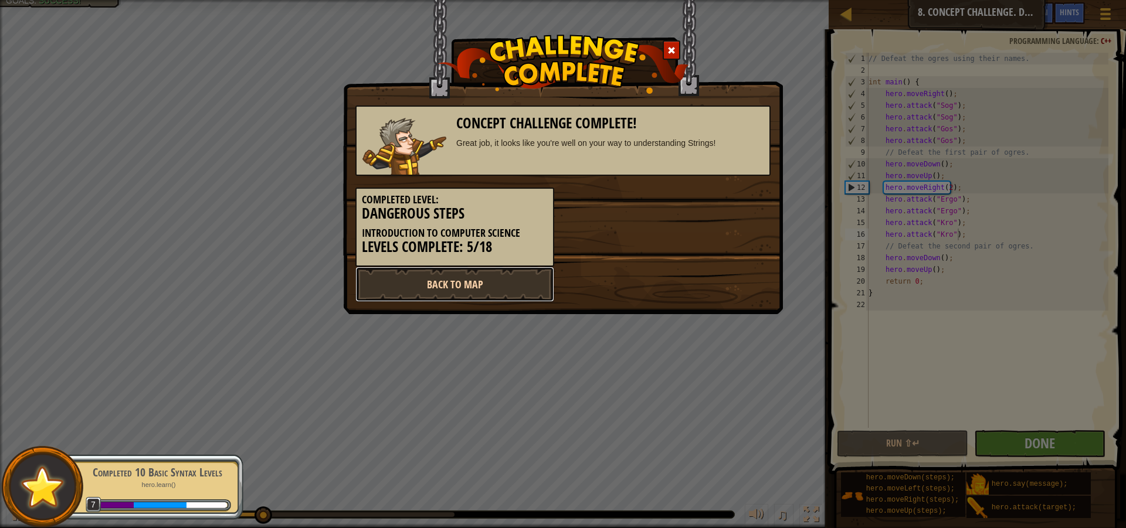
click at [462, 294] on link "Back to Map" at bounding box center [454, 284] width 199 height 35
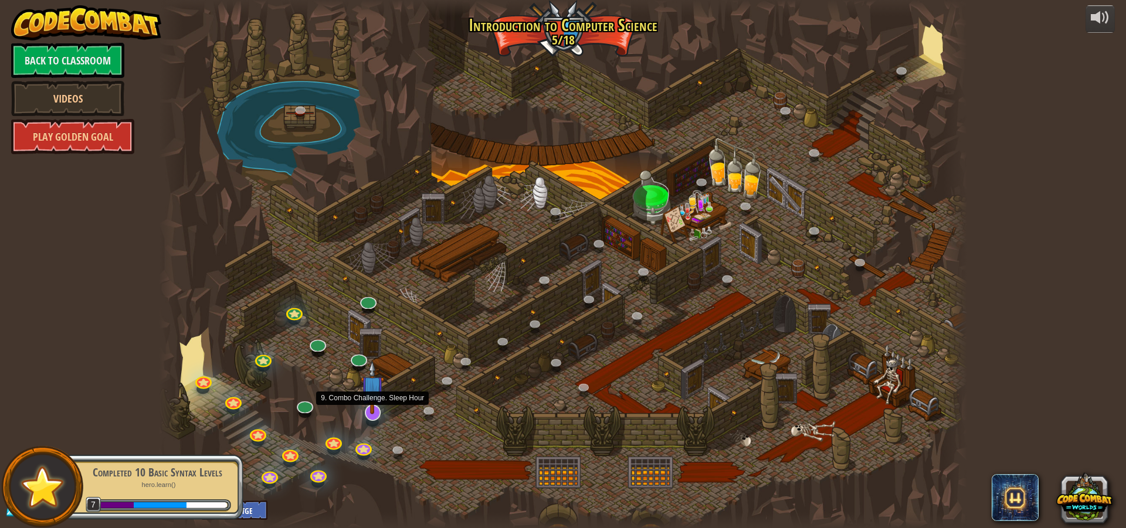
click at [376, 402] on img at bounding box center [372, 388] width 23 height 54
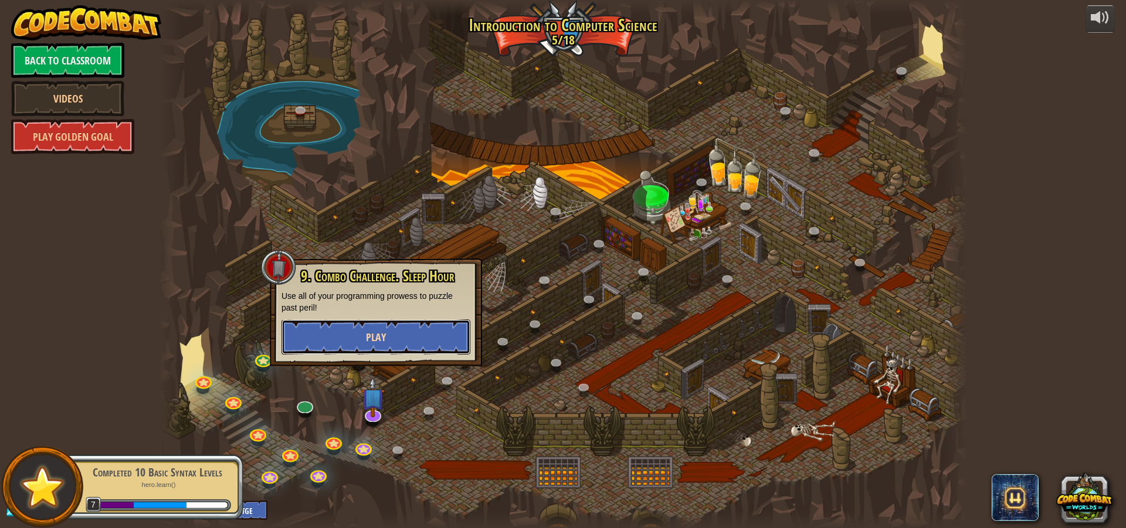
click at [419, 345] on button "Play" at bounding box center [376, 337] width 189 height 35
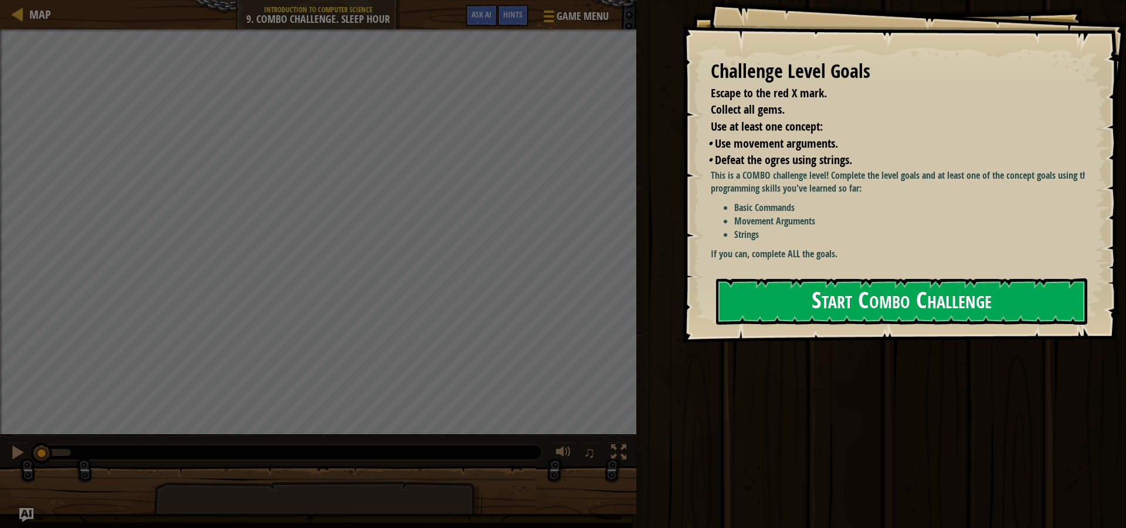
click at [869, 306] on button "Start Combo Challenge" at bounding box center [901, 302] width 371 height 46
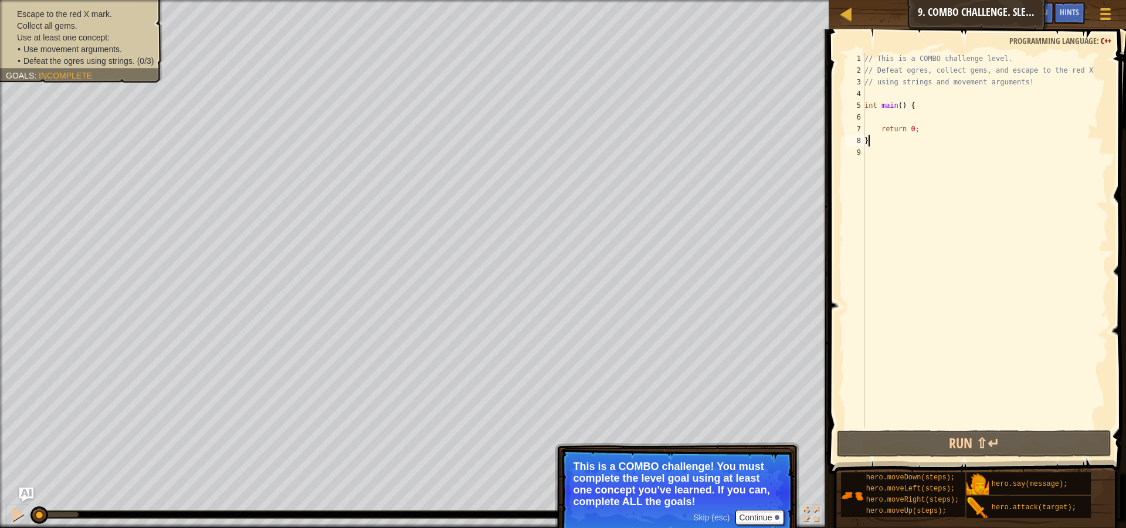
scroll to position [5, 0]
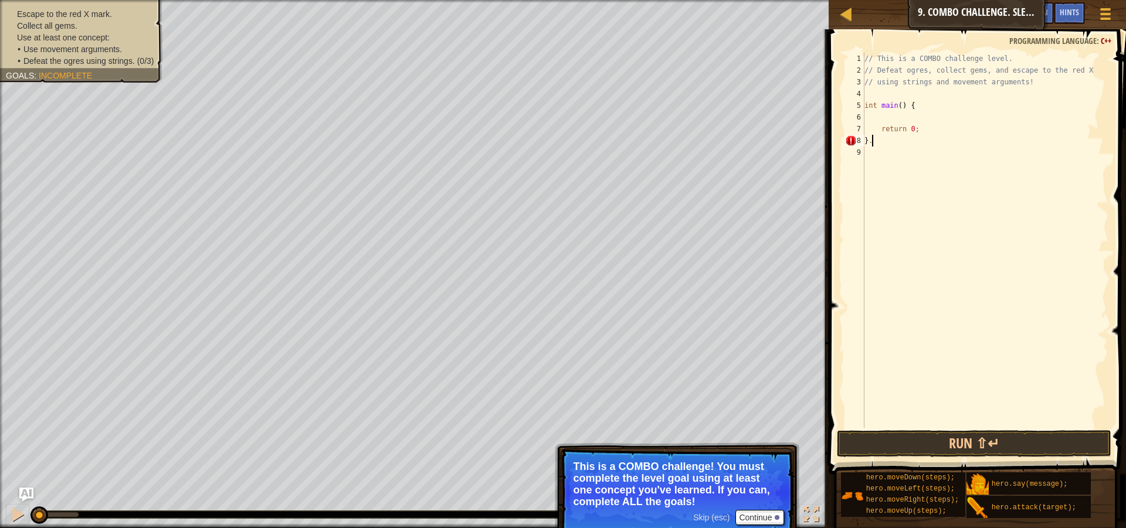
type textarea "}"
click at [764, 506] on p "This is a COMBO challenge! You must complete the level goal using at least one …" at bounding box center [677, 484] width 208 height 47
click at [761, 520] on button "Continue" at bounding box center [759, 517] width 49 height 15
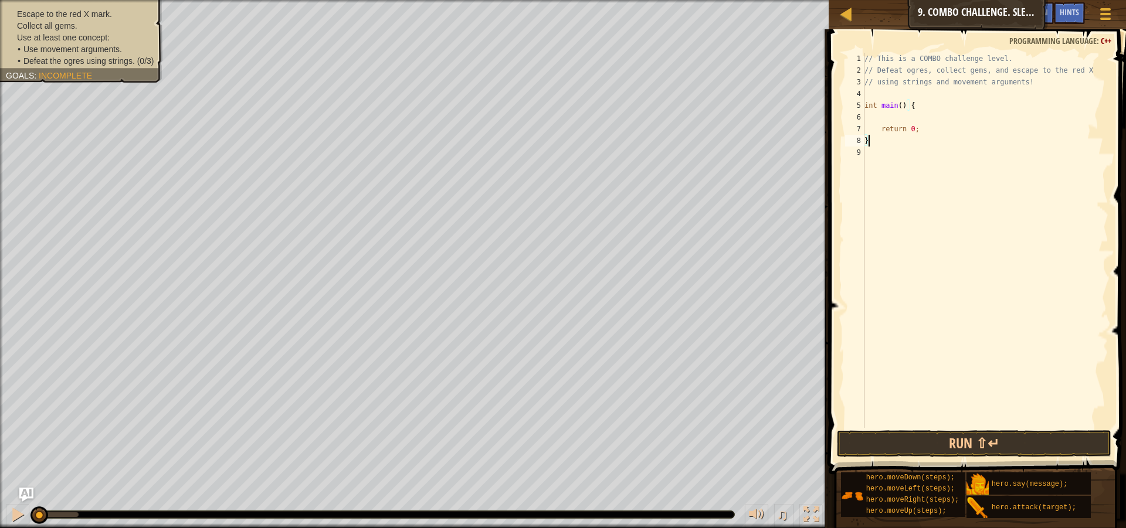
click at [957, 116] on div "// This is a COMBO challenge level. // Defeat ogres, collect gems, and escape t…" at bounding box center [985, 252] width 246 height 399
click at [944, 120] on div "// This is a COMBO challenge level. // Defeat ogres, collect gems, and escape t…" at bounding box center [985, 240] width 246 height 375
click at [944, 120] on div "// This is a COMBO challenge level. // Defeat ogres, collect gems, and escape t…" at bounding box center [985, 252] width 246 height 399
click at [965, 127] on div "// This is a COMBO challenge level. // Defeat ogres, collect gems, and escape t…" at bounding box center [985, 252] width 246 height 399
click at [961, 121] on div "// This is a COMBO challenge level. // Defeat ogres, collect gems, and escape t…" at bounding box center [985, 252] width 246 height 399
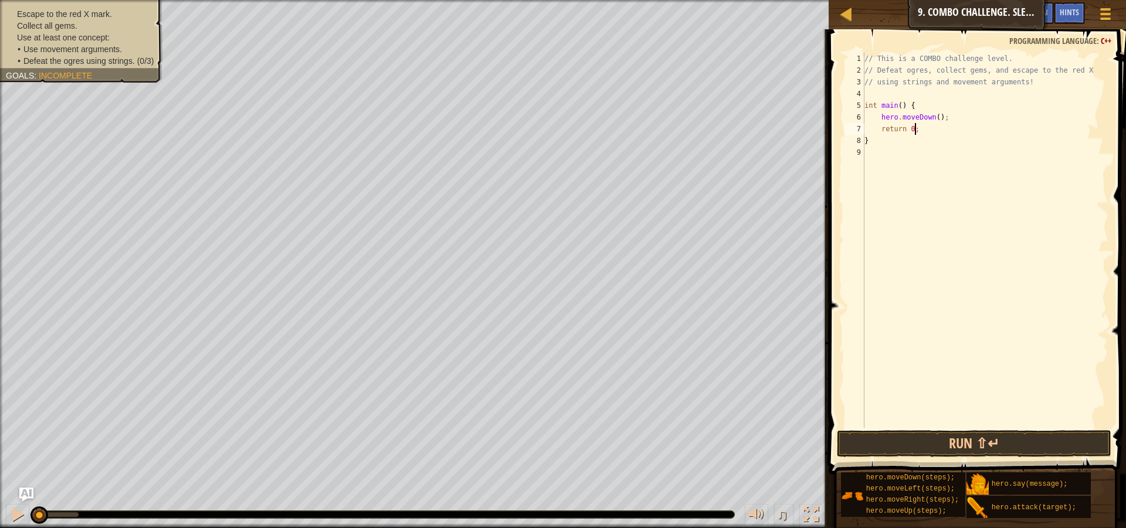
type textarea "hero.moveDown();"
click at [934, 132] on div "// This is a COMBO challenge level. // Defeat ogres, collect gems, and escape t…" at bounding box center [987, 240] width 242 height 375
click at [934, 132] on div "// This is a COMBO challenge level. // Defeat ogres, collect gems, and escape t…" at bounding box center [987, 252] width 243 height 399
click at [937, 134] on div "// This is a COMBO challenge level. // Defeat ogres, collect gems, and escape t…" at bounding box center [987, 240] width 242 height 375
click at [937, 133] on div "// This is a COMBO challenge level. // Defeat ogres, collect gems, and escape t…" at bounding box center [987, 252] width 243 height 399
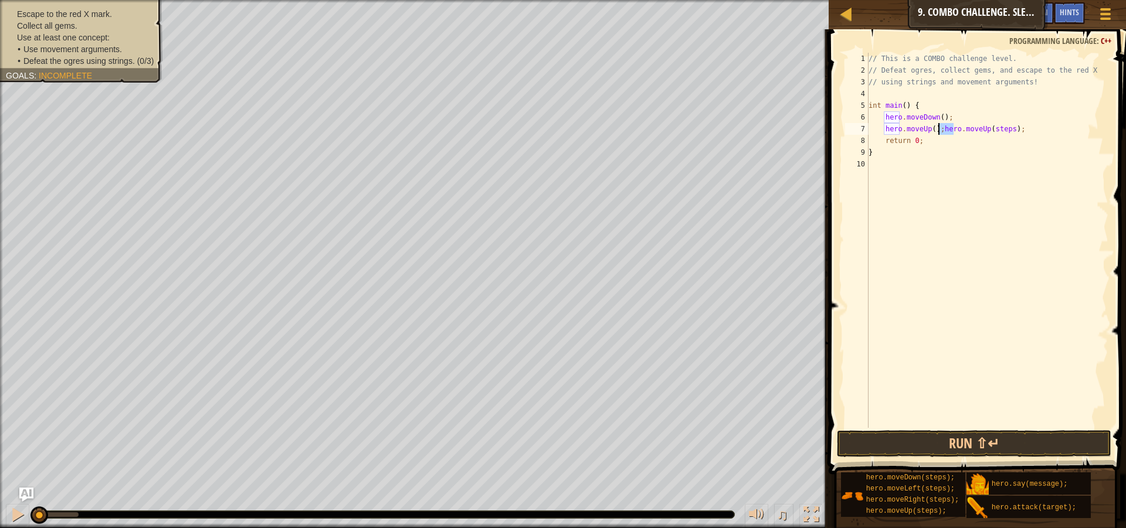
click at [937, 133] on div "// This is a COMBO challenge level. // Defeat ogres, collect gems, and escape t…" at bounding box center [987, 252] width 243 height 399
click at [940, 131] on div "// This is a COMBO challenge level. // Defeat ogres, collect gems, and escape t…" at bounding box center [987, 240] width 242 height 375
click at [944, 140] on div "// This is a COMBO challenge level. // Defeat ogres, collect gems, and escape t…" at bounding box center [987, 252] width 243 height 399
type textarea "hero.moveUp();"
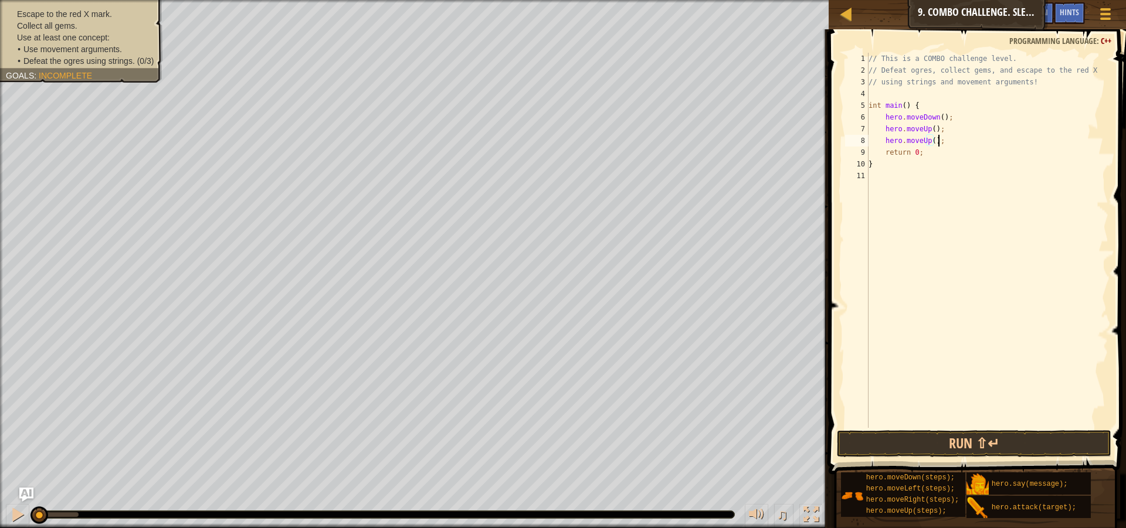
click at [951, 145] on div "// This is a COMBO challenge level. // Defeat ogres, collect gems, and escape t…" at bounding box center [987, 252] width 243 height 399
click at [944, 151] on div "// This is a COMBO challenge level. // Defeat ogres, collect gems, and escape t…" at bounding box center [987, 240] width 242 height 375
click at [944, 151] on div "// This is a COMBO challenge level. // Defeat ogres, collect gems, and escape t…" at bounding box center [987, 252] width 243 height 399
click at [87, 42] on span "Use at least one concept:" at bounding box center [63, 37] width 93 height 9
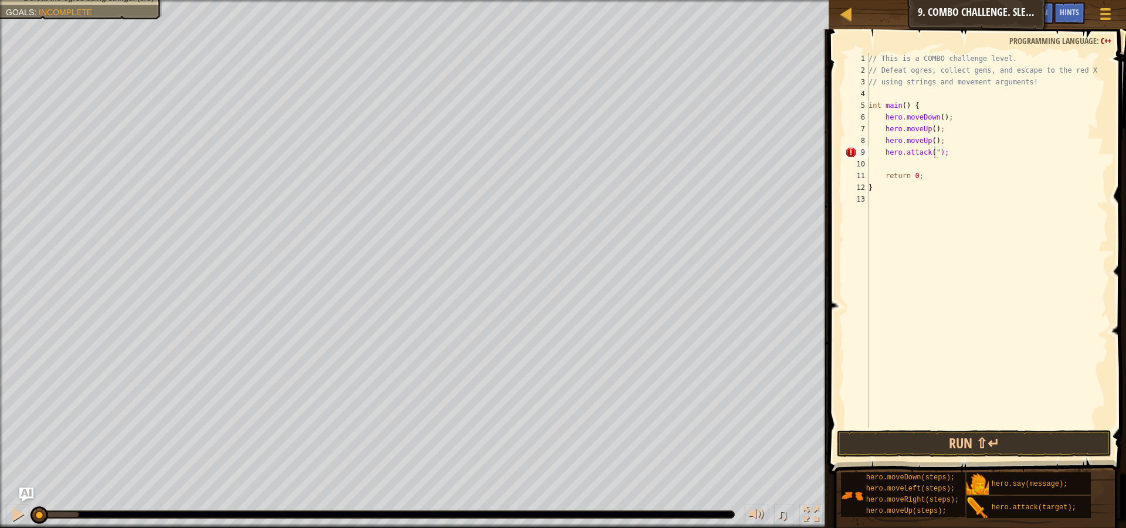
click at [934, 157] on div "// This is a COMBO challenge level. // Defeat ogres, collect gems, and escape t…" at bounding box center [987, 252] width 243 height 399
type textarea "hero.attack("Rexxar");"
drag, startPoint x: 969, startPoint y: 152, endPoint x: 884, endPoint y: 157, distance: 85.2
click at [884, 157] on div "// This is a COMBO challenge level. // Defeat ogres, collect gems, and escape t…" at bounding box center [987, 252] width 243 height 399
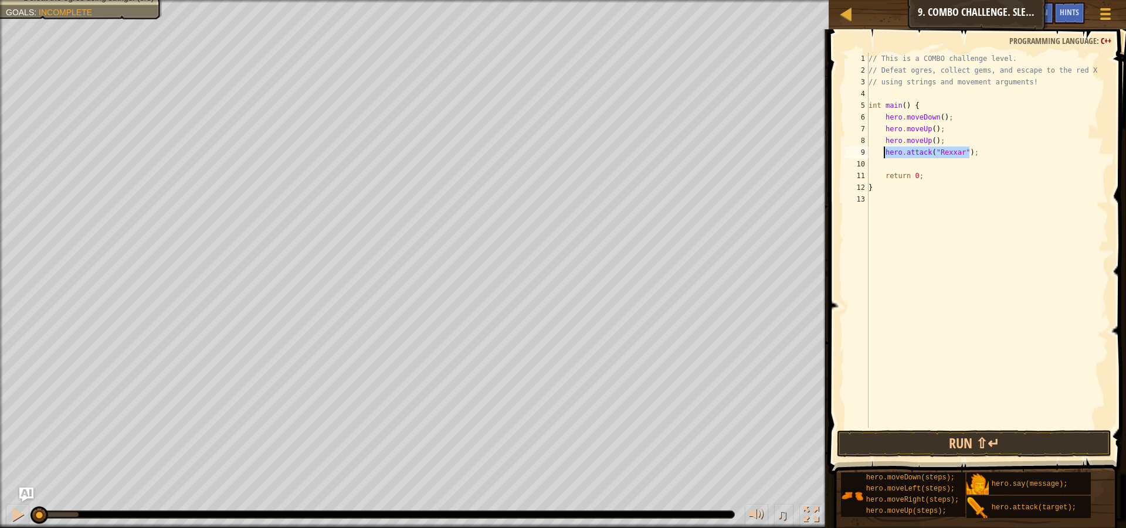
click at [1006, 167] on div "// This is a COMBO challenge level. // Defeat ogres, collect gems, and escape t…" at bounding box center [987, 252] width 243 height 399
paste textarea "hero.attack("Rexxar");"
type textarea "hero.attack("Rexxar");"
click at [956, 173] on div "// This is a COMBO challenge level. // Defeat ogres, collect gems, and escape t…" at bounding box center [987, 240] width 242 height 375
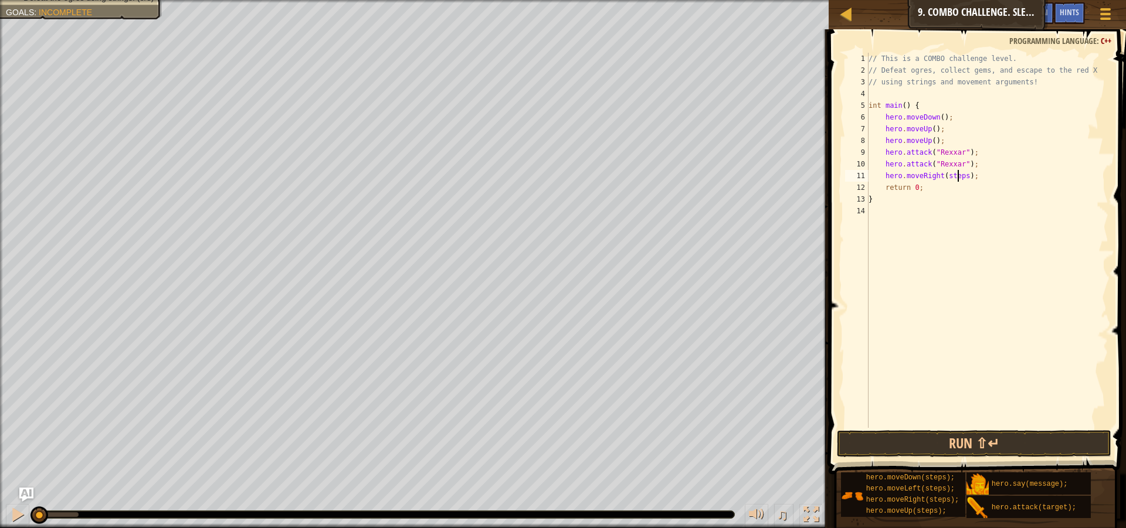
click at [957, 173] on div "// This is a COMBO challenge level. // Defeat ogres, collect gems, and escape t…" at bounding box center [987, 252] width 243 height 399
click at [987, 184] on div "// This is a COMBO challenge level. // Defeat ogres, collect gems, and escape t…" at bounding box center [987, 252] width 243 height 399
click at [972, 182] on div "// This is a COMBO challenge level. // Defeat ogres, collect gems, and escape t…" at bounding box center [987, 252] width 243 height 399
click at [961, 177] on div "// This is a COMBO challenge level. // Defeat ogres, collect gems, and escape t…" at bounding box center [987, 252] width 243 height 399
type textarea "hero.moveRight();"
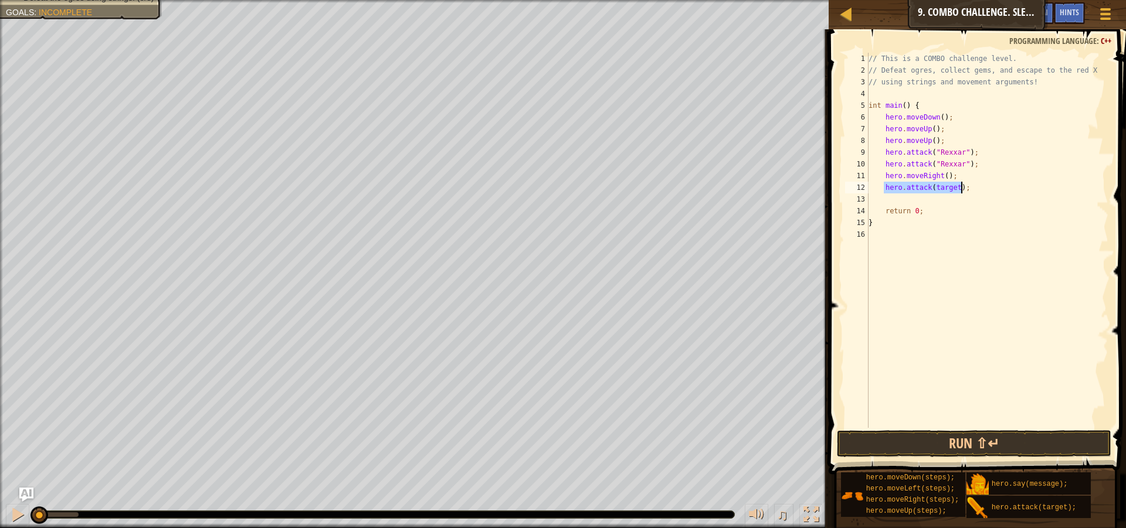
click at [938, 188] on div "// This is a COMBO challenge level. // Defeat ogres, collect gems, and escape t…" at bounding box center [987, 240] width 242 height 375
click at [938, 188] on div "// This is a COMBO challenge level. // Defeat ogres, collect gems, and escape t…" at bounding box center [987, 252] width 243 height 399
drag, startPoint x: 968, startPoint y: 188, endPoint x: 884, endPoint y: 186, distance: 83.9
click at [884, 186] on div "// This is a COMBO challenge level. // Defeat ogres, collect gems, and escape t…" at bounding box center [987, 252] width 243 height 399
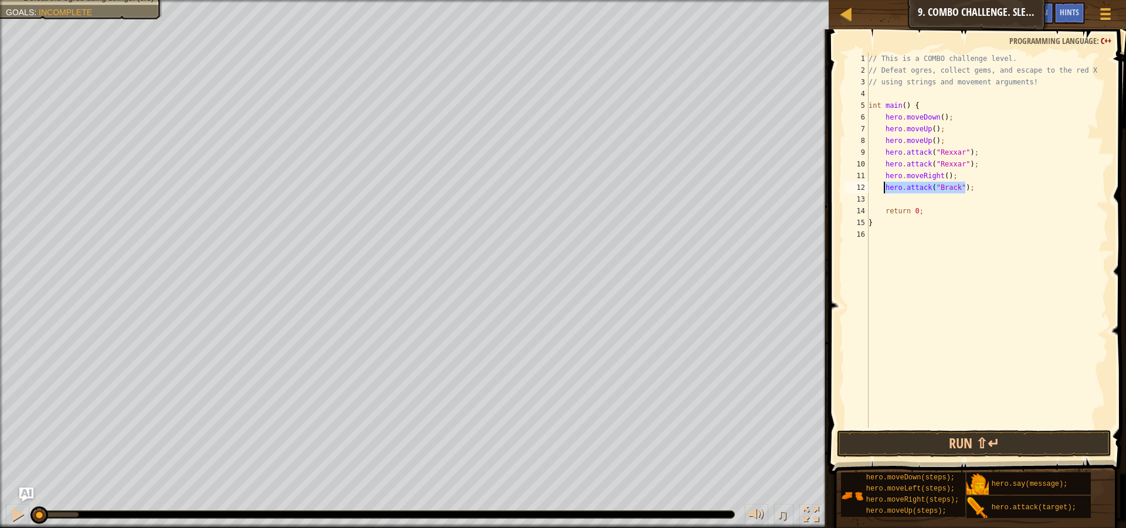
type textarea "hero.attack("[PERSON_NAME]");"
click at [974, 193] on div "// This is a COMBO challenge level. // Defeat ogres, collect gems, and escape t…" at bounding box center [987, 240] width 242 height 375
paste textarea "hero.attack("[PERSON_NAME]");"
drag, startPoint x: 948, startPoint y: 178, endPoint x: 886, endPoint y: 178, distance: 62.2
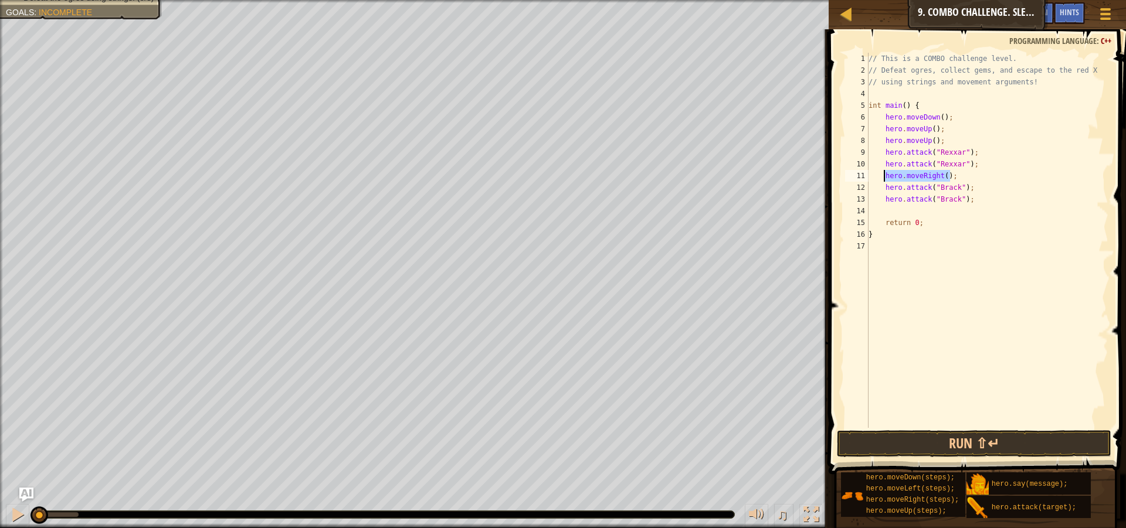
click at [886, 178] on div "// This is a COMBO challenge level. // Defeat ogres, collect gems, and escape t…" at bounding box center [987, 252] width 243 height 399
click at [966, 197] on div "// This is a COMBO challenge level. // Defeat ogres, collect gems, and escape t…" at bounding box center [987, 252] width 243 height 399
type textarea "hero.attack("[PERSON_NAME]");"
paste textarea "hero.moveRight();"
drag, startPoint x: 940, startPoint y: 450, endPoint x: 940, endPoint y: 383, distance: 66.9
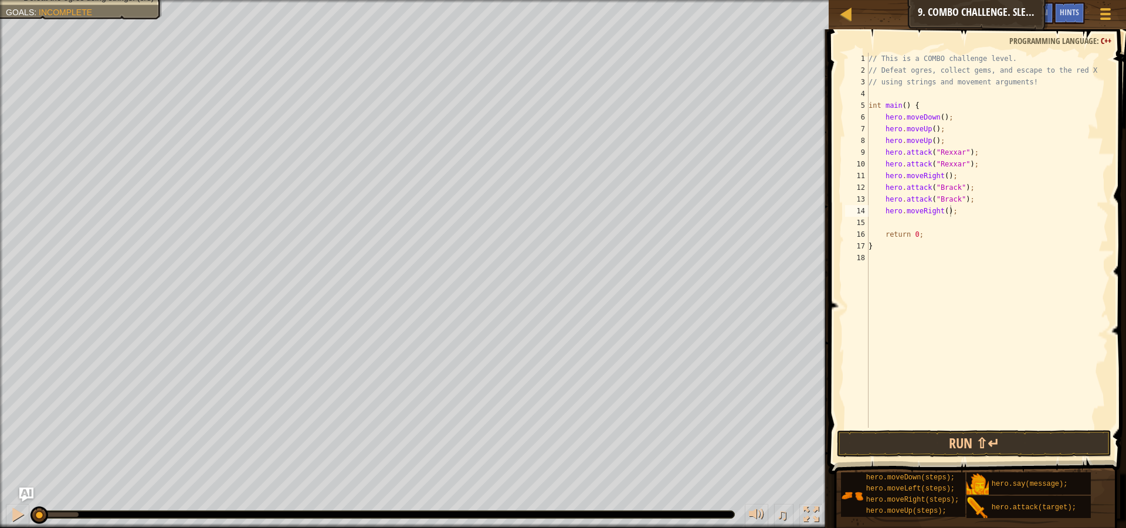
click at [938, 371] on div "Hints Videos hero.moveRight(); 1 2 3 4 5 6 7 8 9 10 11 12 13 14 15 16 17 18 // …" at bounding box center [975, 275] width 301 height 493
click at [951, 224] on div "// This is a COMBO challenge level. // Defeat ogres, collect gems, and escape t…" at bounding box center [987, 240] width 242 height 375
click at [951, 224] on div "// This is a COMBO challenge level. // Defeat ogres, collect gems, and escape t…" at bounding box center [987, 252] width 243 height 399
click at [946, 228] on div "// This is a COMBO challenge level. // Defeat ogres, collect gems, and escape t…" at bounding box center [987, 240] width 242 height 375
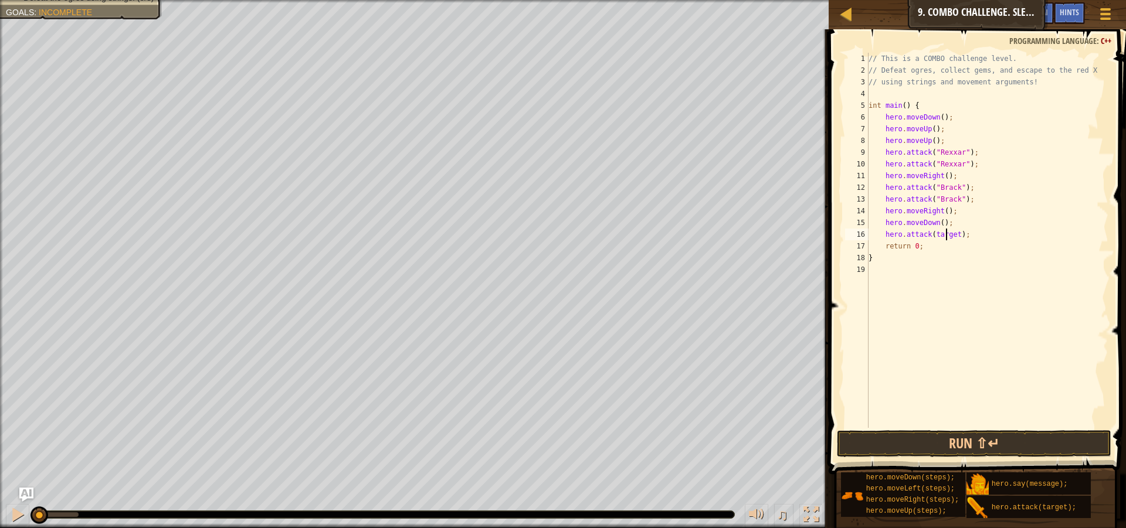
click at [945, 235] on div "// This is a COMBO challenge level. // Defeat ogres, collect gems, and escape t…" at bounding box center [987, 252] width 243 height 399
drag, startPoint x: 962, startPoint y: 230, endPoint x: 885, endPoint y: 236, distance: 77.0
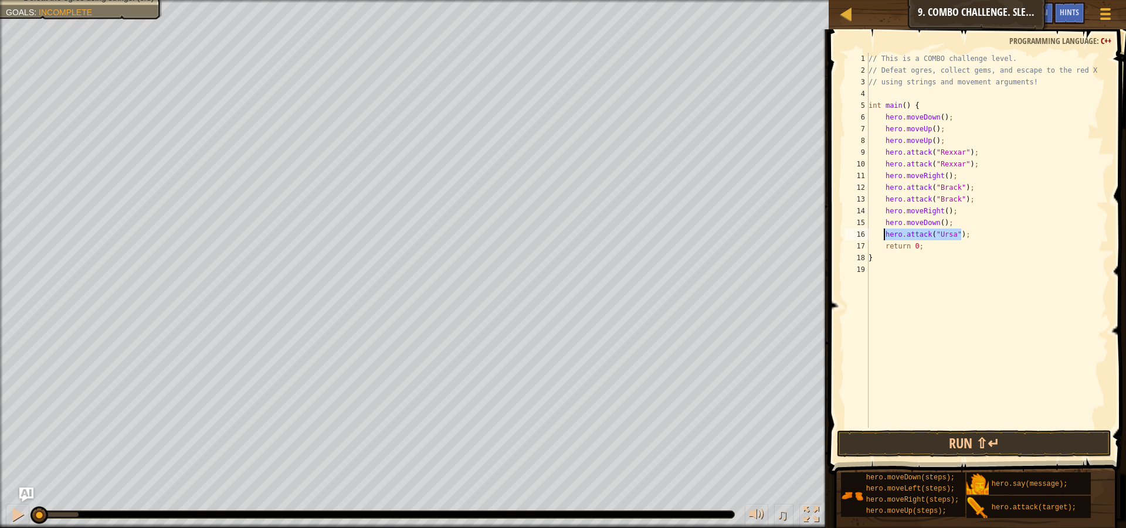
click at [885, 236] on div "// This is a COMBO challenge level. // Defeat ogres, collect gems, and escape t…" at bounding box center [987, 252] width 243 height 399
type textarea "hero.attack("Ursa");"
click at [967, 237] on div "// This is a COMBO challenge level. // Defeat ogres, collect gems, and escape t…" at bounding box center [987, 240] width 242 height 375
paste textarea "hero.attack("Ursa");"
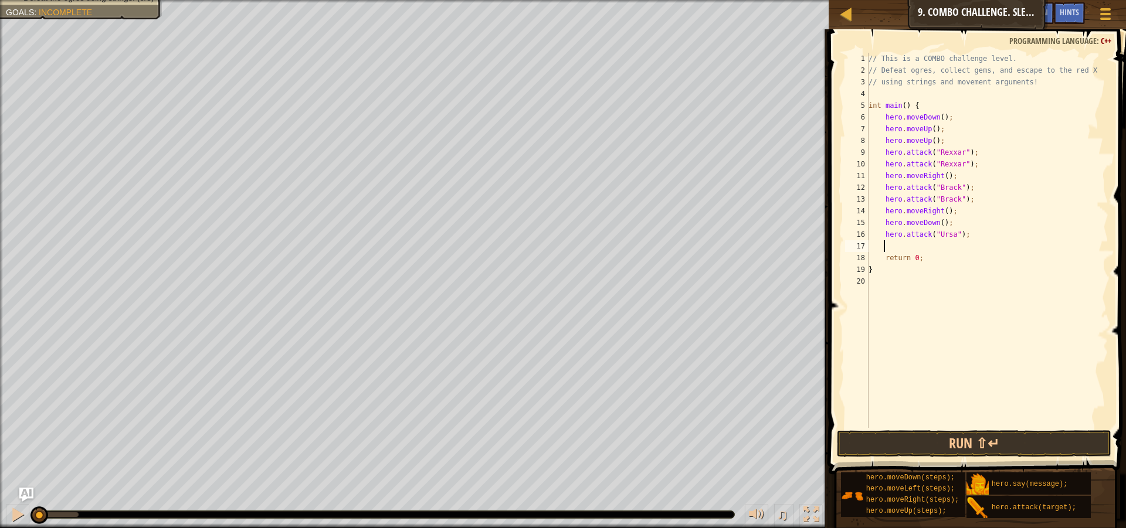
type textarea "hero.attack("Ursa");"
click at [944, 265] on div "// This is a COMBO challenge level. // Defeat ogres, collect gems, and escape t…" at bounding box center [987, 252] width 243 height 399
click at [948, 264] on div "// This is a COMBO challenge level. // Defeat ogres, collect gems, and escape t…" at bounding box center [987, 252] width 243 height 399
click at [949, 259] on div "// This is a COMBO challenge level. // Defeat ogres, collect gems, and escape t…" at bounding box center [987, 252] width 243 height 399
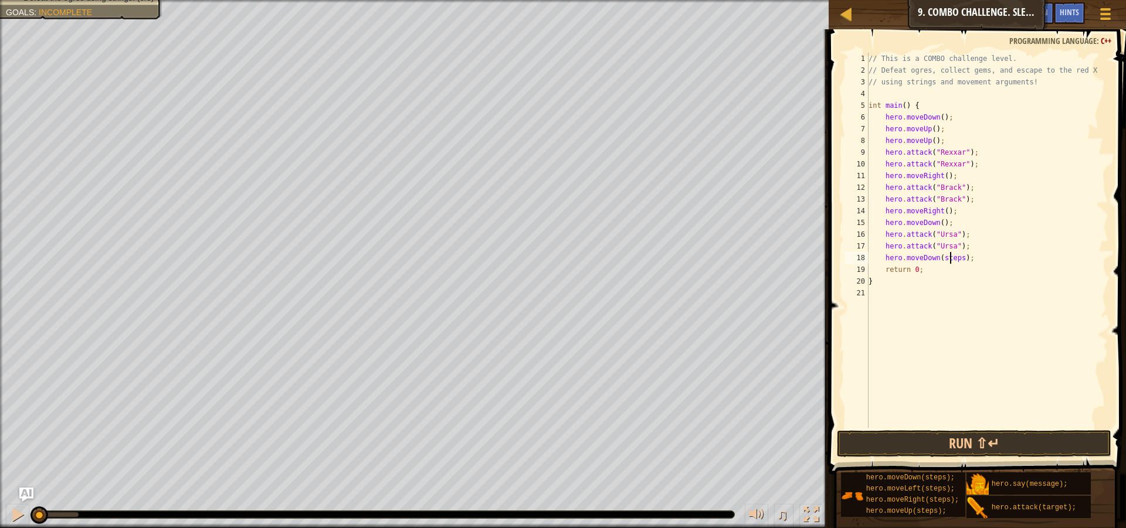
click at [949, 259] on div "// This is a COMBO challenge level. // Defeat ogres, collect gems, and escape t…" at bounding box center [987, 252] width 243 height 399
type textarea "hero.moveDown();"
click at [960, 254] on div "// This is a COMBO challenge level. // Defeat ogres, collect gems, and escape t…" at bounding box center [987, 252] width 243 height 399
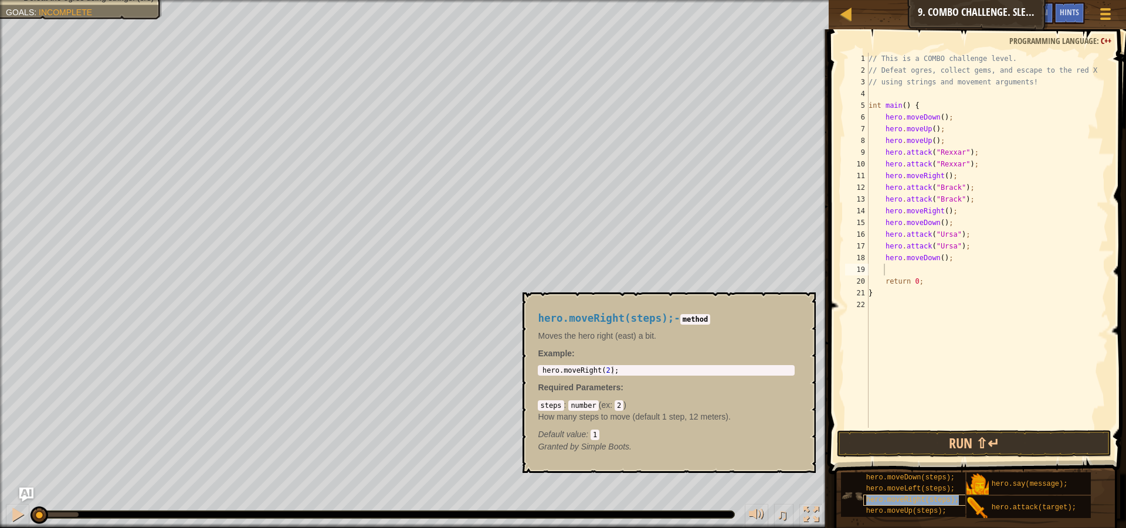
click at [908, 506] on div "hero.moveRight(steps);" at bounding box center [919, 500] width 113 height 11
click at [947, 267] on div "// This is a COMBO challenge level. // Defeat ogres, collect gems, and escape t…" at bounding box center [987, 240] width 242 height 375
click at [947, 267] on div "// This is a COMBO challenge level. // Defeat ogres, collect gems, and escape t…" at bounding box center [987, 252] width 243 height 399
type textarea "hero.moveUp(2);"
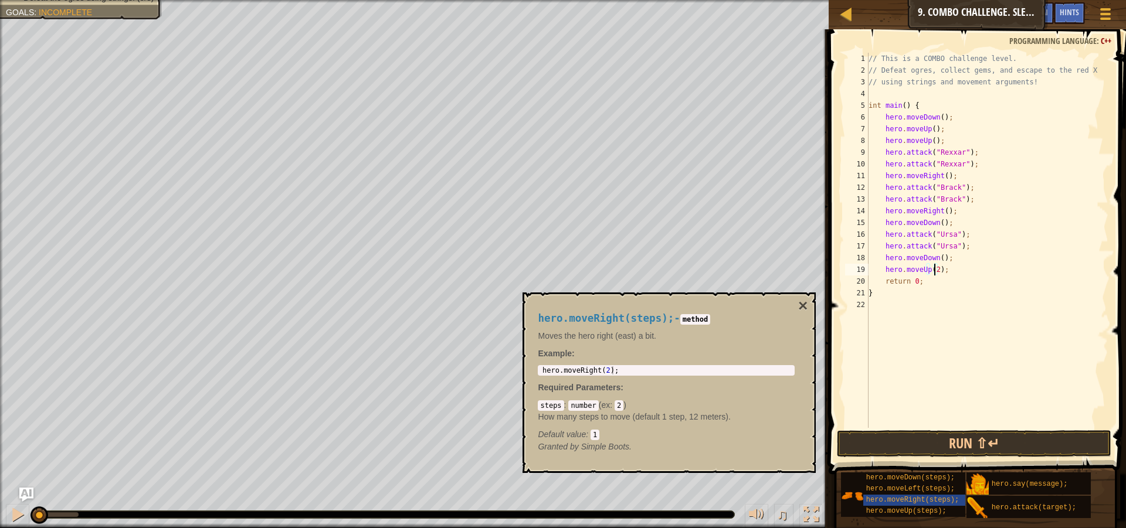
click at [959, 321] on div "// This is a COMBO challenge level. // Defeat ogres, collect gems, and escape t…" at bounding box center [987, 252] width 243 height 399
click at [805, 302] on button "×" at bounding box center [802, 306] width 9 height 16
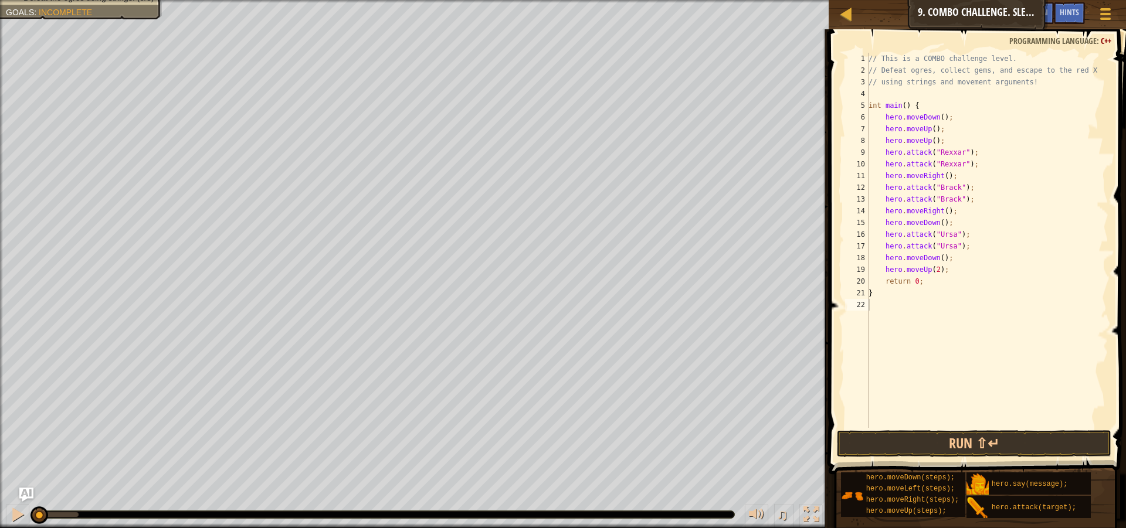
click at [955, 276] on div "// This is a COMBO challenge level. // Defeat ogres, collect gems, and escape t…" at bounding box center [987, 252] width 243 height 399
click at [954, 268] on div "// This is a COMBO challenge level. // Defeat ogres, collect gems, and escape t…" at bounding box center [987, 252] width 243 height 399
type textarea "hero.moveUp(2);"
click at [952, 282] on div "// This is a COMBO challenge level. // Defeat ogres, collect gems, and escape t…" at bounding box center [987, 240] width 242 height 375
click at [952, 282] on div "// This is a COMBO challenge level. // Defeat ogres, collect gems, and escape t…" at bounding box center [987, 252] width 243 height 399
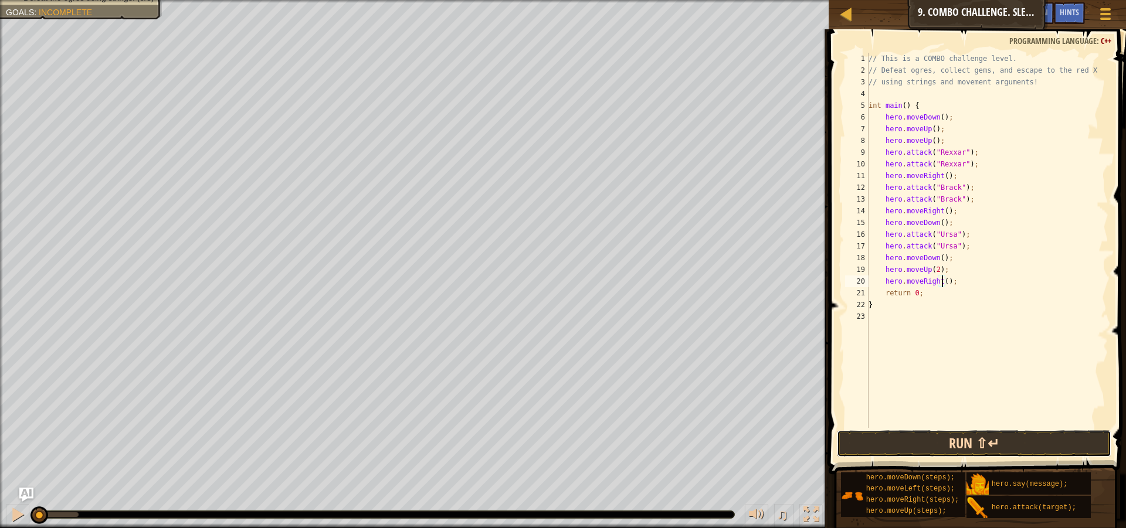
click at [988, 440] on button "Run ⇧↵" at bounding box center [974, 443] width 274 height 27
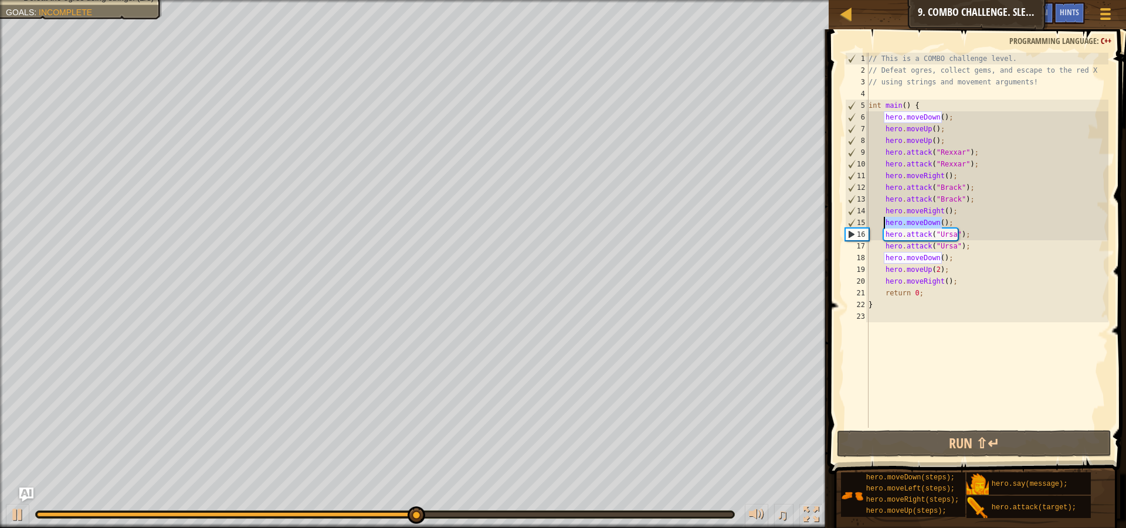
drag, startPoint x: 941, startPoint y: 222, endPoint x: 884, endPoint y: 228, distance: 57.2
click at [884, 228] on div "// This is a COMBO challenge level. // Defeat ogres, collect gems, and escape t…" at bounding box center [987, 252] width 243 height 399
type textarea ";"
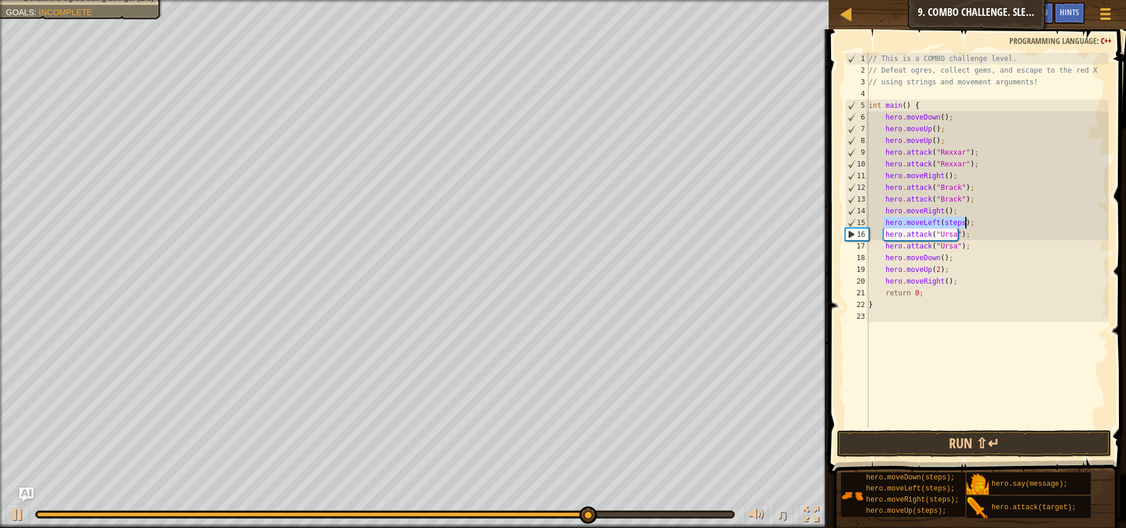
click at [945, 219] on div "// This is a COMBO challenge level. // Defeat ogres, collect gems, and escape t…" at bounding box center [987, 240] width 242 height 375
click at [945, 219] on div "// This is a COMBO challenge level. // Defeat ogres, collect gems, and escape t…" at bounding box center [987, 252] width 243 height 399
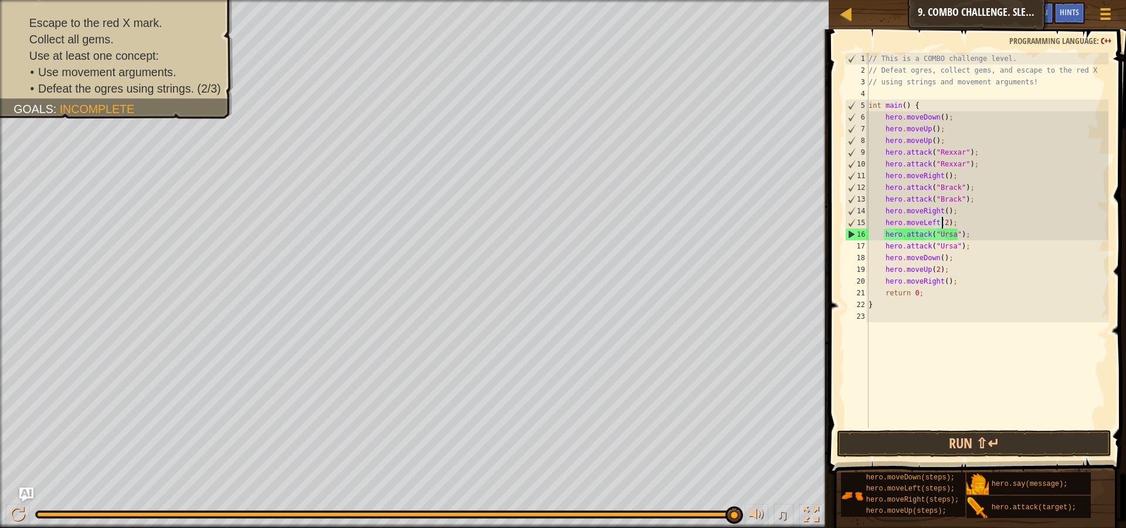
click at [958, 224] on div "// This is a COMBO challenge level. // Defeat ogres, collect gems, and escape t…" at bounding box center [987, 252] width 243 height 399
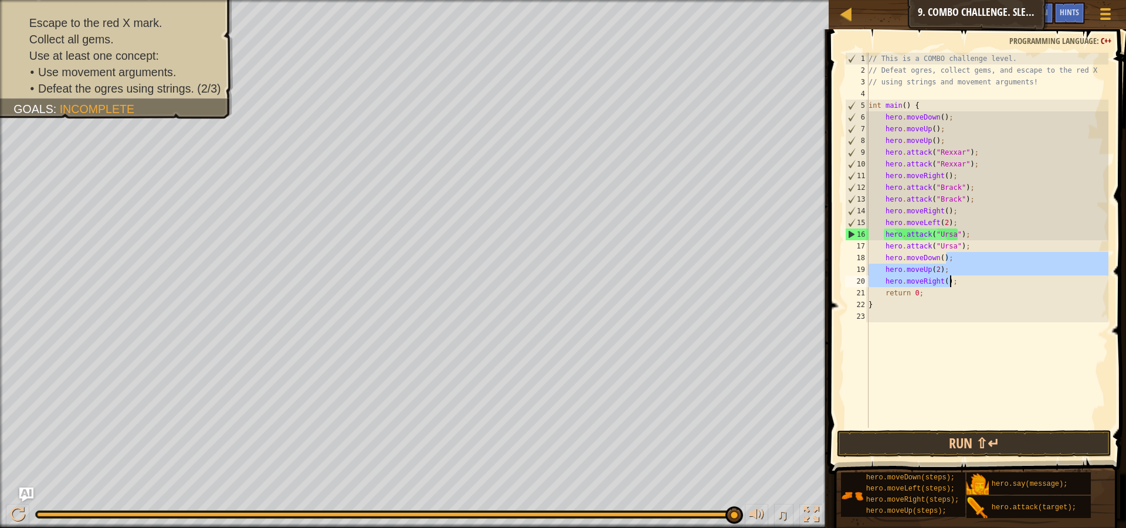
drag, startPoint x: 945, startPoint y: 256, endPoint x: 948, endPoint y: 282, distance: 26.0
click at [948, 282] on div "// This is a COMBO challenge level. // Defeat ogres, collect gems, and escape t…" at bounding box center [987, 252] width 243 height 399
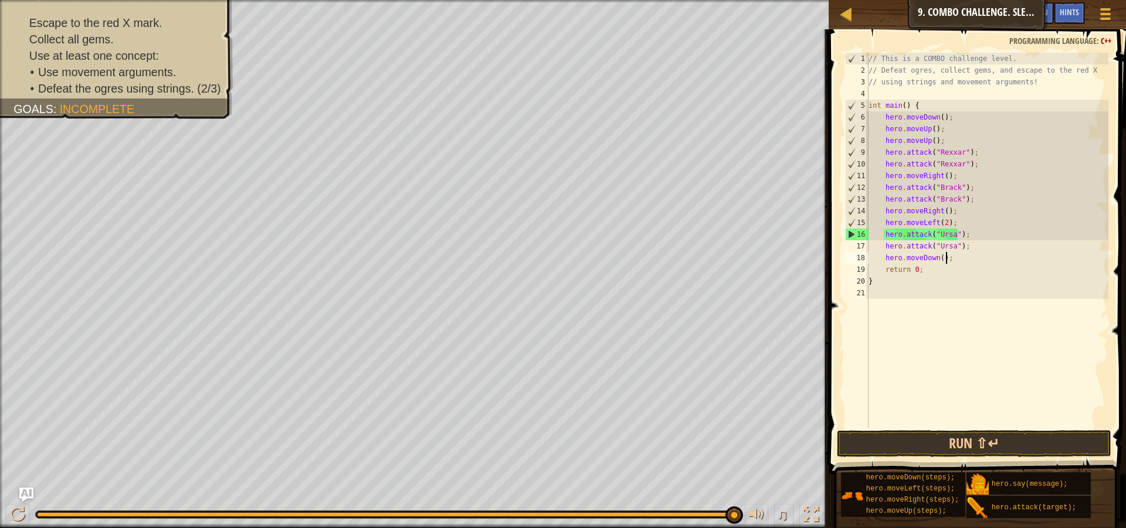
scroll to position [5, 6]
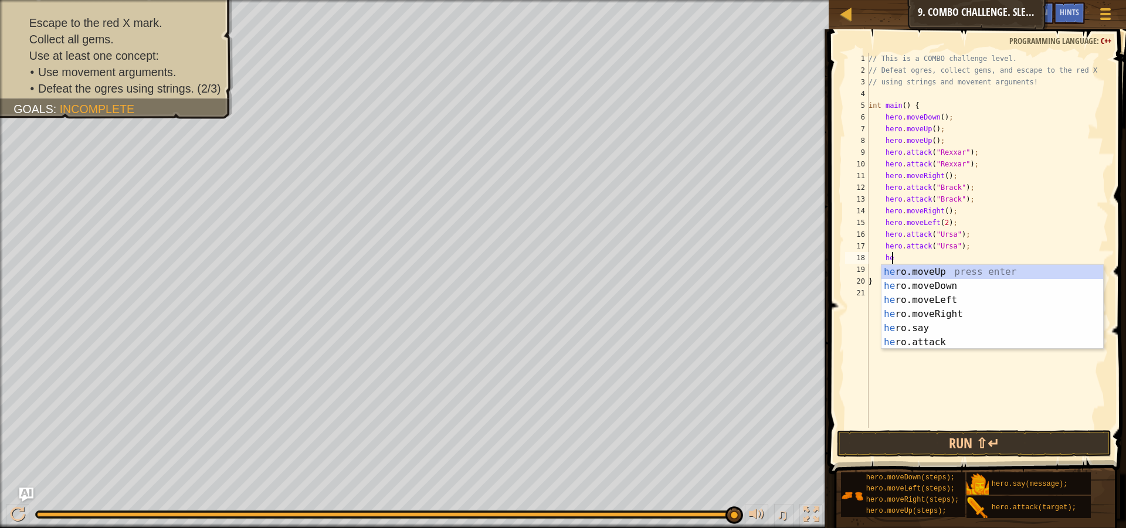
type textarea "h"
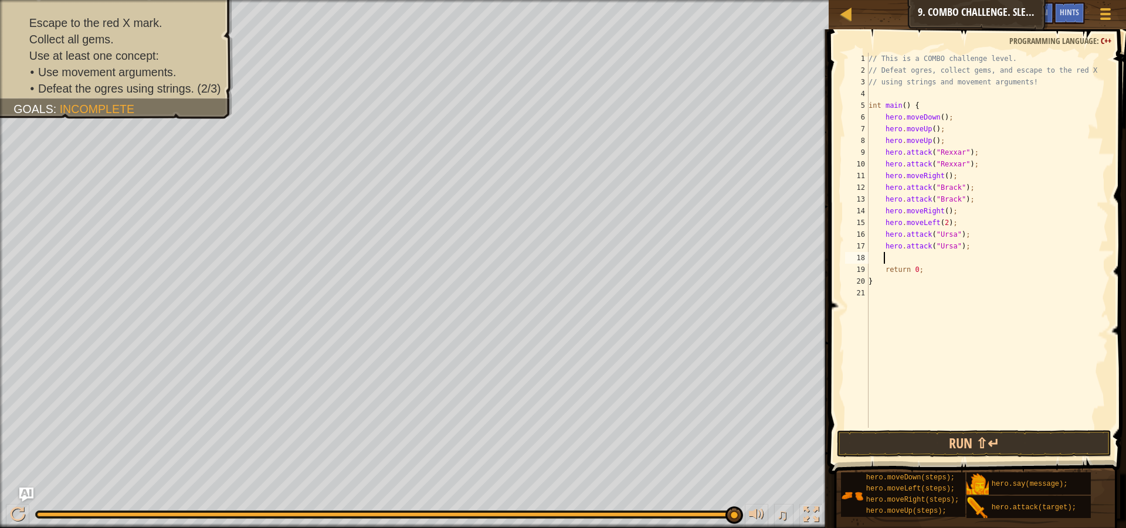
type textarea "\"
drag, startPoint x: 736, startPoint y: 506, endPoint x: 523, endPoint y: 516, distance: 213.1
click at [523, 516] on div "♫" at bounding box center [414, 511] width 829 height 35
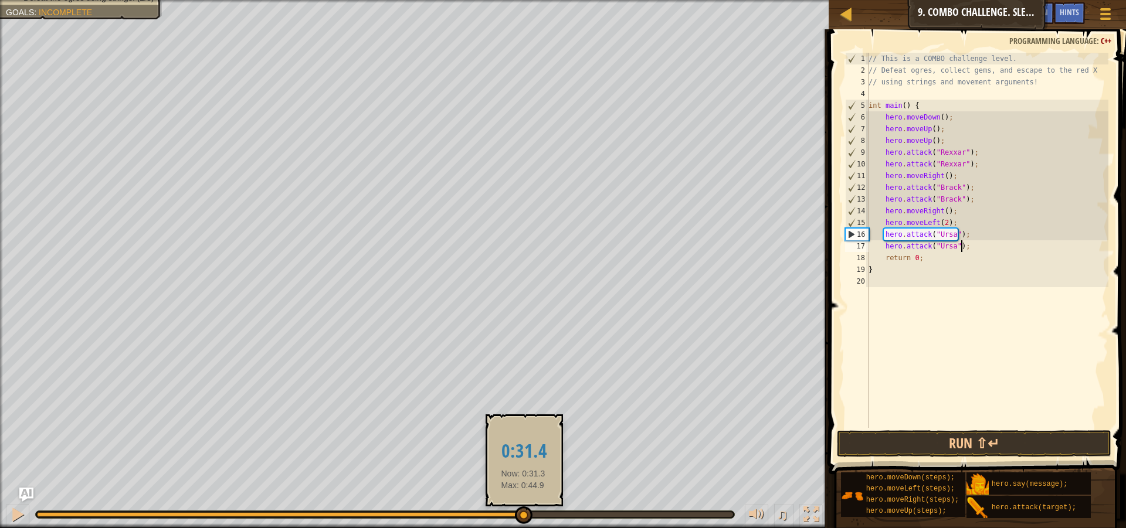
click at [523, 516] on div at bounding box center [280, 515] width 486 height 5
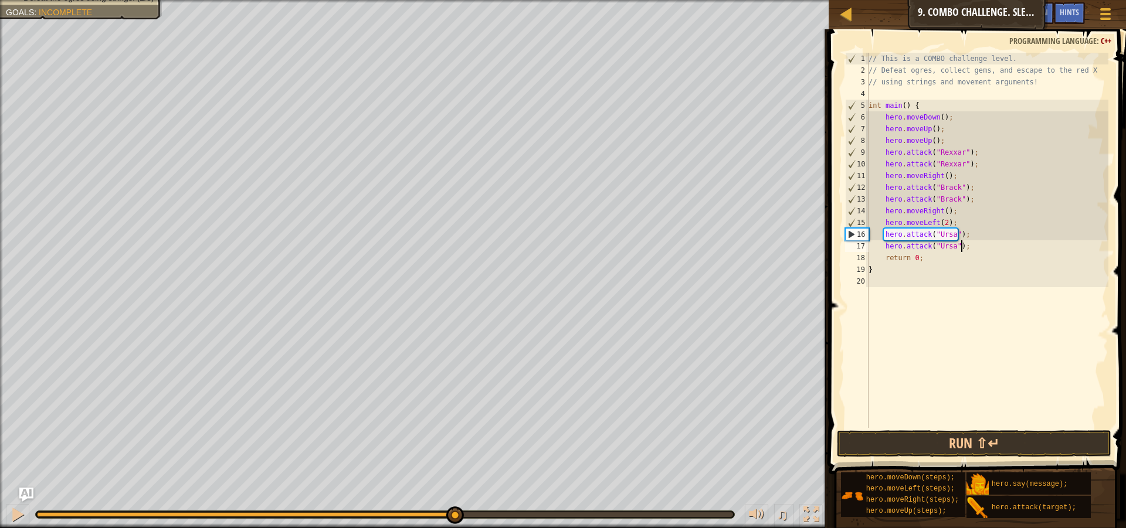
click at [453, 513] on div at bounding box center [245, 515] width 417 height 5
click at [327, 513] on div at bounding box center [245, 515] width 417 height 5
click at [197, 517] on div at bounding box center [385, 514] width 698 height 7
click at [195, 515] on div at bounding box center [182, 515] width 290 height 5
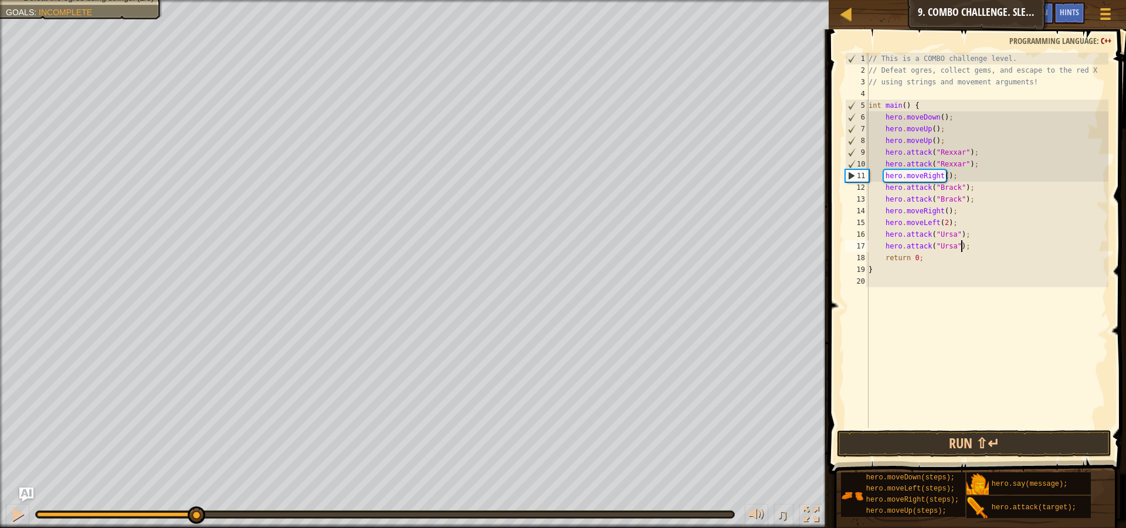
click at [952, 224] on div "// This is a COMBO challenge level. // Defeat ogres, collect gems, and escape t…" at bounding box center [987, 252] width 243 height 399
type textarea "hero.moveLeft(2);"
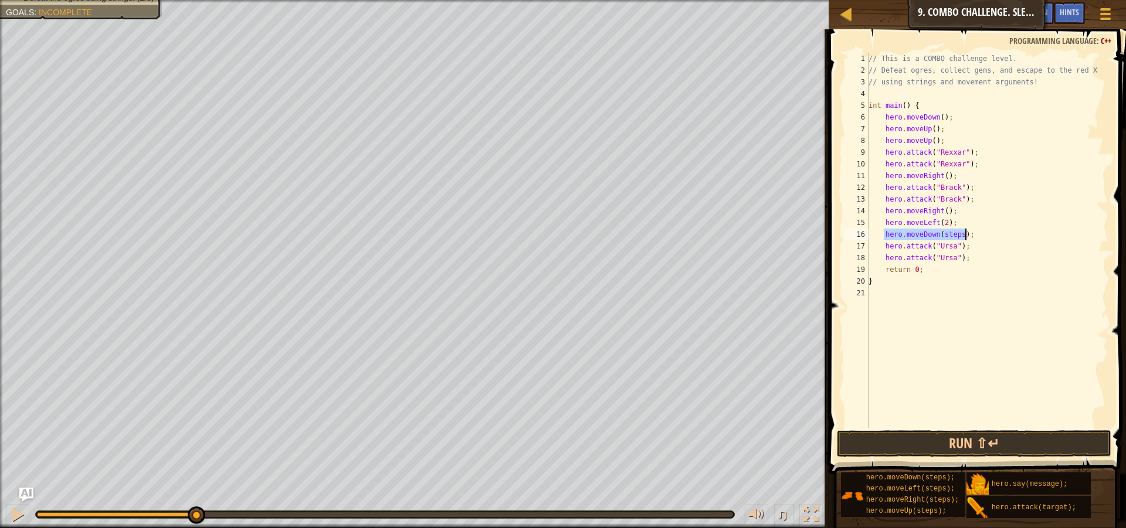
click at [945, 239] on div "// This is a COMBO challenge level. // Defeat ogres, collect gems, and escape t…" at bounding box center [987, 240] width 242 height 375
click at [945, 239] on div "// This is a COMBO challenge level. // Defeat ogres, collect gems, and escape t…" at bounding box center [987, 252] width 243 height 399
type textarea "hero.moveDown(2);"
click at [979, 233] on div "// This is a COMBO challenge level. // Defeat ogres, collect gems, and escape t…" at bounding box center [987, 252] width 243 height 399
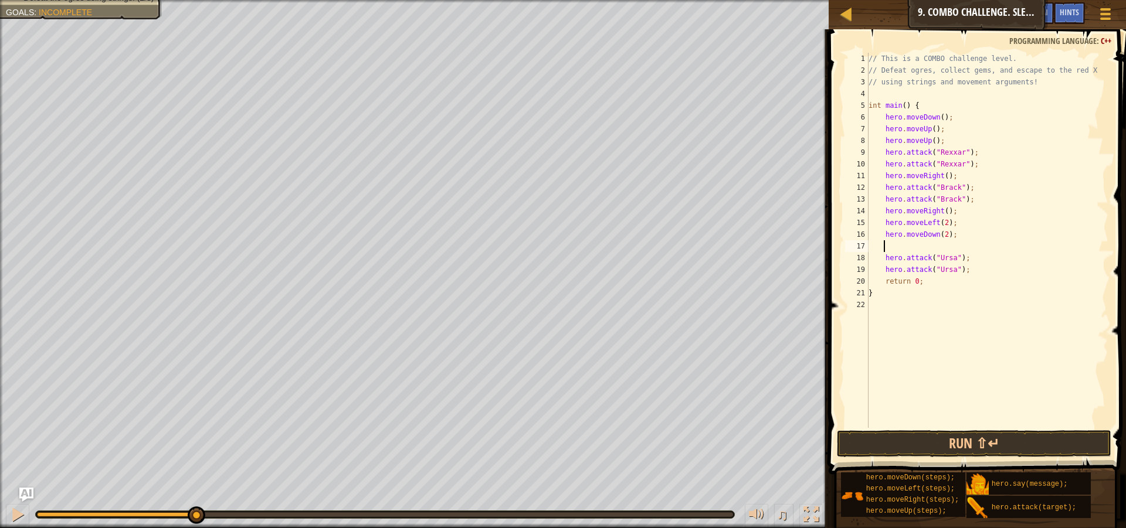
scroll to position [5, 1]
click at [945, 247] on div "// This is a COMBO challenge level. // Defeat ogres, collect gems, and escape t…" at bounding box center [987, 240] width 242 height 375
click at [945, 247] on div "// This is a COMBO challenge level. // Defeat ogres, collect gems, and escape t…" at bounding box center [987, 252] width 243 height 399
type textarea "hero.moveRight(2);"
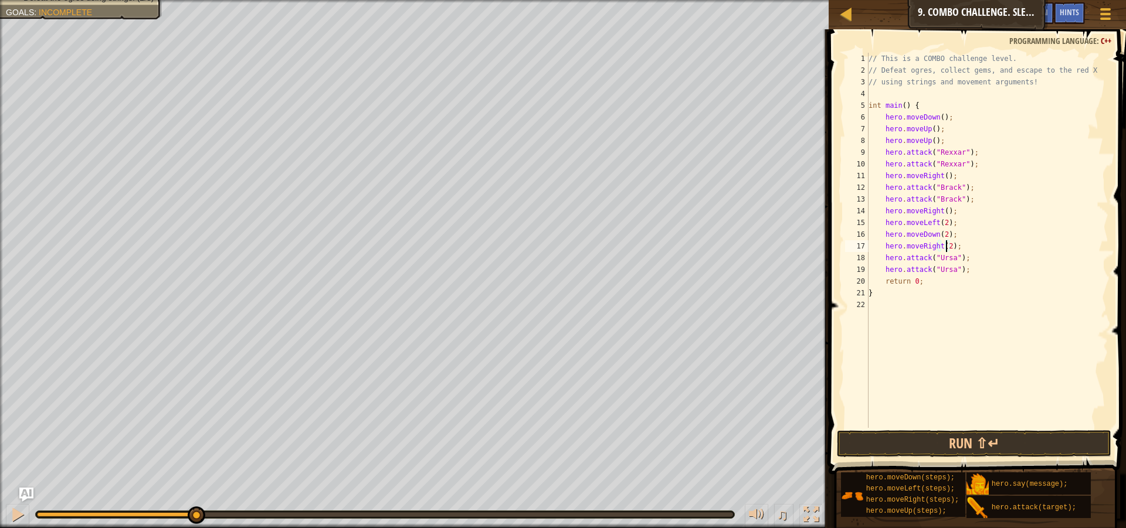
click at [968, 247] on div "// This is a COMBO challenge level. // Defeat ogres, collect gems, and escape t…" at bounding box center [987, 252] width 243 height 399
click at [943, 256] on div "// This is a COMBO challenge level. // Defeat ogres, collect gems, and escape t…" at bounding box center [987, 240] width 242 height 375
click at [943, 256] on div "// This is a COMBO challenge level. // Defeat ogres, collect gems, and escape t…" at bounding box center [987, 252] width 243 height 399
click at [965, 283] on div "// This is a COMBO challenge level. // Defeat ogres, collect gems, and escape t…" at bounding box center [987, 252] width 243 height 399
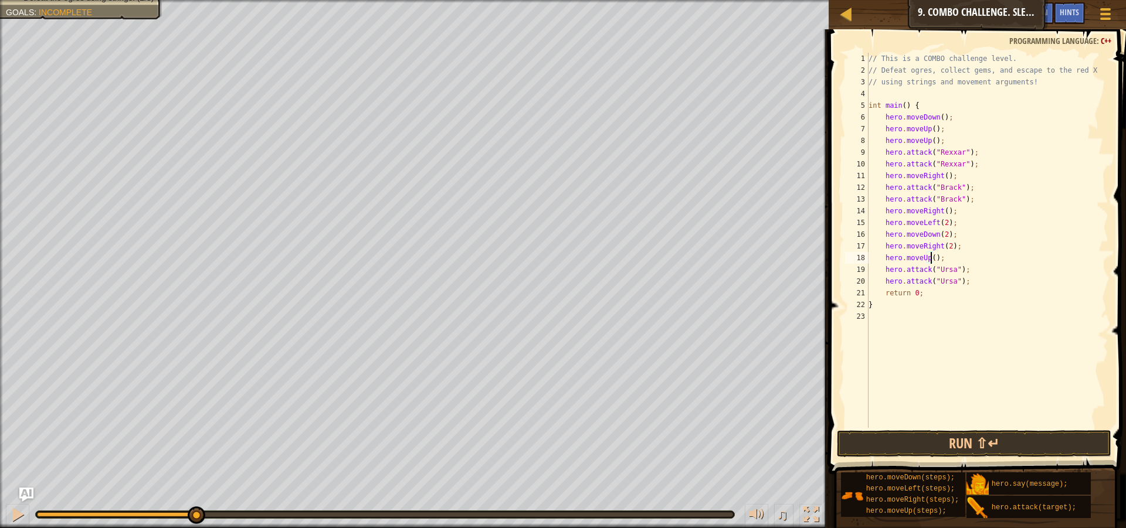
type textarea "hero.attack("Ursa");"
click at [951, 292] on div "// This is a COMBO challenge level. // Defeat ogres, collect gems, and escape t…" at bounding box center [987, 240] width 242 height 375
click at [949, 291] on div "// This is a COMBO challenge level. // Defeat ogres, collect gems, and escape t…" at bounding box center [987, 252] width 243 height 399
click at [968, 305] on div "// This is a COMBO challenge level. // Defeat ogres, collect gems, and escape t…" at bounding box center [987, 252] width 243 height 399
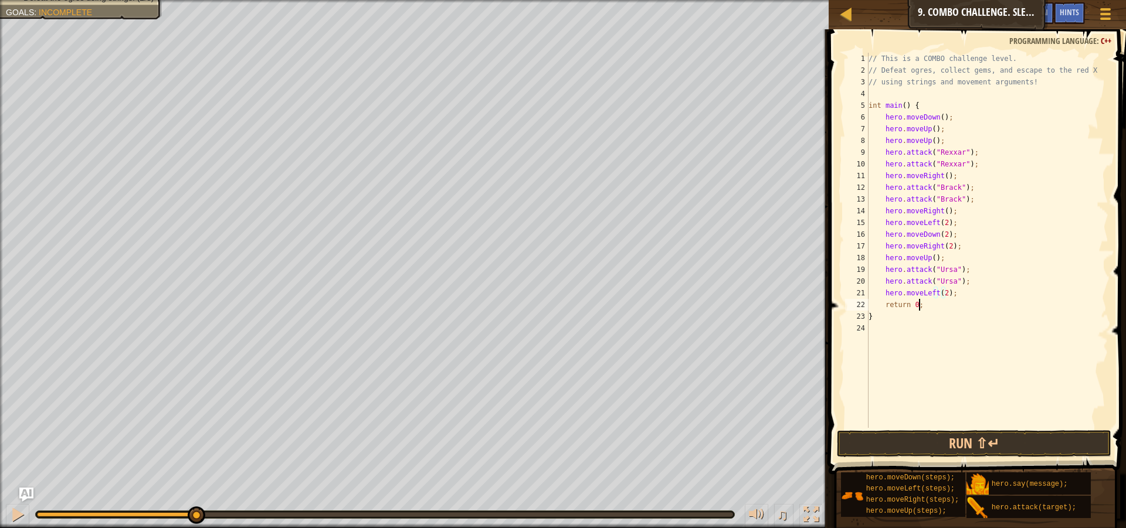
scroll to position [5, 4]
click at [954, 287] on div "// This is a COMBO challenge level. // Defeat ogres, collect gems, and escape t…" at bounding box center [987, 252] width 243 height 399
type textarea "hero.moveLeft(2);"
click at [932, 306] on div "// This is a COMBO challenge level. // Defeat ogres, collect gems, and escape t…" at bounding box center [987, 240] width 242 height 375
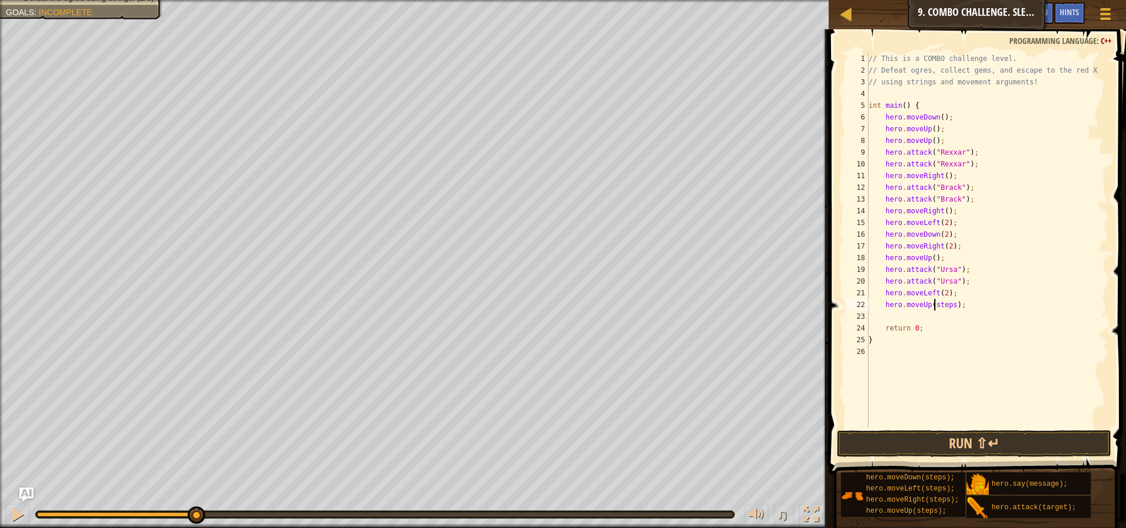
click at [932, 306] on div "// This is a COMBO challenge level. // Defeat ogres, collect gems, and escape t…" at bounding box center [987, 252] width 243 height 399
click at [944, 308] on div "// This is a COMBO challenge level. // Defeat ogres, collect gems, and escape t…" at bounding box center [987, 252] width 243 height 399
click at [952, 311] on div "// This is a COMBO challenge level. // Defeat ogres, collect gems, and escape t…" at bounding box center [987, 240] width 242 height 375
click at [952, 311] on div "// This is a COMBO challenge level. // Defeat ogres, collect gems, and escape t…" at bounding box center [987, 252] width 243 height 399
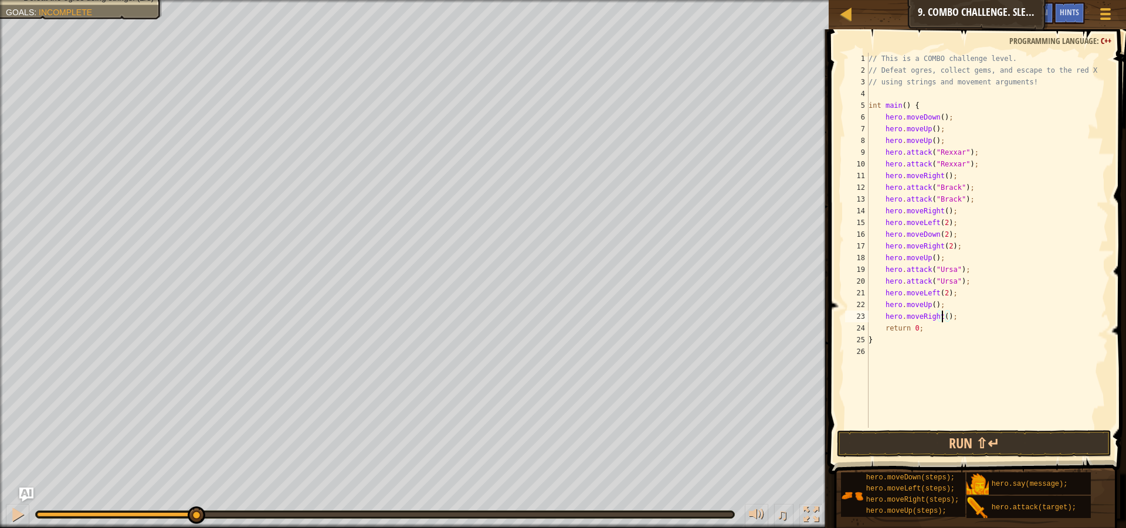
type textarea "hero.moveRight(3);"
click at [1051, 427] on div "// This is a COMBO challenge level. // Defeat ogres, collect gems, and escape t…" at bounding box center [987, 252] width 243 height 399
click at [1055, 447] on button "Run ⇧↵" at bounding box center [974, 443] width 274 height 27
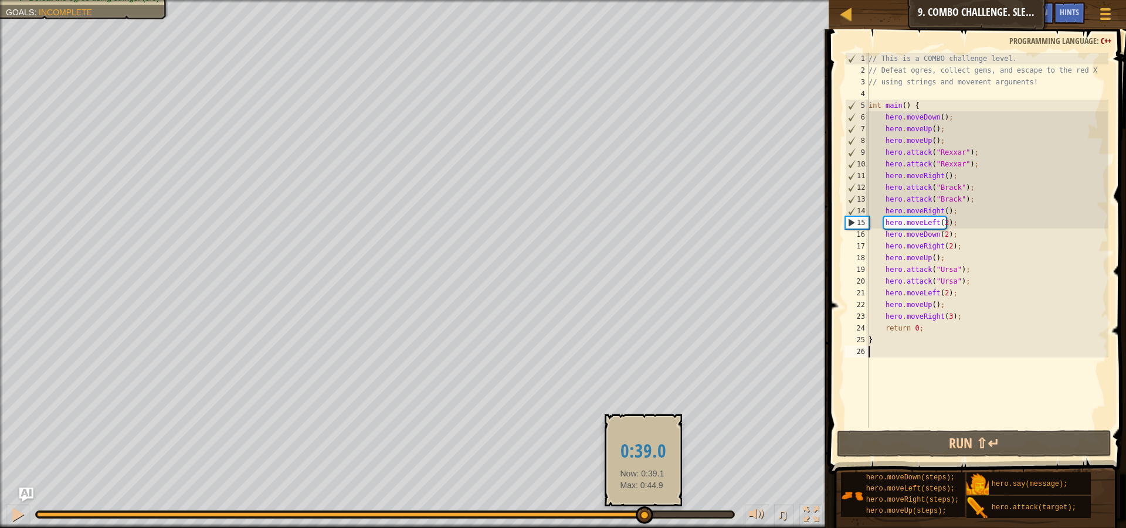
click at [642, 515] on div at bounding box center [385, 515] width 696 height 5
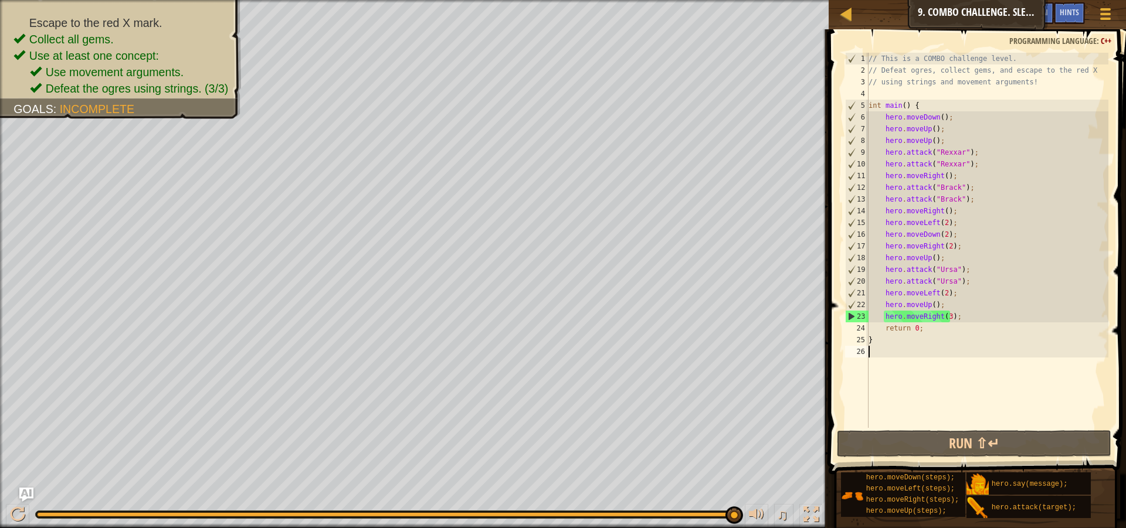
drag, startPoint x: 642, startPoint y: 515, endPoint x: 765, endPoint y: 503, distance: 123.8
click at [765, 503] on div "♫" at bounding box center [414, 511] width 829 height 35
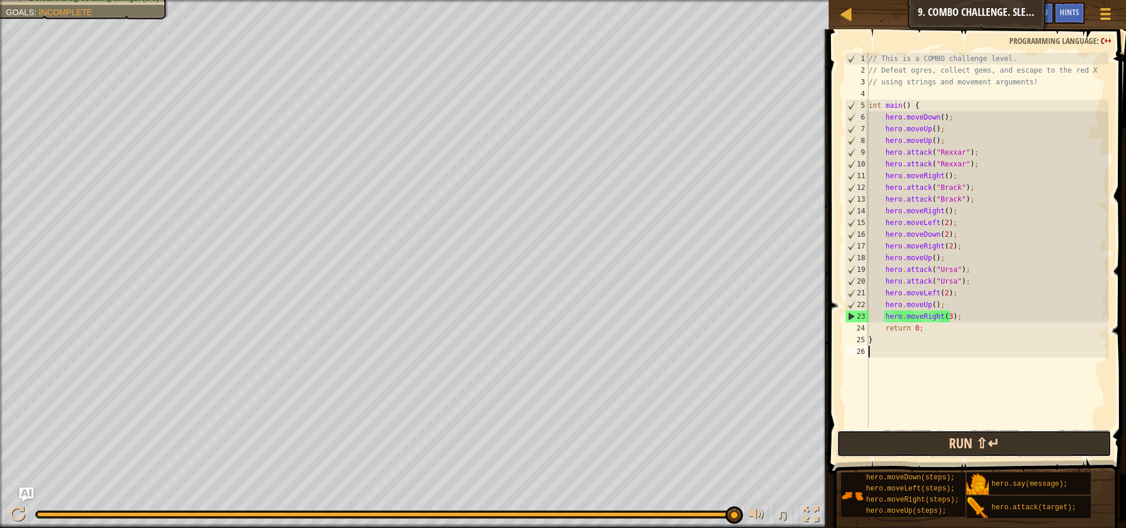
click at [985, 452] on button "Run ⇧↵" at bounding box center [974, 443] width 274 height 27
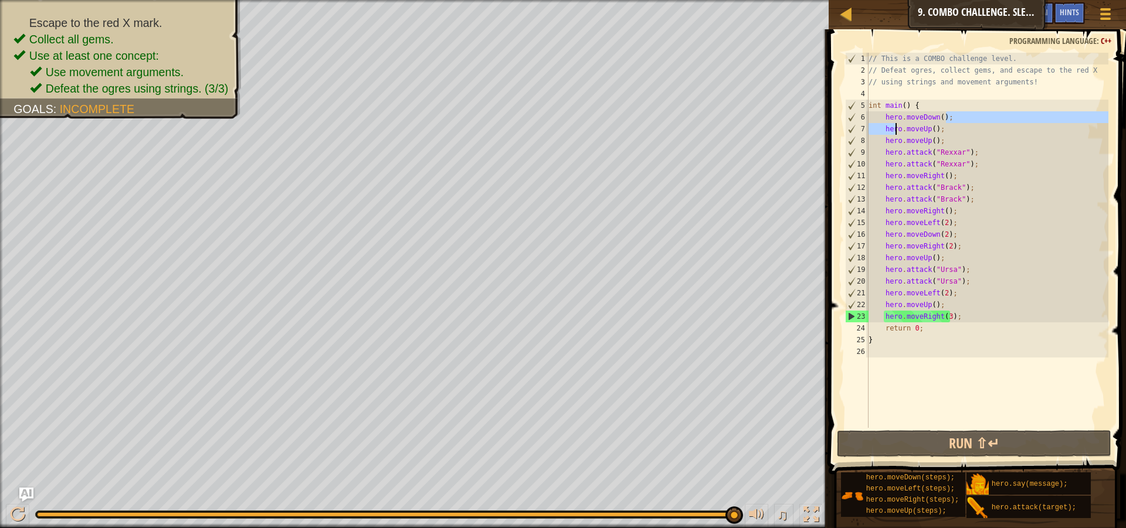
drag, startPoint x: 947, startPoint y: 117, endPoint x: 894, endPoint y: 133, distance: 54.5
click at [894, 133] on div "// This is a COMBO challenge level. // Defeat ogres, collect gems, and escape t…" at bounding box center [987, 252] width 243 height 399
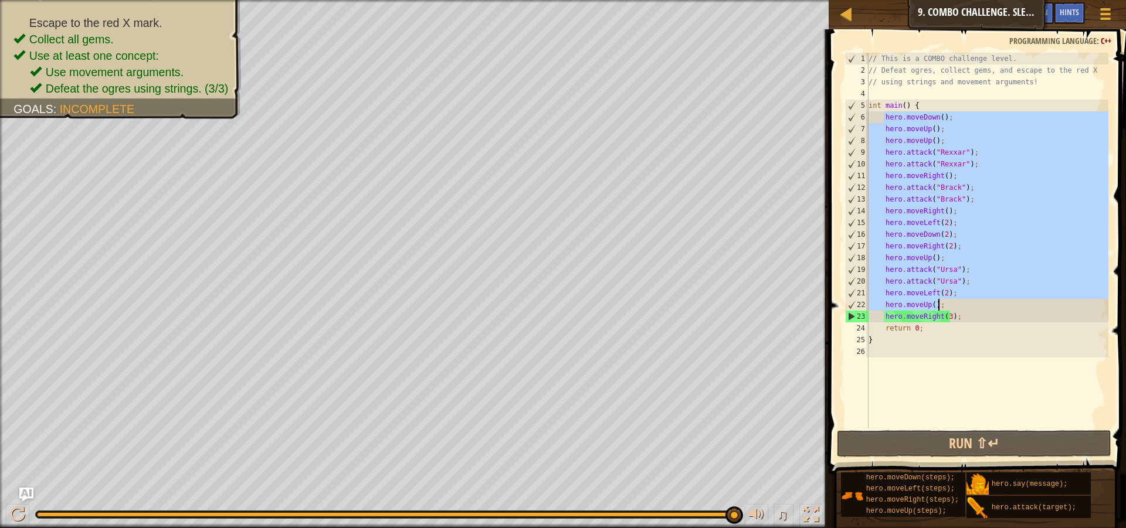
drag, startPoint x: 883, startPoint y: 113, endPoint x: 969, endPoint y: 301, distance: 207.3
click at [969, 301] on div "// This is a COMBO challenge level. // Defeat ogres, collect gems, and escape t…" at bounding box center [987, 252] width 243 height 399
type textarea "hero.moveLeft(2); hero.moveUp();"
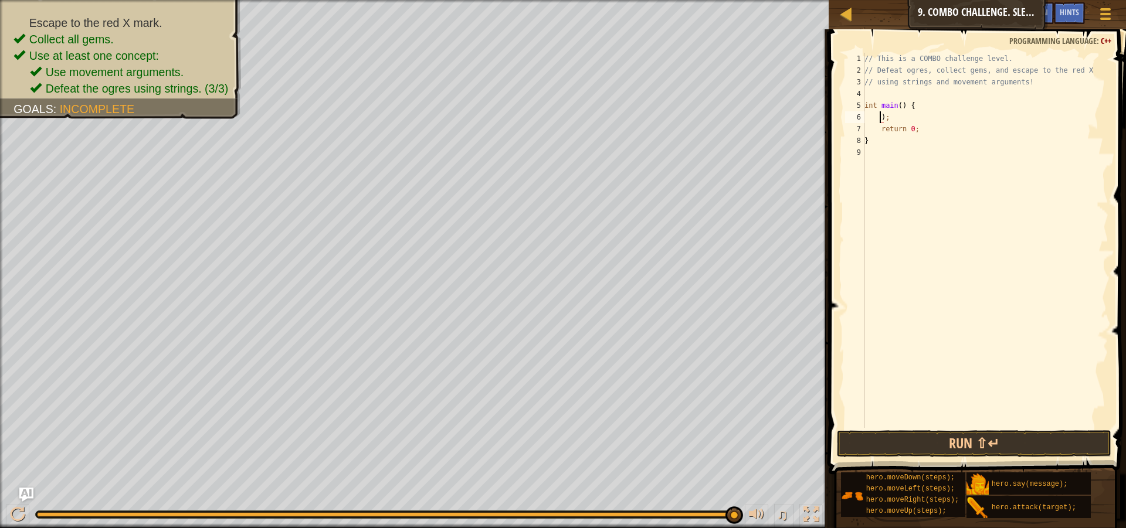
type textarea ";"
type textarea "return 0;"
click at [1101, 11] on div at bounding box center [1105, 13] width 16 height 17
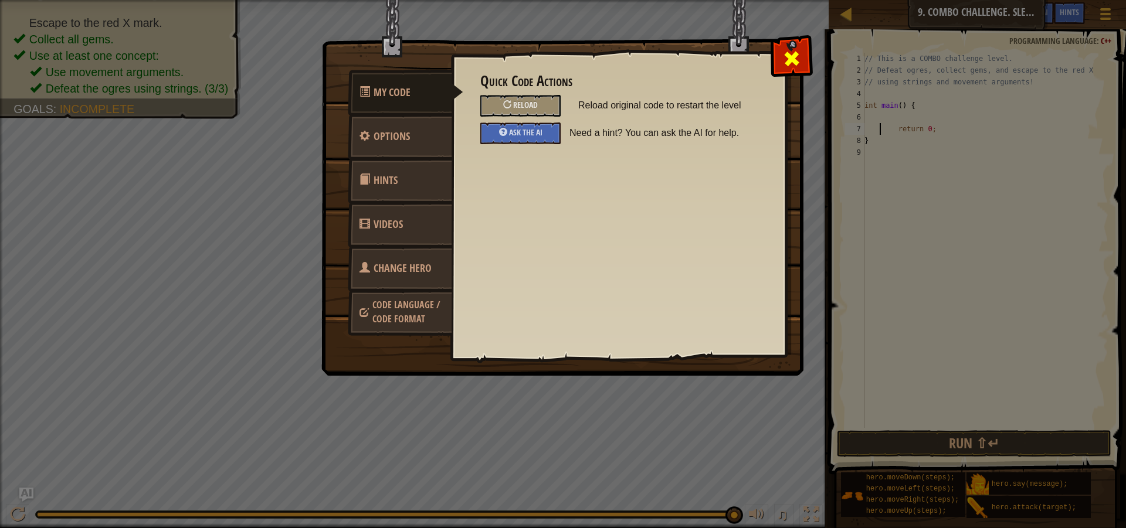
click at [791, 63] on span at bounding box center [791, 58] width 19 height 19
